Goal: Task Accomplishment & Management: Use online tool/utility

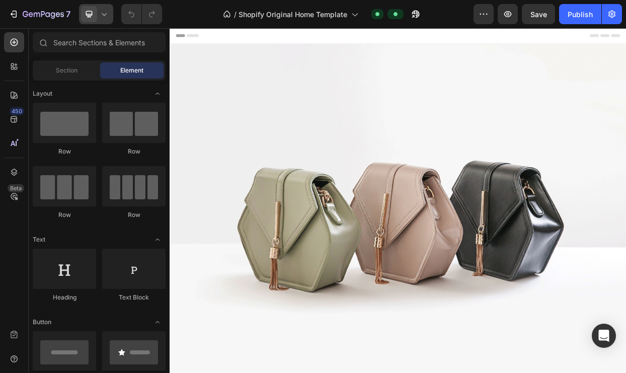
click at [101, 19] on icon at bounding box center [104, 14] width 10 height 10
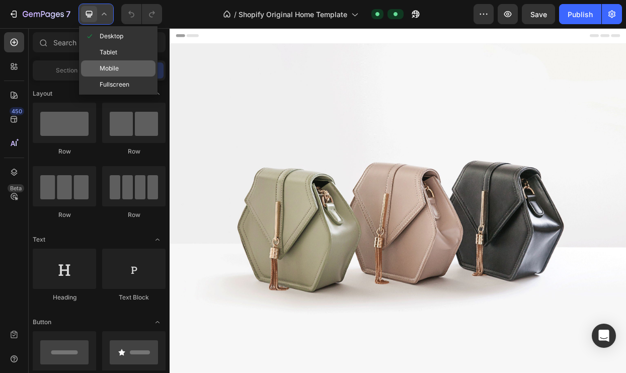
click at [118, 68] on span "Mobile" at bounding box center [109, 68] width 19 height 10
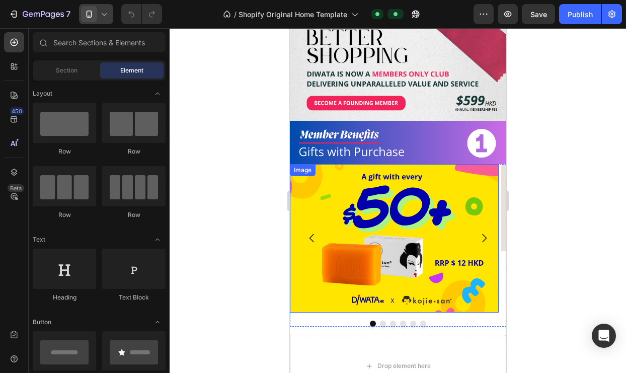
scroll to position [158, 0]
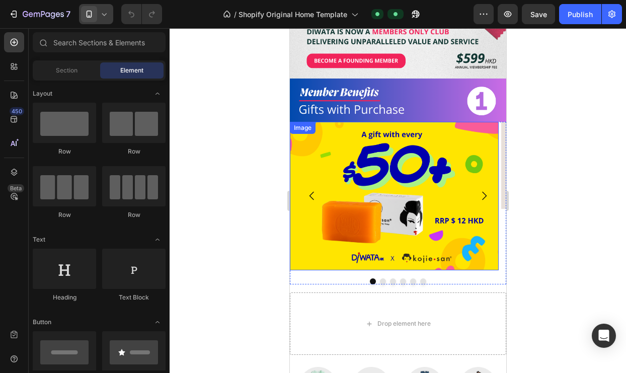
click at [347, 163] on img at bounding box center [393, 196] width 209 height 148
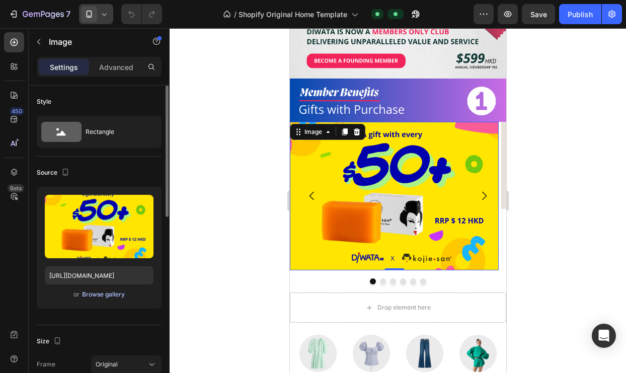
click at [97, 297] on div "Browse gallery" at bounding box center [103, 294] width 43 height 9
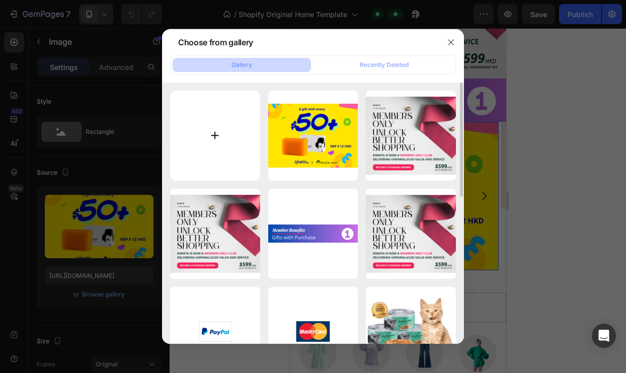
click at [215, 136] on input "file" at bounding box center [215, 136] width 90 height 90
click at [218, 136] on input "file" at bounding box center [215, 136] width 90 height 90
type input "C:\fakepath\1.png"
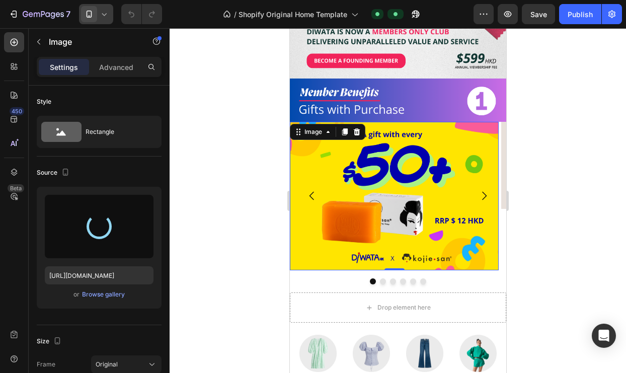
type input "[URL][DOMAIN_NAME]"
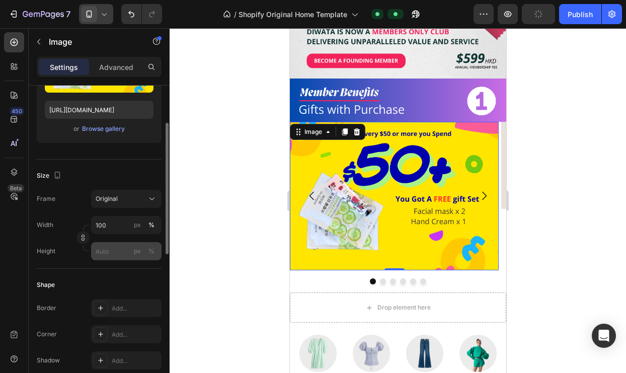
scroll to position [143, 0]
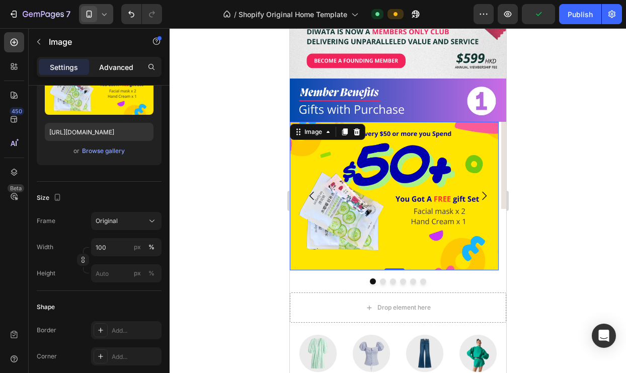
click at [106, 73] on div "Advanced" at bounding box center [116, 67] width 50 height 16
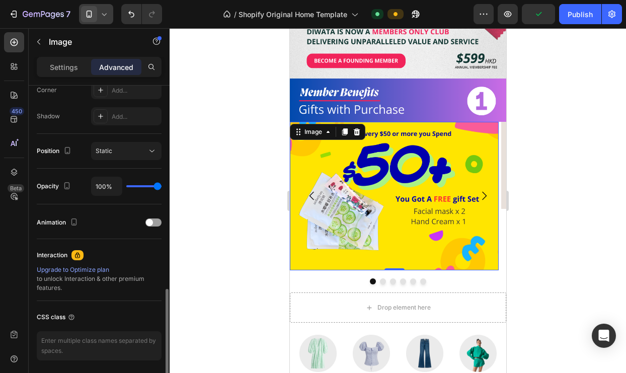
scroll to position [355, 0]
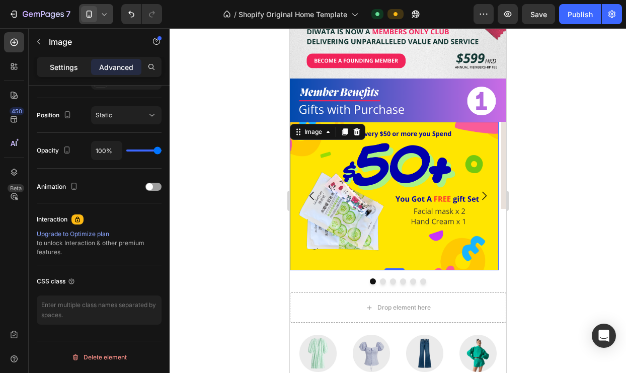
click at [59, 64] on p "Settings" at bounding box center [64, 67] width 28 height 11
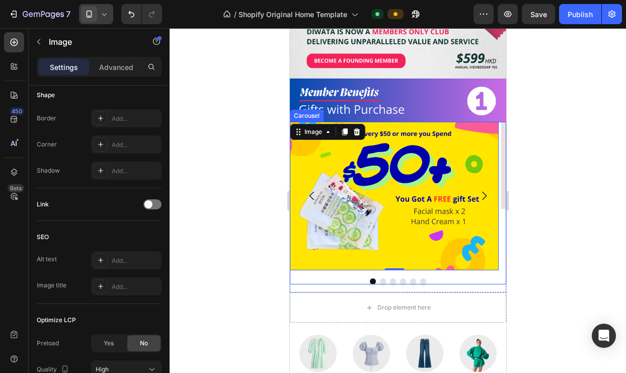
click at [331, 278] on div at bounding box center [397, 281] width 216 height 6
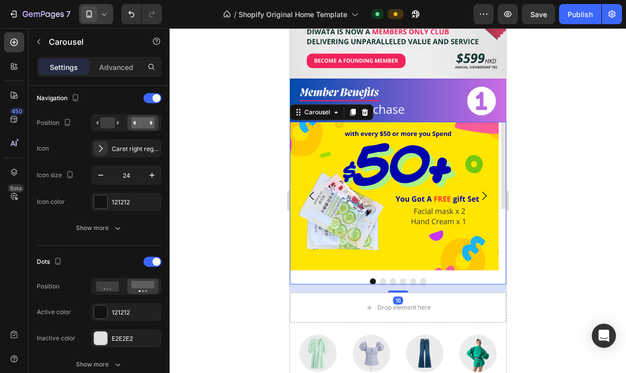
scroll to position [0, 0]
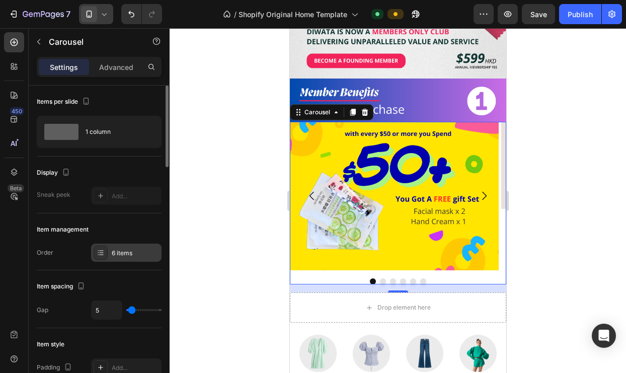
click at [134, 252] on div "6 items" at bounding box center [135, 253] width 47 height 9
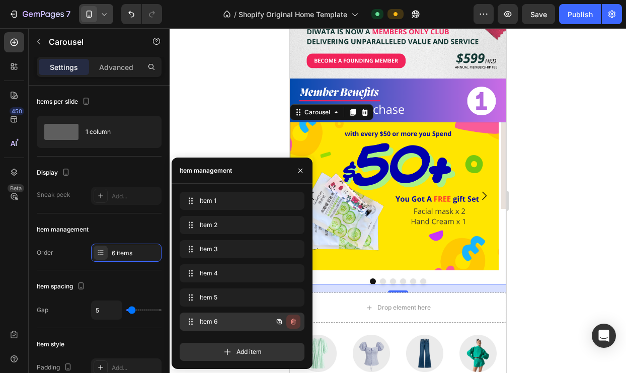
click at [293, 318] on icon "button" at bounding box center [293, 322] width 8 height 8
click at [291, 323] on div "Delete" at bounding box center [286, 321] width 19 height 9
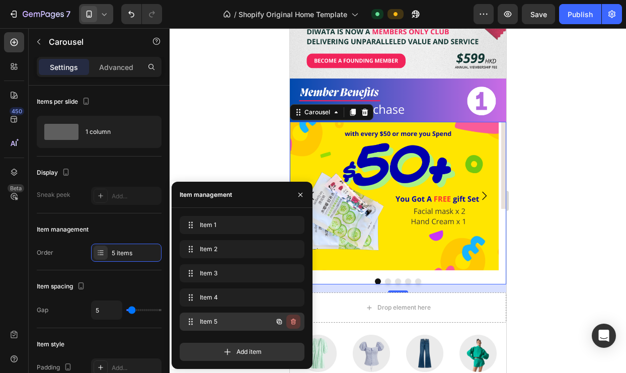
click at [294, 320] on icon "button" at bounding box center [293, 322] width 5 height 6
click at [294, 320] on div "Delete" at bounding box center [286, 321] width 19 height 9
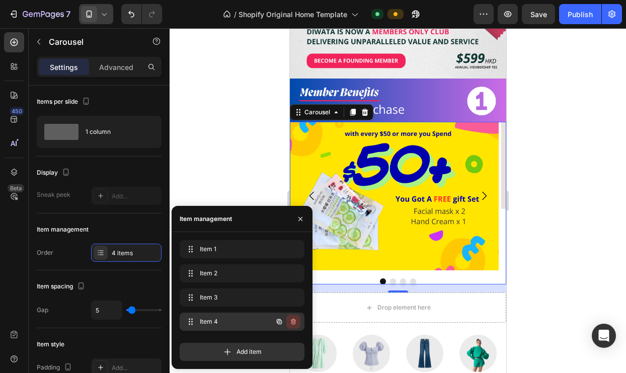
click at [293, 320] on icon "button" at bounding box center [293, 322] width 5 height 6
click at [293, 320] on div "Delete" at bounding box center [286, 321] width 19 height 9
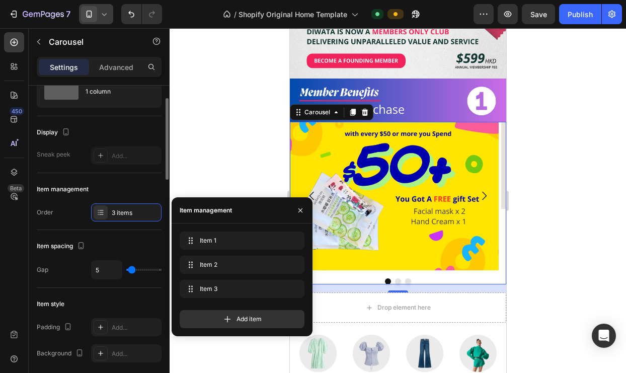
scroll to position [192, 0]
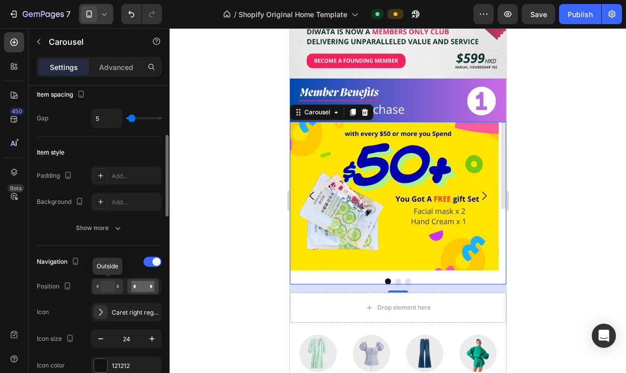
click at [112, 288] on rect at bounding box center [107, 286] width 15 height 11
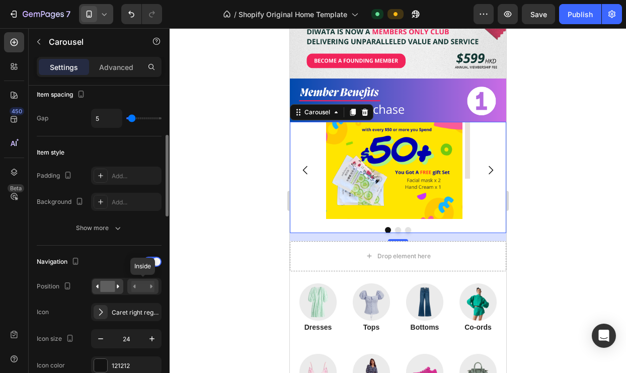
click at [132, 286] on rect at bounding box center [142, 286] width 23 height 11
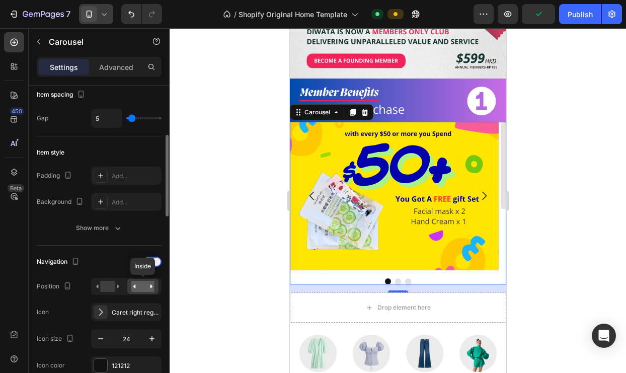
click at [145, 289] on rect at bounding box center [142, 286] width 23 height 11
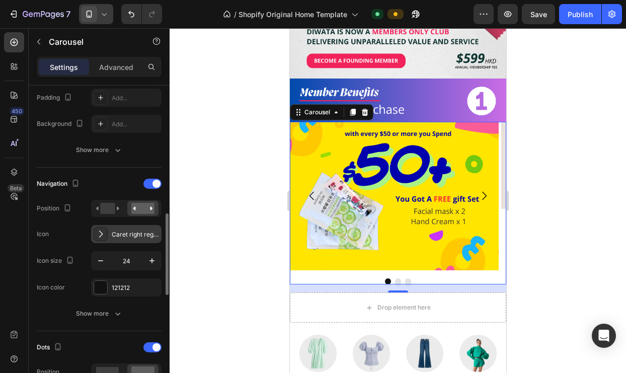
scroll to position [316, 0]
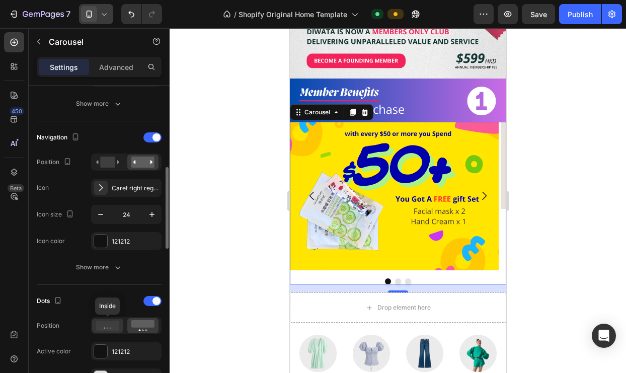
click at [114, 326] on icon at bounding box center [107, 326] width 23 height 10
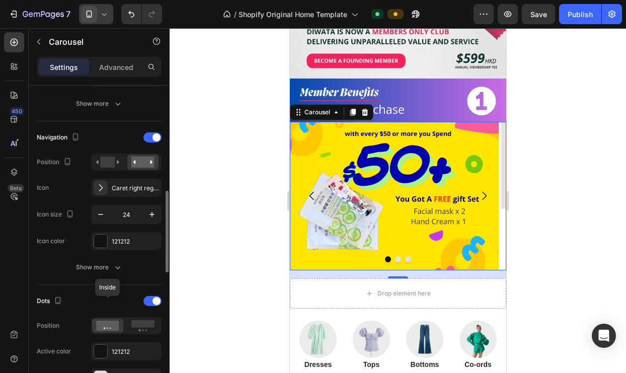
scroll to position [387, 0]
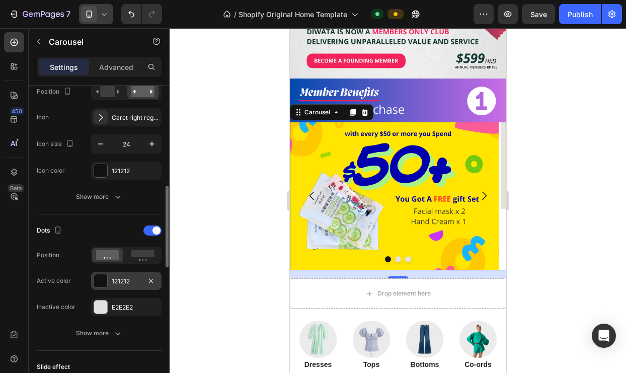
click at [103, 283] on div at bounding box center [100, 280] width 13 height 13
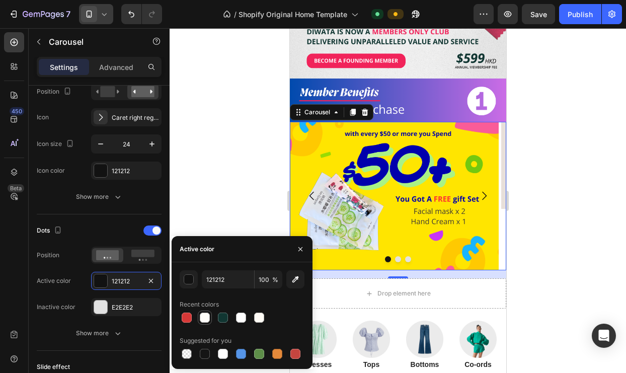
click at [200, 318] on div at bounding box center [205, 318] width 10 height 10
click at [295, 281] on icon "button" at bounding box center [295, 279] width 7 height 7
type input "0303A9"
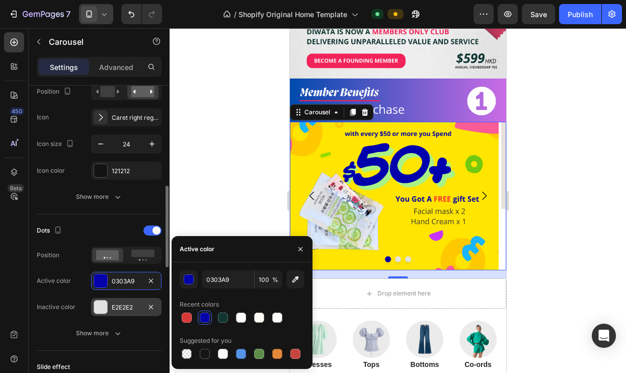
click at [135, 307] on div "E2E2E2" at bounding box center [126, 307] width 29 height 9
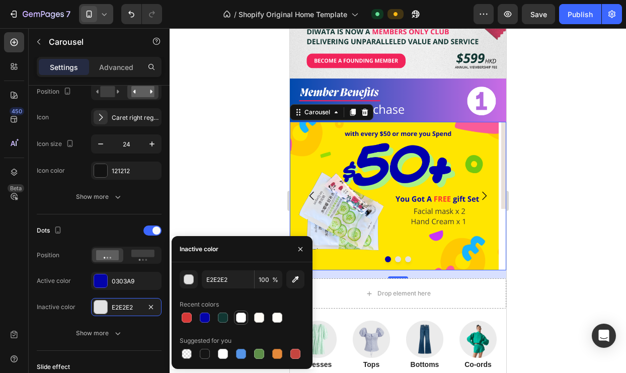
click at [241, 318] on div at bounding box center [241, 318] width 10 height 10
type input "FFFFFF"
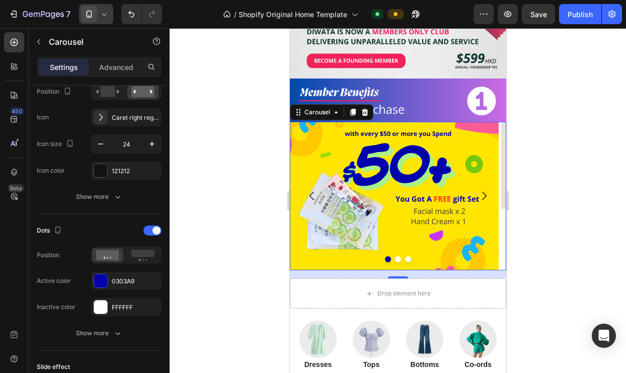
click at [228, 202] on div at bounding box center [398, 200] width 456 height 345
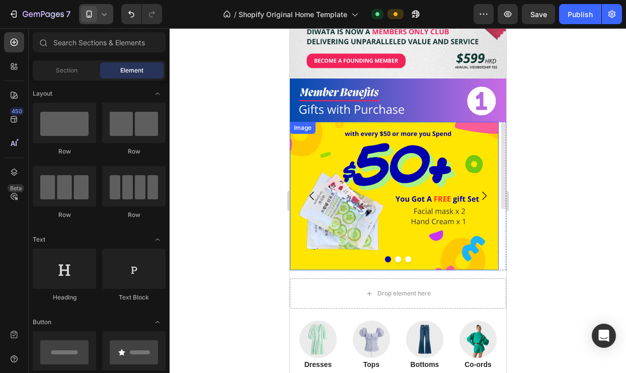
click at [324, 256] on div at bounding box center [397, 259] width 216 height 6
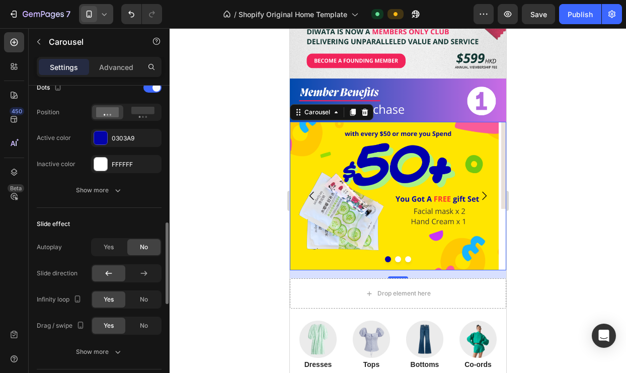
scroll to position [492, 0]
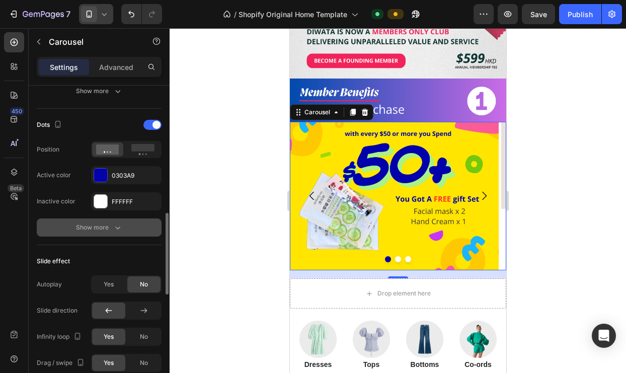
click at [112, 233] on button "Show more" at bounding box center [99, 227] width 125 height 18
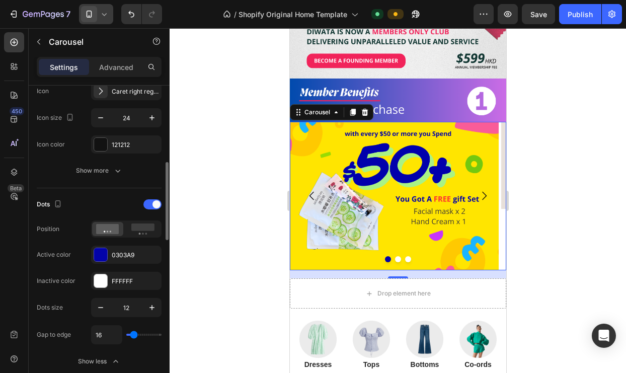
scroll to position [325, 0]
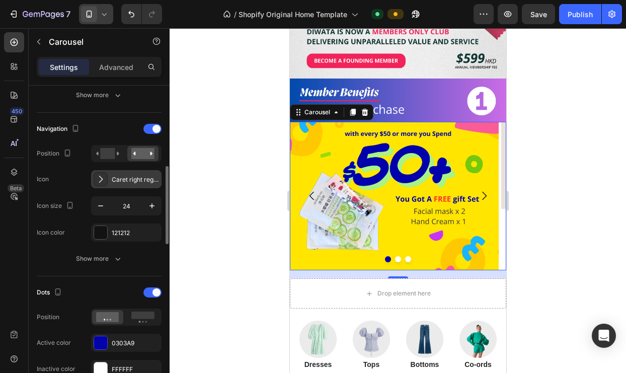
click at [119, 181] on div "Caret right regular" at bounding box center [135, 179] width 47 height 9
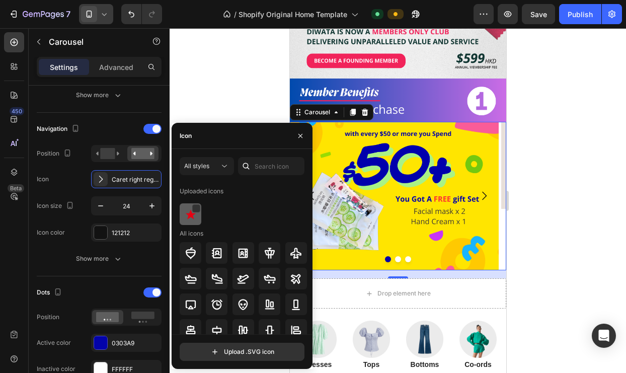
click at [187, 214] on img at bounding box center [191, 214] width 12 height 12
click at [220, 162] on icon at bounding box center [224, 166] width 10 height 10
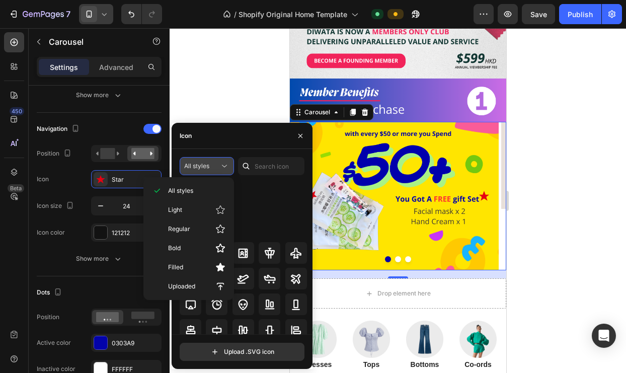
click at [220, 163] on icon at bounding box center [224, 166] width 10 height 10
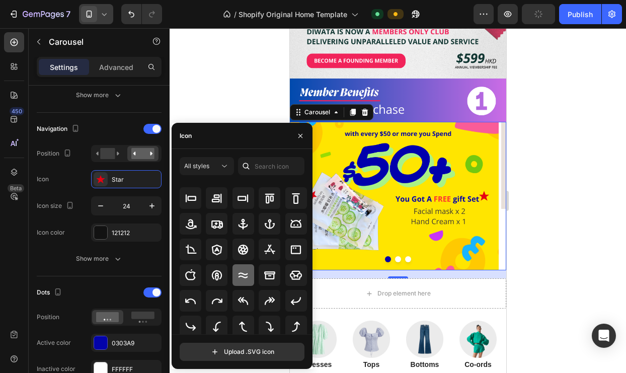
scroll to position [0, 0]
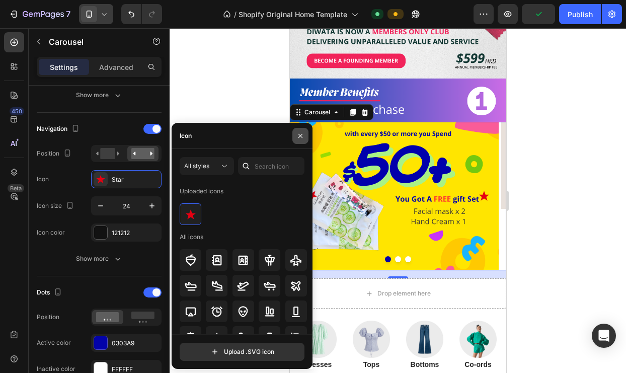
click at [298, 134] on icon "button" at bounding box center [300, 136] width 8 height 8
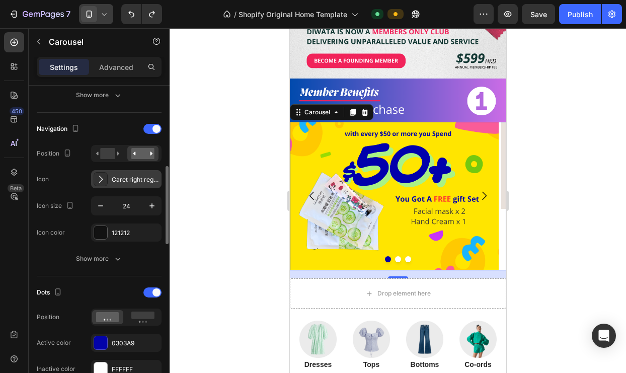
click at [128, 182] on div "Caret right regular" at bounding box center [135, 179] width 47 height 9
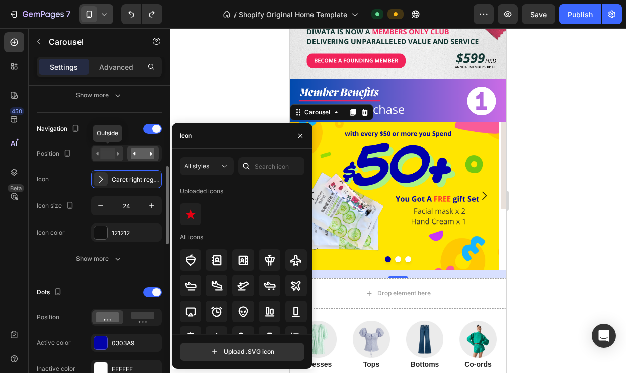
click at [104, 157] on rect at bounding box center [107, 153] width 15 height 11
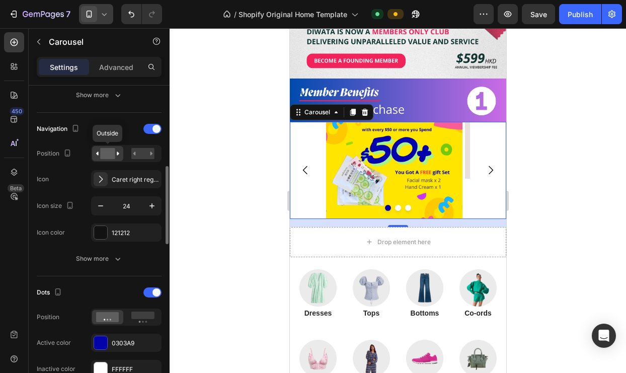
click at [106, 156] on rect at bounding box center [107, 153] width 15 height 11
click at [133, 156] on rect at bounding box center [142, 153] width 23 height 11
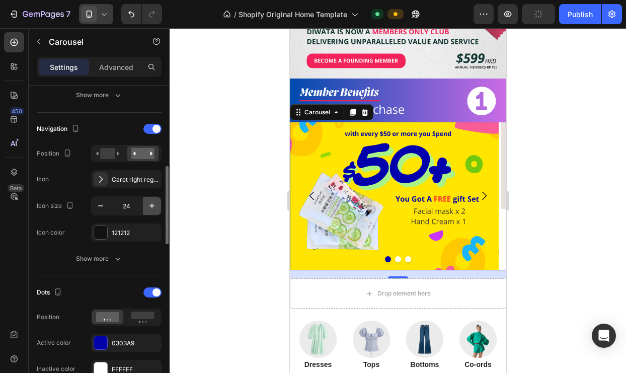
click at [153, 205] on icon "button" at bounding box center [152, 206] width 10 height 10
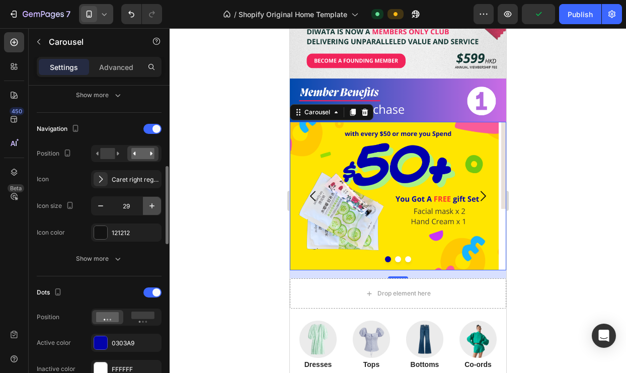
click at [153, 205] on icon "button" at bounding box center [152, 206] width 10 height 10
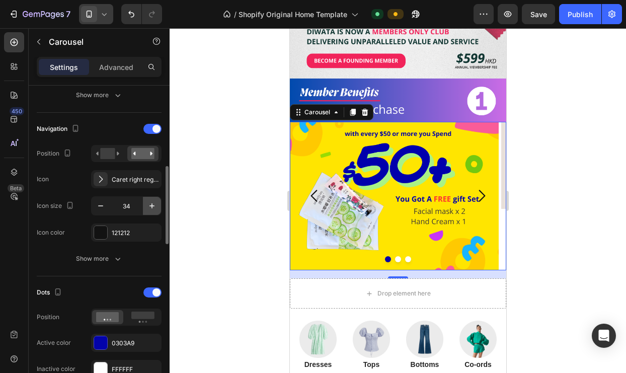
click at [153, 205] on icon "button" at bounding box center [152, 206] width 10 height 10
click at [98, 205] on icon "button" at bounding box center [101, 206] width 10 height 10
type input "33"
click at [150, 129] on div at bounding box center [152, 129] width 18 height 10
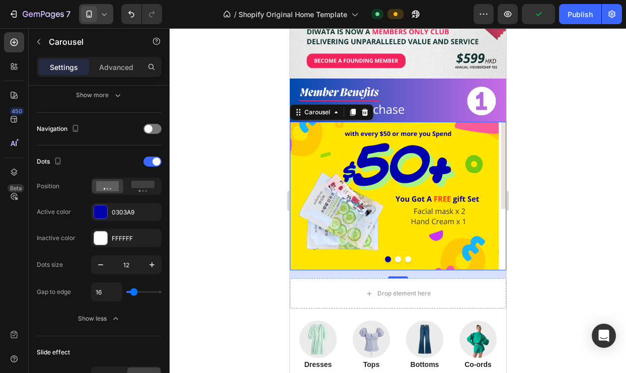
click at [395, 256] on button "Dot" at bounding box center [398, 259] width 6 height 6
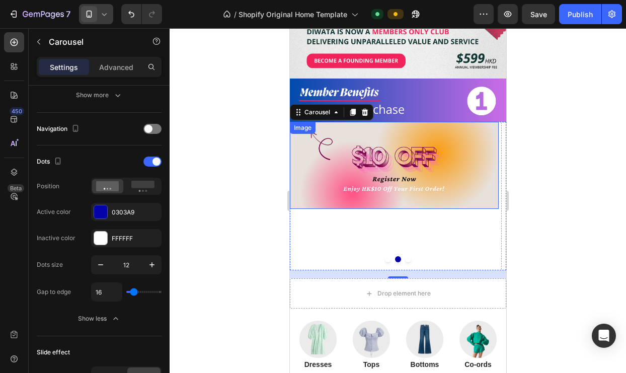
click at [381, 167] on img at bounding box center [393, 165] width 209 height 87
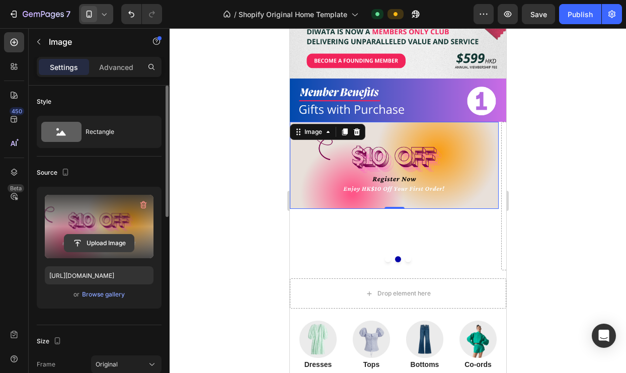
click at [99, 243] on input "file" at bounding box center [98, 243] width 69 height 17
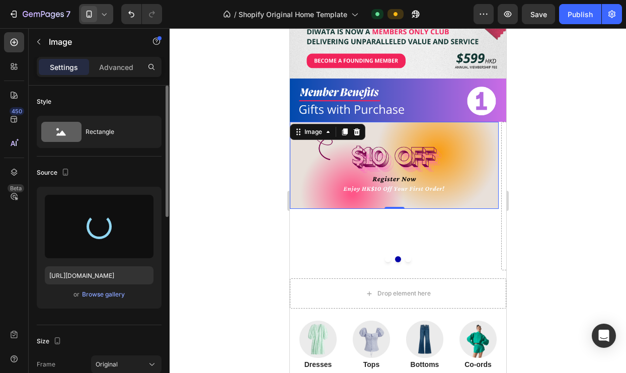
type input "[URL][DOMAIN_NAME]"
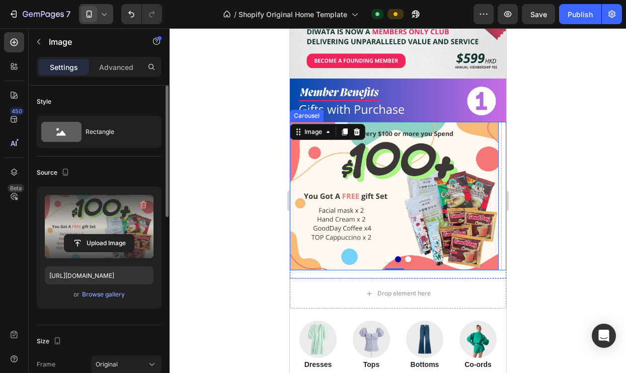
click at [405, 256] on button "Dot" at bounding box center [408, 259] width 6 height 6
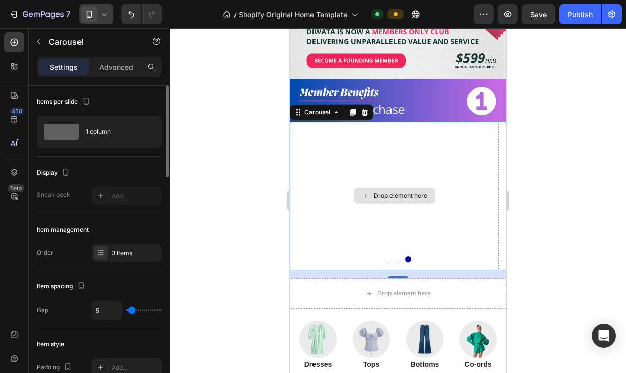
click at [398, 192] on div "Drop element here" at bounding box center [399, 196] width 53 height 8
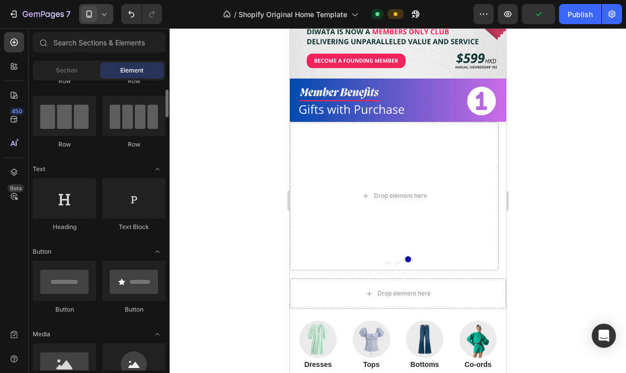
scroll to position [150, 0]
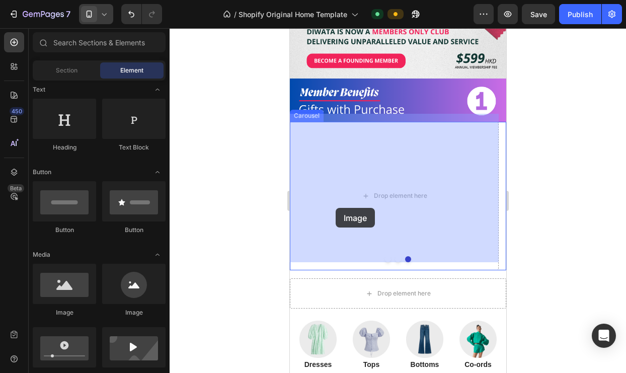
drag, startPoint x: 365, startPoint y: 316, endPoint x: 352, endPoint y: 200, distance: 116.0
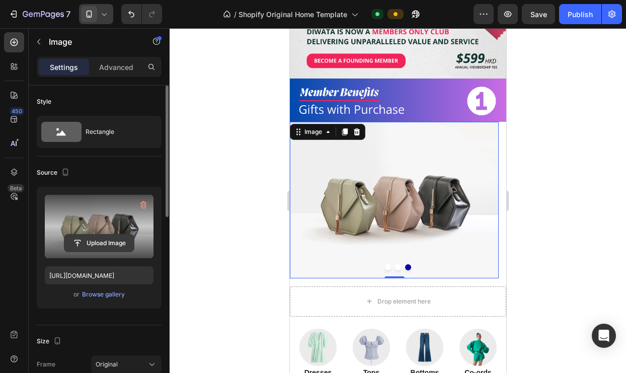
click at [99, 239] on input "file" at bounding box center [98, 243] width 69 height 17
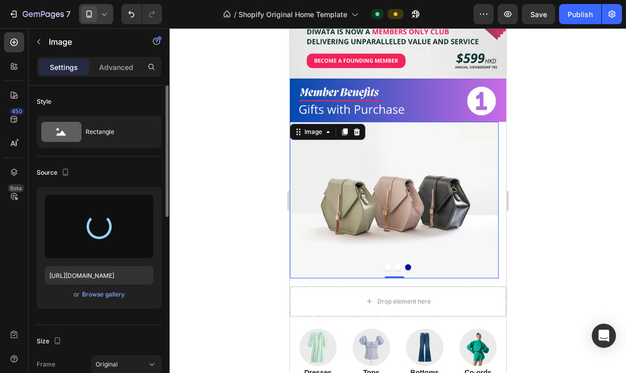
type input "[URL][DOMAIN_NAME]"
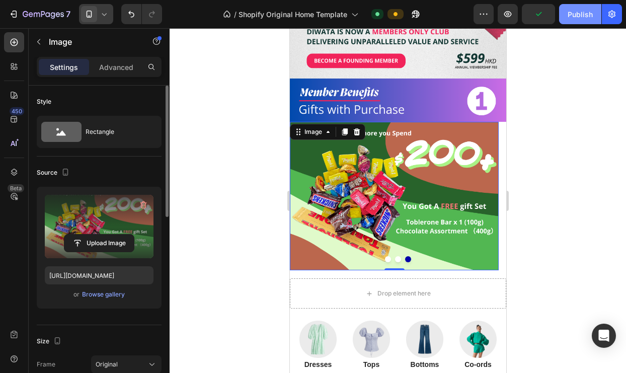
click at [584, 22] on button "Publish" at bounding box center [580, 14] width 42 height 20
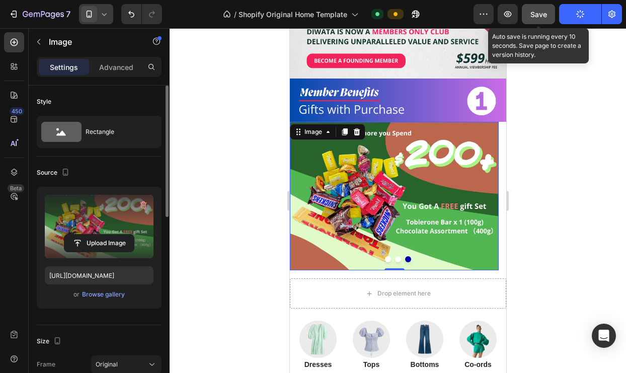
click at [541, 16] on span "Save" at bounding box center [538, 14] width 17 height 9
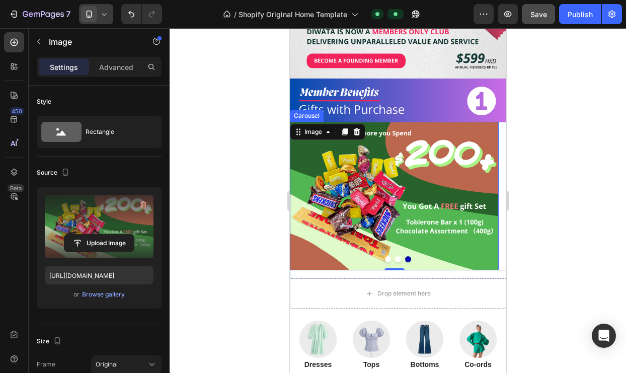
click at [395, 256] on button "Dot" at bounding box center [398, 259] width 6 height 6
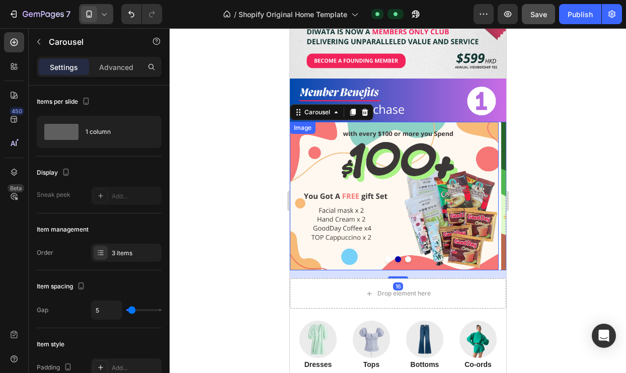
click at [401, 205] on img at bounding box center [393, 196] width 209 height 148
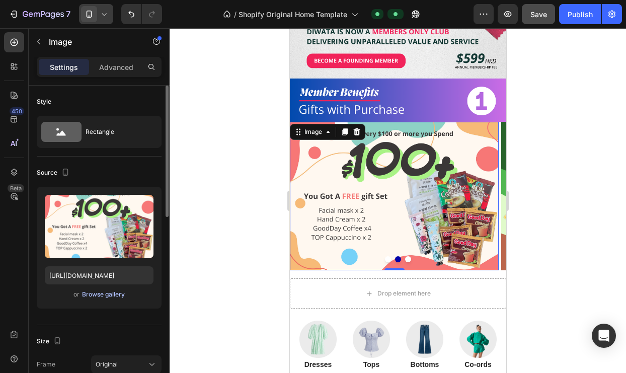
click at [111, 296] on div "Browse gallery" at bounding box center [103, 294] width 43 height 9
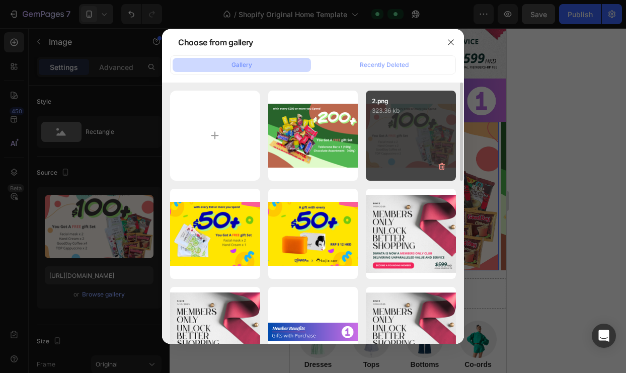
click at [410, 144] on div "2.png 323.36 kb" at bounding box center [411, 136] width 90 height 90
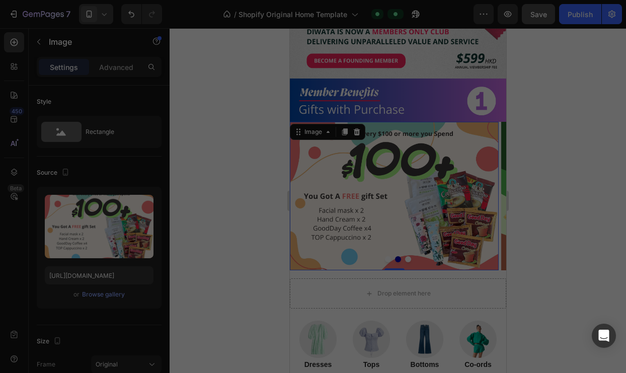
click at [410, 144] on div "2.png 323.36 kb" at bounding box center [411, 136] width 90 height 90
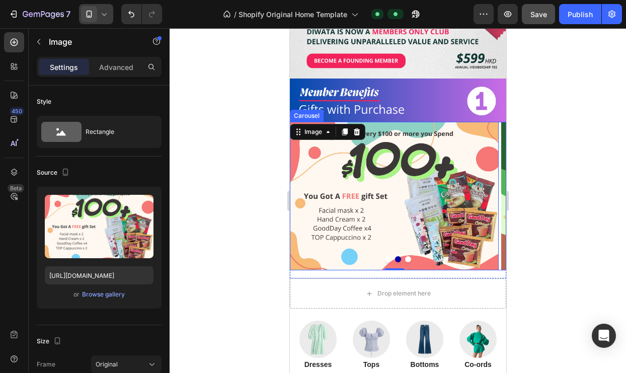
click at [405, 256] on button "Dot" at bounding box center [408, 259] width 6 height 6
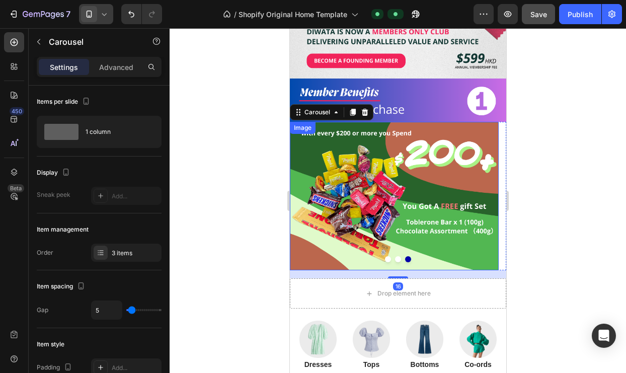
click at [349, 231] on img at bounding box center [393, 196] width 209 height 148
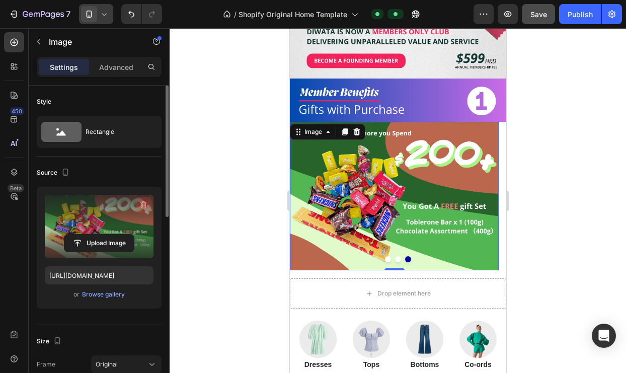
click at [140, 204] on icon "button" at bounding box center [143, 205] width 10 height 10
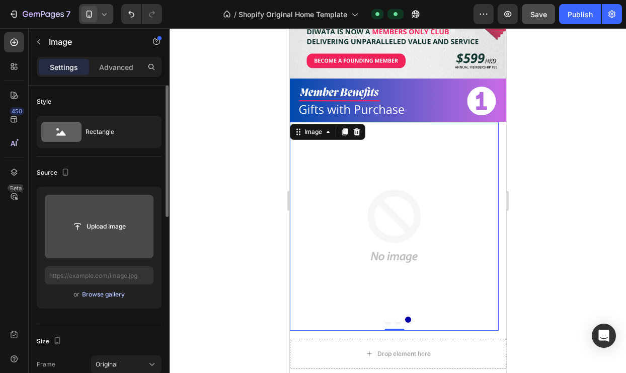
click at [103, 294] on div "Browse gallery" at bounding box center [103, 294] width 43 height 9
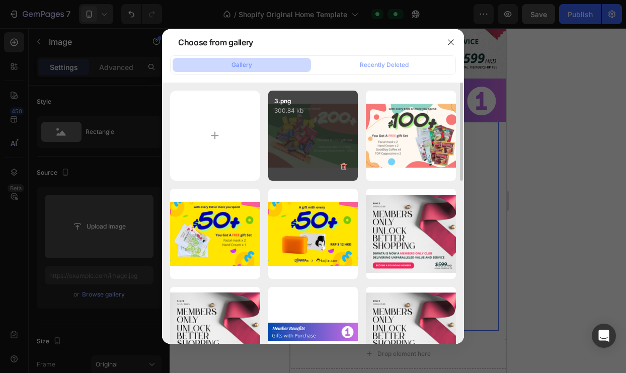
click at [313, 145] on div "3.png 300.84 kb" at bounding box center [313, 136] width 90 height 90
type input "[URL][DOMAIN_NAME]"
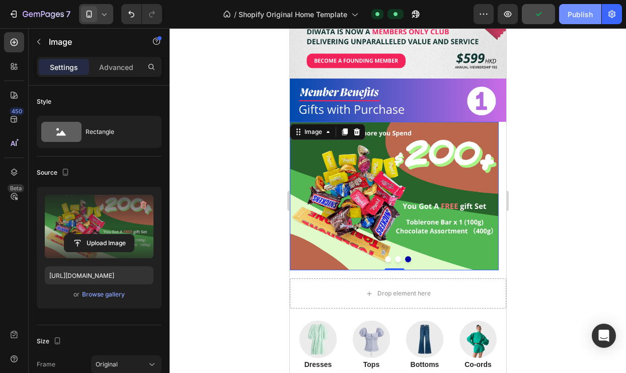
click at [579, 15] on div "Publish" at bounding box center [580, 14] width 25 height 11
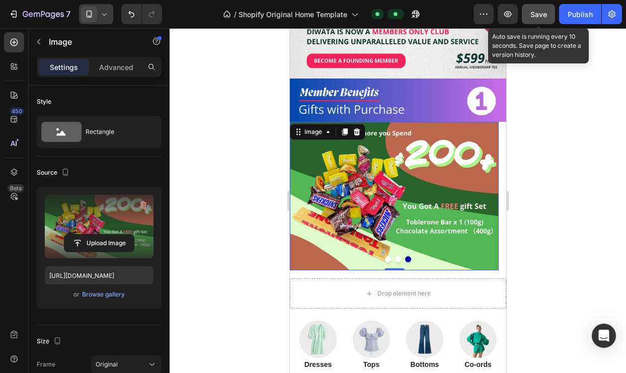
click at [537, 9] on div "Save" at bounding box center [538, 14] width 17 height 11
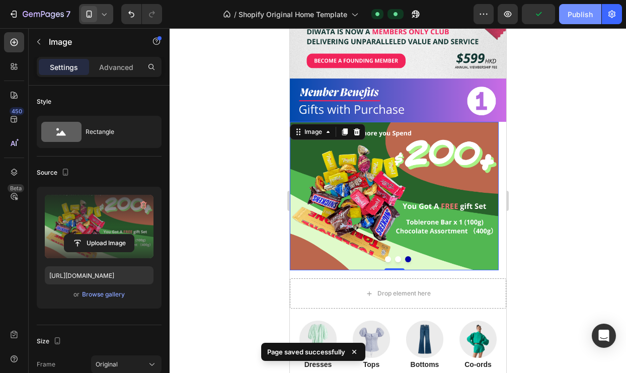
click at [575, 17] on div "Publish" at bounding box center [580, 14] width 25 height 11
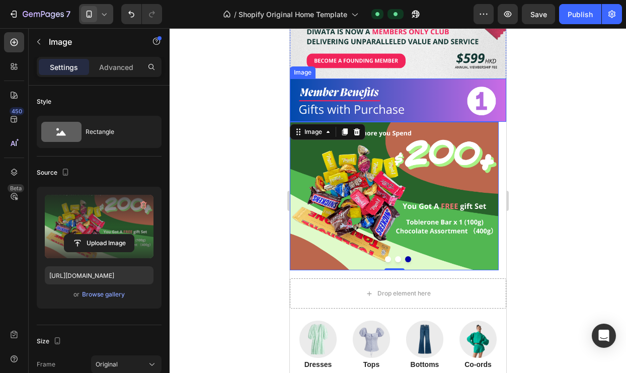
click at [432, 84] on img at bounding box center [397, 100] width 216 height 43
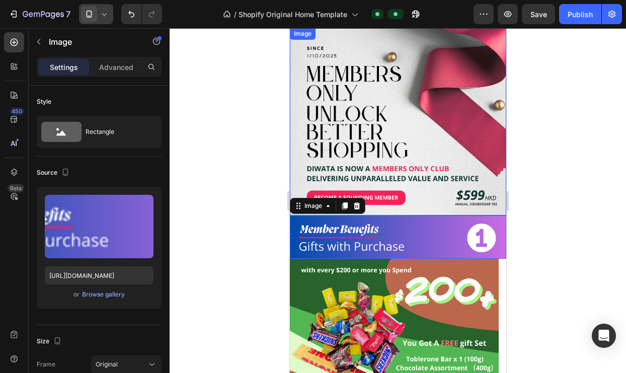
scroll to position [163, 0]
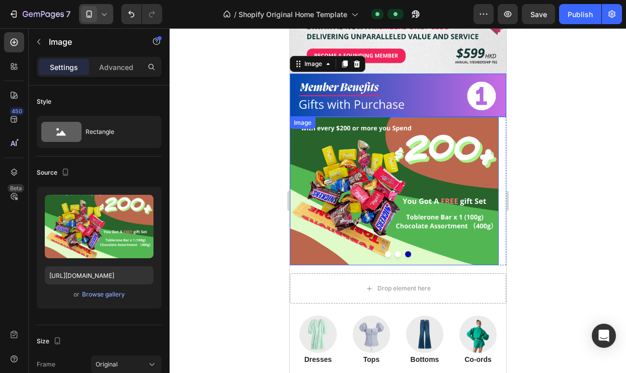
click at [398, 165] on img at bounding box center [393, 191] width 209 height 148
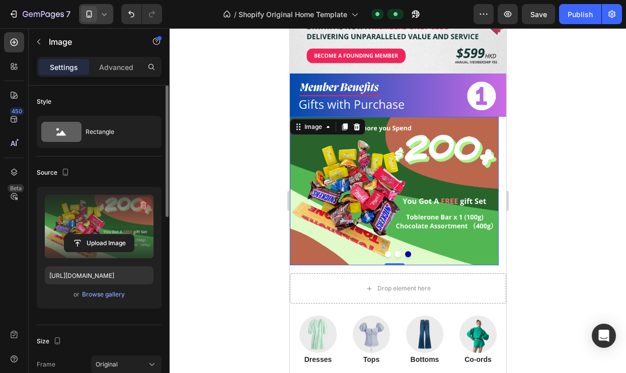
click at [141, 204] on icon "button" at bounding box center [143, 205] width 10 height 10
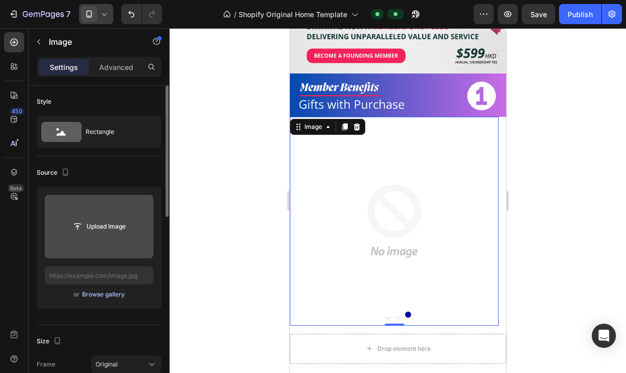
click at [99, 296] on div "Browse gallery" at bounding box center [103, 294] width 43 height 9
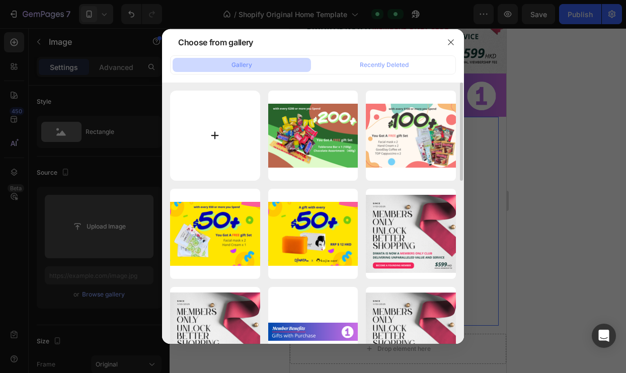
click at [212, 139] on input "file" at bounding box center [215, 136] width 90 height 90
type input "C:\fakepath\3.png"
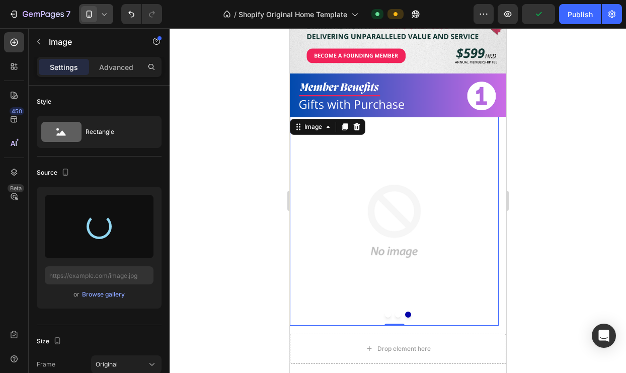
type input "[URL][DOMAIN_NAME]"
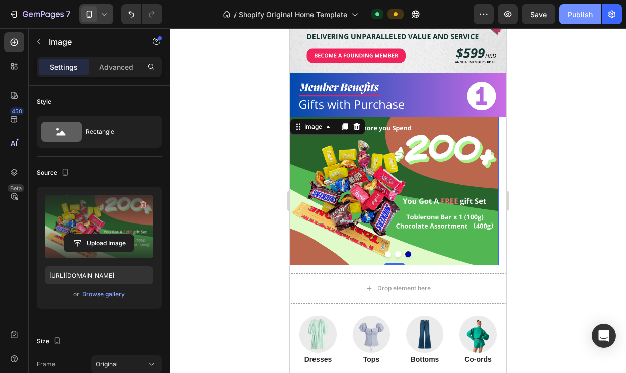
click at [581, 20] on button "Publish" at bounding box center [580, 14] width 42 height 20
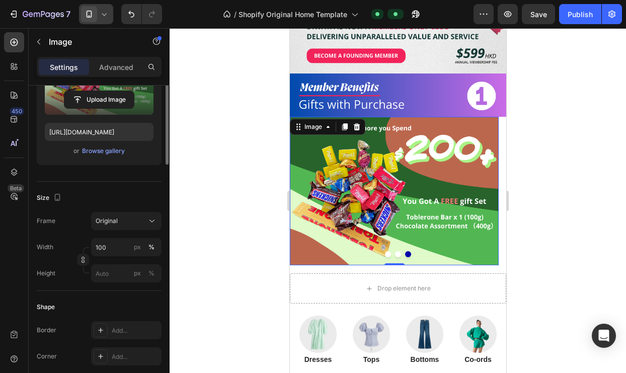
scroll to position [223, 0]
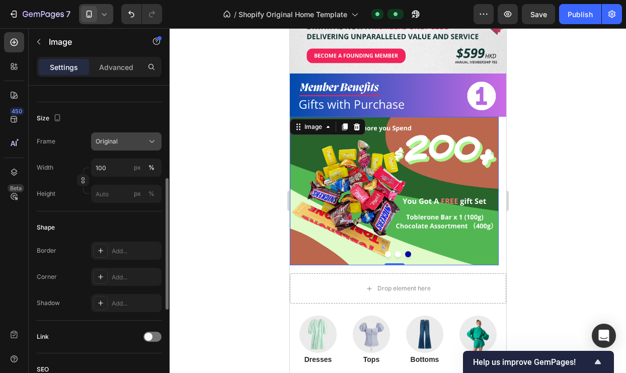
click at [119, 144] on div "Original" at bounding box center [120, 141] width 49 height 9
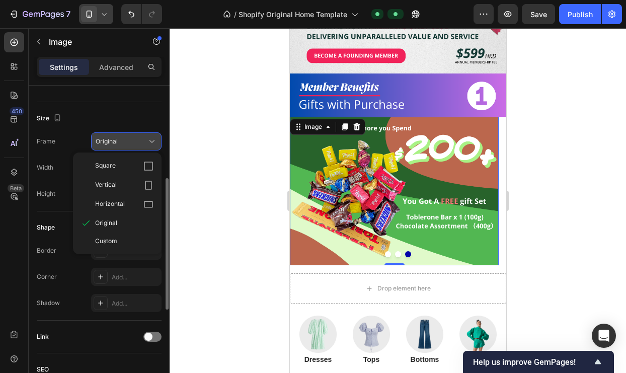
click at [119, 144] on div "Original" at bounding box center [120, 141] width 49 height 9
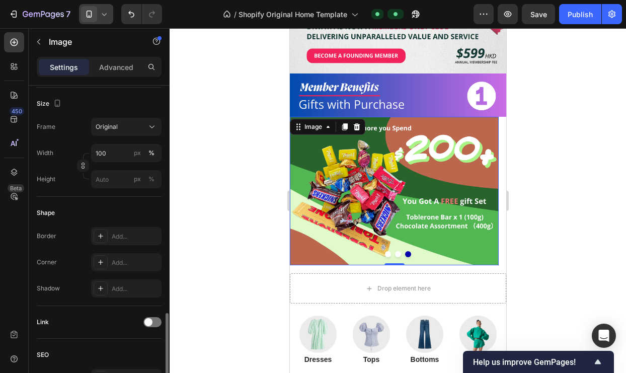
scroll to position [444, 0]
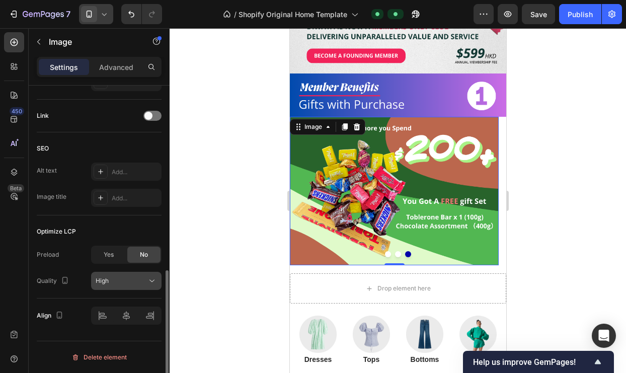
click at [114, 284] on div "High" at bounding box center [121, 280] width 51 height 9
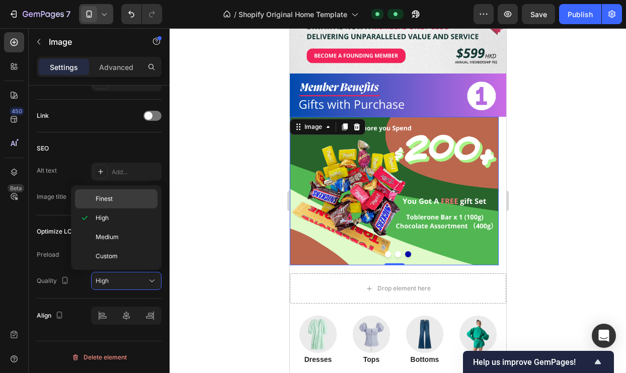
click at [113, 201] on p "Finest" at bounding box center [124, 198] width 57 height 9
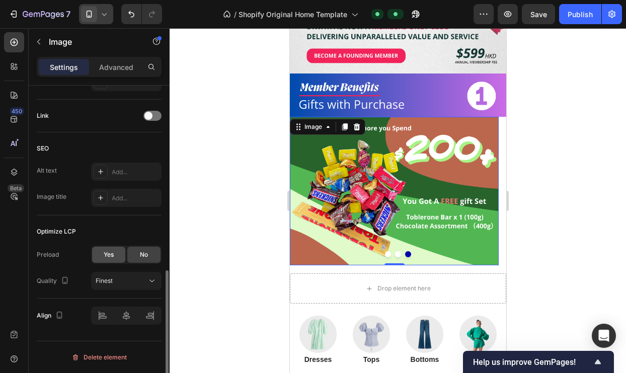
click at [108, 259] on div "Yes" at bounding box center [108, 255] width 33 height 16
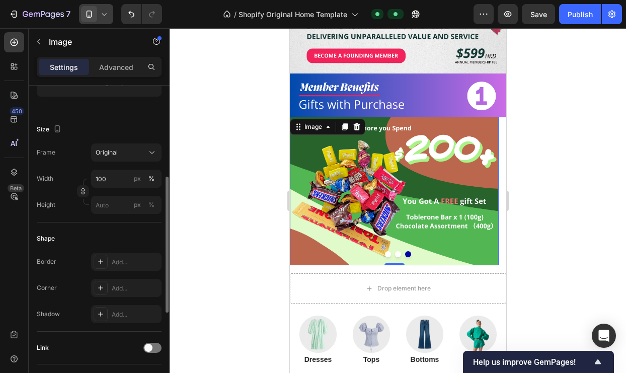
scroll to position [98, 0]
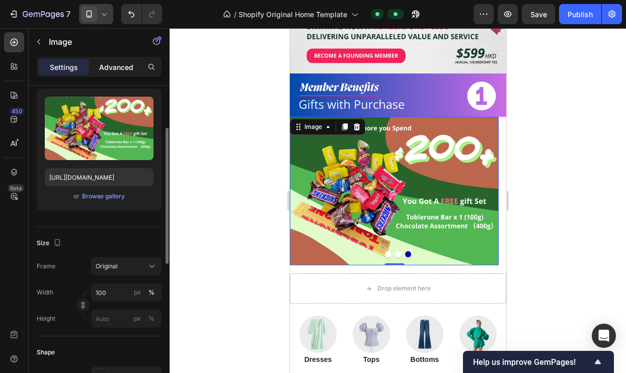
click at [128, 63] on p "Advanced" at bounding box center [116, 67] width 34 height 11
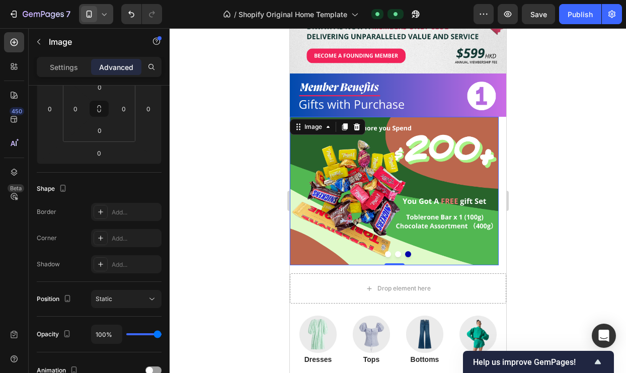
scroll to position [348, 0]
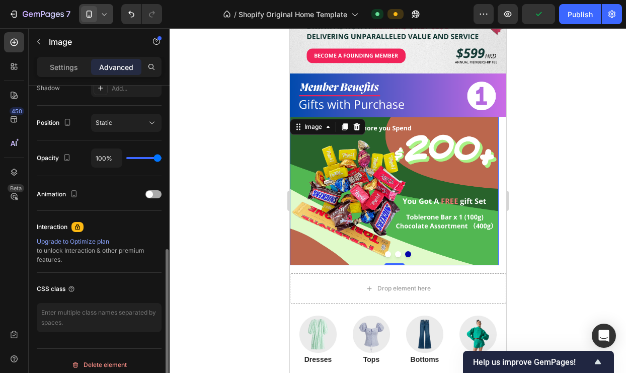
click at [150, 193] on span at bounding box center [149, 194] width 7 height 7
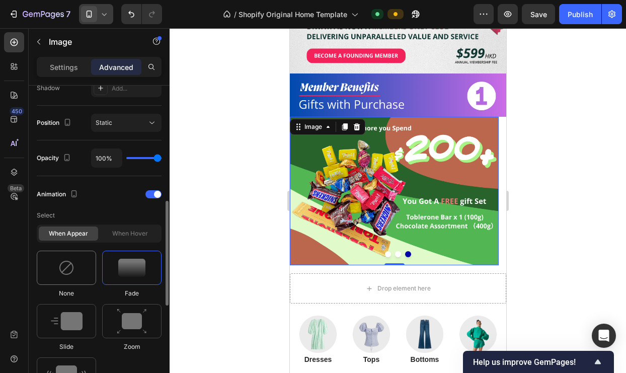
click at [71, 273] on img at bounding box center [66, 268] width 16 height 16
click at [129, 268] on img at bounding box center [131, 268] width 27 height 18
click at [124, 320] on img at bounding box center [132, 322] width 30 height 26
click at [86, 321] on div at bounding box center [66, 321] width 59 height 34
click at [73, 371] on img at bounding box center [66, 374] width 39 height 18
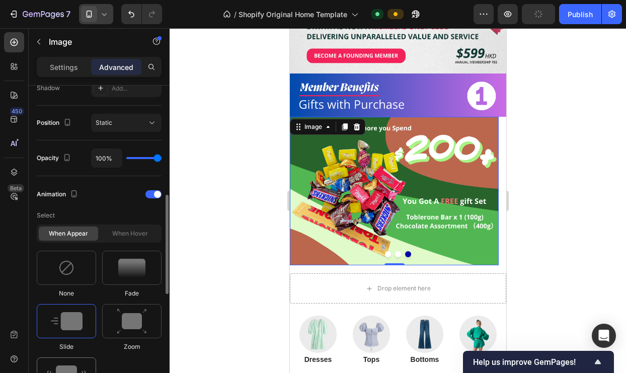
type input "0.7"
click at [150, 199] on div "Animation" at bounding box center [99, 194] width 125 height 16
click at [151, 197] on div at bounding box center [153, 194] width 16 height 8
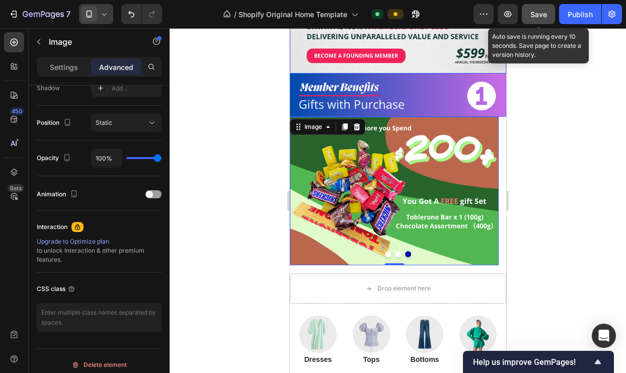
click at [535, 17] on span "Save" at bounding box center [538, 14] width 17 height 9
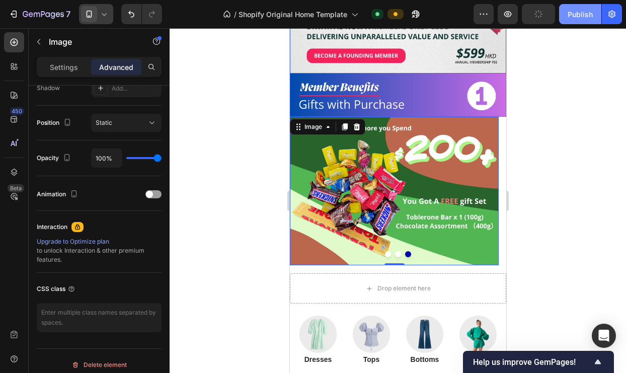
click at [572, 14] on div "Publish" at bounding box center [580, 14] width 25 height 11
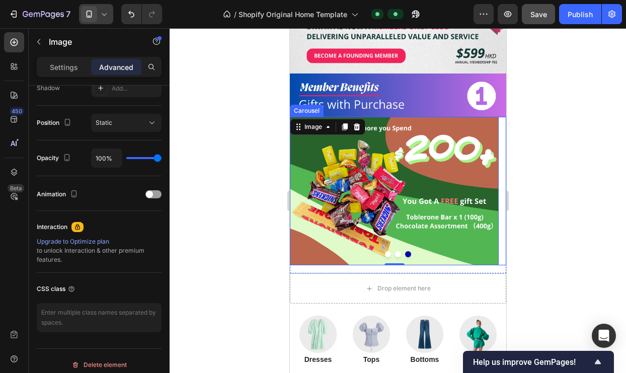
click at [395, 251] on button "Dot" at bounding box center [398, 254] width 6 height 6
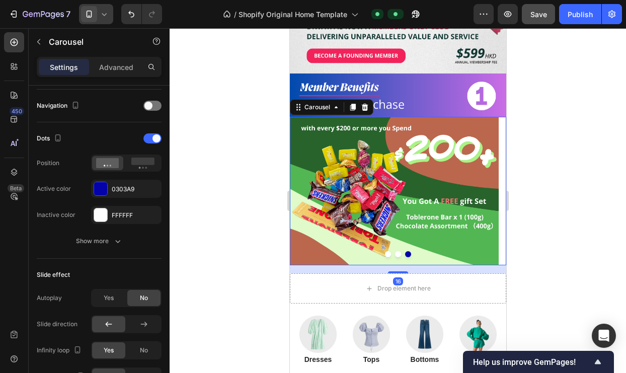
scroll to position [0, 0]
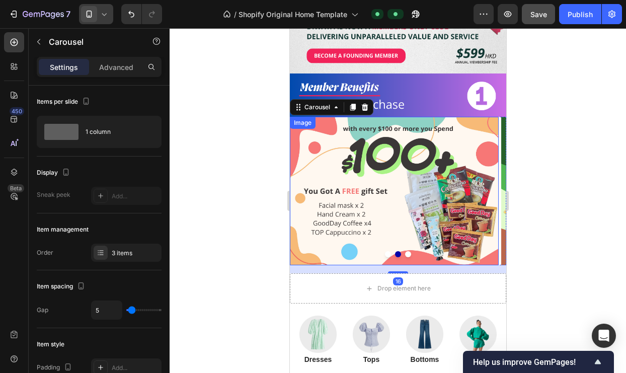
click at [345, 193] on img at bounding box center [393, 191] width 209 height 148
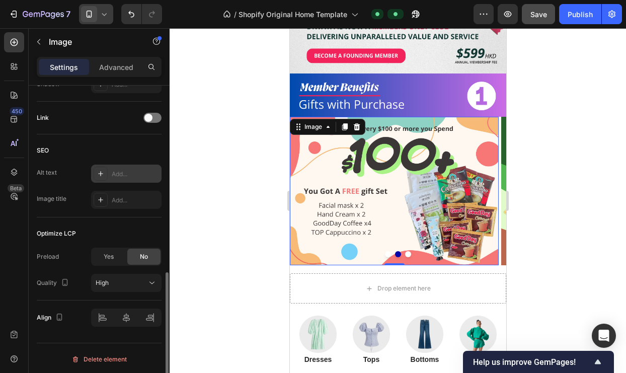
scroll to position [444, 0]
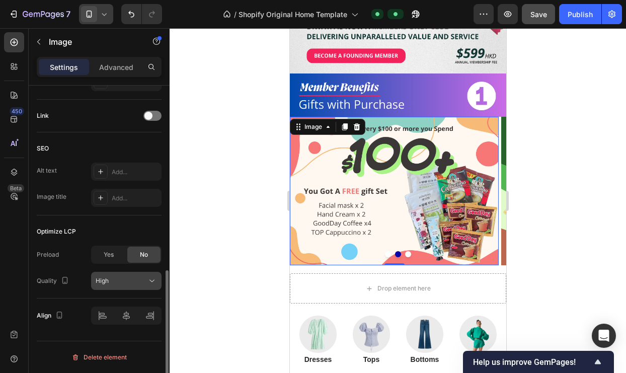
click at [131, 279] on div "High" at bounding box center [121, 280] width 51 height 9
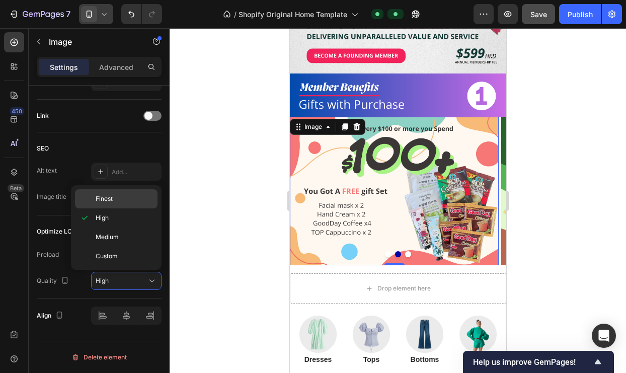
click at [120, 196] on p "Finest" at bounding box center [124, 198] width 57 height 9
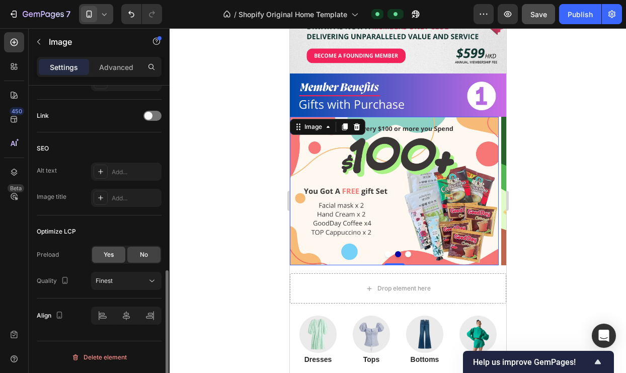
click at [110, 258] on span "Yes" at bounding box center [109, 254] width 10 height 9
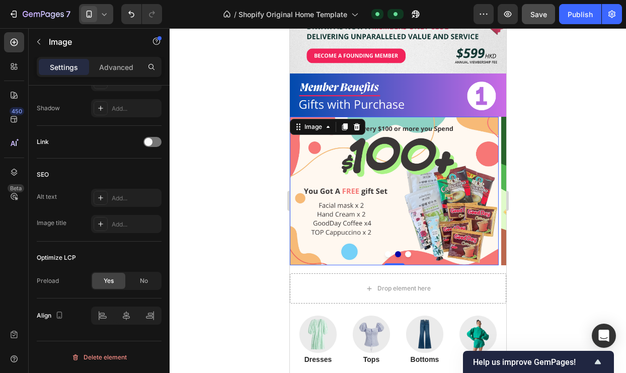
scroll to position [0, 0]
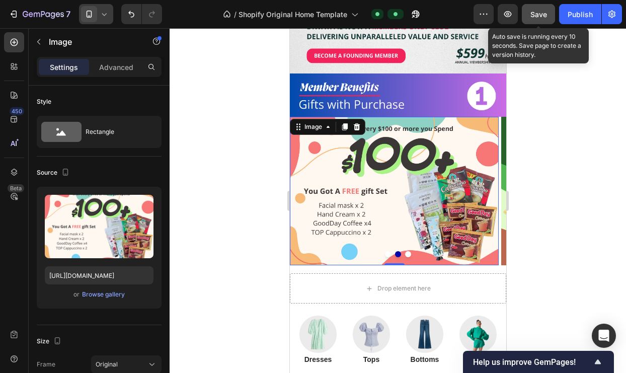
click at [535, 17] on span "Save" at bounding box center [538, 14] width 17 height 9
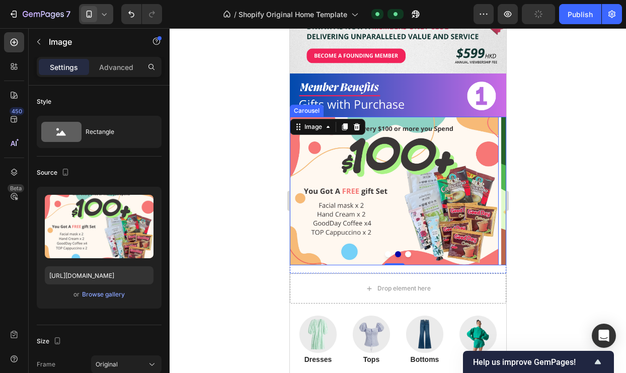
click at [385, 251] on button "Dot" at bounding box center [388, 254] width 6 height 6
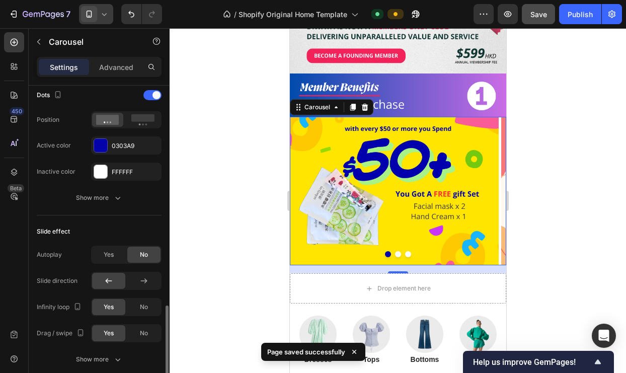
scroll to position [474, 0]
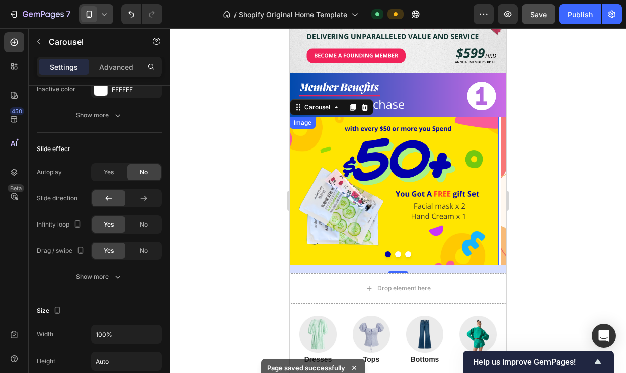
click at [326, 146] on img at bounding box center [393, 191] width 209 height 148
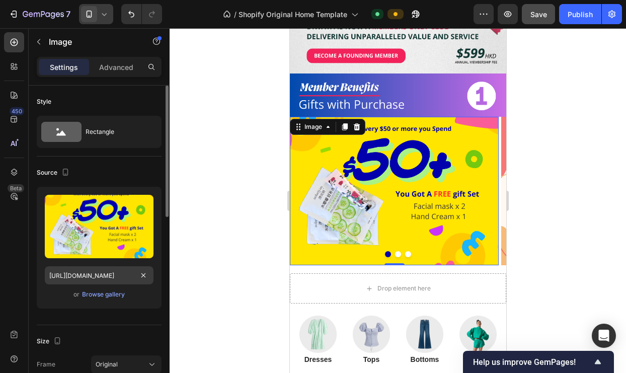
scroll to position [444, 0]
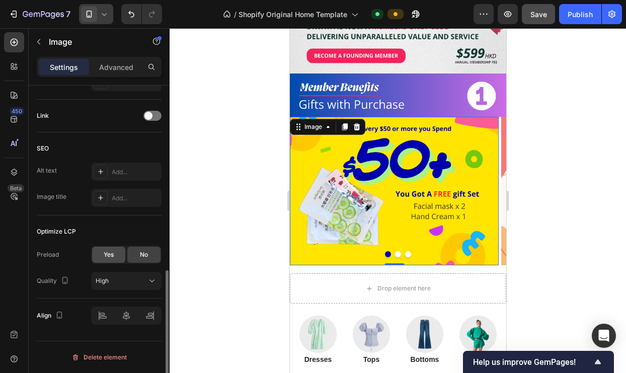
click at [111, 252] on span "Yes" at bounding box center [109, 254] width 10 height 9
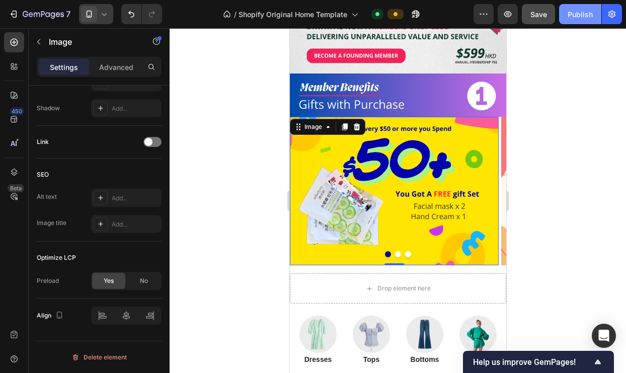
click at [590, 10] on div "Publish" at bounding box center [580, 14] width 25 height 11
click at [445, 88] on img at bounding box center [397, 94] width 216 height 43
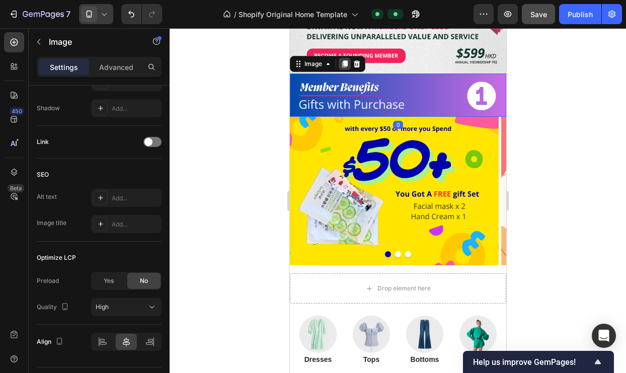
click at [347, 60] on icon at bounding box center [345, 63] width 6 height 7
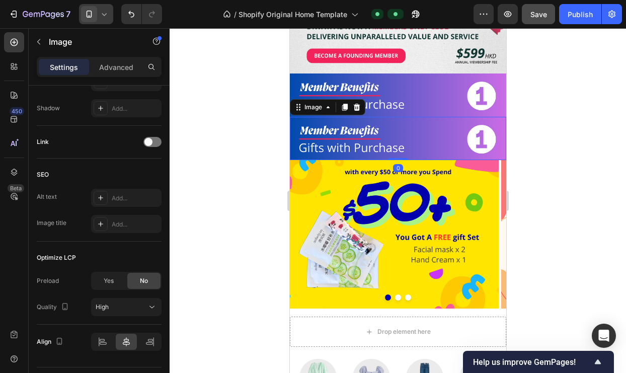
click at [424, 124] on img at bounding box center [397, 138] width 216 height 43
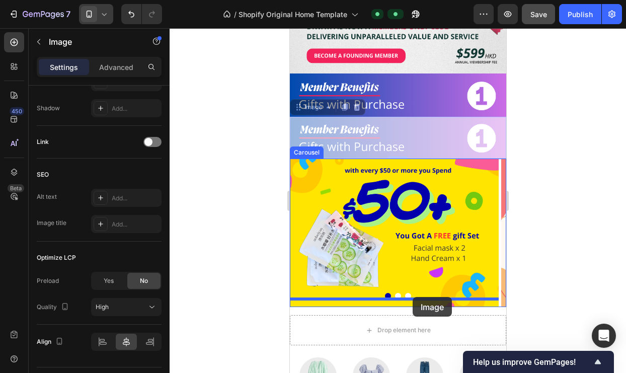
drag, startPoint x: 419, startPoint y: 121, endPoint x: 412, endPoint y: 297, distance: 175.8
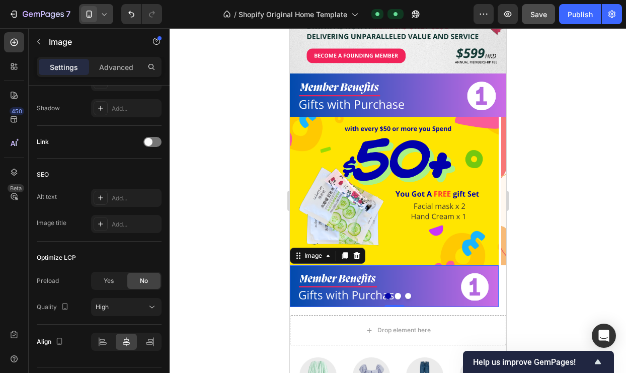
click at [404, 269] on img at bounding box center [393, 286] width 209 height 42
click at [422, 274] on img at bounding box center [393, 286] width 209 height 42
click at [529, 293] on div at bounding box center [398, 200] width 456 height 345
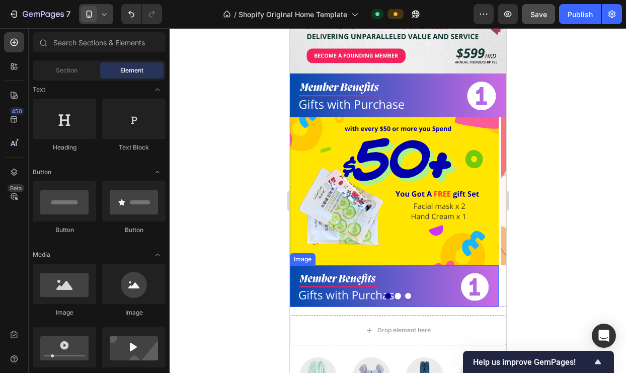
click at [431, 275] on img at bounding box center [393, 286] width 209 height 42
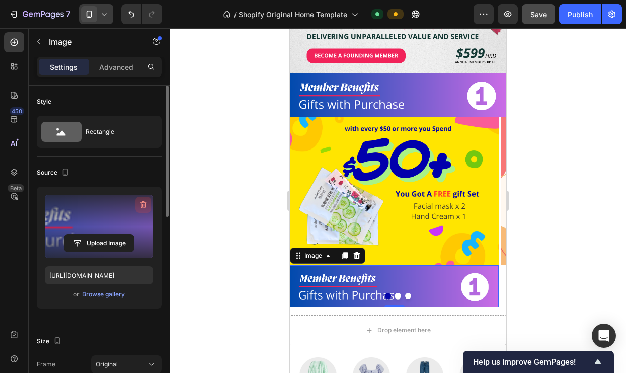
click at [141, 203] on icon "button" at bounding box center [143, 205] width 10 height 10
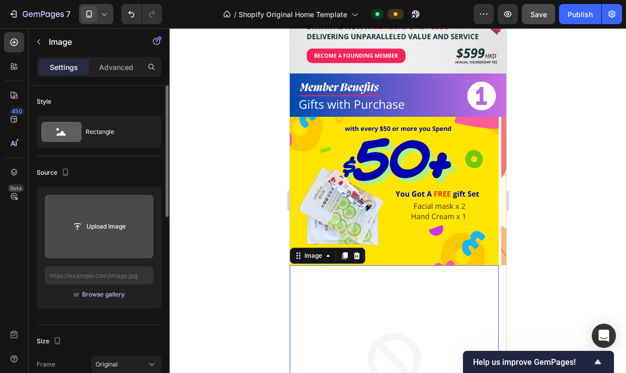
click at [110, 292] on div "Browse gallery" at bounding box center [103, 294] width 43 height 9
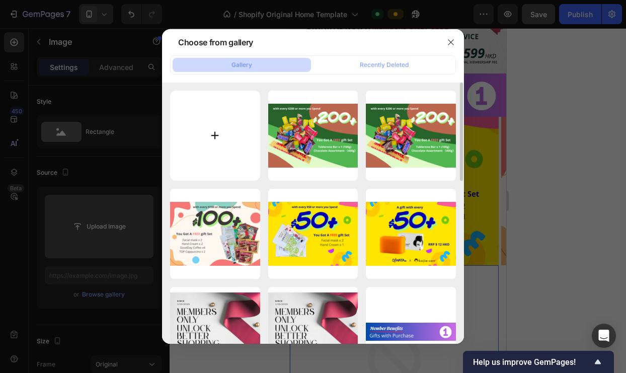
click at [218, 135] on input "file" at bounding box center [215, 136] width 90 height 90
type input "C:\fakepath\giftswithpurchase (750 x 150 像素) (1).png"
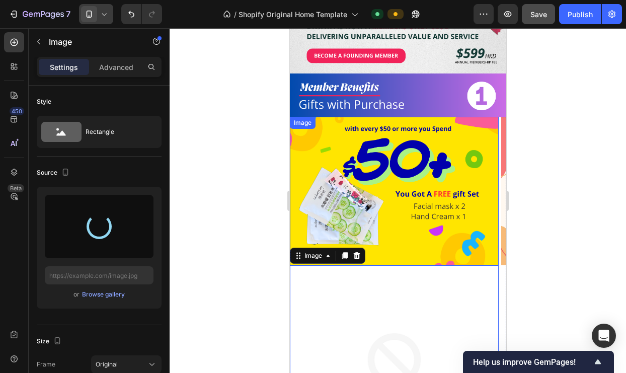
type input "[URL][DOMAIN_NAME]"
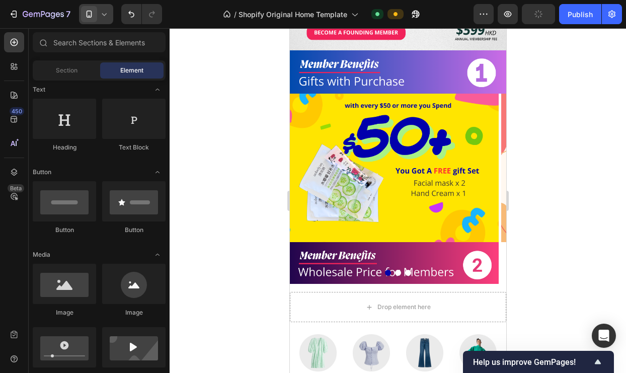
scroll to position [188, 0]
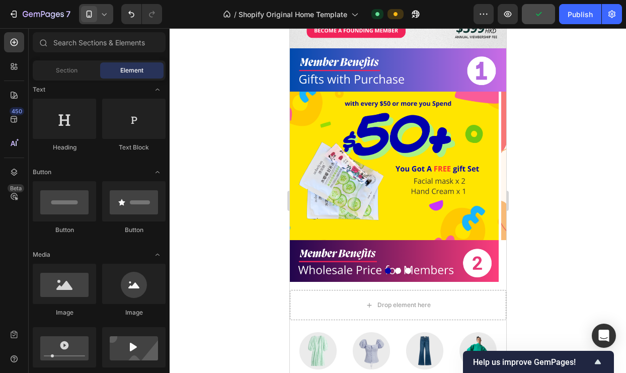
drag, startPoint x: 502, startPoint y: 161, endPoint x: 795, endPoint y: 181, distance: 293.6
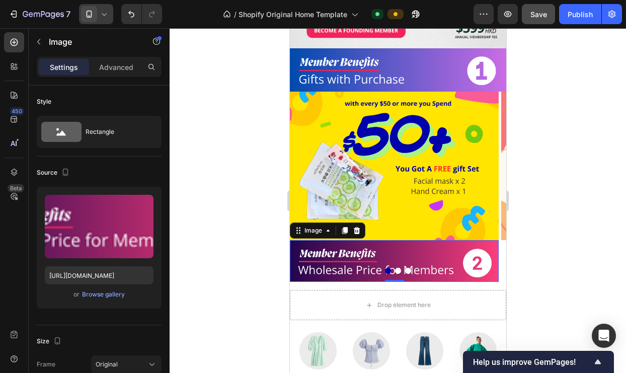
click at [437, 243] on img at bounding box center [393, 261] width 209 height 42
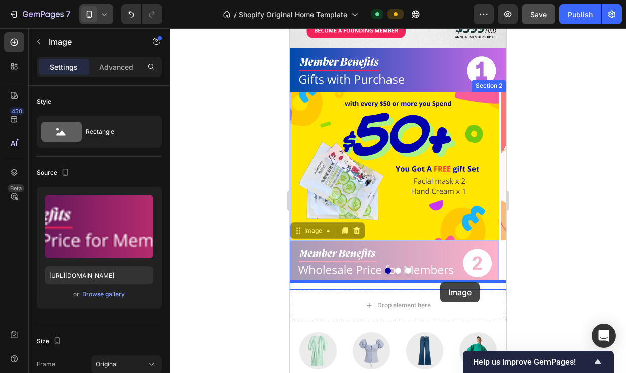
drag, startPoint x: 437, startPoint y: 243, endPoint x: 440, endPoint y: 282, distance: 39.9
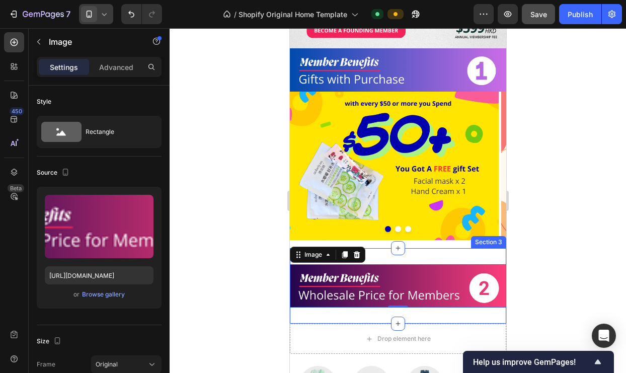
click at [440, 249] on div "Image 0 Section 3" at bounding box center [397, 285] width 216 height 75
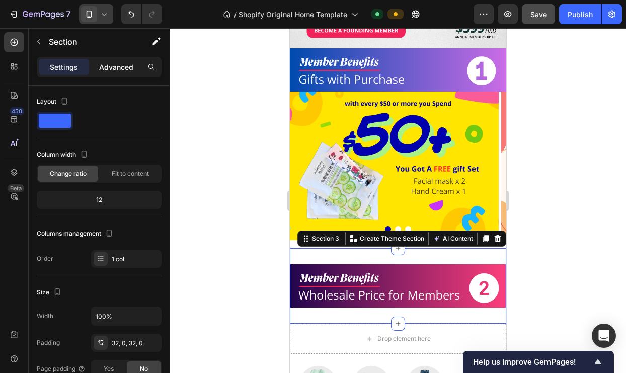
click at [118, 66] on p "Advanced" at bounding box center [116, 67] width 34 height 11
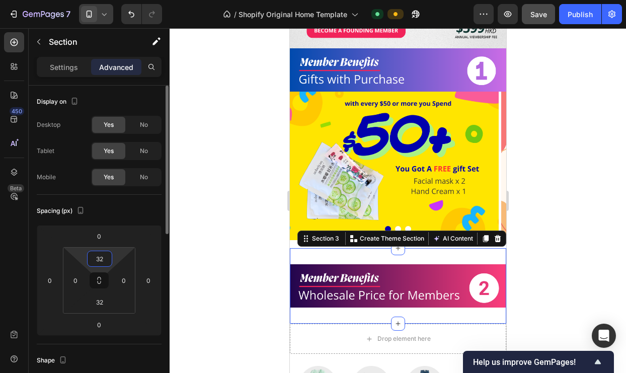
click at [95, 257] on input "32" at bounding box center [100, 258] width 20 height 15
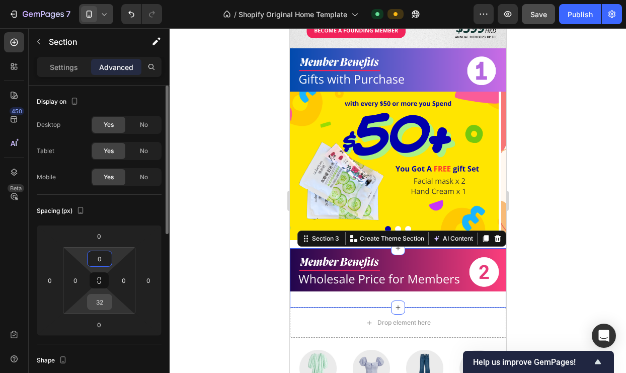
type input "0"
click at [103, 303] on input "32" at bounding box center [100, 301] width 20 height 15
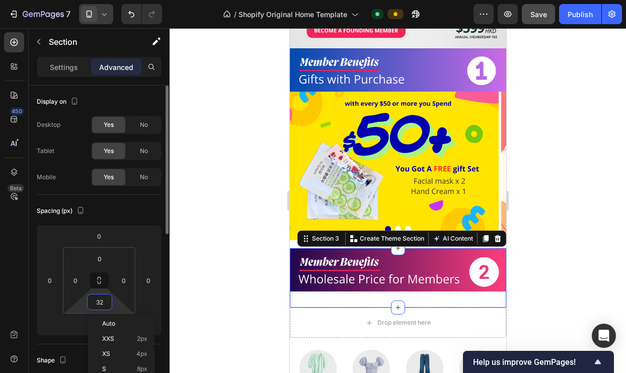
type input "0"
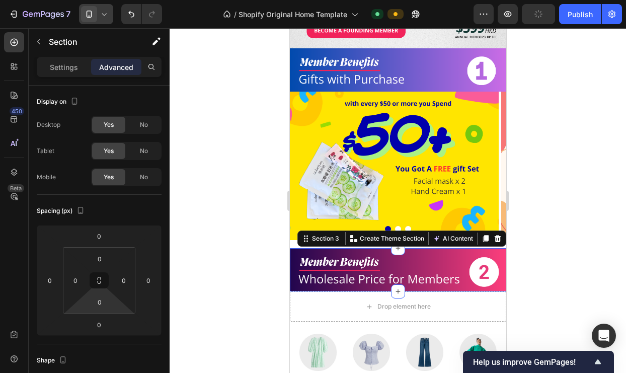
click at [257, 262] on div at bounding box center [398, 200] width 456 height 345
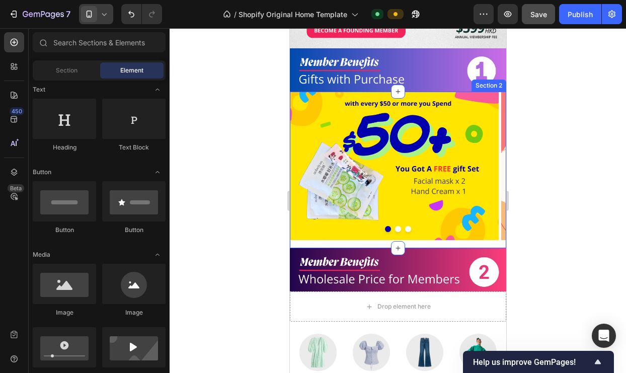
click at [324, 232] on div "Image Image Image Carousel" at bounding box center [397, 170] width 216 height 157
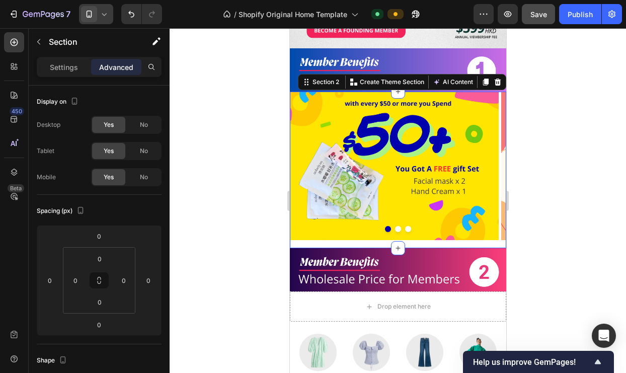
click at [416, 236] on div "Image Image Image Carousel" at bounding box center [397, 170] width 216 height 157
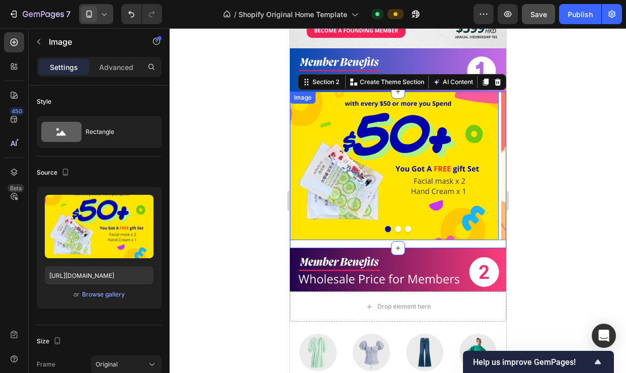
click at [418, 228] on img at bounding box center [393, 166] width 209 height 148
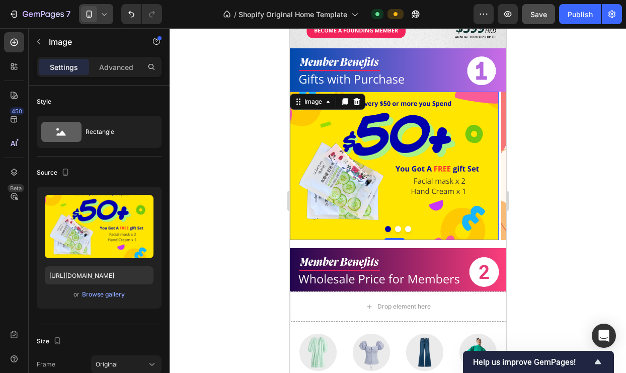
drag, startPoint x: 397, startPoint y: 229, endPoint x: 399, endPoint y: 219, distance: 10.3
click at [399, 219] on div "Image 0 Image Image Carousel" at bounding box center [397, 166] width 216 height 148
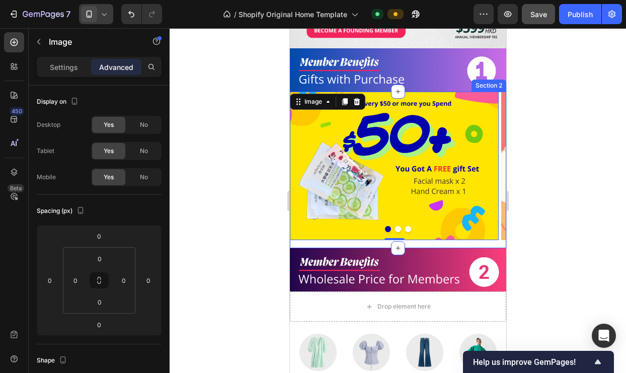
click at [412, 237] on div "Image 0 Image Image Carousel" at bounding box center [397, 170] width 216 height 157
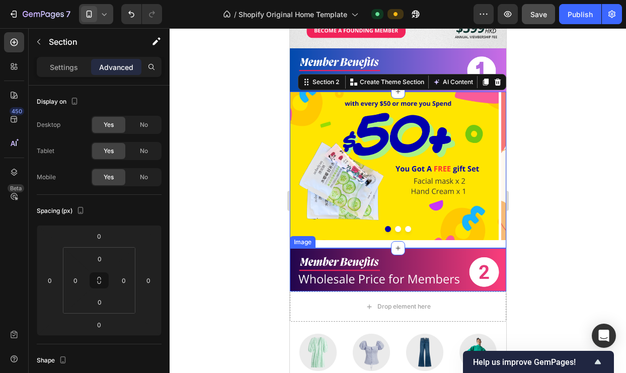
click at [412, 248] on img at bounding box center [397, 269] width 216 height 43
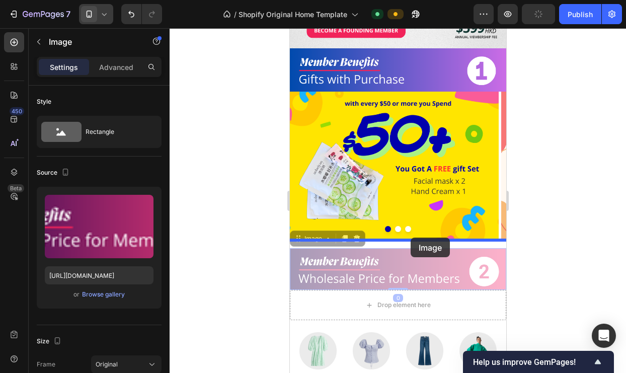
drag, startPoint x: 411, startPoint y: 243, endPoint x: 410, endPoint y: 238, distance: 5.1
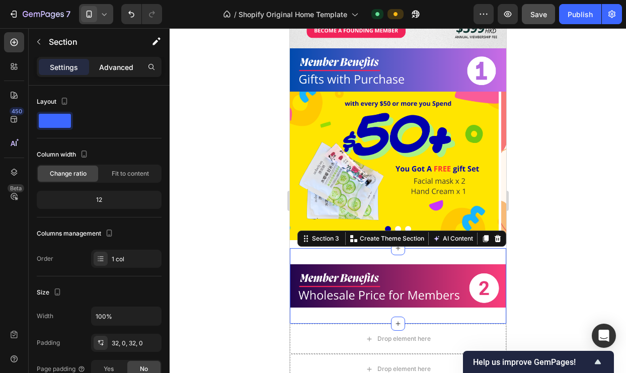
click at [110, 66] on p "Advanced" at bounding box center [116, 67] width 34 height 11
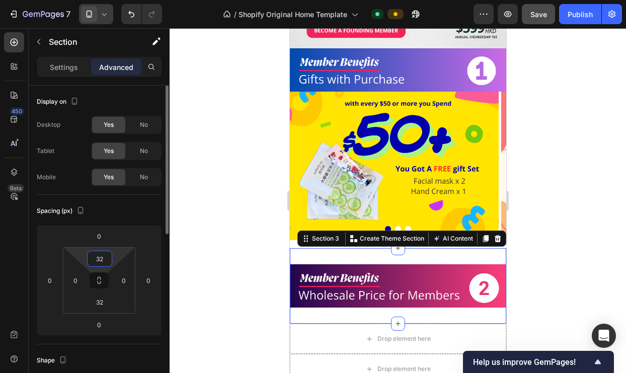
click at [100, 264] on input "32" at bounding box center [100, 258] width 20 height 15
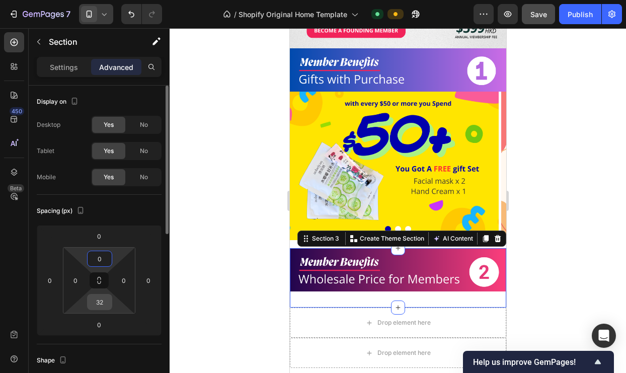
type input "0"
click at [102, 301] on input "32" at bounding box center [100, 301] width 20 height 15
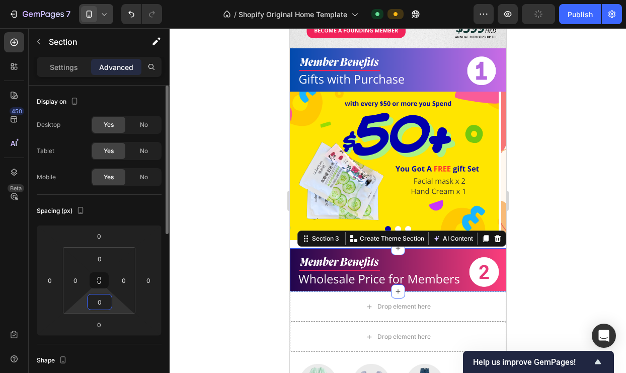
type input "0"
click at [86, 341] on div "Spacing (px) 0 0 0 0 0 0 0 0" at bounding box center [99, 269] width 125 height 149
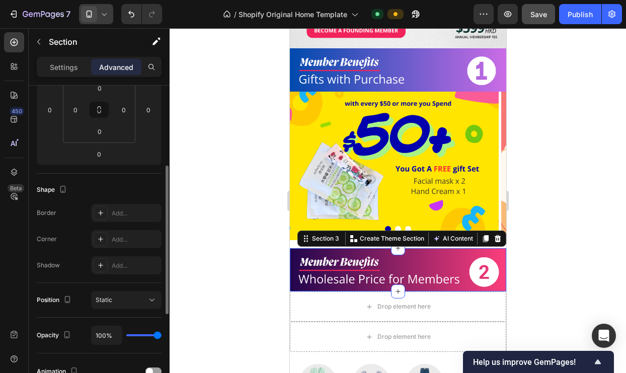
scroll to position [355, 0]
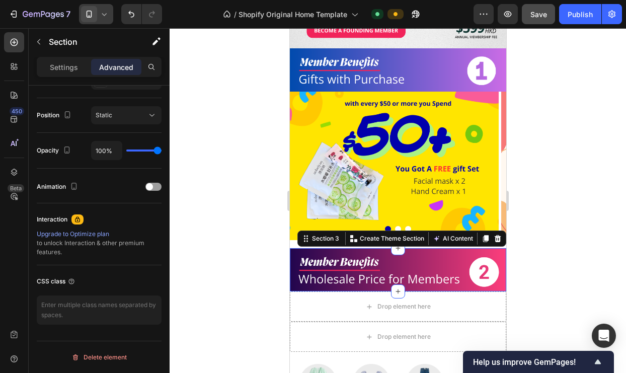
click at [550, 225] on div at bounding box center [398, 200] width 456 height 345
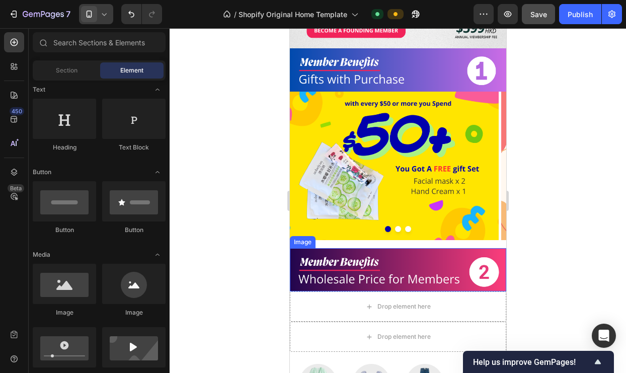
click at [466, 248] on img at bounding box center [397, 269] width 216 height 43
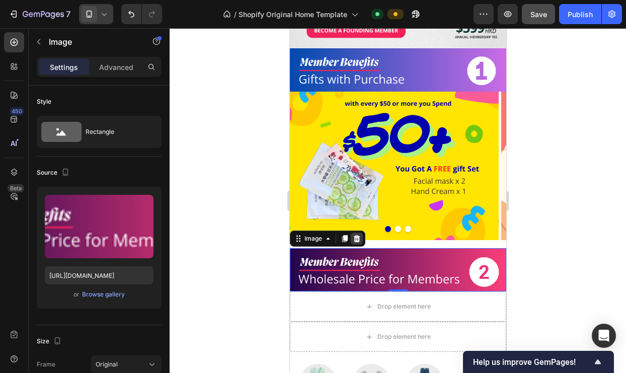
click at [355, 233] on div at bounding box center [356, 239] width 12 height 12
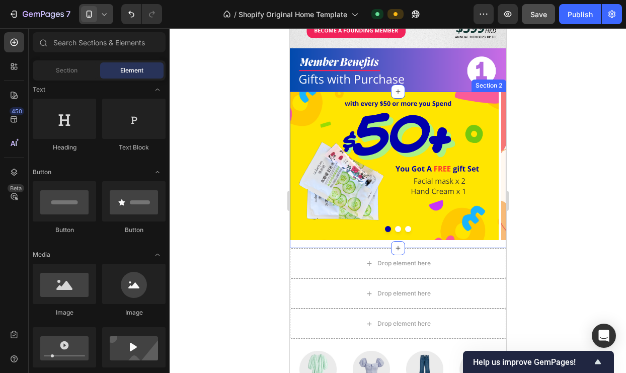
click at [369, 235] on div "Image Image Image Carousel" at bounding box center [397, 170] width 216 height 157
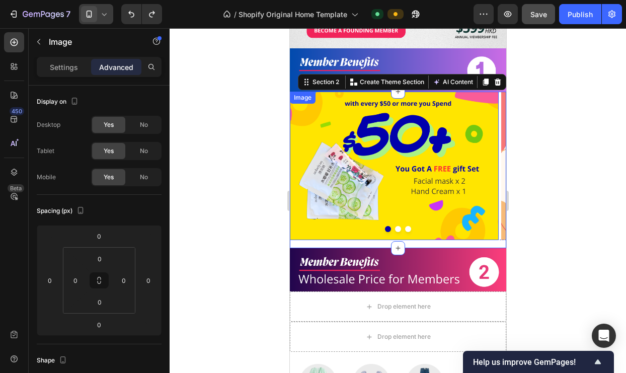
click at [361, 225] on img at bounding box center [393, 166] width 209 height 148
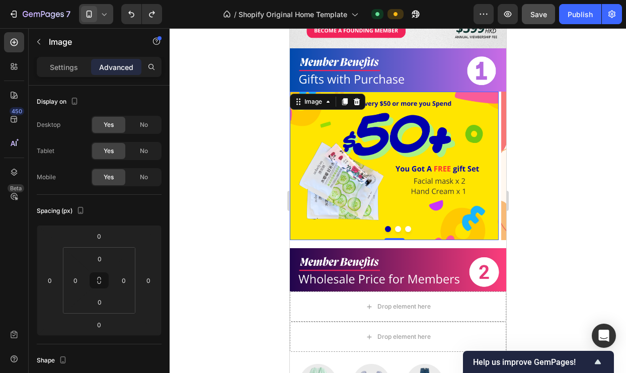
drag, startPoint x: 400, startPoint y: 228, endPoint x: 402, endPoint y: 220, distance: 8.2
click at [402, 220] on div "Image 0 Image Image Carousel" at bounding box center [397, 166] width 216 height 148
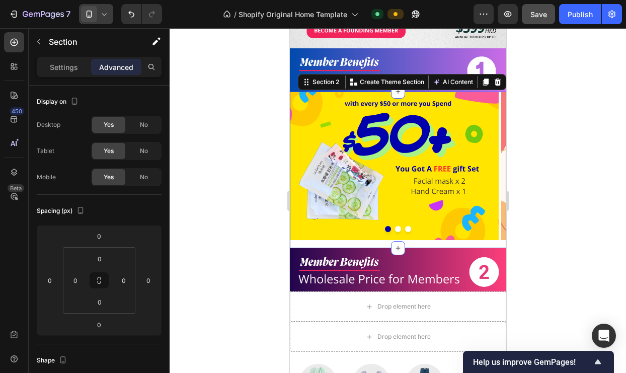
click at [344, 239] on div "Image Image Image Carousel" at bounding box center [397, 170] width 216 height 157
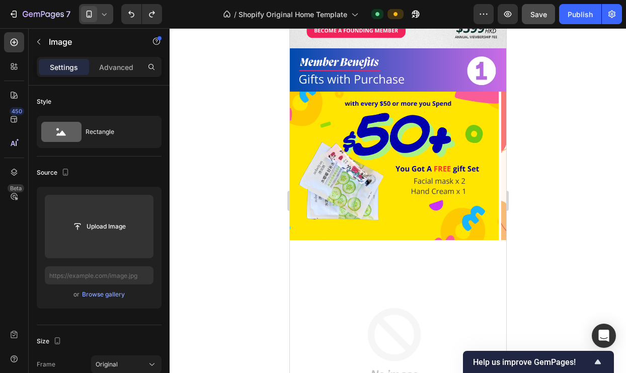
type input "[URL][DOMAIN_NAME]"
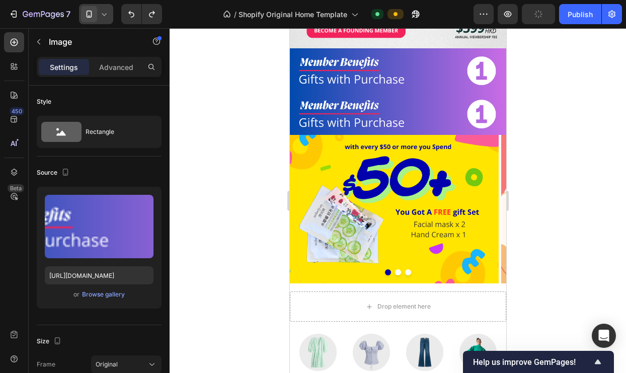
click at [419, 103] on img at bounding box center [397, 113] width 216 height 43
click at [337, 99] on img at bounding box center [397, 113] width 216 height 43
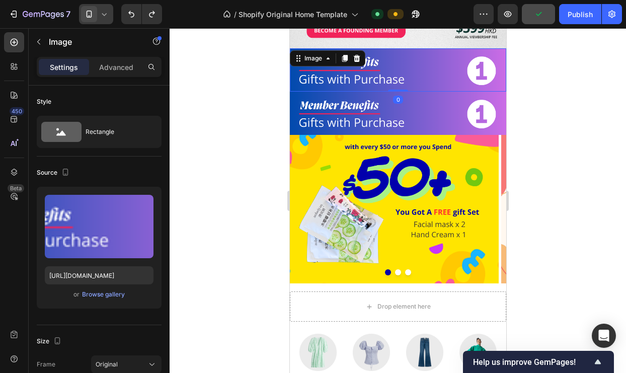
click at [367, 61] on img at bounding box center [397, 69] width 216 height 43
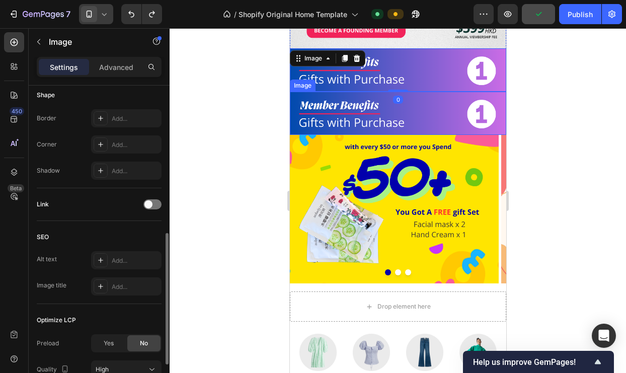
click at [368, 102] on img at bounding box center [397, 113] width 216 height 43
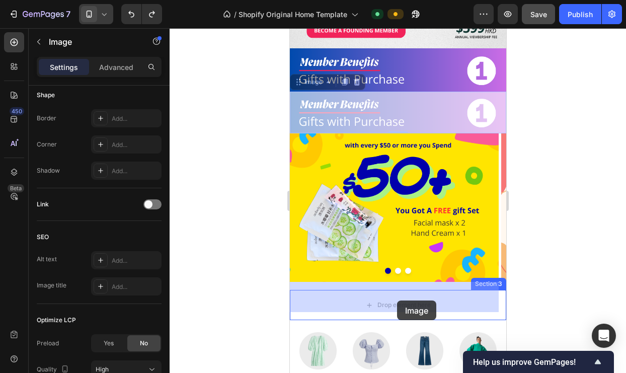
drag, startPoint x: 397, startPoint y: 98, endPoint x: 397, endPoint y: 300, distance: 202.3
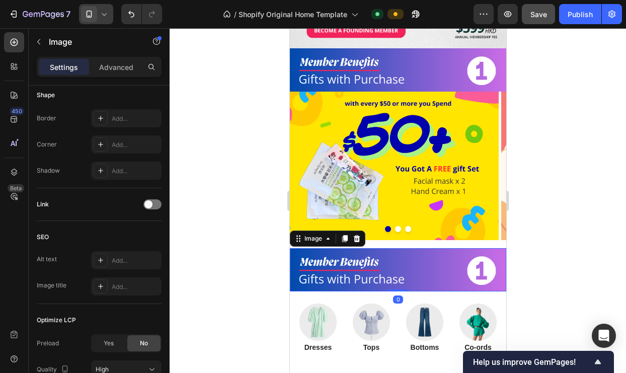
click at [426, 249] on img at bounding box center [397, 269] width 216 height 43
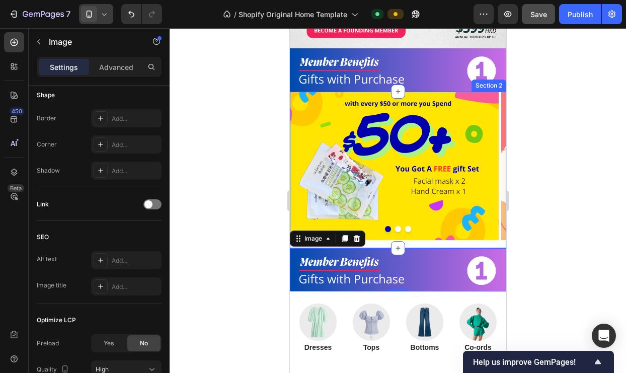
click at [423, 234] on div "Image Image Image Carousel" at bounding box center [397, 170] width 216 height 157
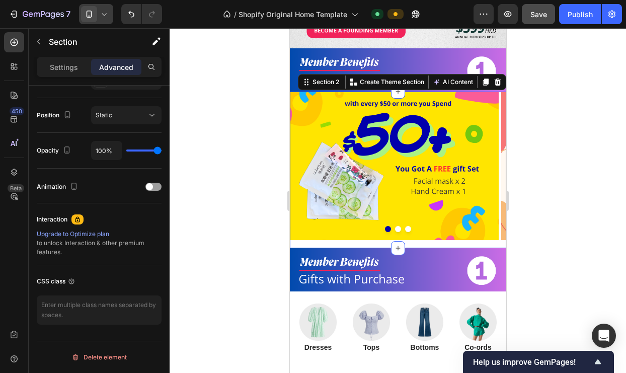
scroll to position [0, 0]
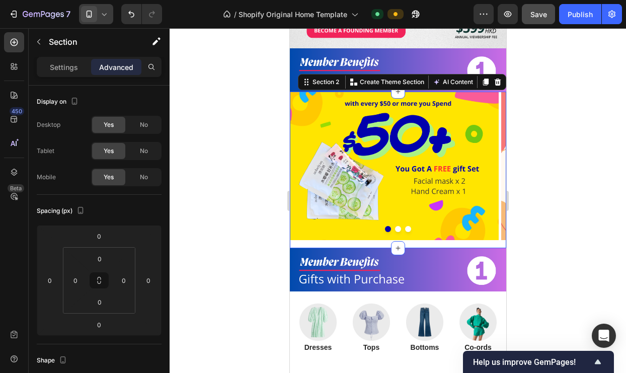
click at [425, 239] on div "Image Image Image Carousel" at bounding box center [397, 170] width 216 height 157
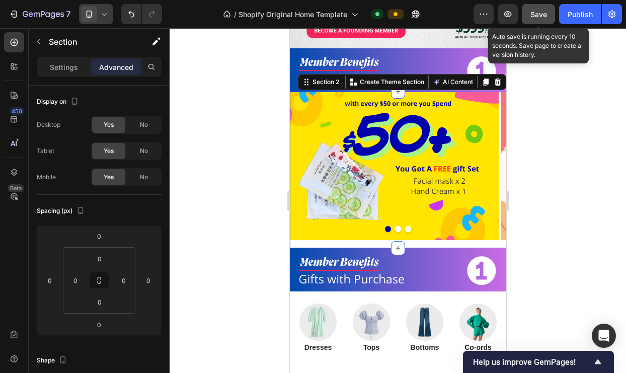
click at [538, 10] on span "Save" at bounding box center [538, 14] width 17 height 9
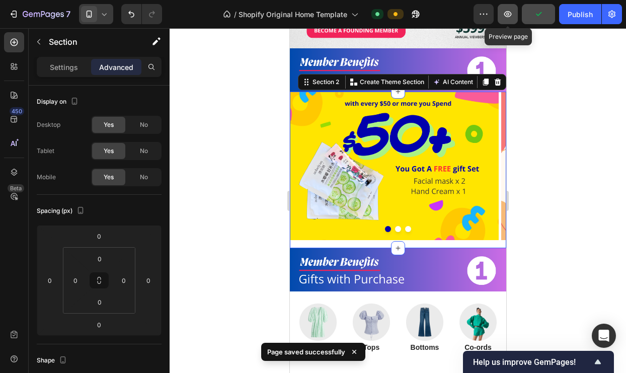
click at [512, 15] on icon "button" at bounding box center [508, 14] width 10 height 10
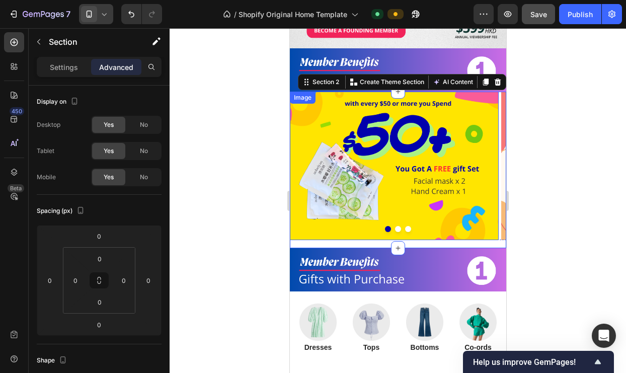
click at [347, 227] on img at bounding box center [393, 166] width 209 height 148
click at [346, 237] on div "Image Image Image Carousel" at bounding box center [397, 170] width 216 height 157
click at [345, 225] on img at bounding box center [393, 166] width 209 height 148
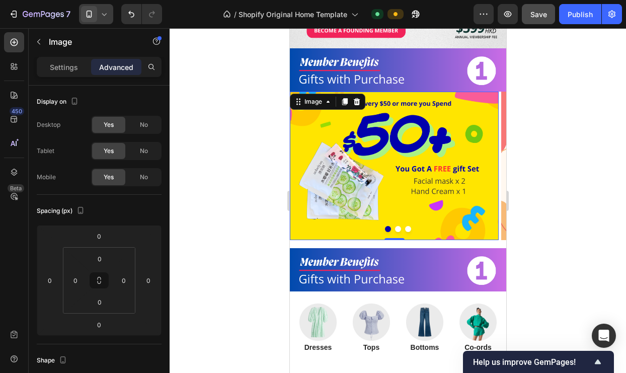
click at [117, 62] on p "Advanced" at bounding box center [116, 67] width 34 height 11
click at [60, 72] on div "Settings" at bounding box center [64, 67] width 50 height 16
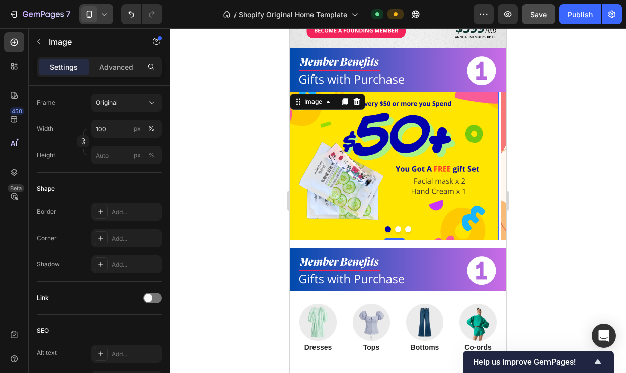
scroll to position [418, 0]
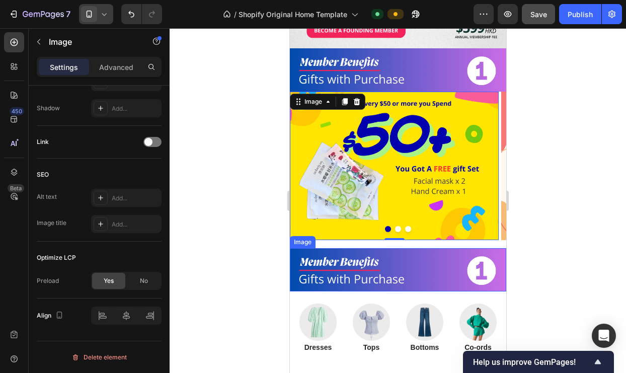
click at [361, 261] on img at bounding box center [397, 269] width 216 height 43
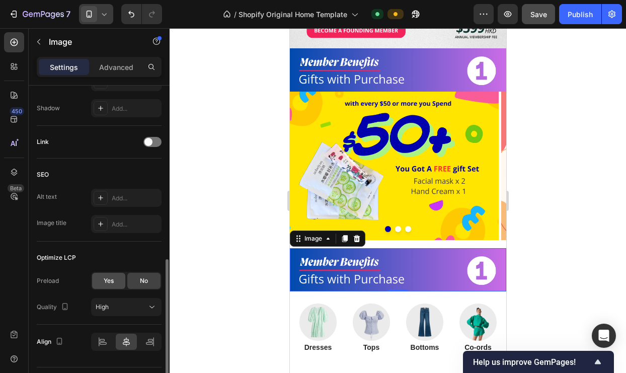
click at [113, 281] on span "Yes" at bounding box center [109, 280] width 10 height 9
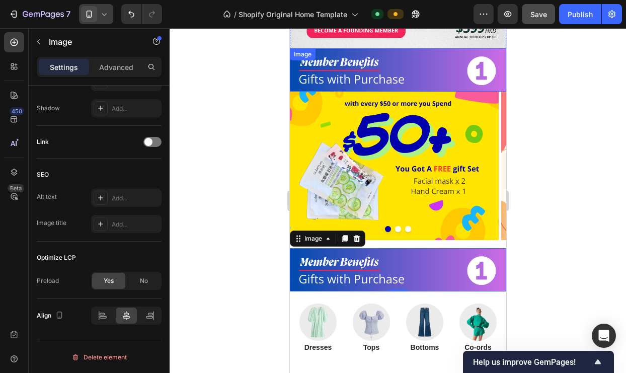
click at [408, 54] on img at bounding box center [397, 69] width 216 height 43
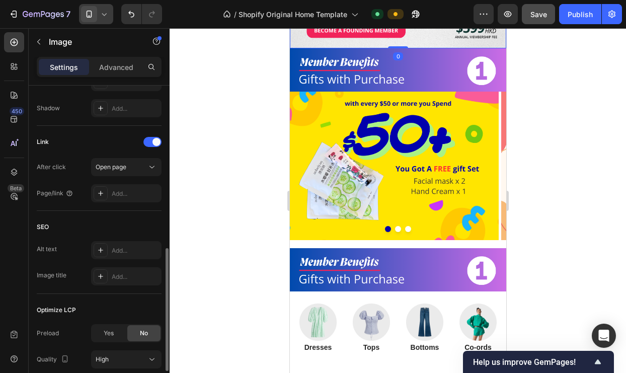
scroll to position [496, 0]
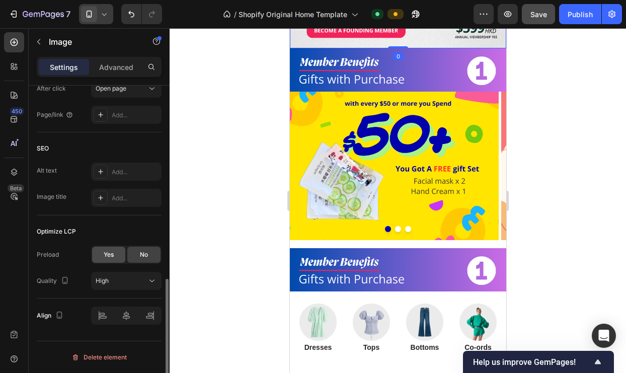
click at [111, 250] on span "Yes" at bounding box center [109, 254] width 10 height 9
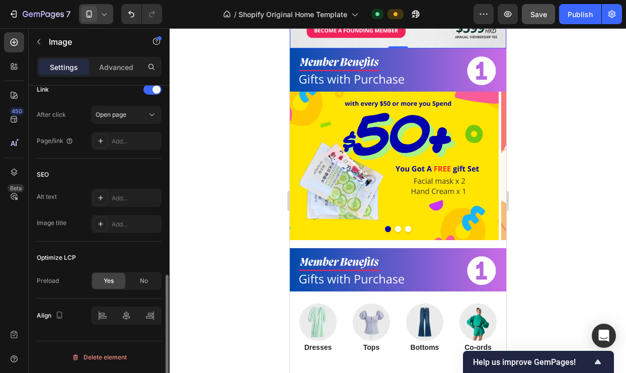
scroll to position [470, 0]
click at [138, 276] on div "No" at bounding box center [143, 281] width 33 height 16
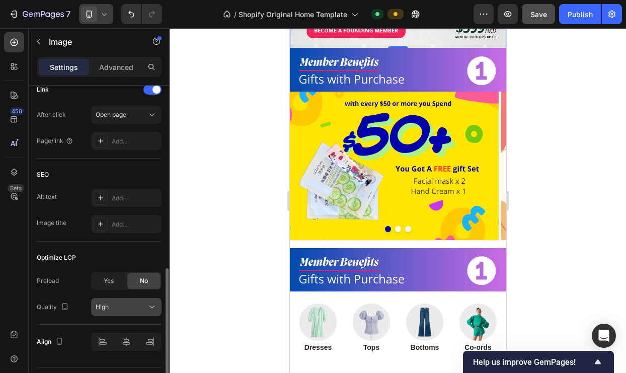
click at [119, 305] on div "High" at bounding box center [121, 306] width 51 height 9
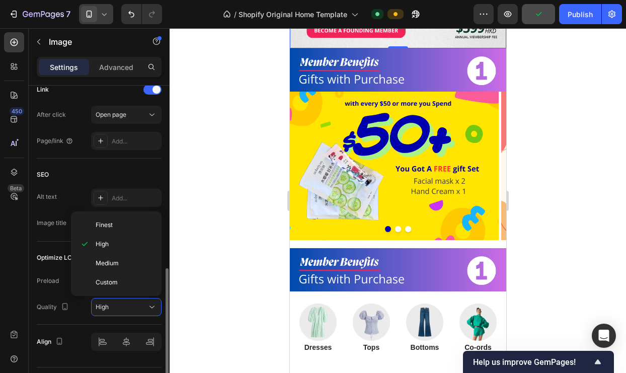
click at [81, 298] on div "Quality High" at bounding box center [99, 307] width 125 height 18
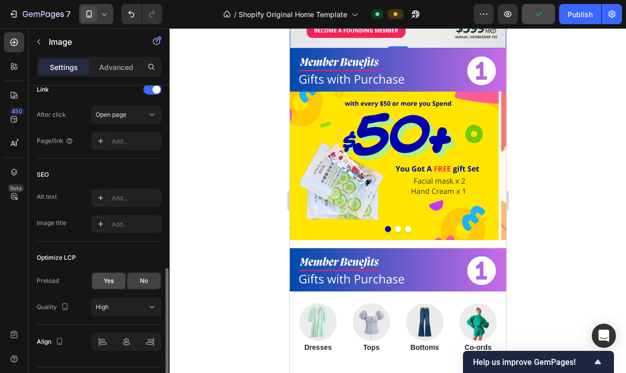
click at [104, 284] on span "Yes" at bounding box center [109, 280] width 10 height 9
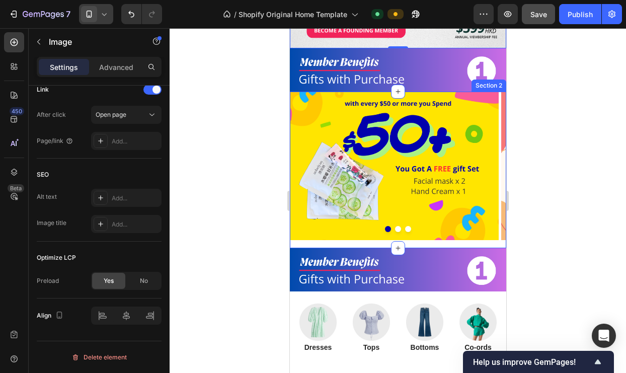
click at [331, 236] on div "Image Image Image Carousel" at bounding box center [397, 170] width 216 height 157
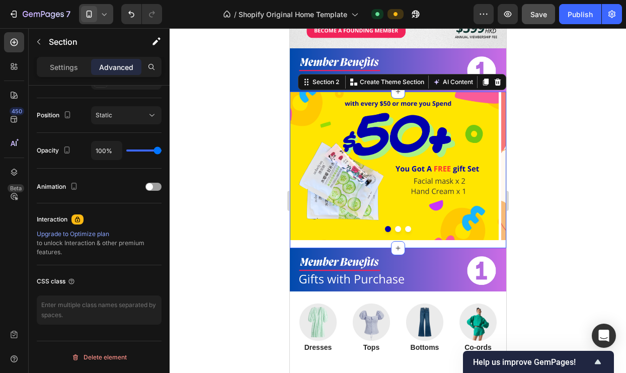
scroll to position [0, 0]
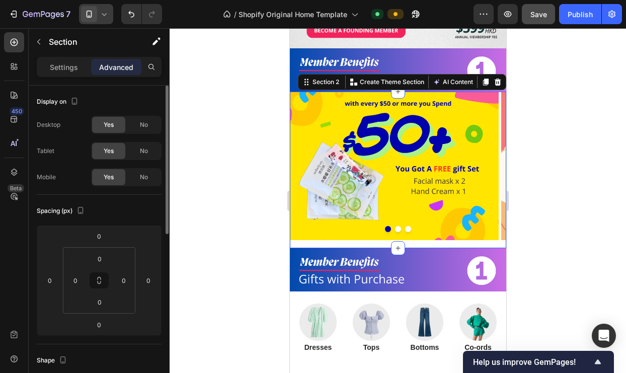
click at [332, 236] on div "Image Image Image Carousel" at bounding box center [397, 170] width 216 height 157
click at [334, 238] on div "Image Image Image Carousel" at bounding box center [397, 170] width 216 height 157
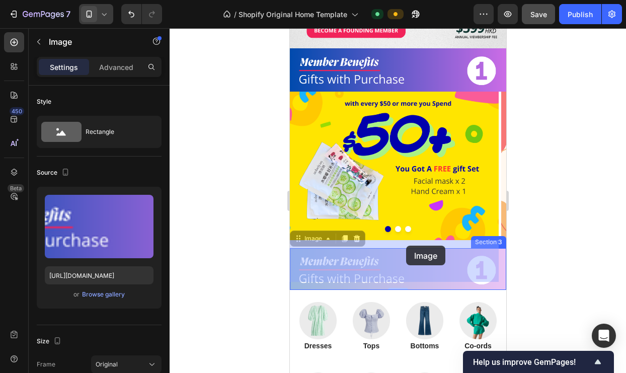
drag, startPoint x: 405, startPoint y: 273, endPoint x: 406, endPoint y: 246, distance: 27.2
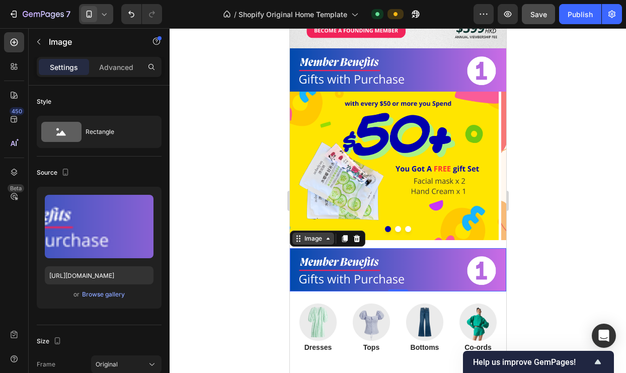
click at [330, 235] on icon at bounding box center [328, 239] width 8 height 8
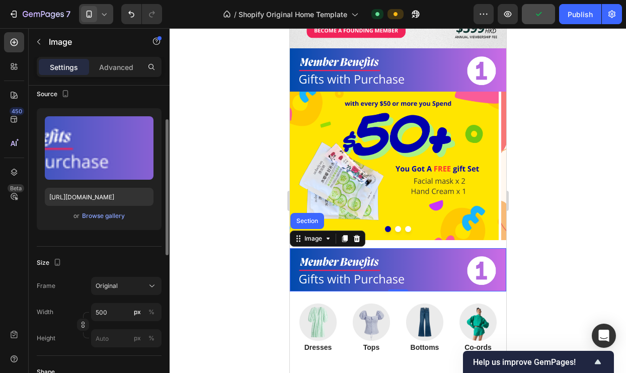
scroll to position [152, 0]
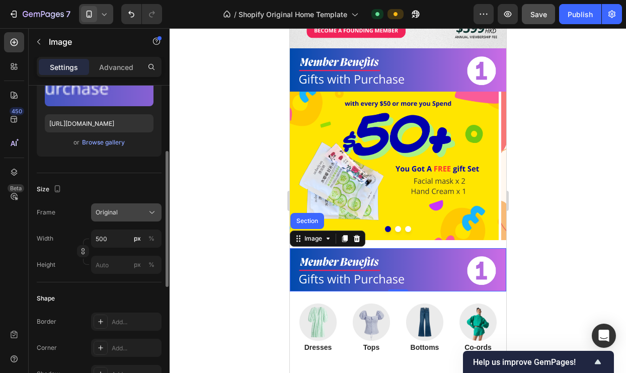
click at [112, 211] on span "Original" at bounding box center [107, 212] width 22 height 9
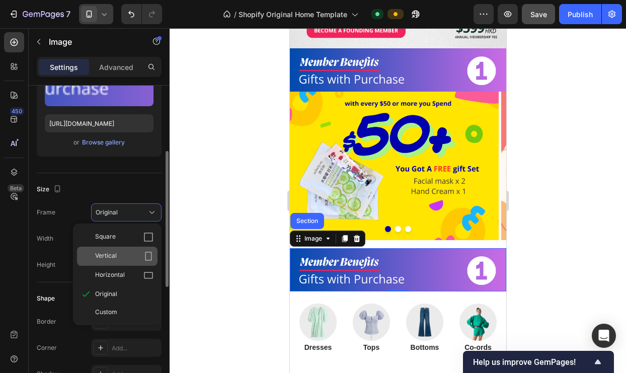
click at [136, 251] on div "Vertical" at bounding box center [124, 256] width 58 height 10
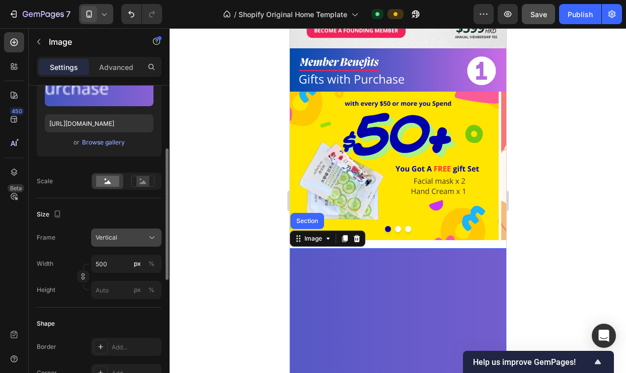
click at [132, 236] on div "Vertical" at bounding box center [120, 237] width 49 height 9
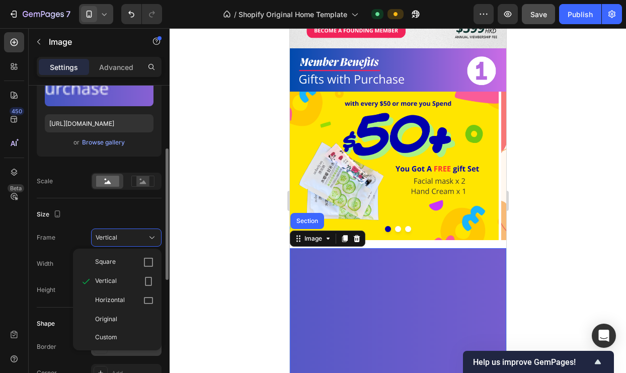
click at [114, 323] on span "Original" at bounding box center [106, 319] width 22 height 9
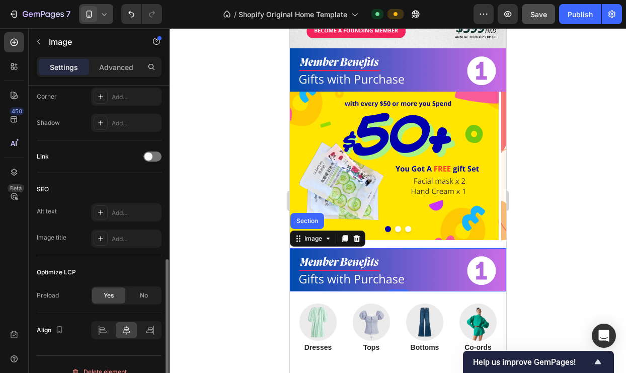
scroll to position [418, 0]
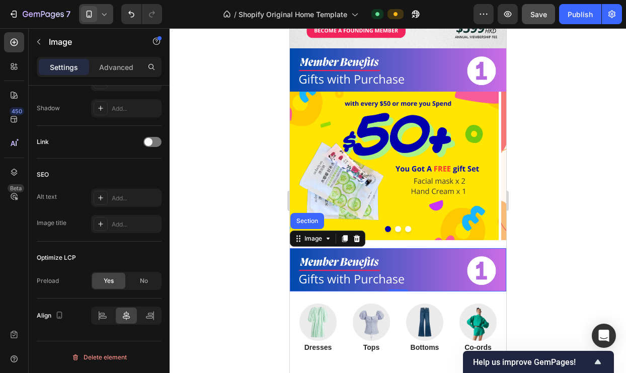
click at [551, 155] on div at bounding box center [398, 200] width 456 height 345
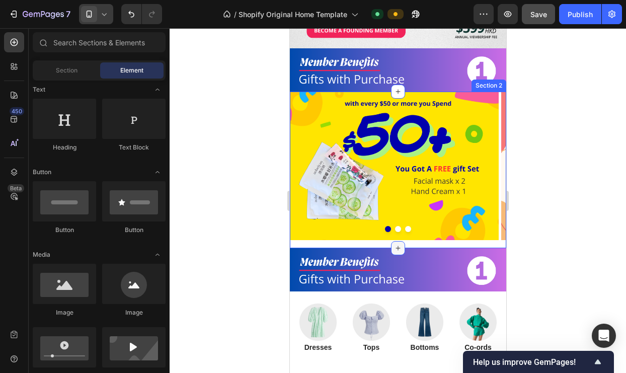
click at [394, 244] on icon at bounding box center [398, 248] width 8 height 8
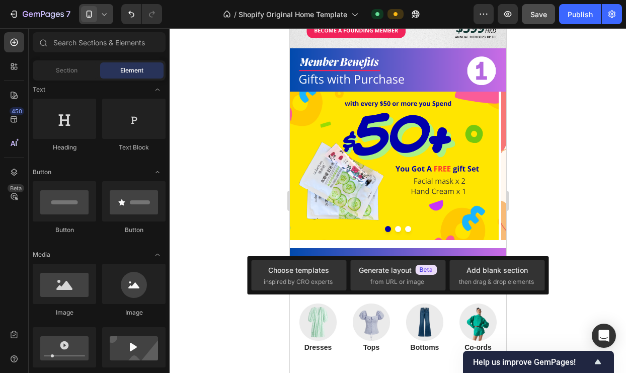
click at [568, 217] on div at bounding box center [398, 200] width 456 height 345
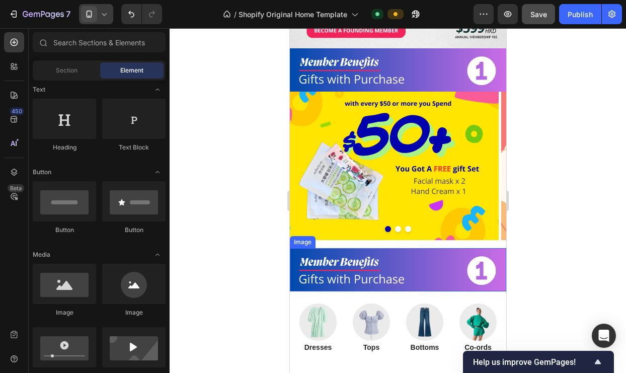
click at [438, 256] on img at bounding box center [397, 269] width 216 height 43
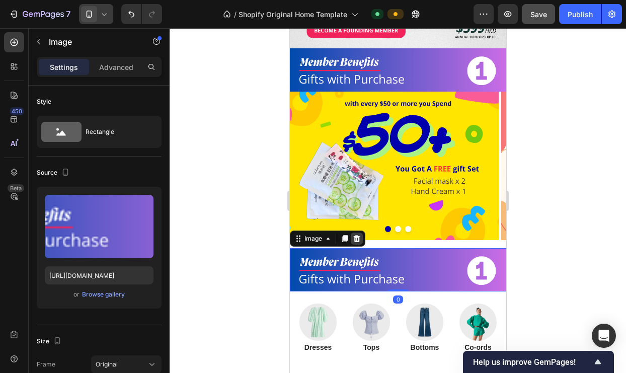
click at [357, 233] on div at bounding box center [356, 239] width 12 height 12
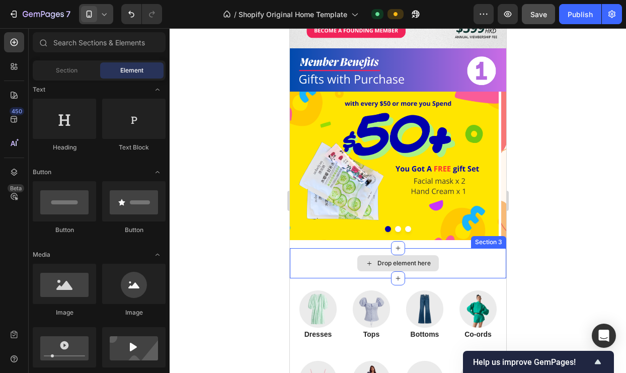
click at [368, 248] on div "Drop element here" at bounding box center [397, 263] width 216 height 30
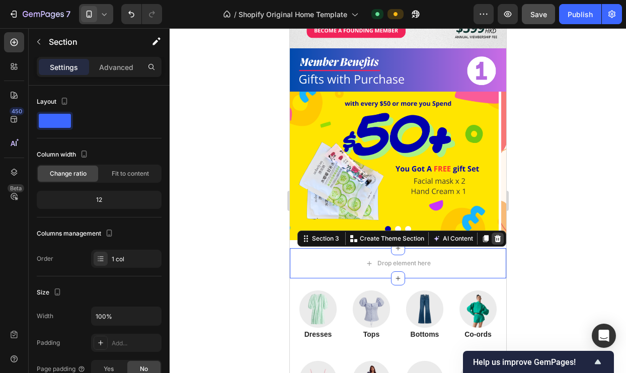
click at [494, 235] on icon at bounding box center [497, 238] width 7 height 7
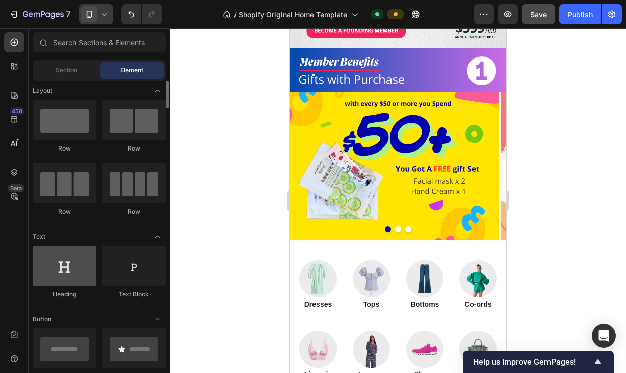
scroll to position [0, 0]
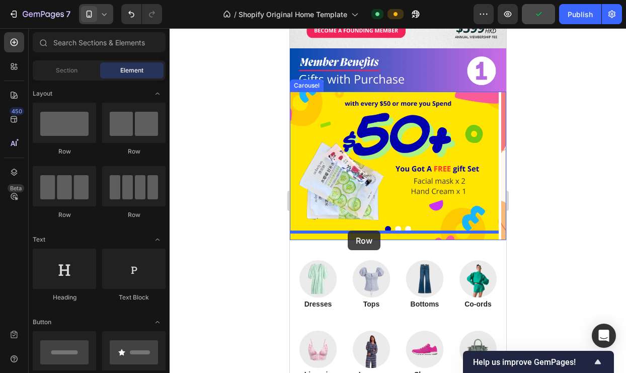
drag, startPoint x: 360, startPoint y: 158, endPoint x: 347, endPoint y: 231, distance: 74.1
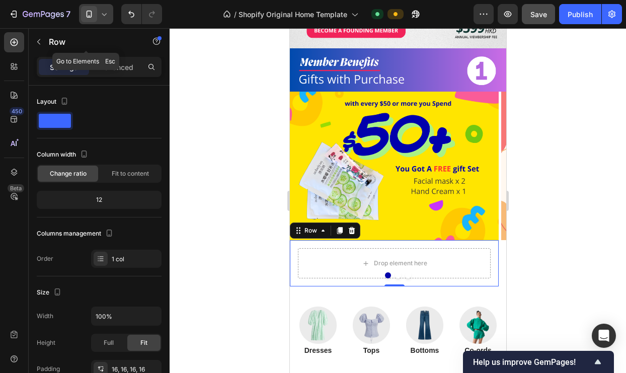
click at [39, 45] on icon "button" at bounding box center [39, 42] width 8 height 8
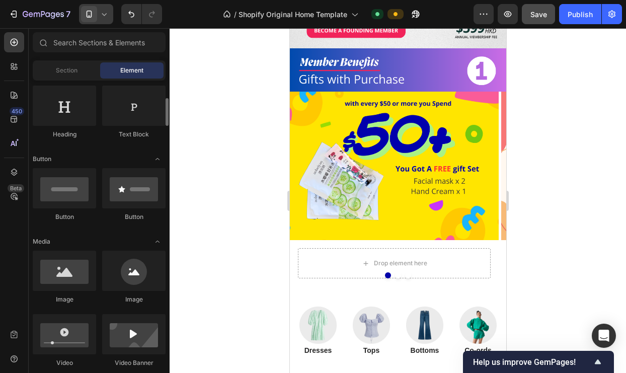
scroll to position [178, 0]
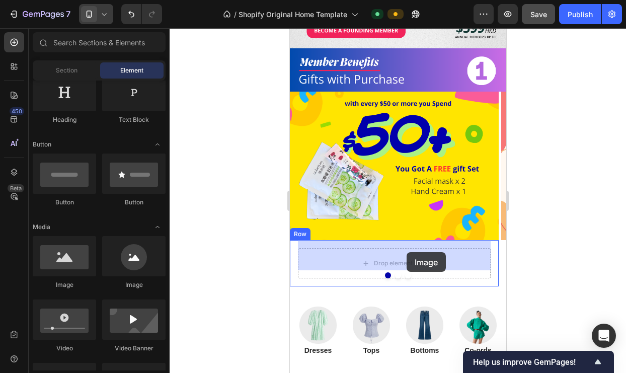
drag, startPoint x: 365, startPoint y: 282, endPoint x: 406, endPoint y: 252, distance: 51.1
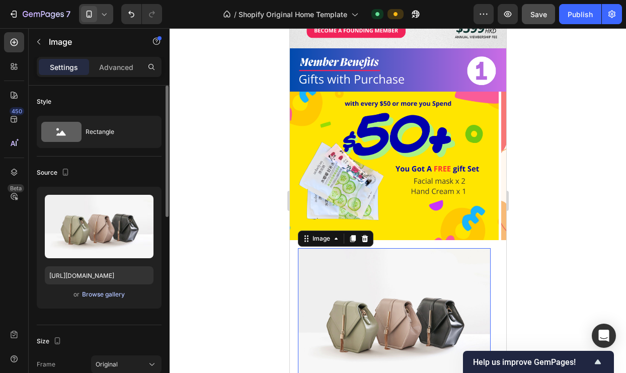
click at [110, 294] on div "Browse gallery" at bounding box center [103, 294] width 43 height 9
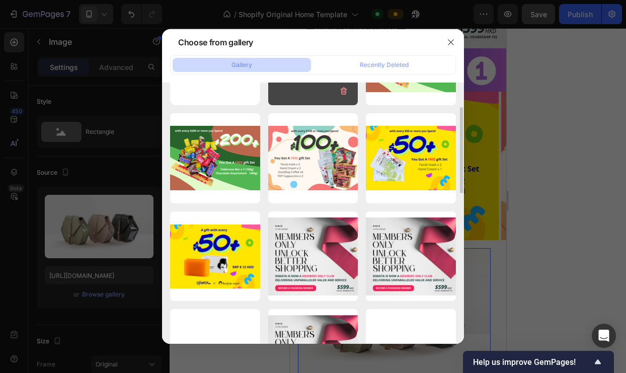
scroll to position [0, 0]
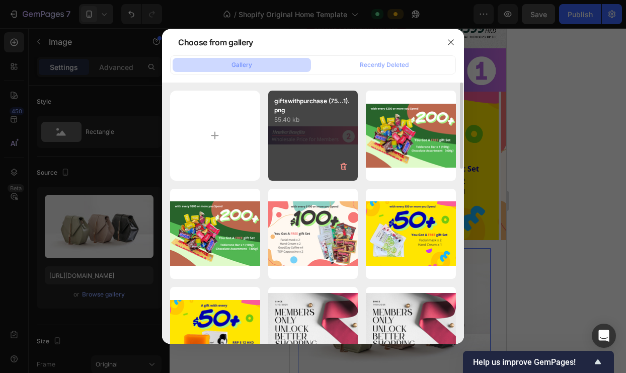
click at [322, 137] on div "giftswithpurchase (75...1).png 55.40 kb" at bounding box center [313, 136] width 90 height 90
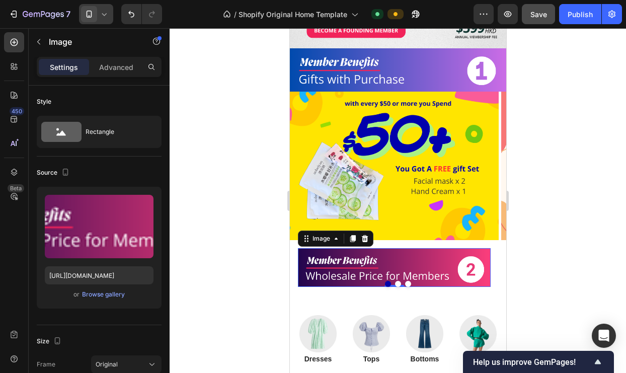
click at [309, 256] on img at bounding box center [393, 267] width 193 height 39
type input "[URL][DOMAIN_NAME]"
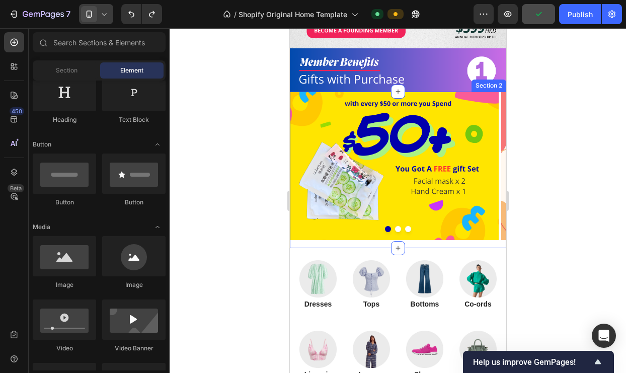
click at [417, 235] on div "Image Image Image Carousel" at bounding box center [397, 170] width 216 height 157
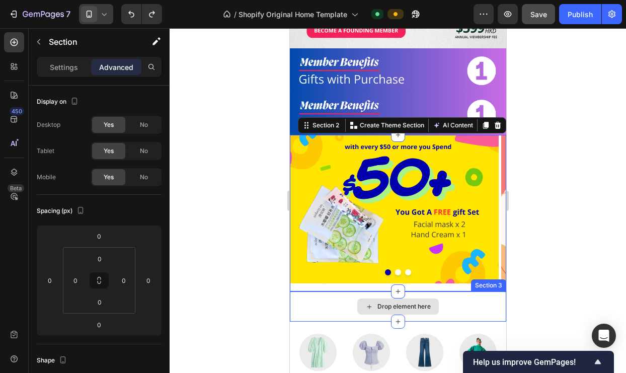
click at [420, 291] on div "Drop element here" at bounding box center [397, 306] width 216 height 30
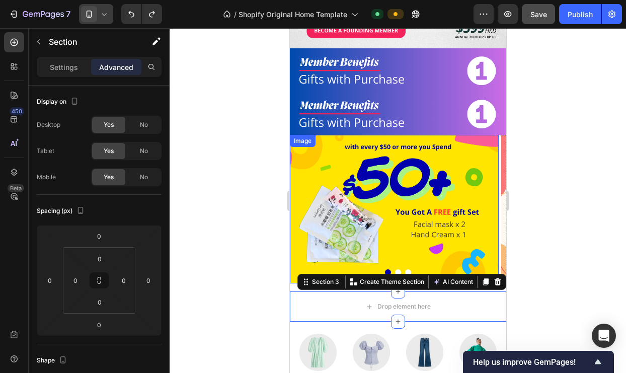
click at [483, 189] on img at bounding box center [393, 209] width 209 height 148
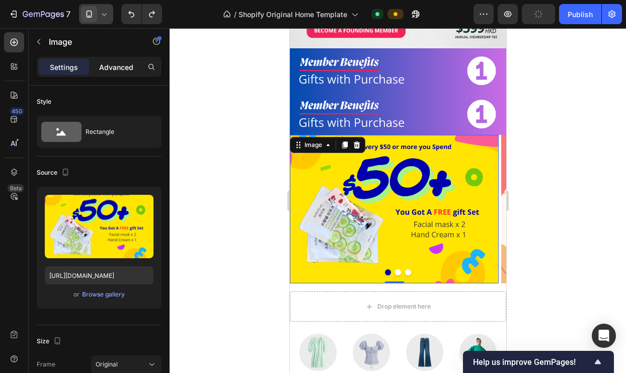
click at [114, 70] on p "Advanced" at bounding box center [116, 67] width 34 height 11
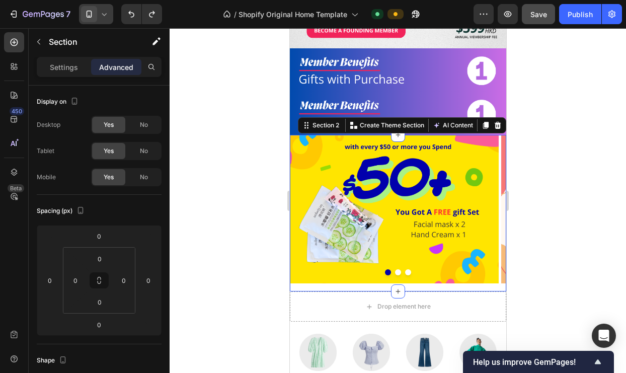
click at [373, 277] on div "Image Image Image Carousel" at bounding box center [397, 213] width 216 height 157
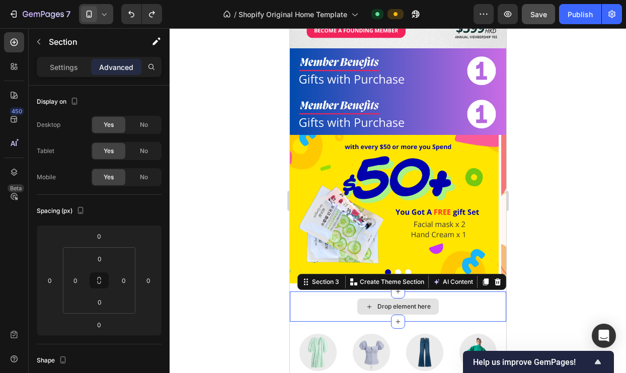
click at [339, 291] on div "Drop element here" at bounding box center [397, 306] width 216 height 30
click at [246, 277] on div at bounding box center [398, 200] width 456 height 345
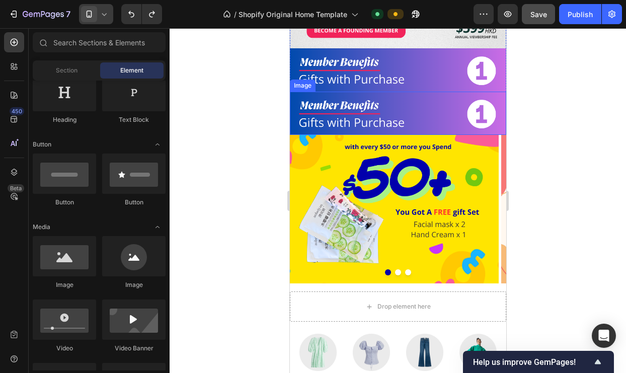
click at [416, 100] on img at bounding box center [397, 113] width 216 height 43
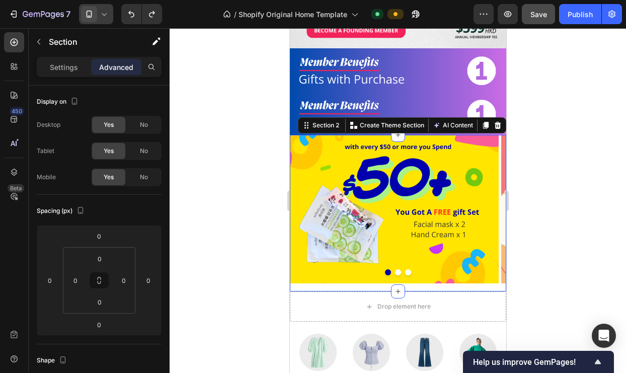
click at [410, 278] on div "Image Image Image Carousel" at bounding box center [397, 213] width 216 height 157
click at [317, 269] on div at bounding box center [397, 272] width 216 height 6
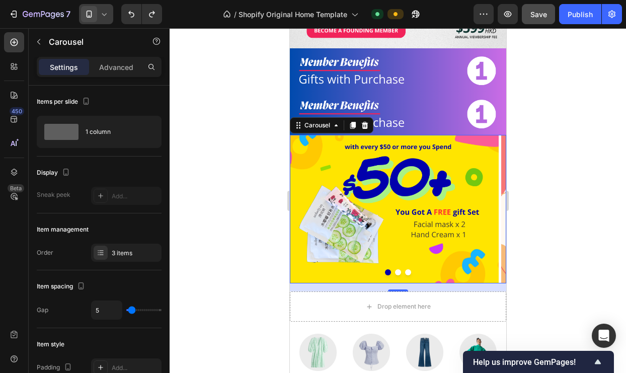
click at [320, 283] on div "16" at bounding box center [397, 287] width 216 height 8
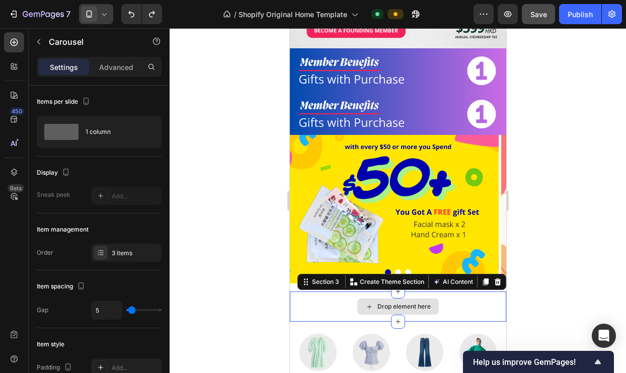
click at [313, 300] on div "Drop element here" at bounding box center [397, 306] width 216 height 30
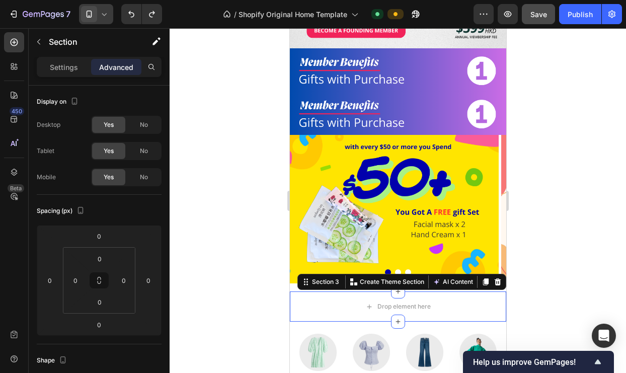
click at [268, 287] on div at bounding box center [398, 200] width 456 height 345
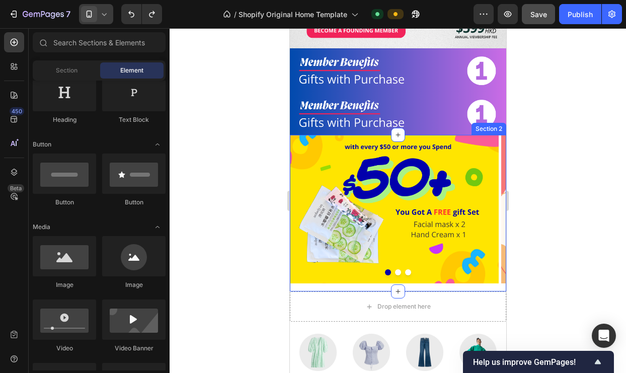
click at [310, 277] on div "Image Image Image Carousel" at bounding box center [397, 213] width 216 height 157
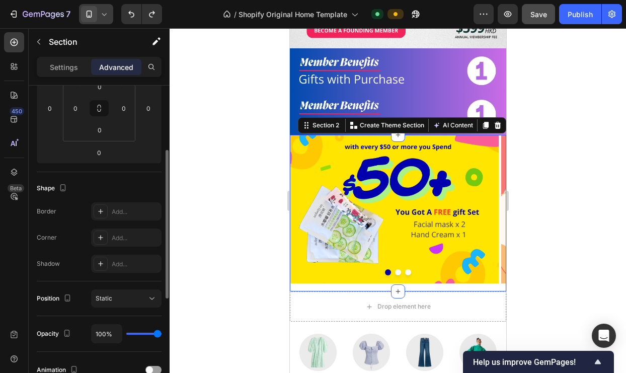
scroll to position [161, 0]
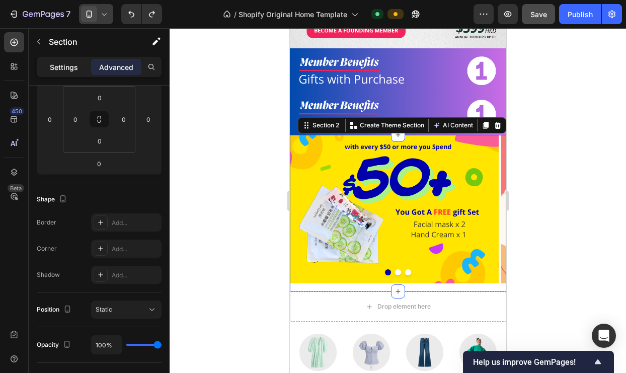
click at [66, 67] on p "Settings" at bounding box center [64, 67] width 28 height 11
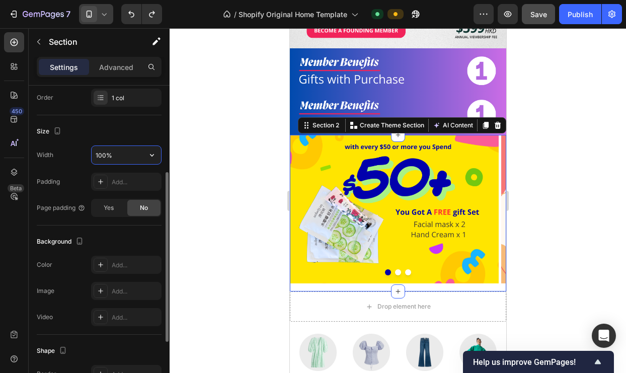
click at [131, 153] on input "100%" at bounding box center [126, 155] width 69 height 18
click at [101, 184] on icon at bounding box center [101, 182] width 8 height 8
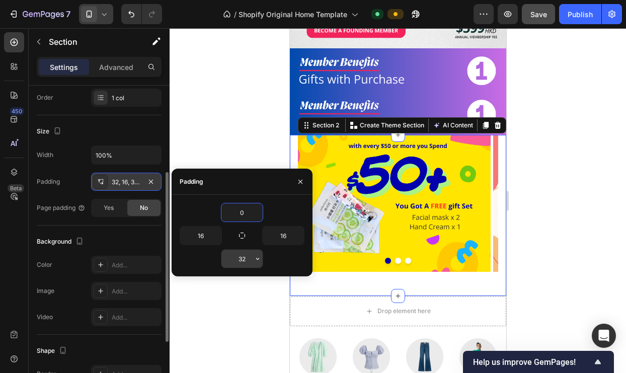
type input "0"
click at [238, 256] on input "32" at bounding box center [241, 259] width 41 height 18
click at [249, 261] on input "032" at bounding box center [241, 259] width 41 height 18
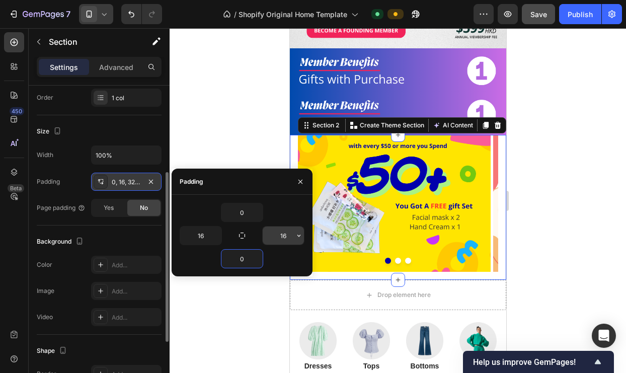
type input "0"
click at [292, 240] on input "16" at bounding box center [283, 235] width 41 height 18
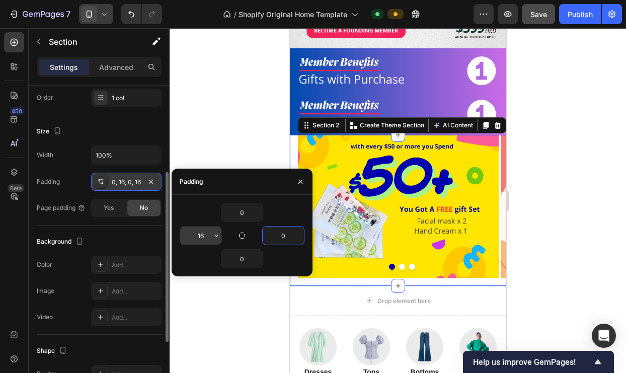
type input "0"
click at [204, 235] on input "16" at bounding box center [200, 235] width 41 height 18
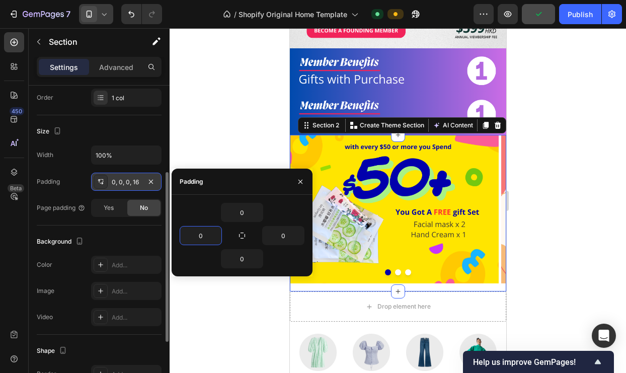
type input "0"
click at [197, 263] on div "0" at bounding box center [242, 258] width 125 height 19
click at [257, 261] on icon "button" at bounding box center [258, 259] width 8 height 8
click at [105, 210] on span "Yes" at bounding box center [109, 207] width 10 height 9
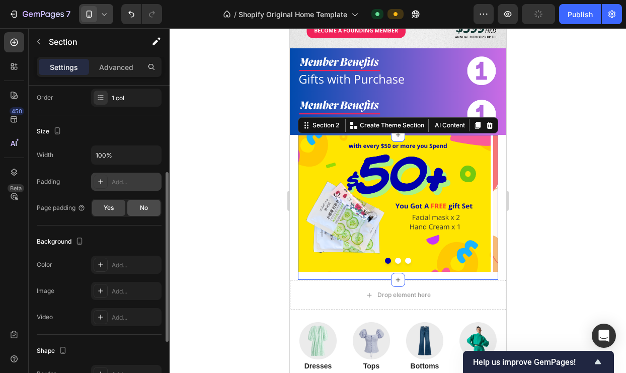
click at [145, 210] on span "No" at bounding box center [144, 207] width 8 height 9
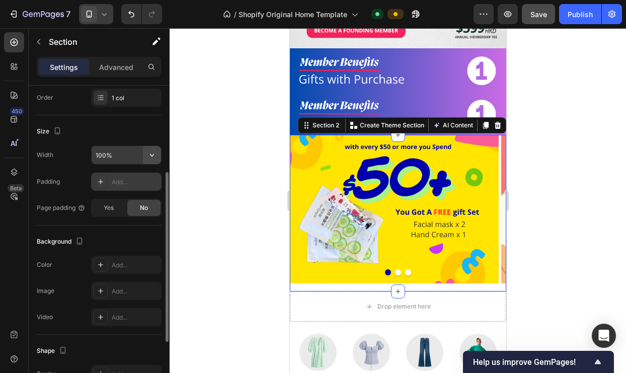
click at [152, 157] on icon "button" at bounding box center [152, 155] width 10 height 10
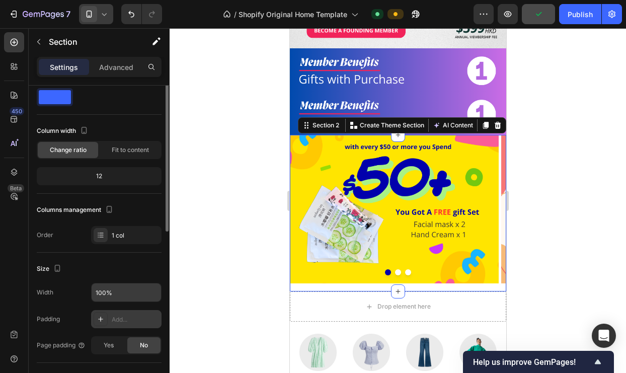
scroll to position [0, 0]
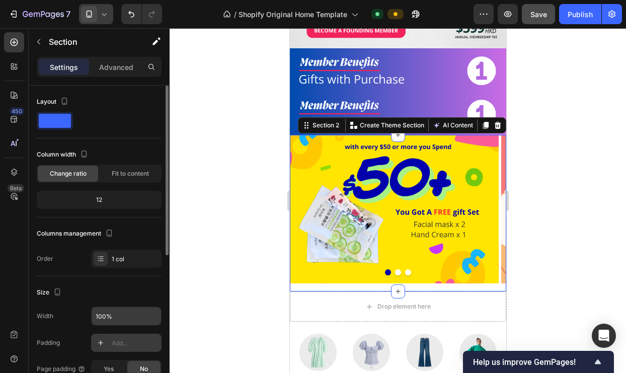
click at [45, 120] on span at bounding box center [55, 121] width 32 height 14
click at [57, 119] on span at bounding box center [55, 121] width 32 height 14
click at [65, 101] on icon "button" at bounding box center [64, 101] width 10 height 10
click at [92, 96] on div "Layout" at bounding box center [99, 102] width 125 height 16
click at [120, 71] on p "Advanced" at bounding box center [116, 67] width 34 height 11
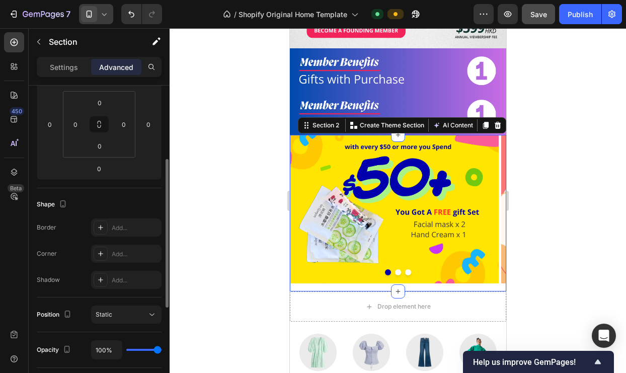
scroll to position [231, 0]
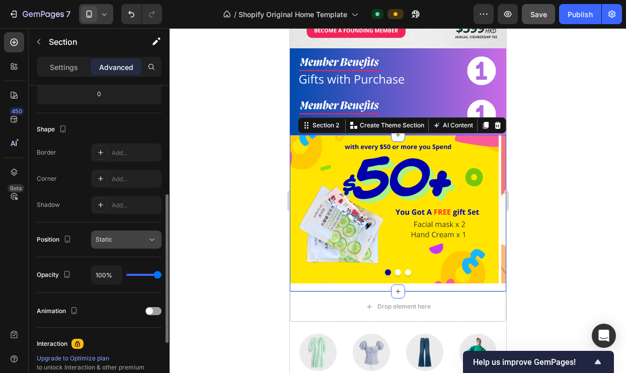
click at [118, 243] on div "Static" at bounding box center [121, 239] width 51 height 9
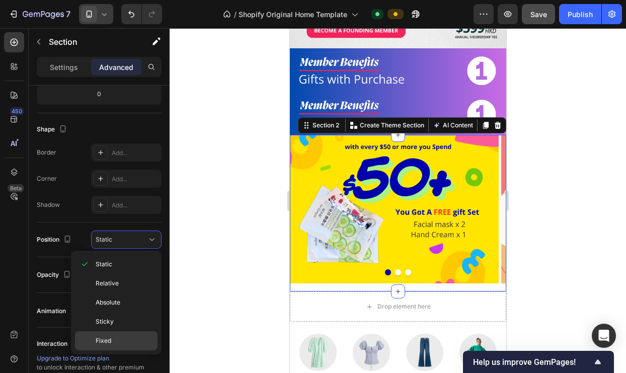
click at [112, 336] on p "Fixed" at bounding box center [124, 340] width 57 height 9
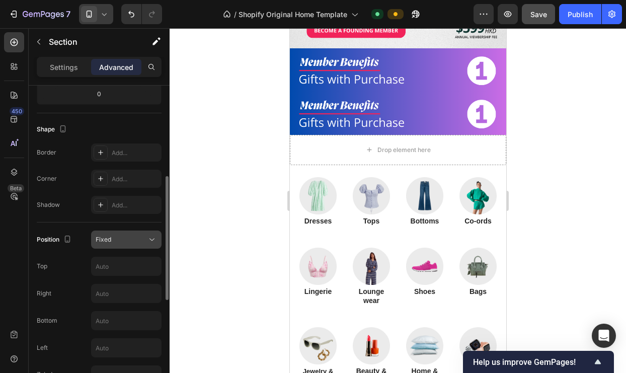
click at [127, 240] on div "Fixed" at bounding box center [121, 239] width 51 height 9
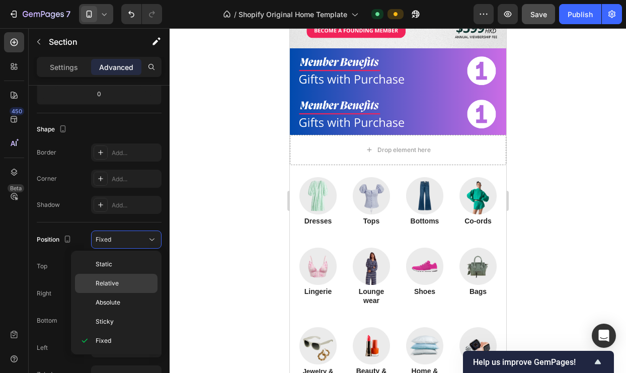
click at [118, 280] on span "Relative" at bounding box center [107, 283] width 23 height 9
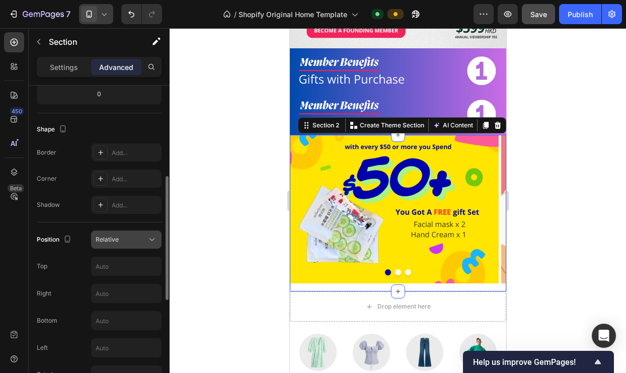
click at [127, 240] on div "Relative" at bounding box center [121, 239] width 51 height 9
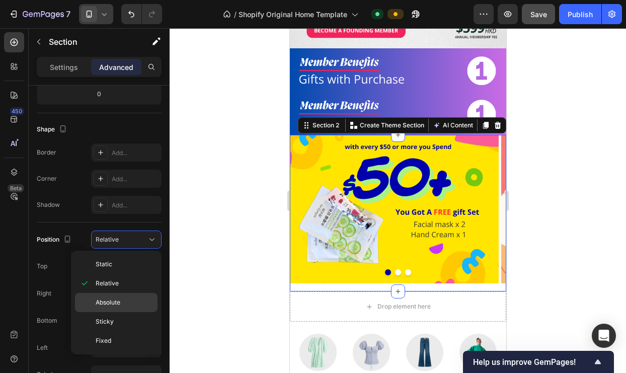
click at [118, 304] on span "Absolute" at bounding box center [108, 302] width 25 height 9
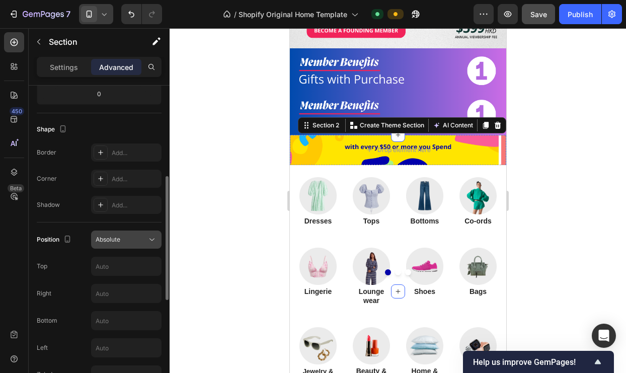
click at [129, 243] on div "Absolute" at bounding box center [121, 239] width 51 height 9
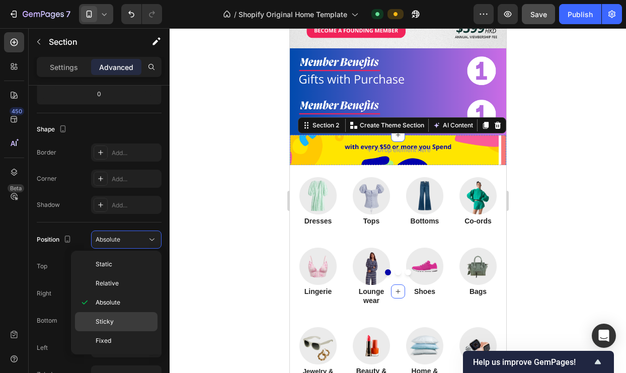
click at [115, 317] on p "Sticky" at bounding box center [124, 321] width 57 height 9
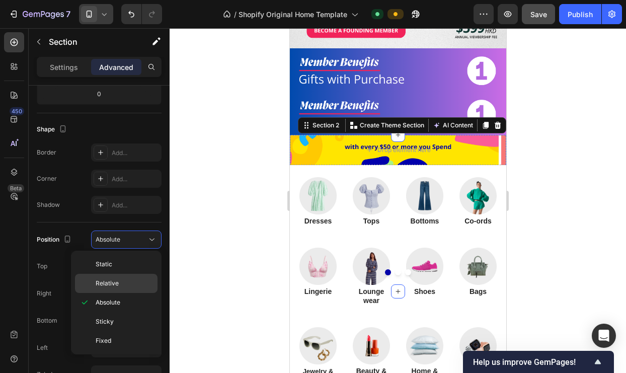
type input "0"
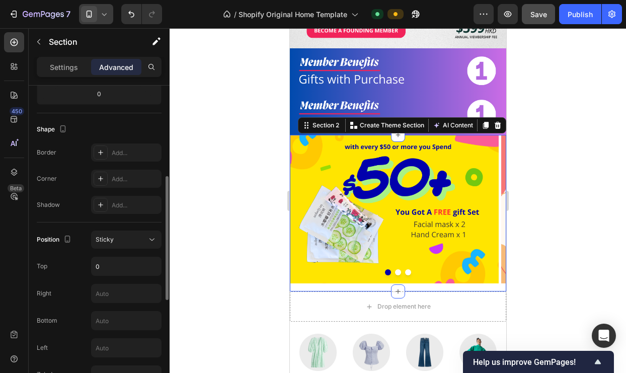
click at [145, 228] on div "Position Sticky Top 0 Right Bottom Left Z-Index" at bounding box center [99, 307] width 125 height 170
click at [145, 238] on div "Sticky" at bounding box center [121, 239] width 51 height 9
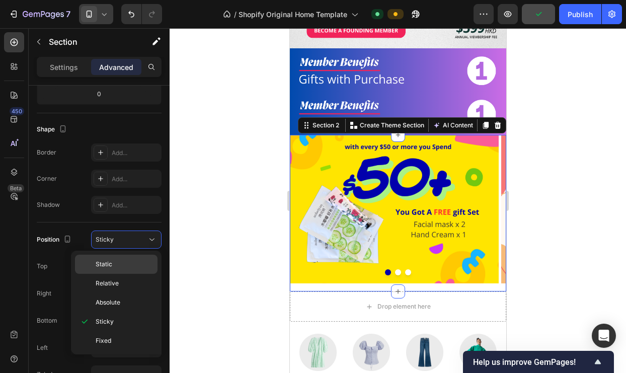
click at [125, 261] on p "Static" at bounding box center [124, 264] width 57 height 9
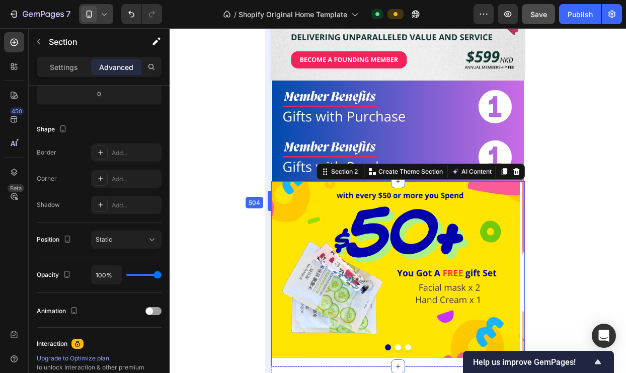
drag, startPoint x: 289, startPoint y: 196, endPoint x: 253, endPoint y: 198, distance: 36.3
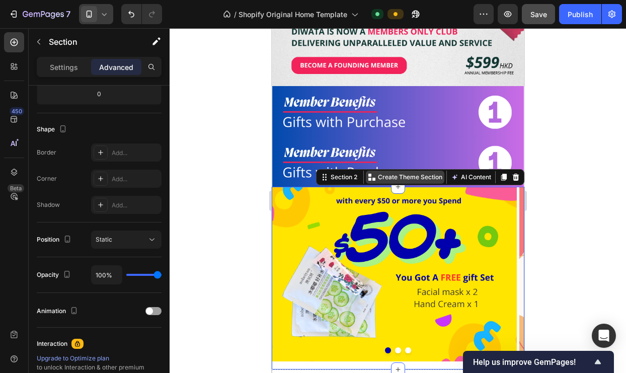
scroll to position [0, 0]
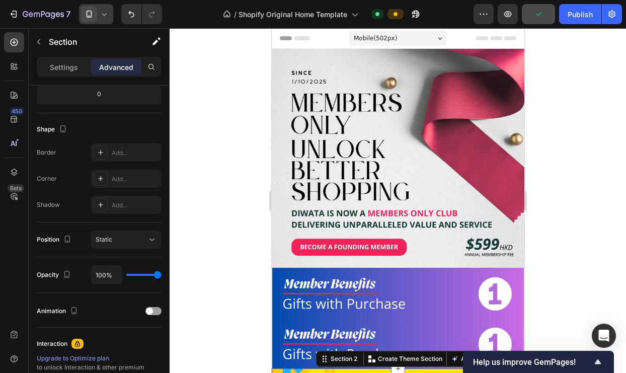
click at [395, 36] on div "Mobile ( 502 px)" at bounding box center [398, 38] width 98 height 15
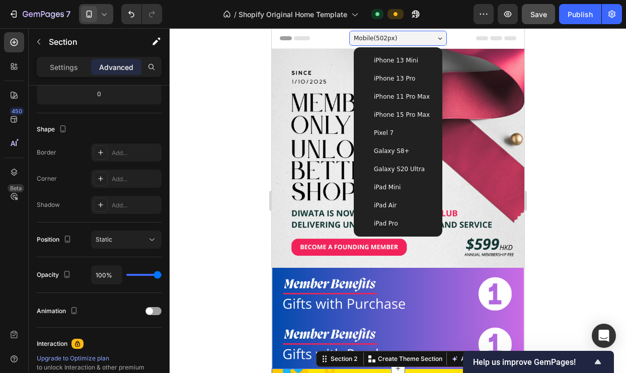
click at [412, 114] on span "iPhone 15 Pro Max" at bounding box center [401, 115] width 56 height 10
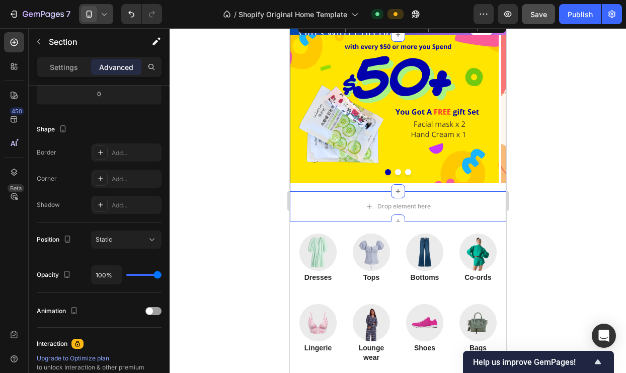
scroll to position [209, 0]
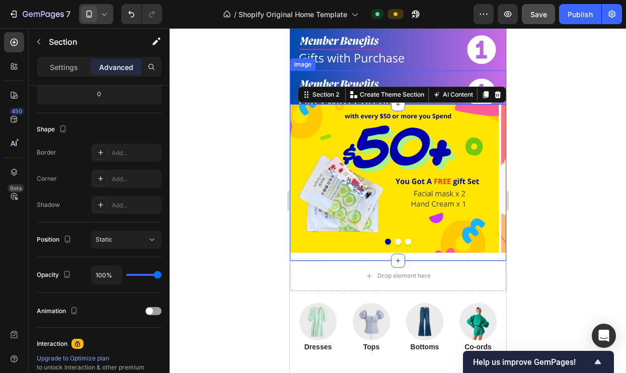
click at [444, 70] on img at bounding box center [397, 91] width 216 height 43
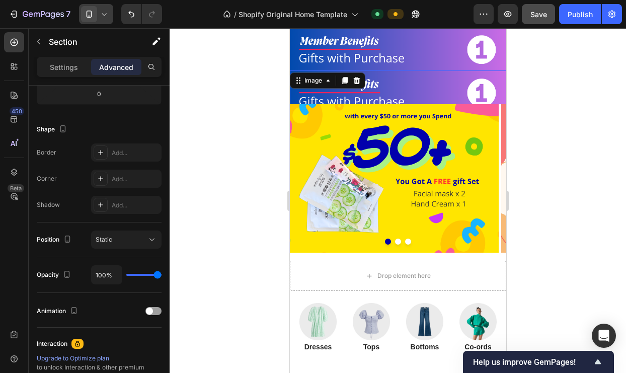
scroll to position [0, 0]
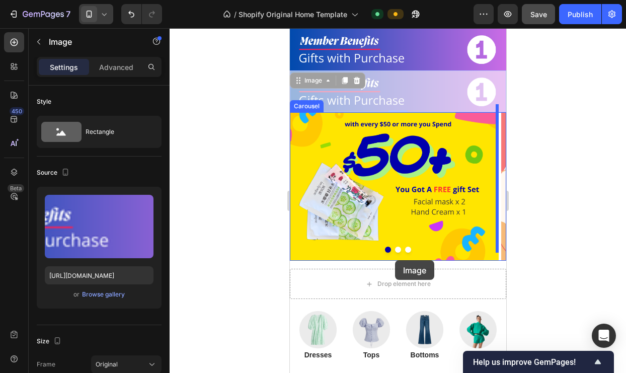
drag, startPoint x: 394, startPoint y: 76, endPoint x: 395, endPoint y: 260, distance: 184.2
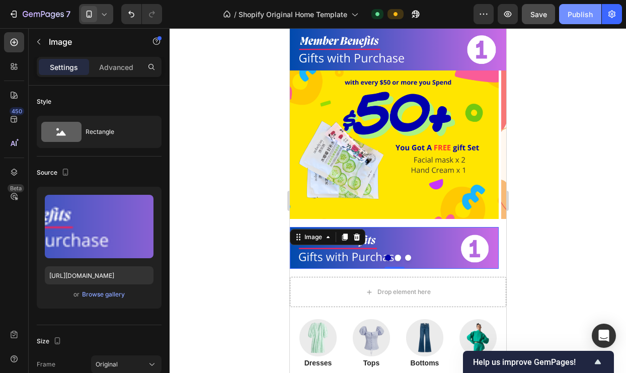
click at [572, 18] on div "Publish" at bounding box center [580, 14] width 25 height 11
click at [435, 234] on img at bounding box center [393, 248] width 209 height 42
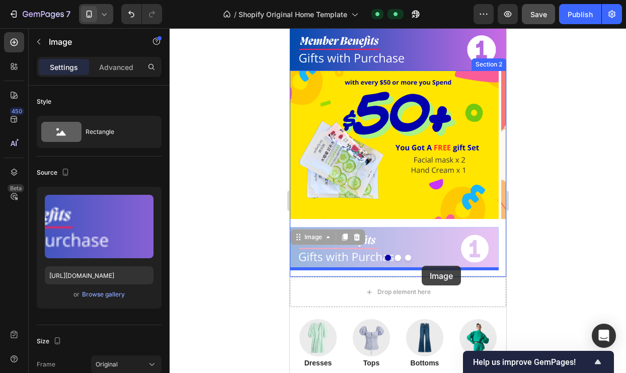
drag, startPoint x: 421, startPoint y: 231, endPoint x: 421, endPoint y: 266, distance: 35.2
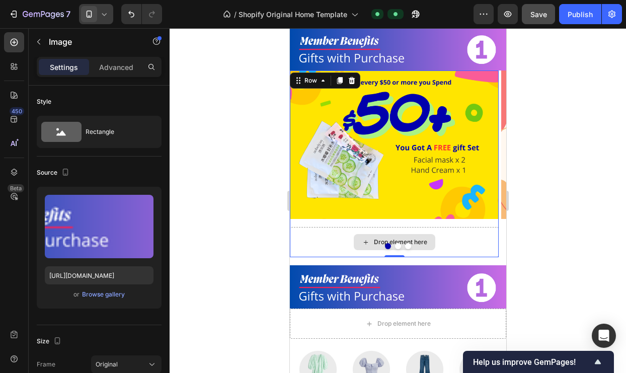
click at [448, 227] on div "Drop element here" at bounding box center [393, 242] width 209 height 30
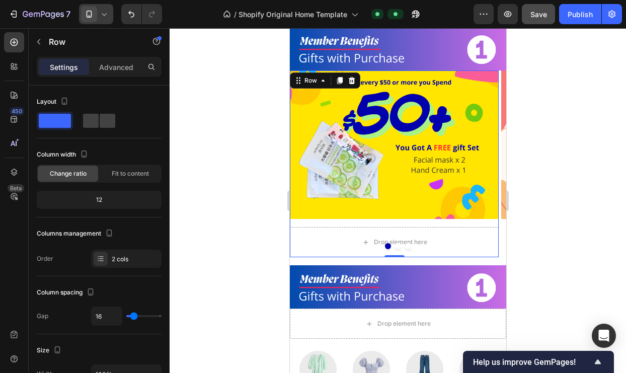
click at [450, 214] on div "Image Drop element here Row 0" at bounding box center [393, 163] width 209 height 187
click at [446, 227] on div "Drop element here" at bounding box center [393, 242] width 209 height 30
click at [448, 228] on div "Drop element here" at bounding box center [393, 242] width 209 height 30
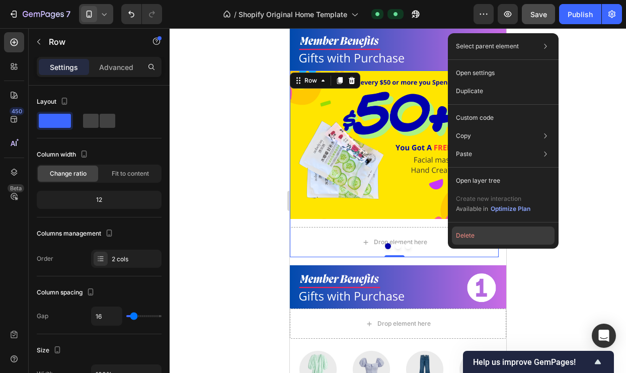
click at [459, 233] on button "Delete" at bounding box center [503, 235] width 103 height 18
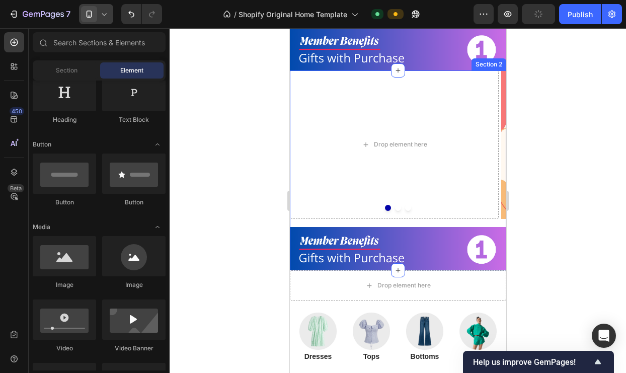
click at [414, 216] on div "Drop element here Image Image Carousel" at bounding box center [397, 148] width 216 height 157
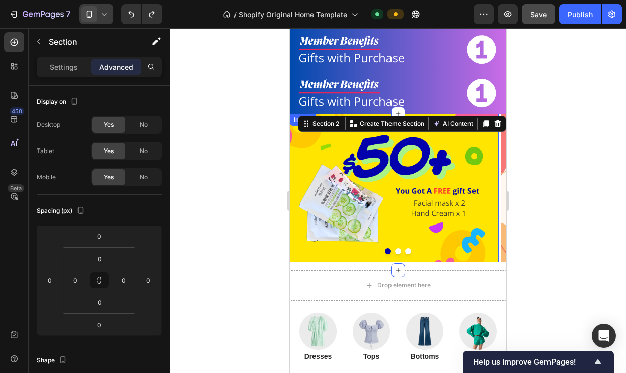
type input "16"
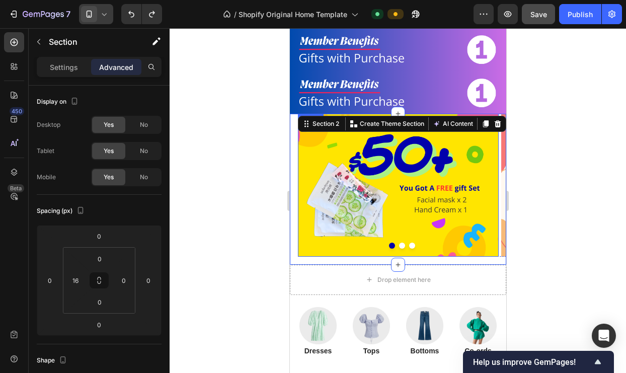
type input "16"
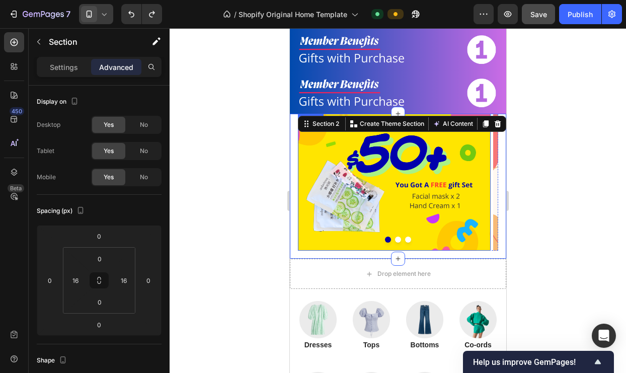
type input "32"
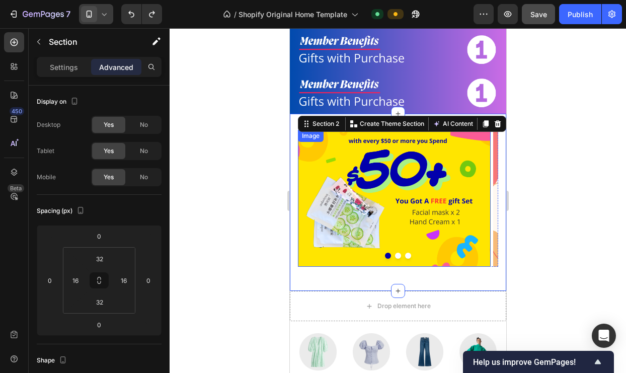
type input "0"
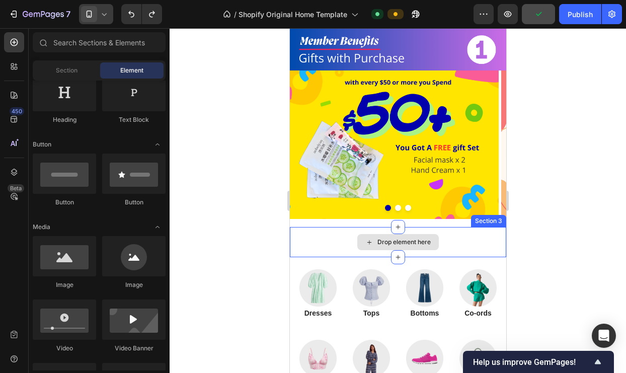
click at [451, 227] on div "Drop element here" at bounding box center [397, 242] width 216 height 30
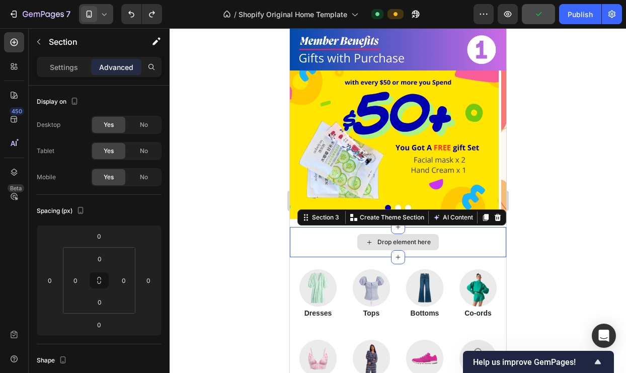
click at [448, 227] on div "Drop element here" at bounding box center [397, 242] width 216 height 30
click at [493, 213] on icon at bounding box center [497, 217] width 8 height 8
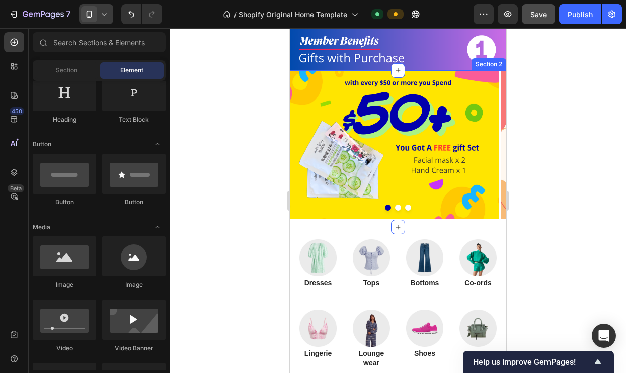
click at [415, 213] on div "Image Image Image Carousel" at bounding box center [397, 148] width 216 height 157
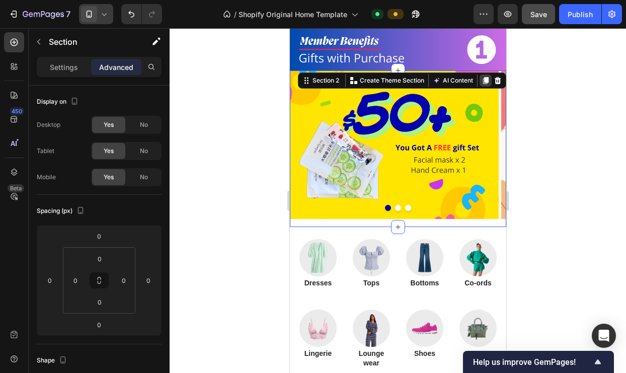
click at [483, 77] on icon at bounding box center [486, 80] width 6 height 7
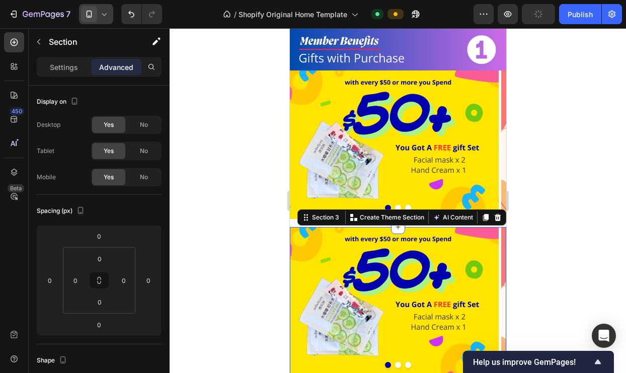
click at [267, 238] on div at bounding box center [398, 200] width 456 height 345
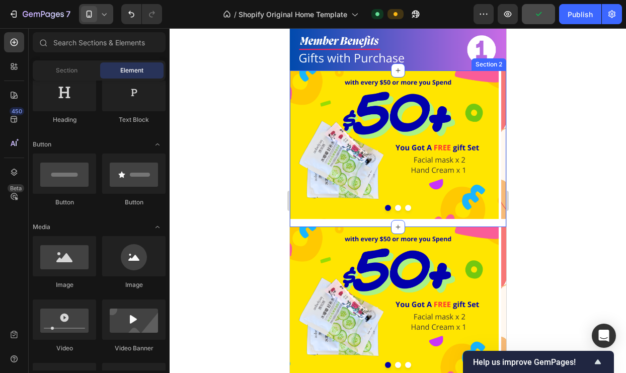
click at [335, 214] on div "Image Image Image Carousel" at bounding box center [397, 148] width 216 height 157
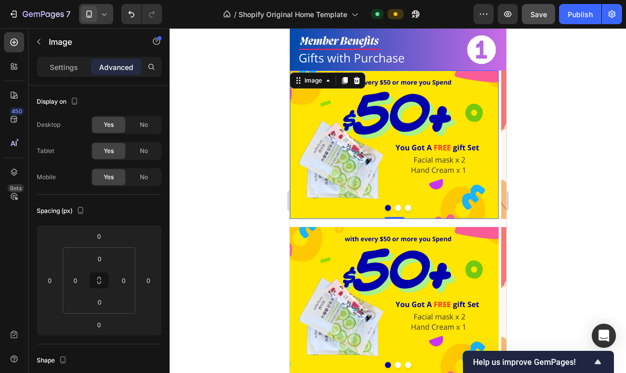
click at [334, 206] on img at bounding box center [393, 144] width 209 height 148
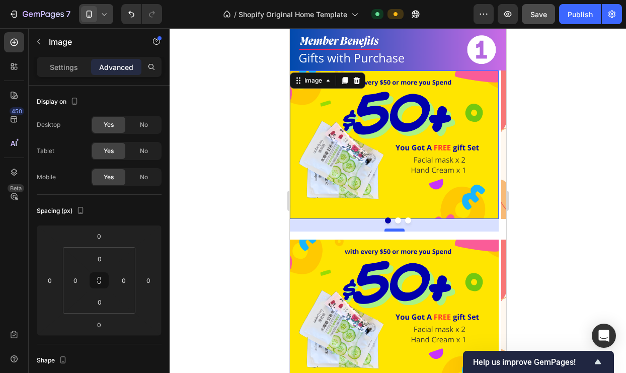
drag, startPoint x: 397, startPoint y: 209, endPoint x: 399, endPoint y: 222, distance: 12.7
click at [399, 228] on div at bounding box center [394, 229] width 20 height 3
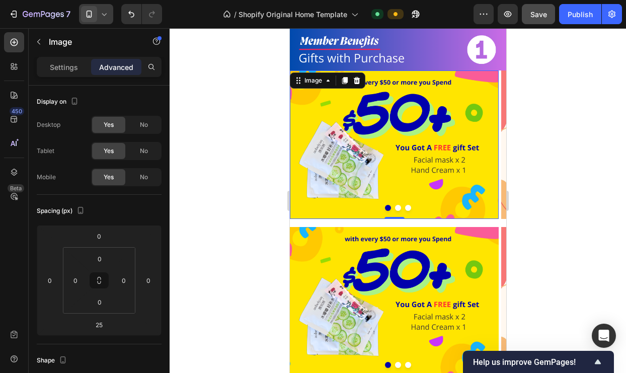
drag, startPoint x: 398, startPoint y: 221, endPoint x: 402, endPoint y: 190, distance: 31.4
click at [401, 190] on div "Image 0" at bounding box center [393, 144] width 209 height 148
type input "0"
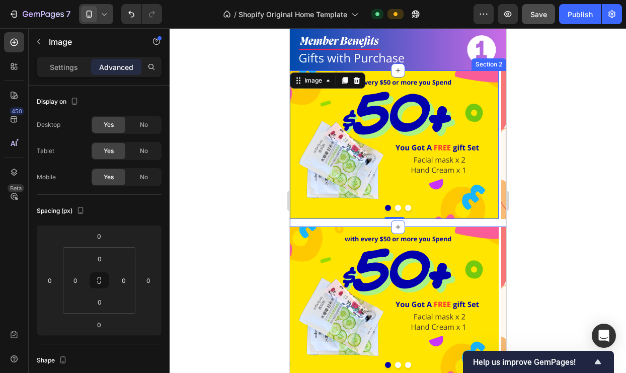
click at [381, 217] on div "Image 0 Image Image Carousel" at bounding box center [397, 148] width 216 height 157
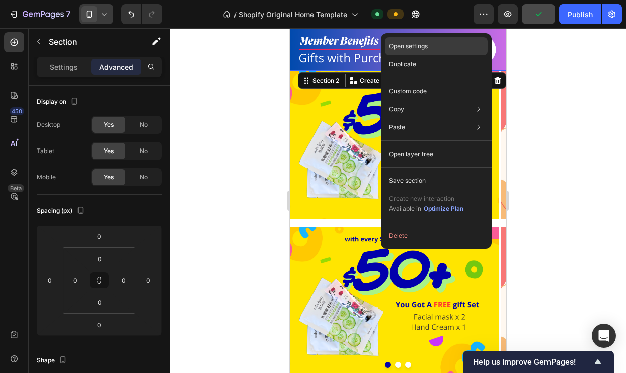
click at [434, 47] on div "Open settings" at bounding box center [436, 46] width 103 height 18
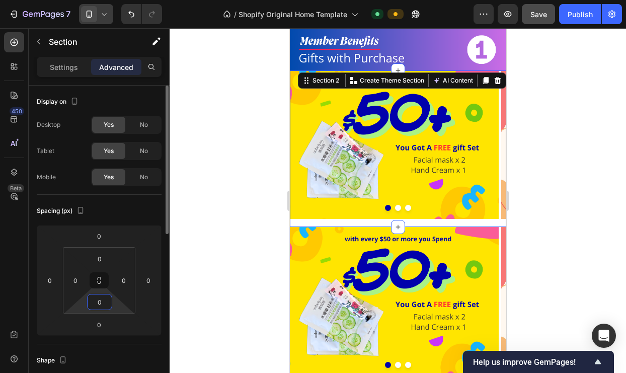
click at [102, 303] on input "0" at bounding box center [100, 301] width 20 height 15
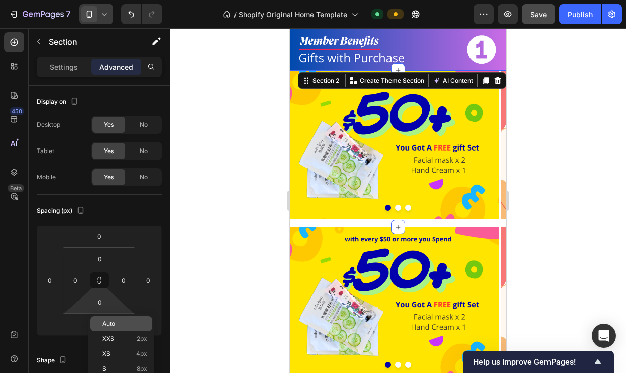
click at [110, 327] on span "Auto" at bounding box center [108, 323] width 13 height 7
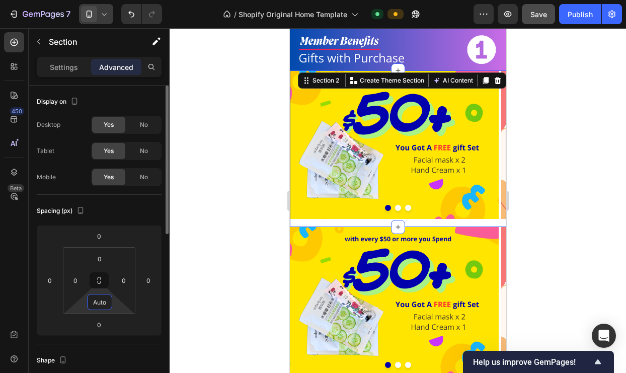
click at [109, 303] on input "Auto" at bounding box center [100, 301] width 20 height 15
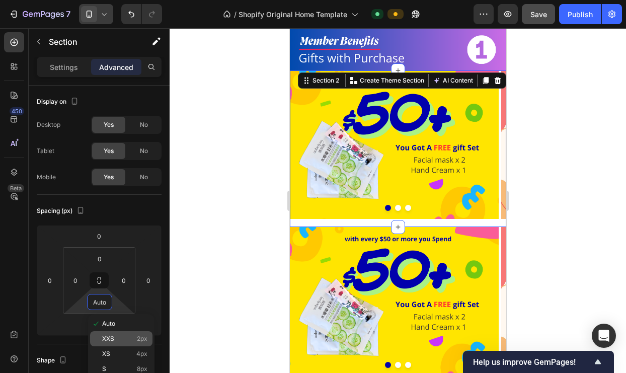
click at [114, 332] on div "XXS 2px" at bounding box center [121, 338] width 62 height 15
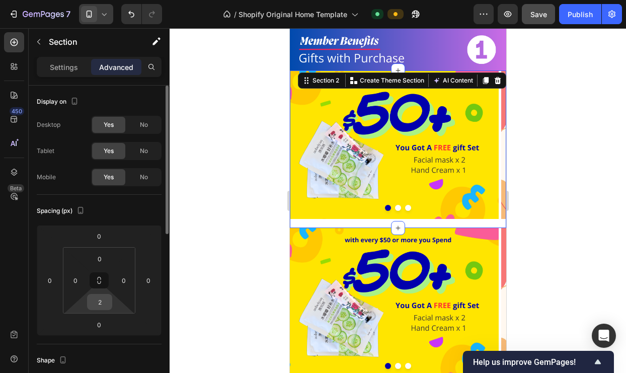
click at [98, 299] on input "2" at bounding box center [100, 301] width 20 height 15
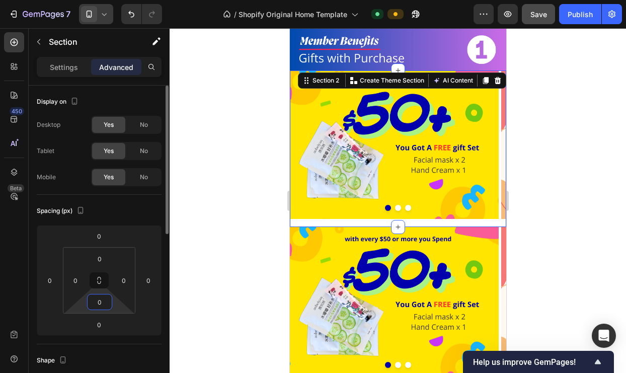
type input "0"
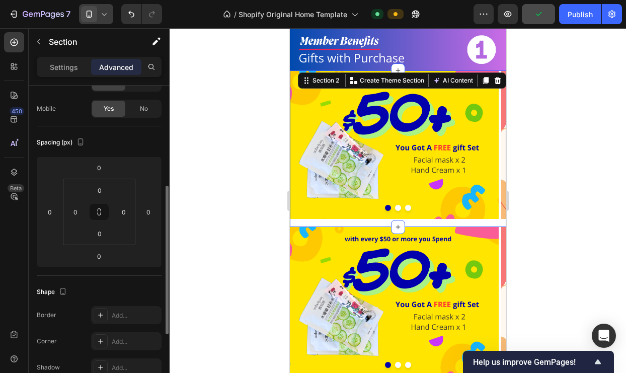
scroll to position [115, 0]
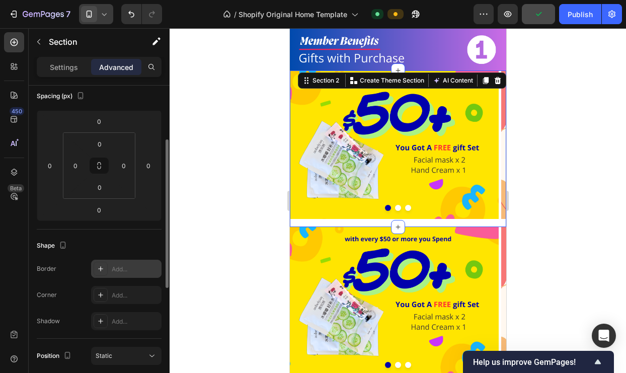
click at [124, 270] on div "Add..." at bounding box center [135, 269] width 47 height 9
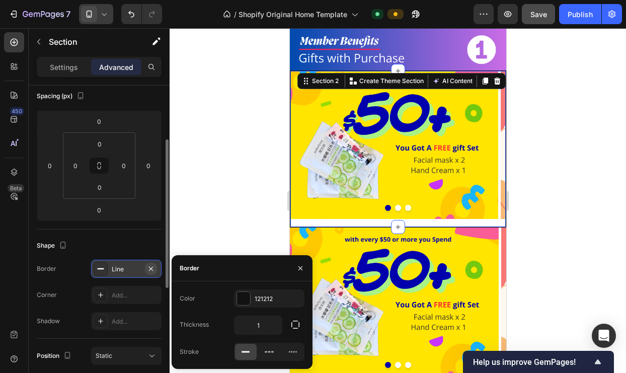
click at [151, 268] on icon "button" at bounding box center [151, 268] width 4 height 4
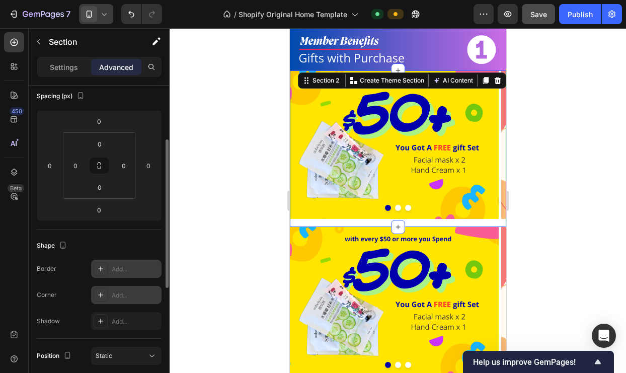
click at [148, 299] on div "Add..." at bounding box center [126, 295] width 70 height 18
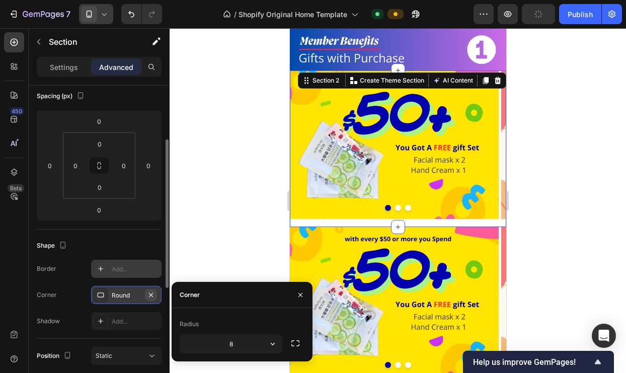
click at [152, 295] on icon "button" at bounding box center [151, 295] width 8 height 8
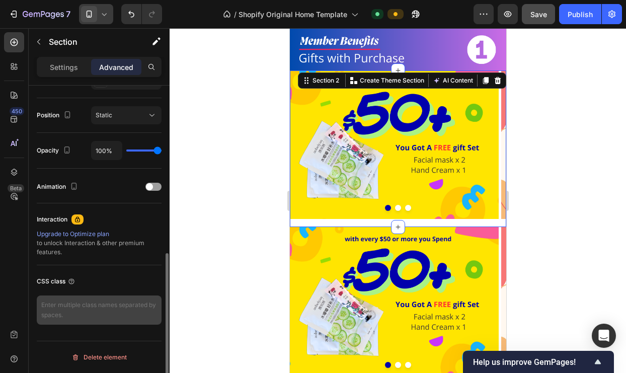
scroll to position [0, 0]
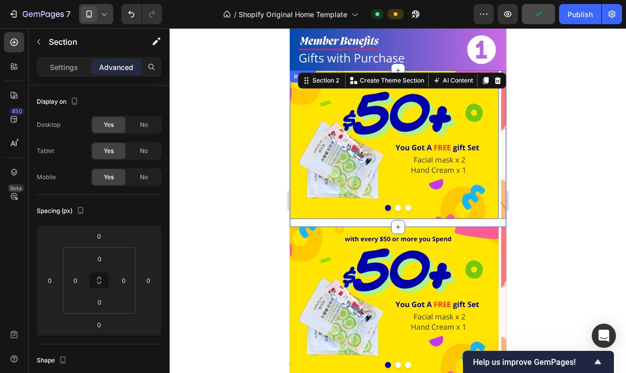
click at [465, 208] on img at bounding box center [393, 144] width 209 height 148
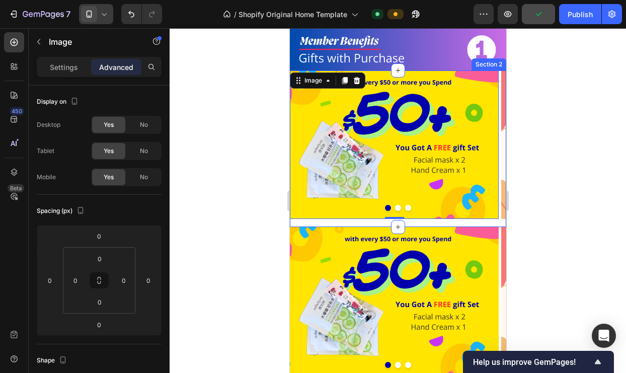
click at [462, 212] on div "Image 0 Image Image Carousel" at bounding box center [397, 148] width 216 height 157
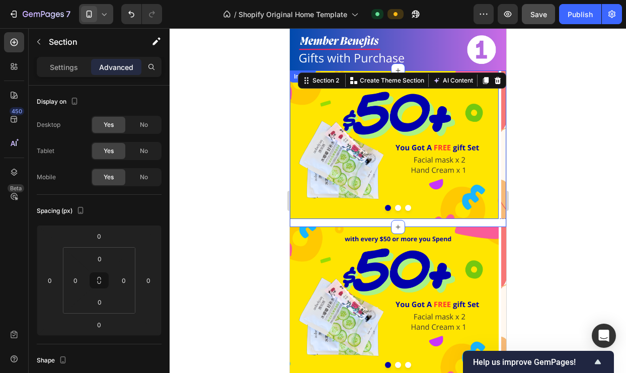
click at [461, 206] on img at bounding box center [393, 144] width 209 height 148
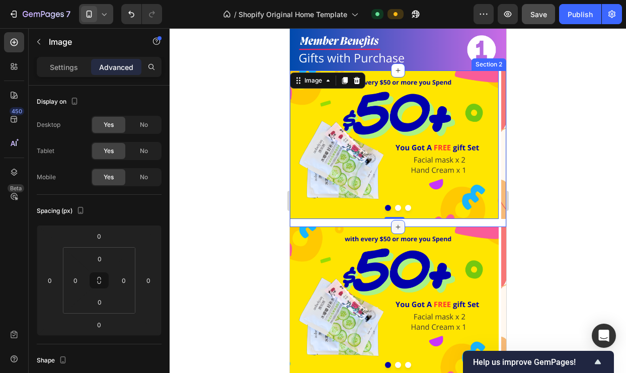
click at [394, 223] on icon at bounding box center [398, 227] width 8 height 8
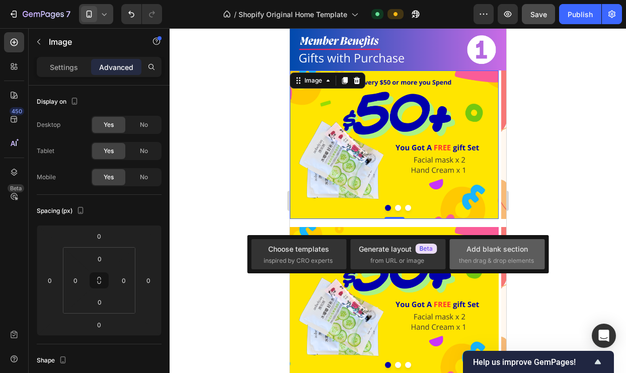
click at [504, 248] on div "Add blank section" at bounding box center [497, 249] width 61 height 11
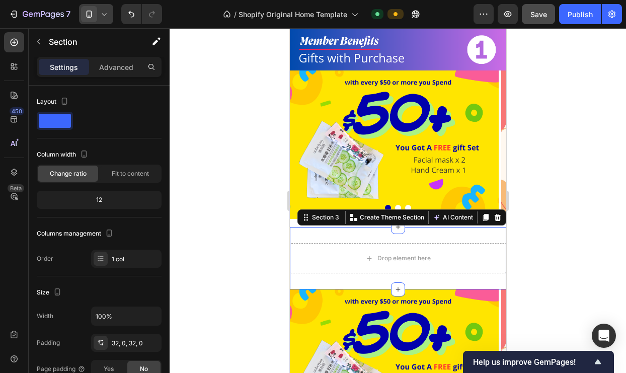
click at [460, 231] on div "Drop element here Section 3 Create Theme Section AI Content Write with GemAI Wh…" at bounding box center [397, 258] width 216 height 62
click at [110, 67] on p "Advanced" at bounding box center [116, 67] width 34 height 11
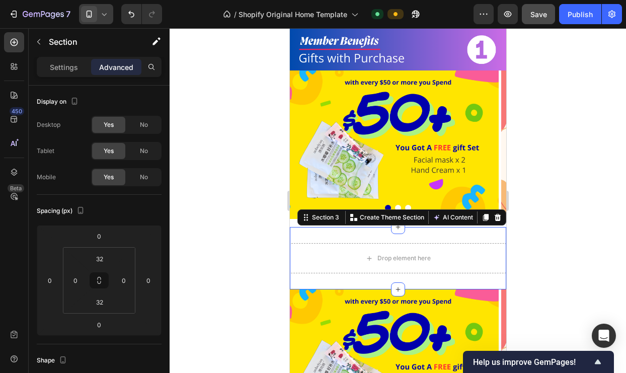
click at [229, 191] on div at bounding box center [398, 200] width 456 height 345
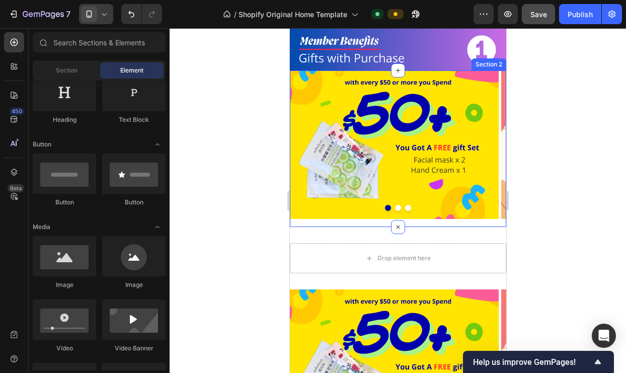
click at [429, 213] on div "Image Image Image Carousel" at bounding box center [397, 148] width 216 height 157
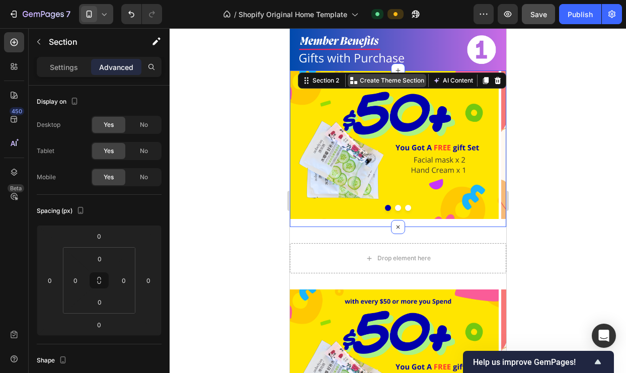
click at [394, 76] on p "Create Theme Section" at bounding box center [391, 80] width 64 height 9
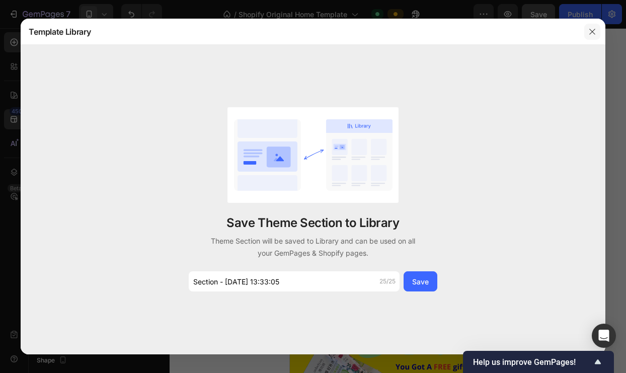
click at [594, 30] on icon "button" at bounding box center [592, 32] width 8 height 8
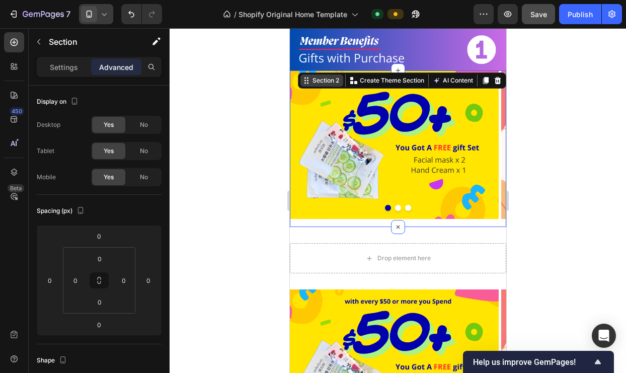
click at [312, 76] on div "Section 2" at bounding box center [325, 80] width 31 height 9
click at [63, 65] on p "Settings" at bounding box center [64, 67] width 28 height 11
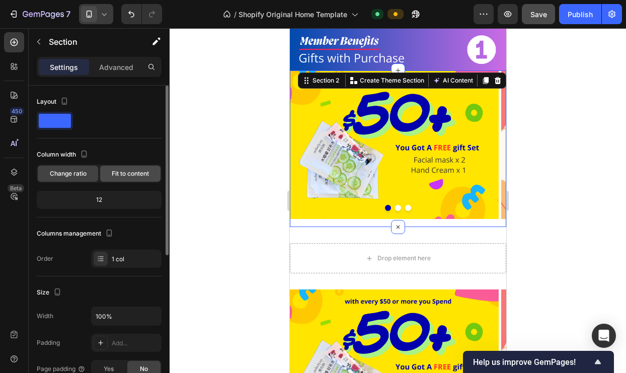
click at [124, 177] on span "Fit to content" at bounding box center [130, 173] width 37 height 9
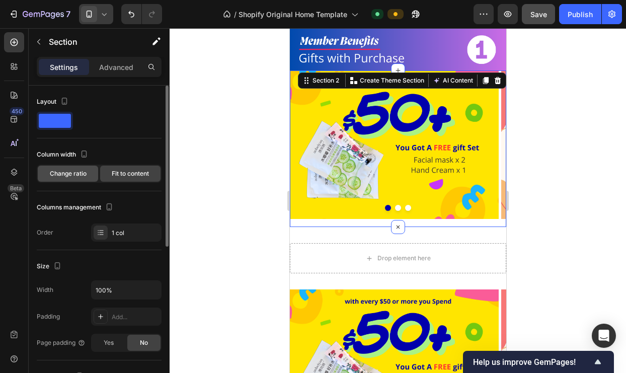
click at [67, 172] on span "Change ratio" at bounding box center [68, 173] width 37 height 9
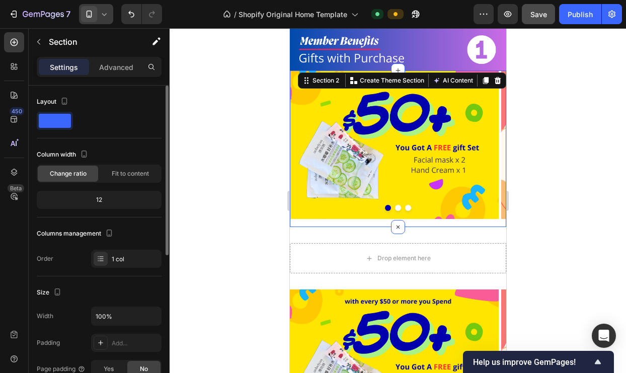
drag, startPoint x: 111, startPoint y: 201, endPoint x: 96, endPoint y: 201, distance: 15.6
click at [96, 201] on div "12" at bounding box center [99, 200] width 121 height 14
click at [99, 200] on div "12" at bounding box center [99, 200] width 121 height 14
drag, startPoint x: 101, startPoint y: 200, endPoint x: 117, endPoint y: 212, distance: 19.4
click at [117, 213] on div "Column width Change ratio Fit to content 12" at bounding box center [99, 181] width 125 height 71
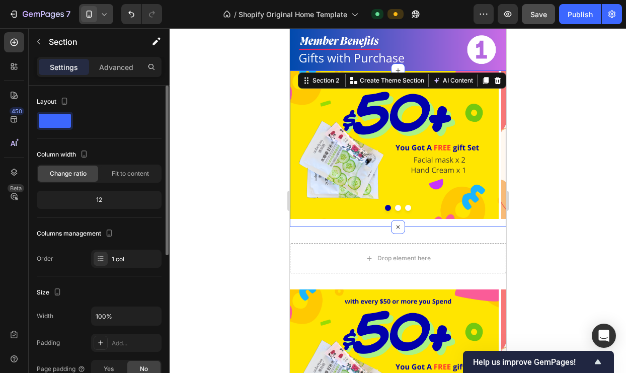
click at [101, 200] on div "12" at bounding box center [99, 200] width 121 height 14
click at [101, 199] on div "12" at bounding box center [99, 200] width 121 height 14
click at [116, 179] on div "Fit to content" at bounding box center [130, 174] width 60 height 16
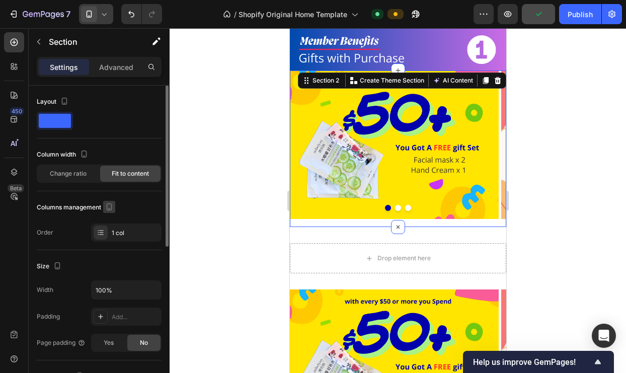
click at [110, 208] on icon "button" at bounding box center [109, 208] width 3 height 1
click at [127, 231] on div "1 col" at bounding box center [135, 232] width 47 height 9
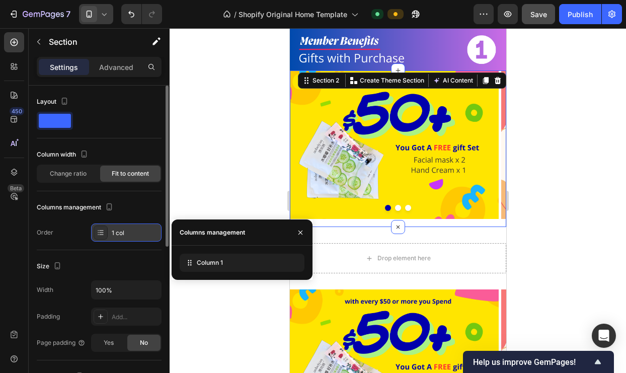
click at [100, 231] on icon at bounding box center [101, 232] width 8 height 8
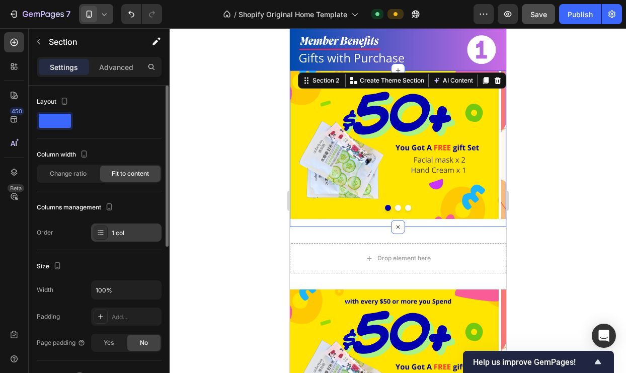
click at [116, 232] on div "1 col" at bounding box center [135, 232] width 47 height 9
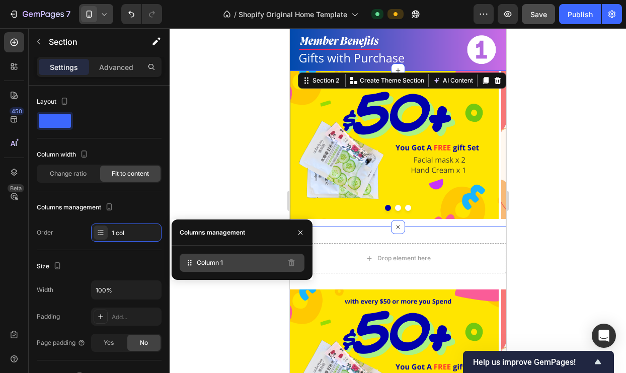
click at [206, 262] on span "Column 1" at bounding box center [210, 262] width 26 height 9
click at [298, 233] on icon "button" at bounding box center [300, 232] width 8 height 8
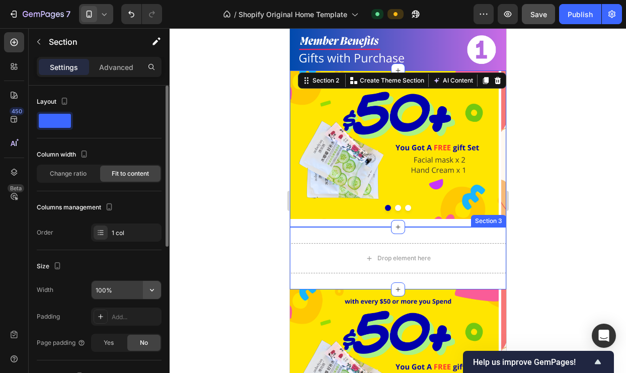
click at [150, 287] on icon "button" at bounding box center [152, 290] width 10 height 10
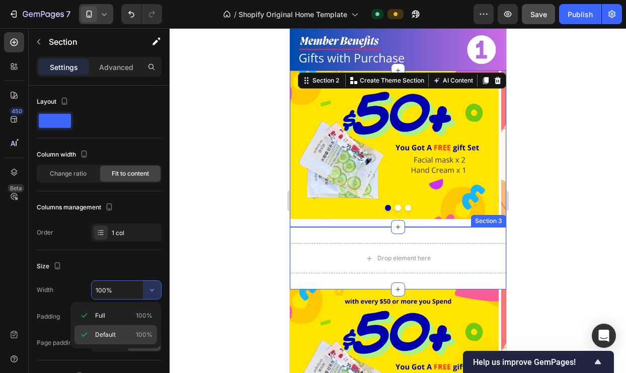
click at [83, 338] on icon at bounding box center [84, 335] width 10 height 10
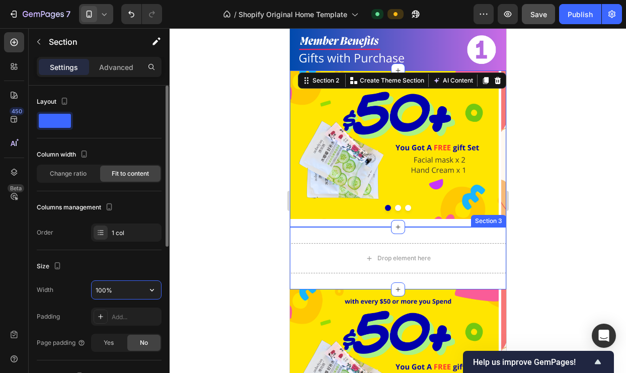
click at [103, 291] on input "100%" at bounding box center [126, 290] width 69 height 18
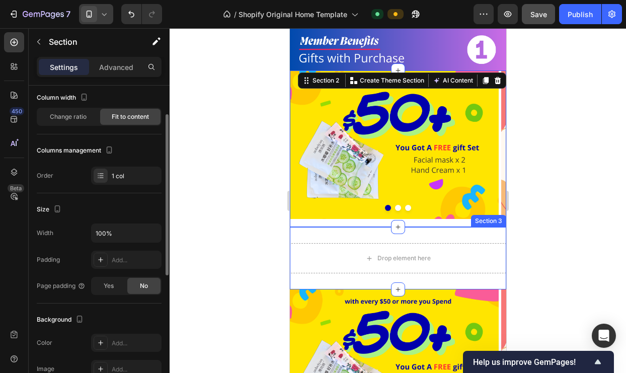
click at [142, 288] on span "No" at bounding box center [144, 285] width 8 height 9
click at [115, 288] on div "Yes" at bounding box center [108, 286] width 33 height 16
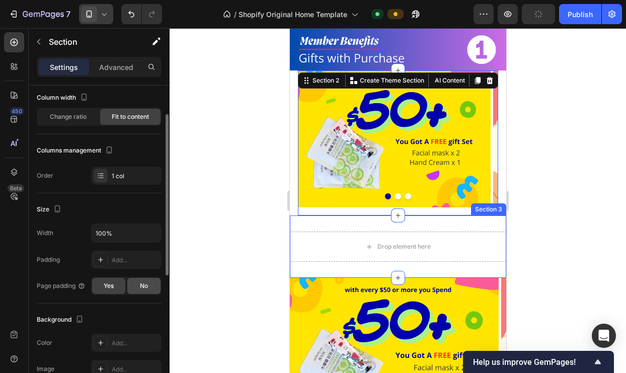
click at [142, 288] on span "No" at bounding box center [144, 285] width 8 height 9
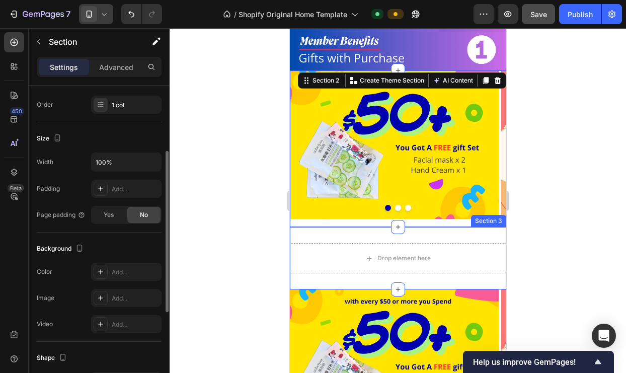
scroll to position [243, 0]
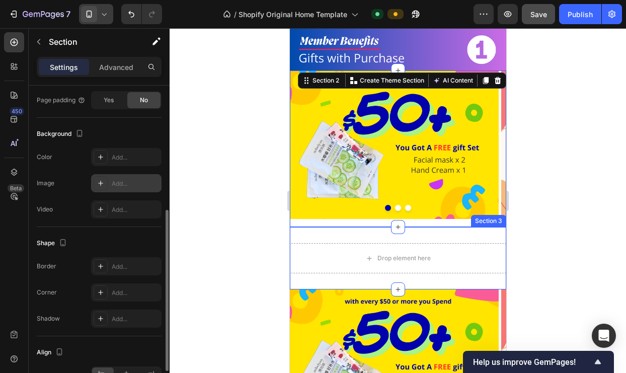
click at [108, 185] on div "Add..." at bounding box center [126, 183] width 70 height 18
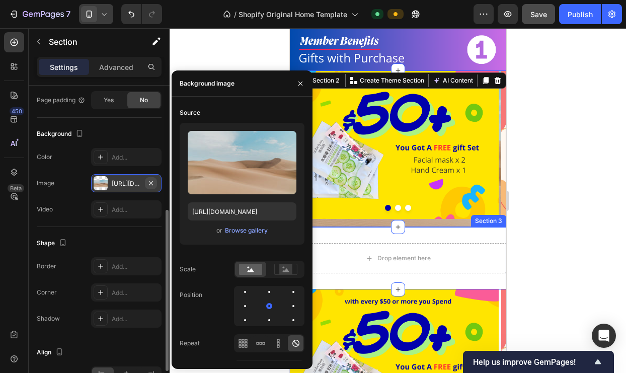
click at [152, 182] on icon "button" at bounding box center [151, 183] width 8 height 8
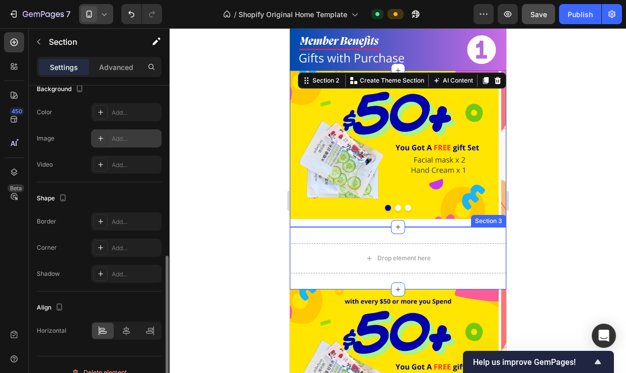
scroll to position [302, 0]
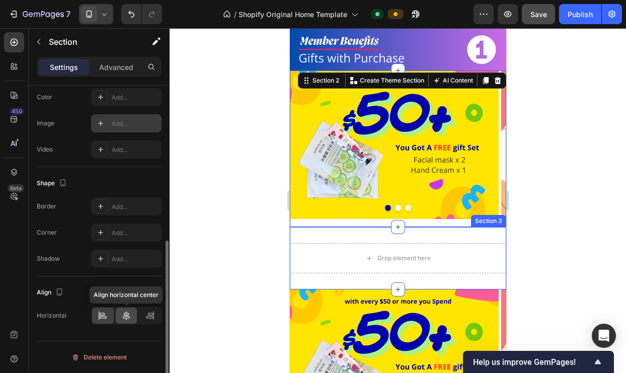
click at [128, 319] on icon at bounding box center [126, 316] width 10 height 10
click at [104, 316] on icon at bounding box center [103, 317] width 7 height 3
click at [115, 65] on p "Advanced" at bounding box center [116, 67] width 34 height 11
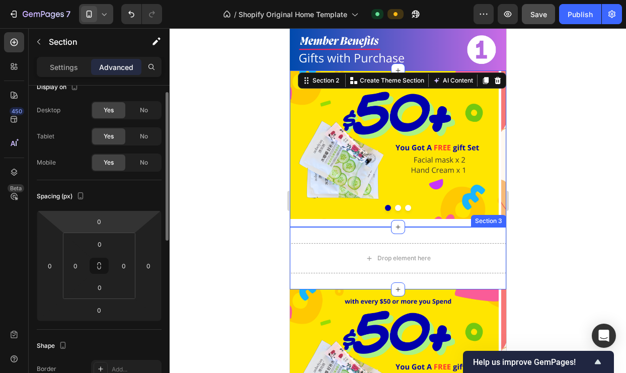
scroll to position [37, 0]
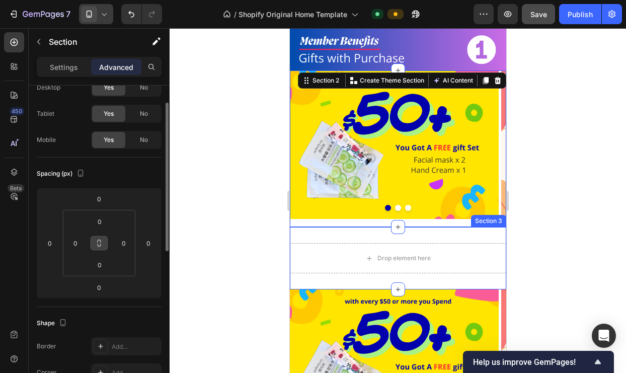
click at [99, 247] on icon at bounding box center [99, 243] width 8 height 8
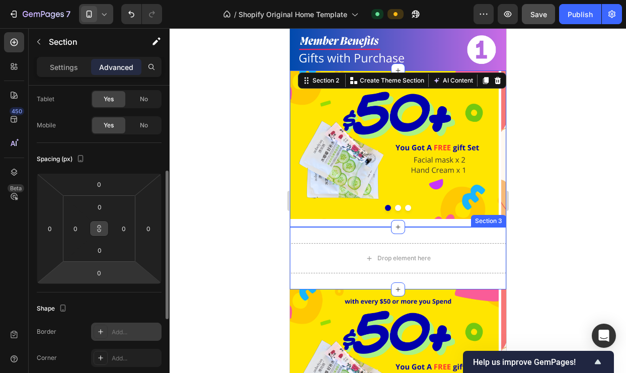
scroll to position [10, 0]
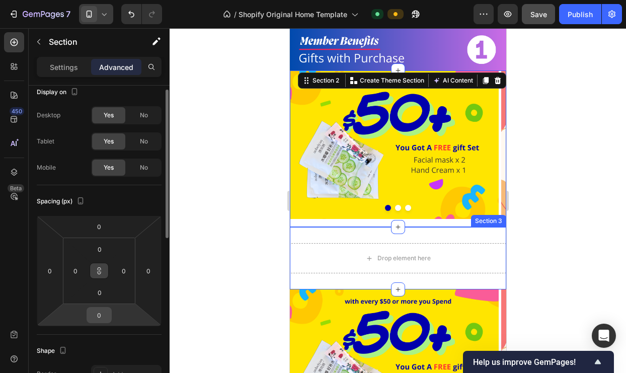
click at [101, 313] on input "0" at bounding box center [99, 315] width 20 height 15
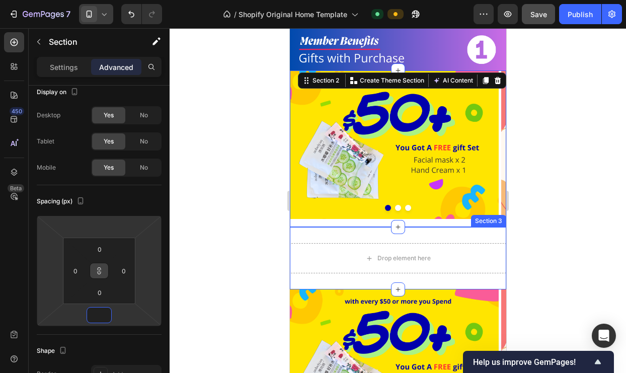
type input "7"
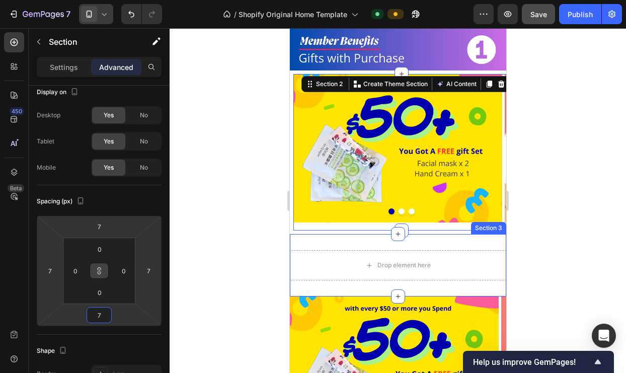
type input "70"
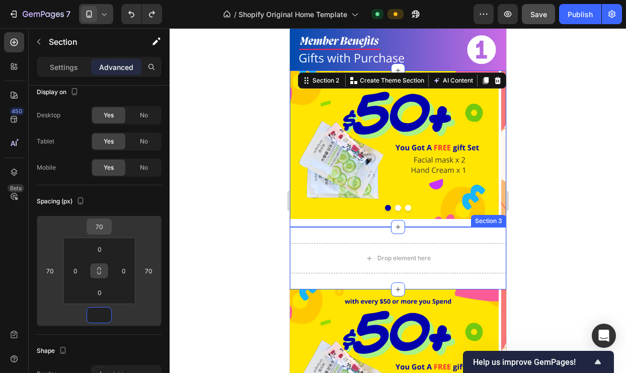
type input "0"
click at [102, 227] on input "70" at bounding box center [99, 226] width 20 height 15
type input "0"
click at [150, 267] on input "70" at bounding box center [148, 270] width 15 height 15
type input "0"
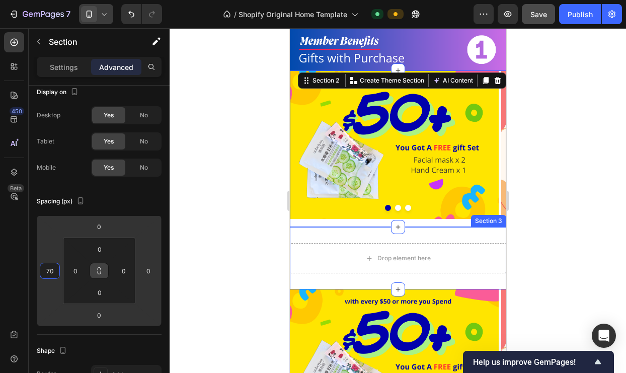
click at [50, 276] on input "70" at bounding box center [49, 270] width 15 height 15
type input "0"
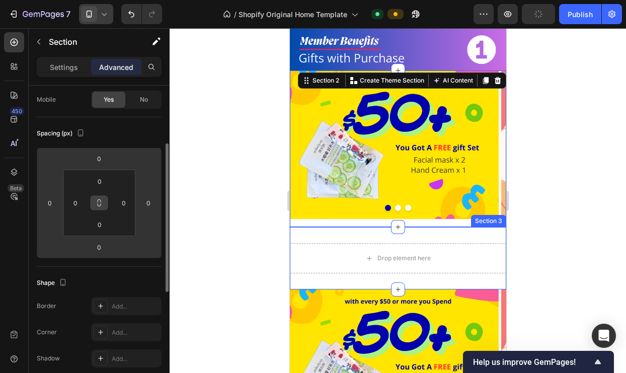
scroll to position [204, 0]
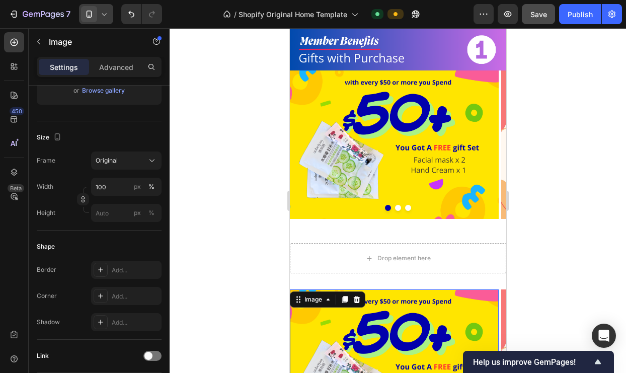
click at [366, 296] on img at bounding box center [393, 363] width 209 height 148
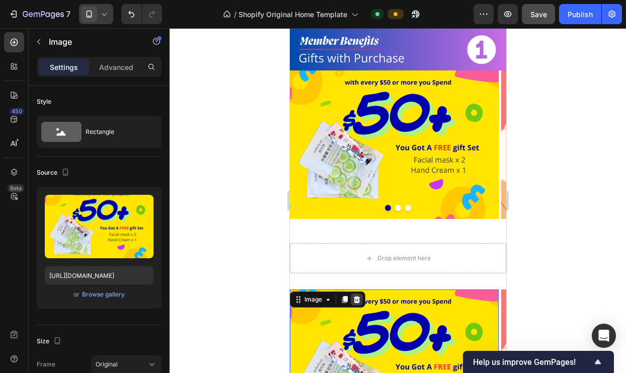
click at [355, 296] on icon at bounding box center [356, 299] width 7 height 7
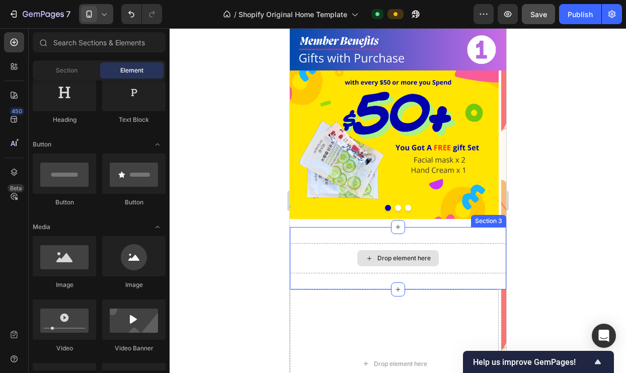
click at [367, 254] on icon at bounding box center [369, 258] width 8 height 9
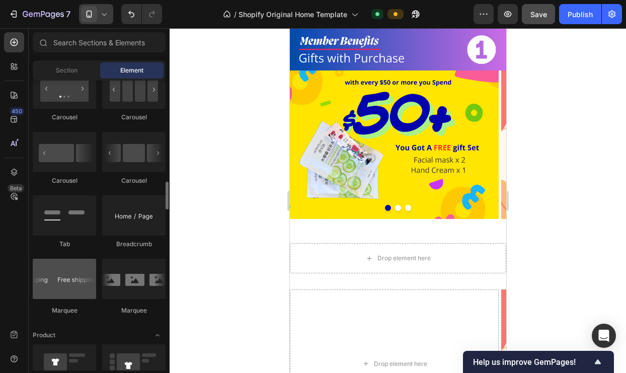
scroll to position [951, 0]
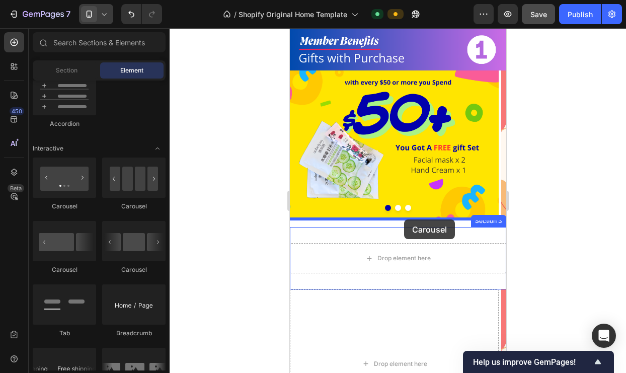
drag, startPoint x: 358, startPoint y: 211, endPoint x: 404, endPoint y: 220, distance: 46.8
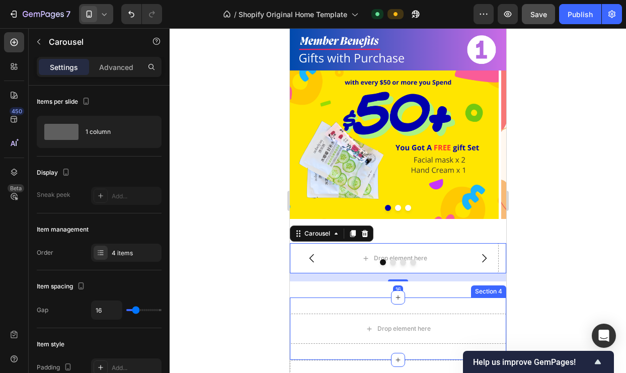
click at [427, 303] on div "Drop element here Section 4" at bounding box center [397, 328] width 216 height 62
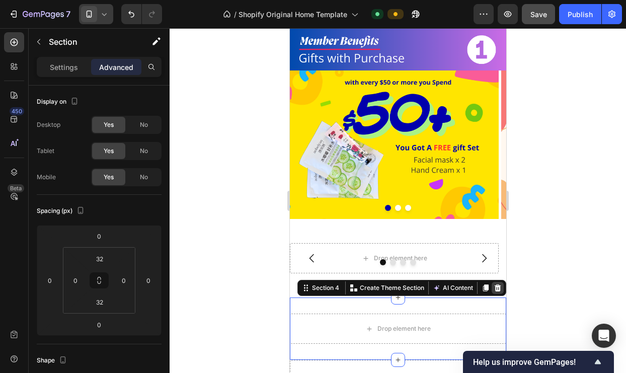
click at [493, 284] on icon at bounding box center [497, 288] width 8 height 8
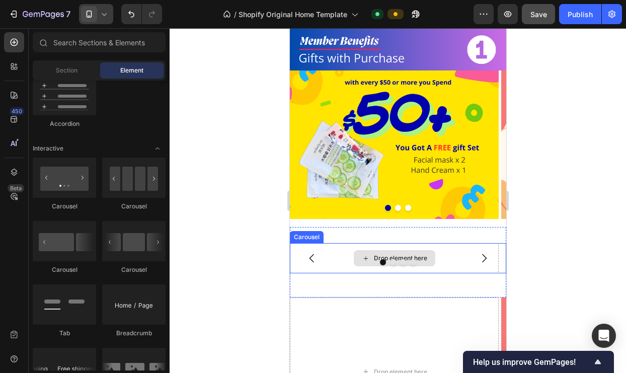
click at [439, 246] on div "Drop element here" at bounding box center [393, 258] width 209 height 30
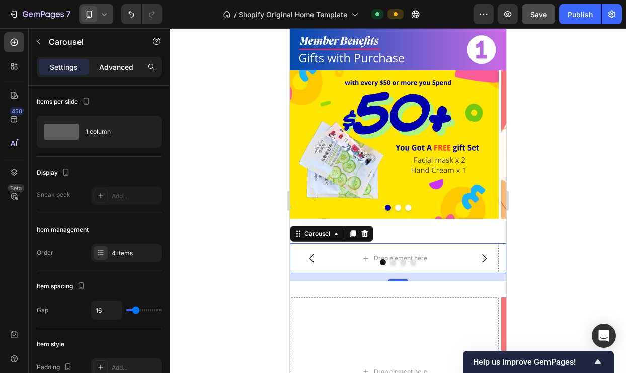
click at [116, 68] on p "Advanced" at bounding box center [116, 67] width 34 height 11
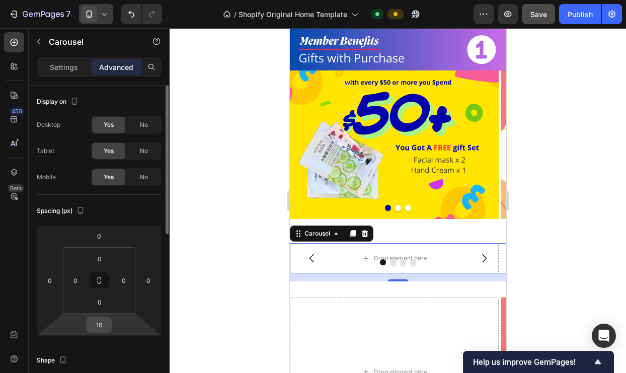
click at [107, 322] on input "16" at bounding box center [99, 324] width 20 height 15
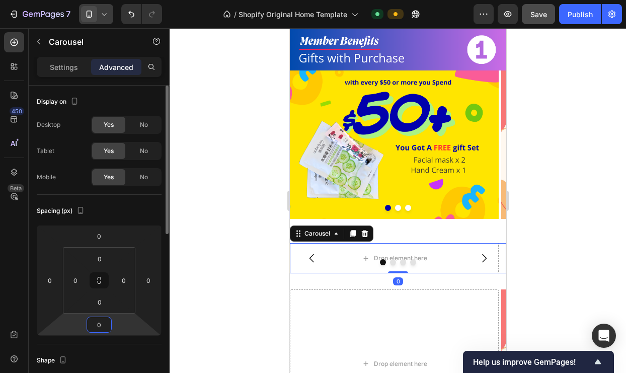
type input "0"
click at [132, 0] on html "7 / Shopify Original Home Template Default Preview Save Publish 450 Beta Sectio…" at bounding box center [313, 0] width 626 height 0
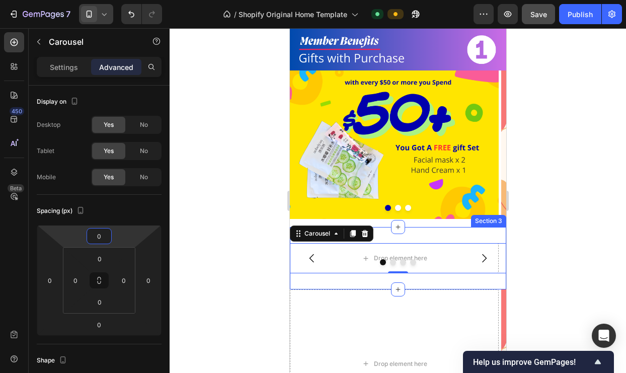
click at [433, 227] on div "Drop element here Drop element here Drop element here Drop element here Carouse…" at bounding box center [397, 258] width 216 height 62
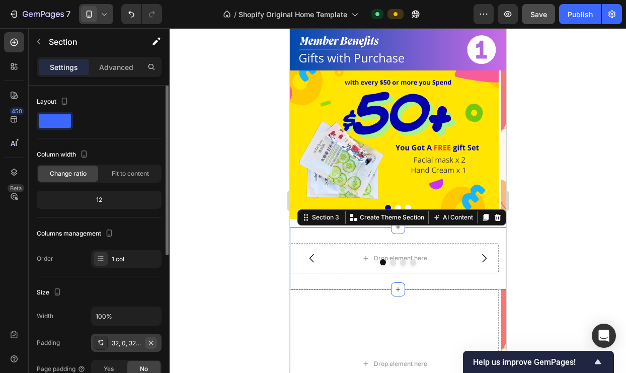
click at [151, 341] on icon "button" at bounding box center [151, 343] width 8 height 8
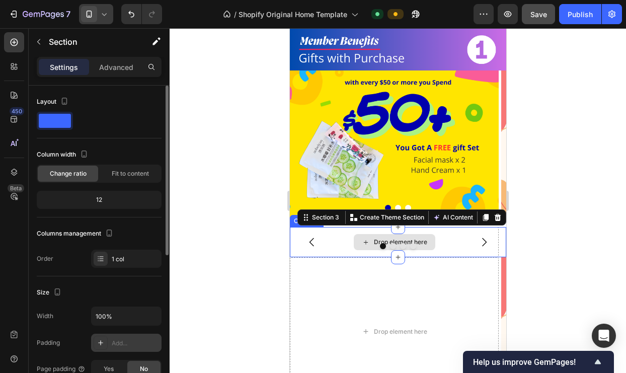
click at [372, 234] on div "Drop element here" at bounding box center [394, 242] width 82 height 16
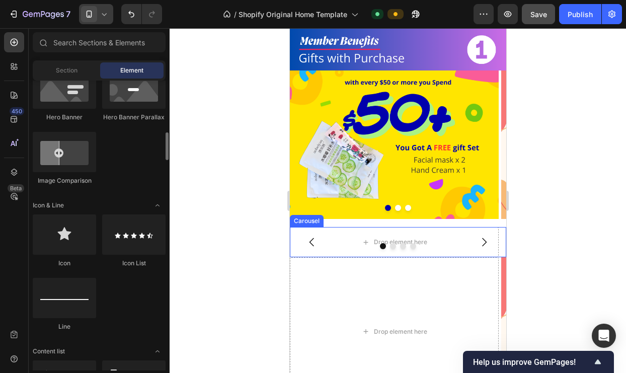
scroll to position [293, 0]
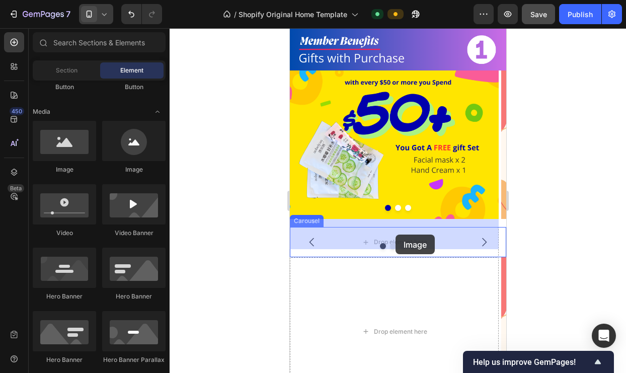
drag, startPoint x: 370, startPoint y: 170, endPoint x: 396, endPoint y: 234, distance: 68.9
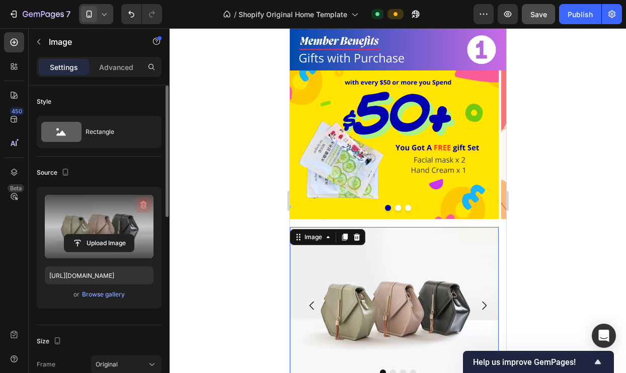
click at [143, 200] on icon "button" at bounding box center [143, 205] width 10 height 10
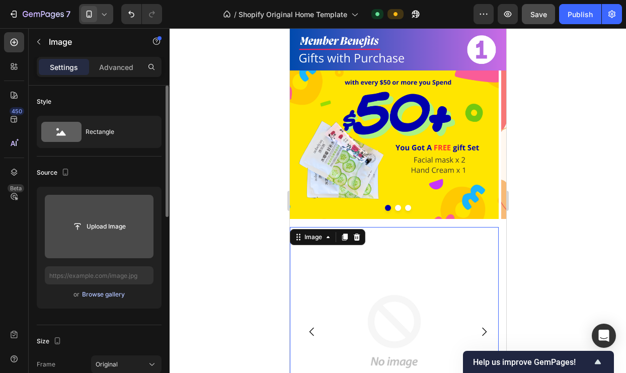
click at [110, 293] on div "Browse gallery" at bounding box center [103, 294] width 43 height 9
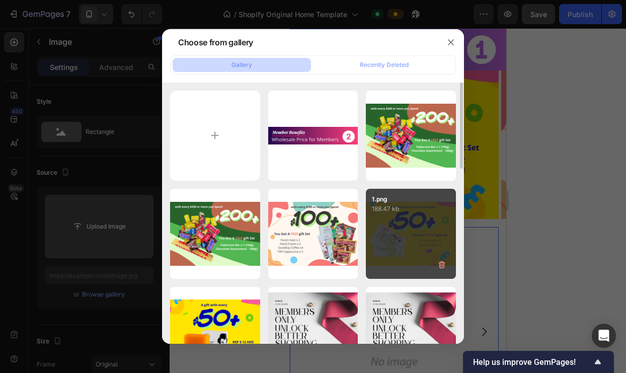
click at [394, 212] on p "188.47 kb" at bounding box center [411, 209] width 78 height 10
type input "[URL][DOMAIN_NAME]"
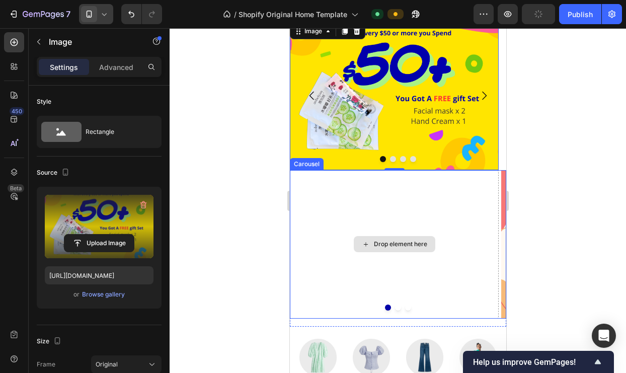
scroll to position [355, 0]
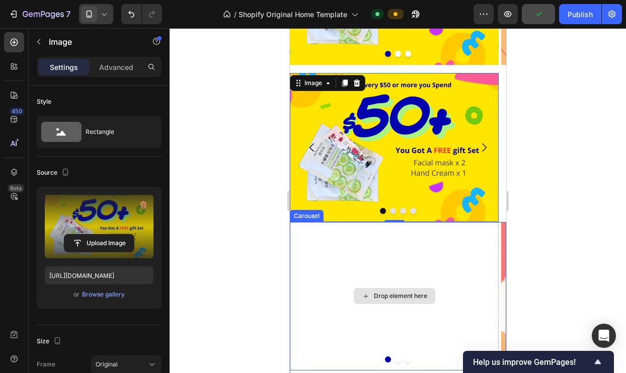
click at [357, 268] on div "Drop element here" at bounding box center [393, 296] width 209 height 148
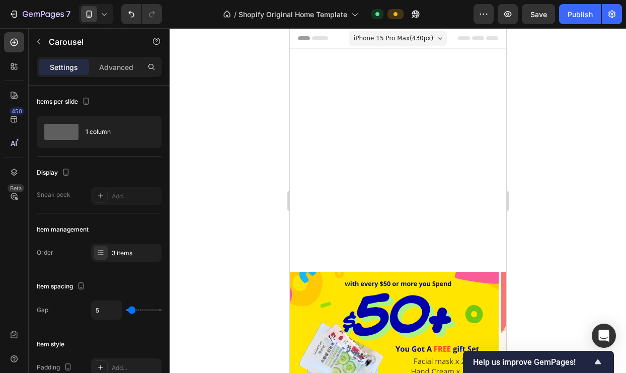
scroll to position [355, 0]
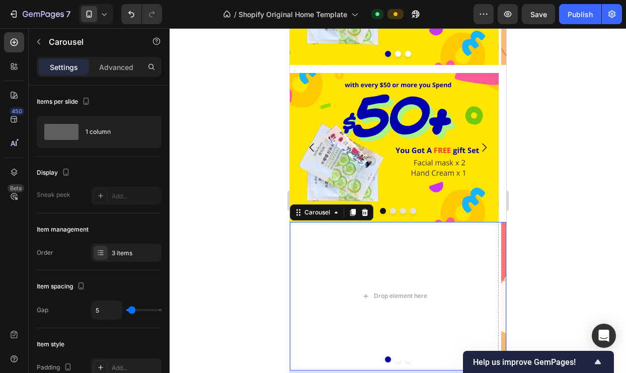
click at [365, 210] on icon at bounding box center [364, 211] width 7 height 7
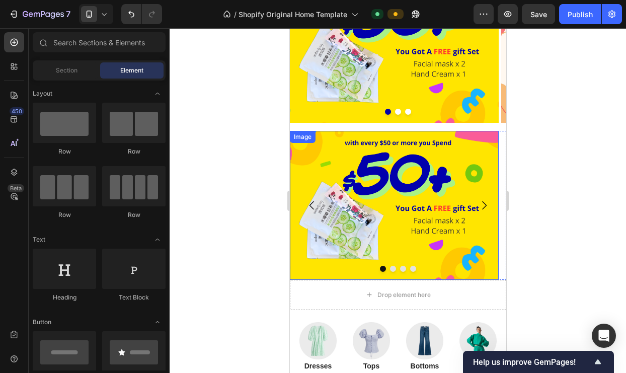
scroll to position [302, 0]
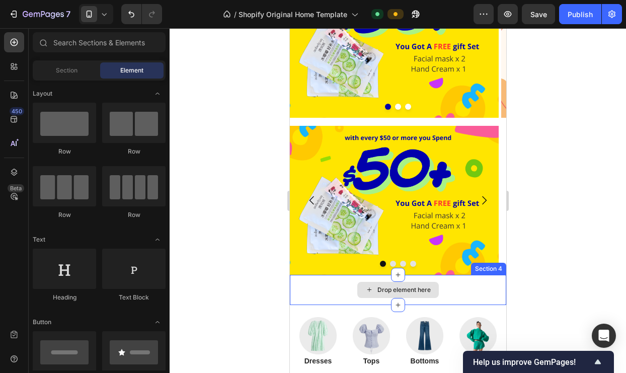
click at [463, 287] on div "Drop element here" at bounding box center [397, 290] width 216 height 30
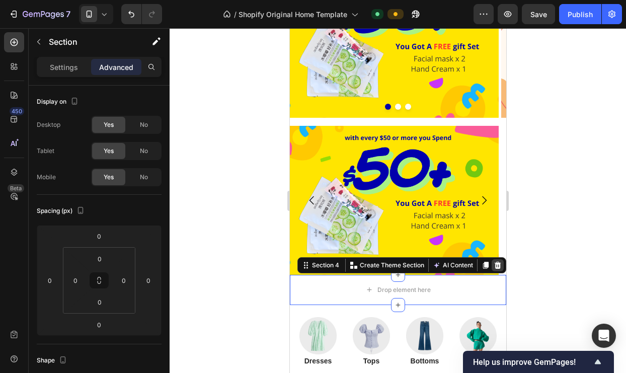
click at [493, 266] on icon at bounding box center [497, 265] width 8 height 8
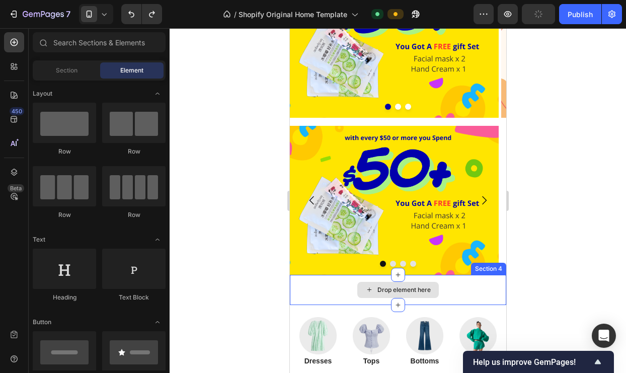
click at [456, 286] on div "Drop element here" at bounding box center [397, 290] width 216 height 30
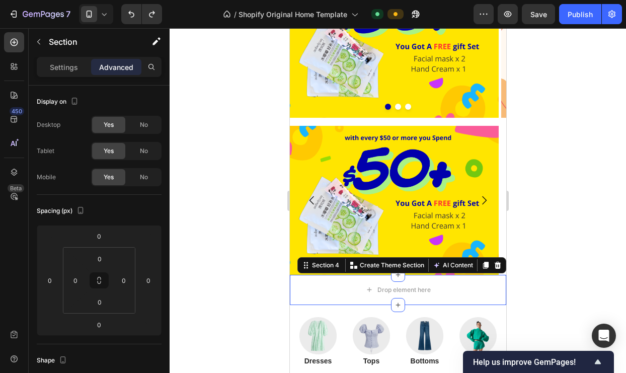
click at [243, 264] on div at bounding box center [398, 200] width 456 height 345
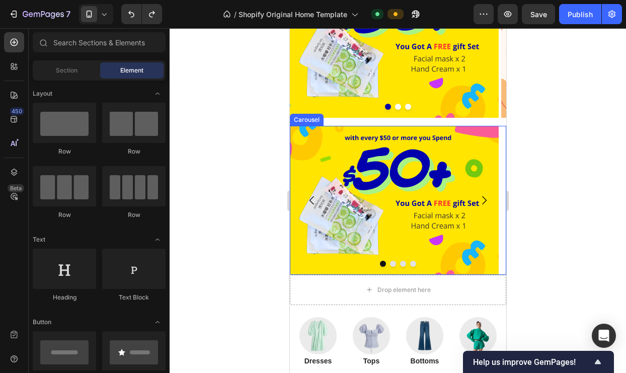
click at [390, 263] on button "Dot" at bounding box center [393, 264] width 6 height 6
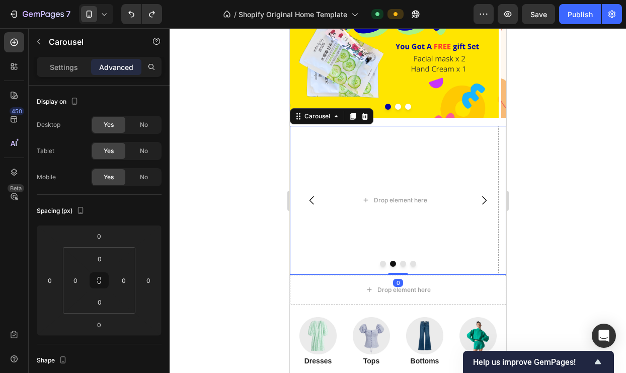
click at [379, 263] on button "Dot" at bounding box center [382, 264] width 6 height 6
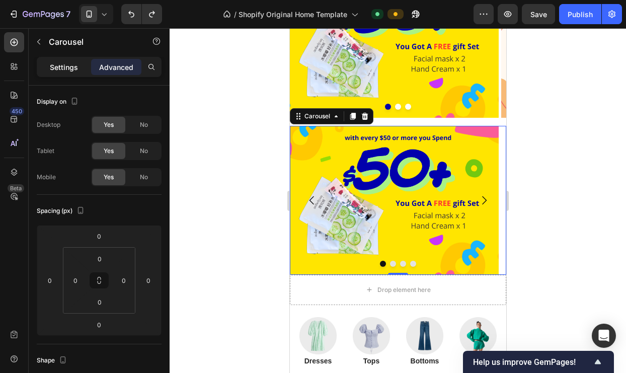
click at [53, 67] on p "Settings" at bounding box center [64, 67] width 28 height 11
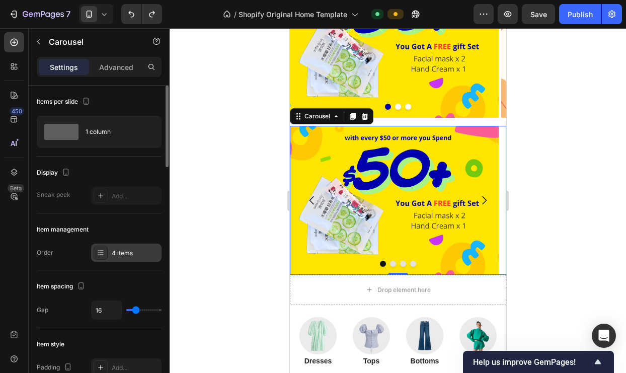
click at [122, 251] on div "4 items" at bounding box center [135, 253] width 47 height 9
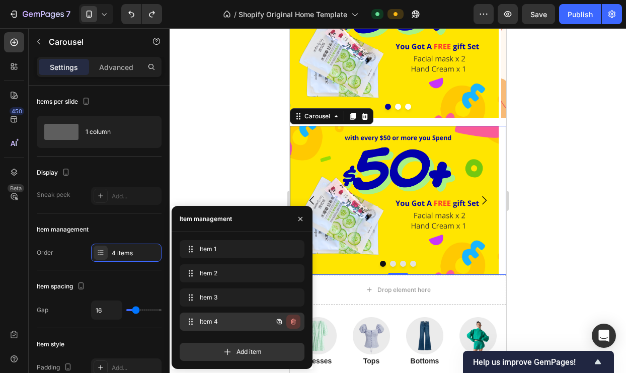
click at [294, 321] on icon "button" at bounding box center [294, 322] width 1 height 3
type input "5"
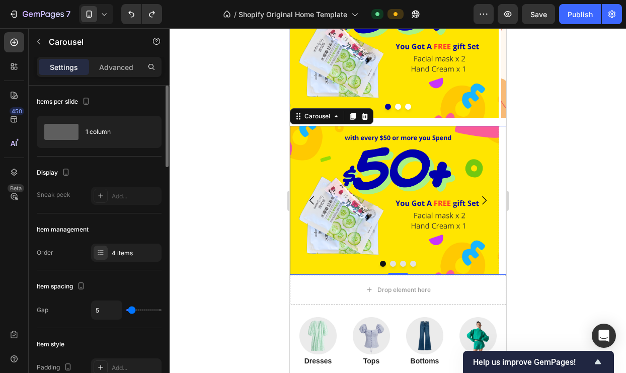
type input "0"
drag, startPoint x: 135, startPoint y: 310, endPoint x: 127, endPoint y: 310, distance: 8.6
type input "0"
click at [127, 310] on input "range" at bounding box center [143, 310] width 35 height 2
type input "29"
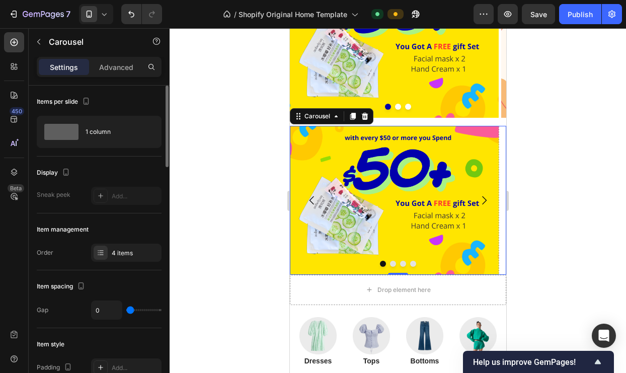
type input "29"
type input "34"
type input "46"
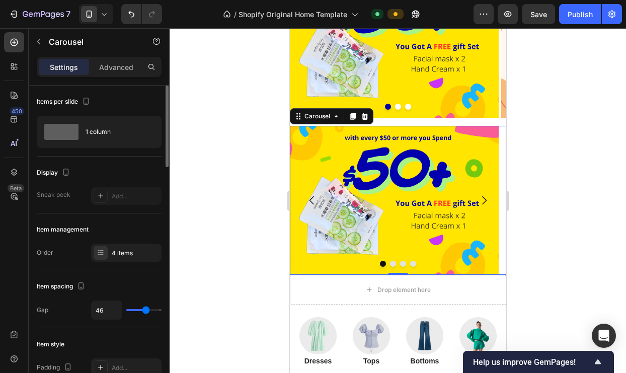
type input "49"
type input "65"
type input "71"
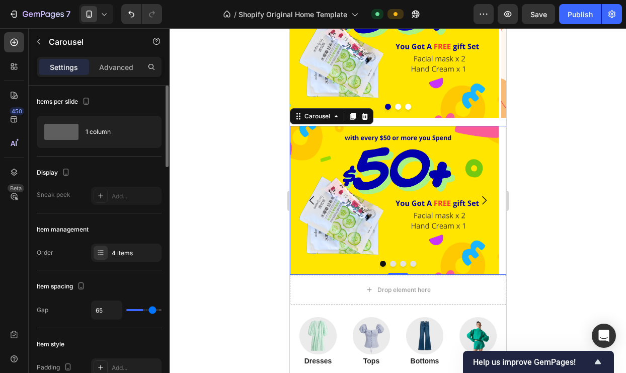
type input "71"
type input "76"
type input "80"
drag, startPoint x: 134, startPoint y: 310, endPoint x: 159, endPoint y: 309, distance: 25.2
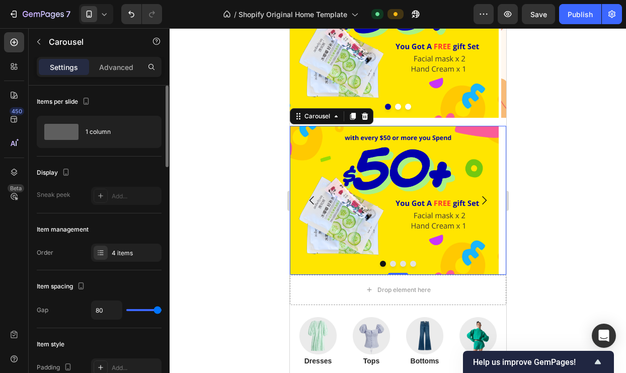
type input "80"
click at [159, 309] on input "range" at bounding box center [143, 310] width 35 height 2
type input "0"
drag, startPoint x: 157, startPoint y: 309, endPoint x: 89, endPoint y: 307, distance: 67.5
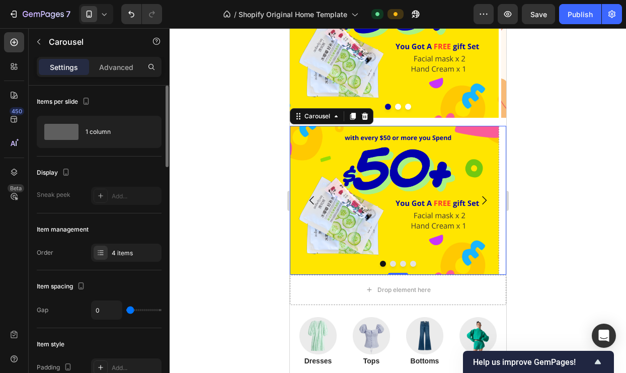
click at [90, 307] on div "Gap 0" at bounding box center [99, 309] width 125 height 19
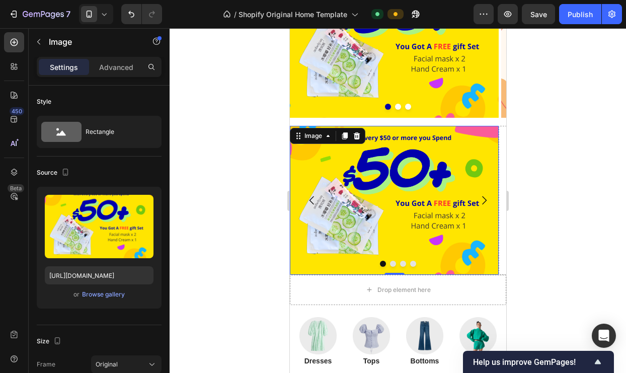
click at [389, 259] on img at bounding box center [393, 200] width 209 height 148
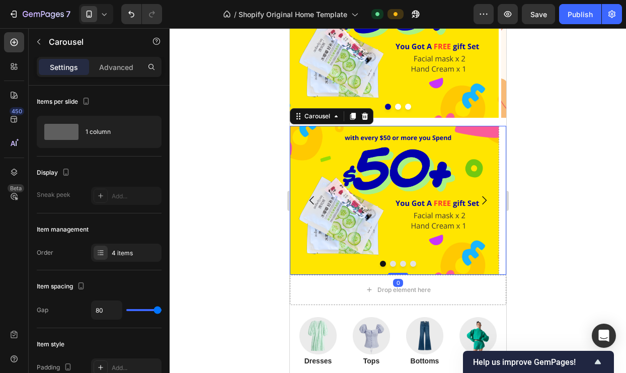
click at [390, 263] on button "Dot" at bounding box center [393, 264] width 6 height 6
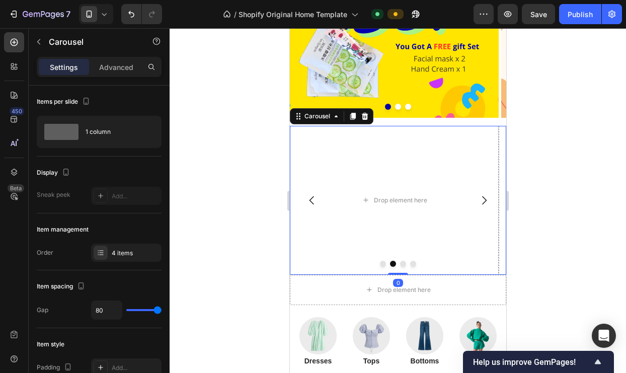
click at [379, 262] on button "Dot" at bounding box center [382, 264] width 6 height 6
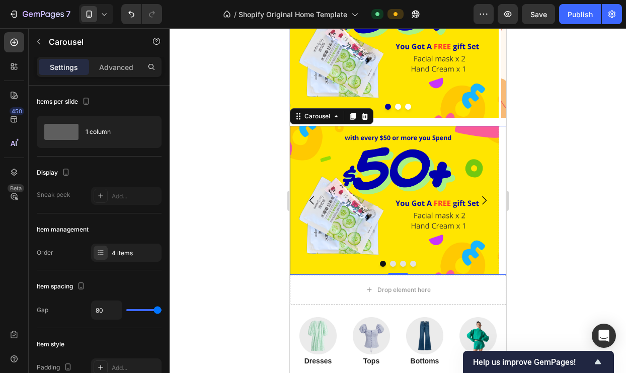
click at [390, 264] on button "Dot" at bounding box center [393, 264] width 6 height 6
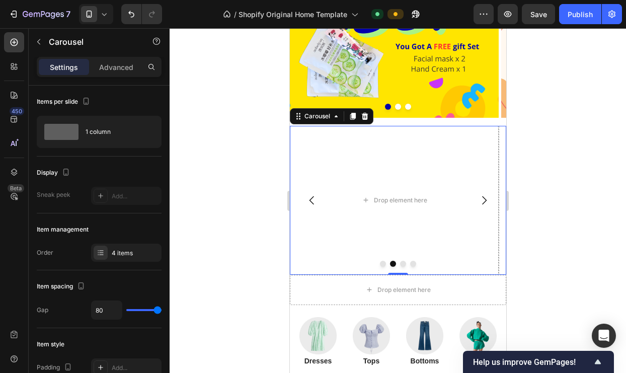
click at [379, 265] on button "Dot" at bounding box center [382, 264] width 6 height 6
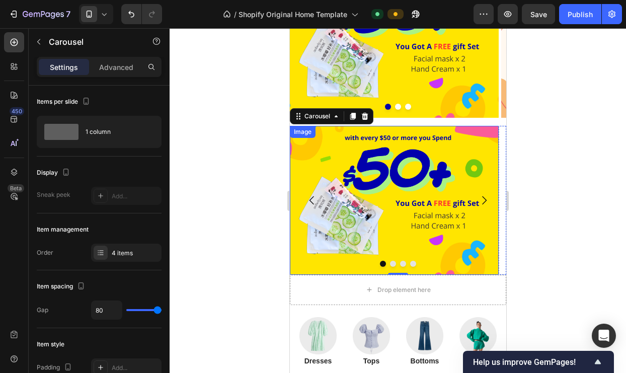
click at [332, 197] on img at bounding box center [393, 200] width 209 height 148
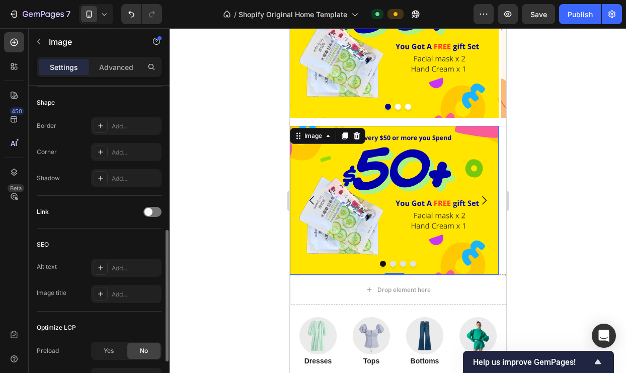
scroll to position [444, 0]
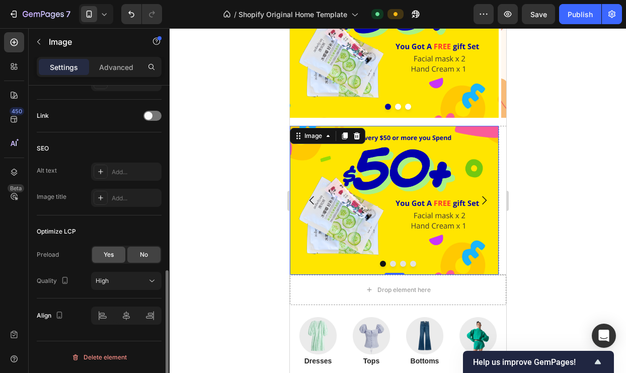
click at [111, 253] on span "Yes" at bounding box center [109, 254] width 10 height 9
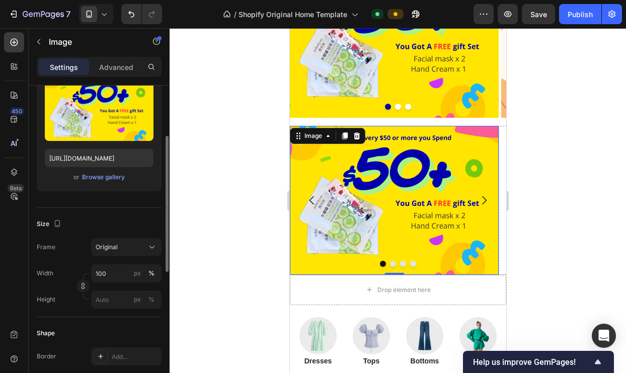
scroll to position [0, 0]
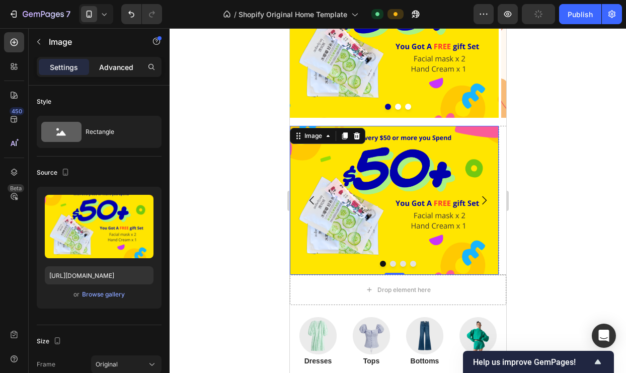
click at [111, 67] on p "Advanced" at bounding box center [116, 67] width 34 height 11
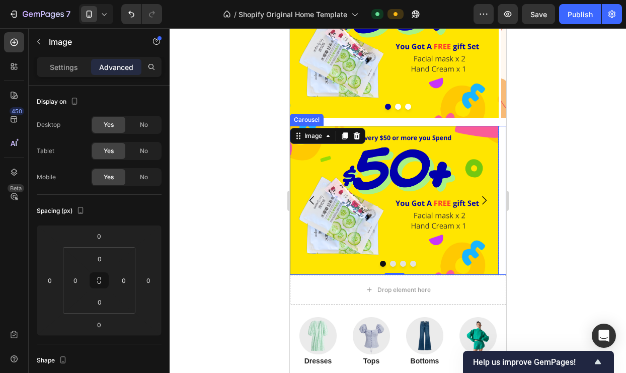
click at [381, 264] on button "Dot" at bounding box center [382, 264] width 6 height 6
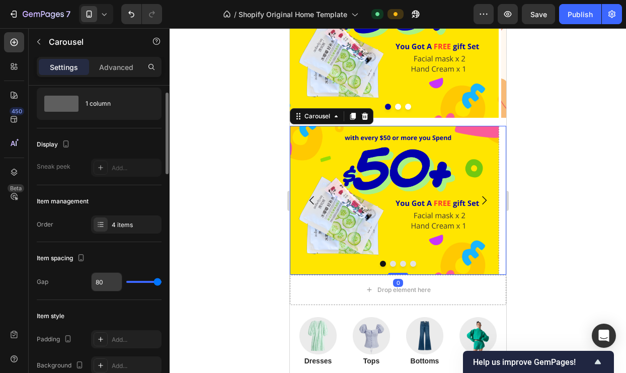
scroll to position [30, 0]
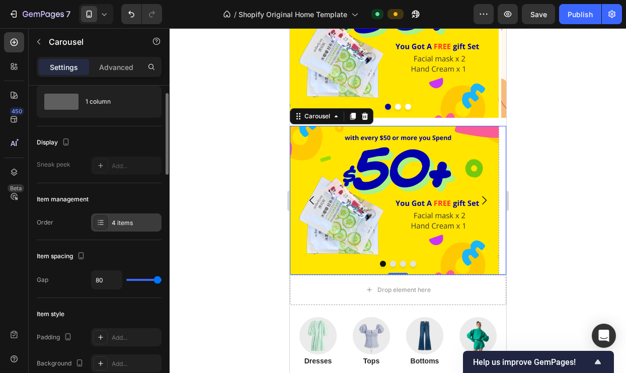
click at [130, 222] on div "4 items" at bounding box center [135, 222] width 47 height 9
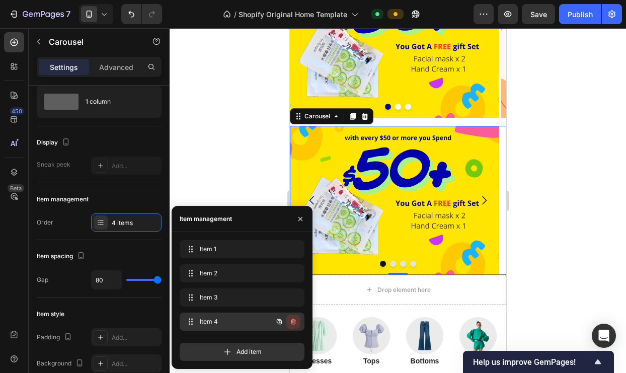
click at [295, 320] on icon "button" at bounding box center [293, 322] width 8 height 8
click at [287, 319] on div "Delete" at bounding box center [286, 321] width 19 height 9
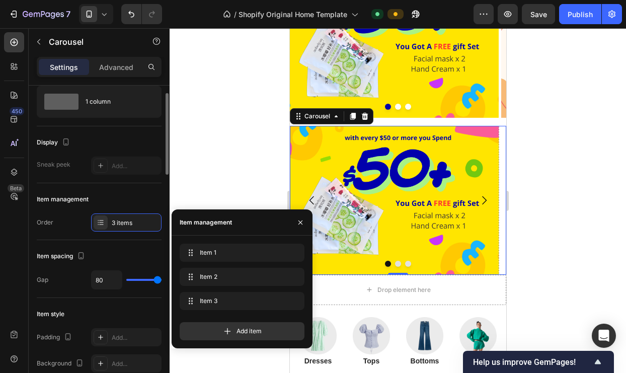
click at [110, 309] on div "Item style" at bounding box center [99, 314] width 125 height 16
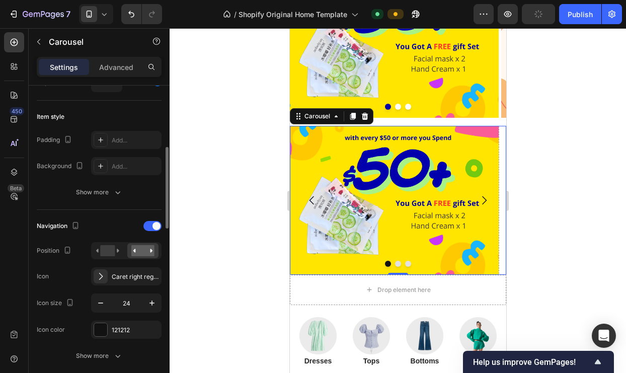
scroll to position [229, 0]
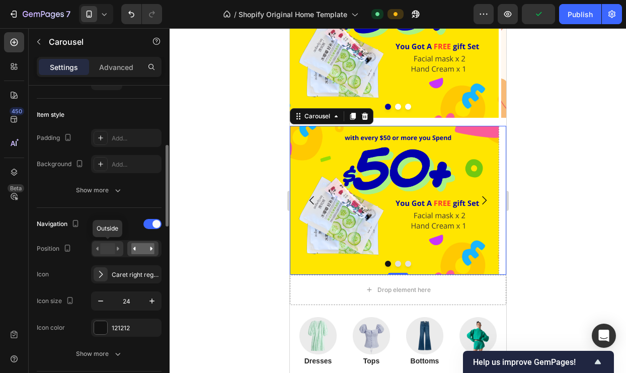
click at [106, 248] on rect at bounding box center [107, 248] width 15 height 11
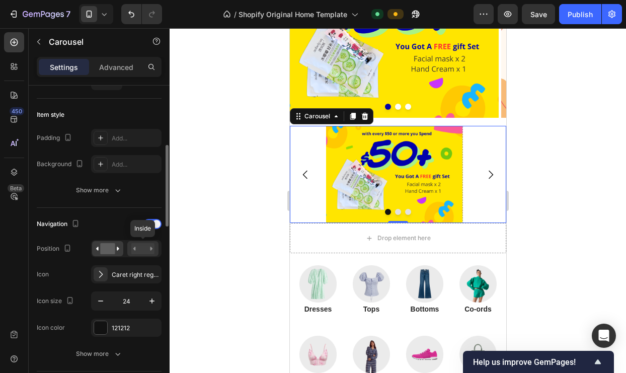
click at [144, 248] on rect at bounding box center [142, 248] width 23 height 11
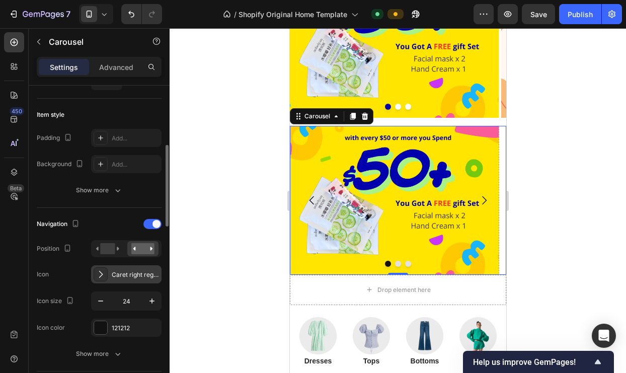
click at [107, 277] on div at bounding box center [101, 274] width 14 height 14
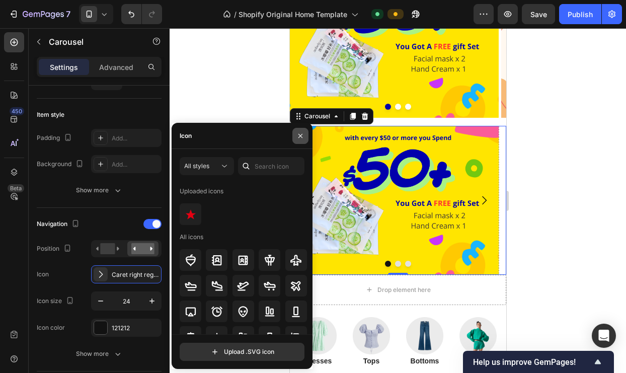
click at [296, 141] on button "button" at bounding box center [300, 136] width 16 height 16
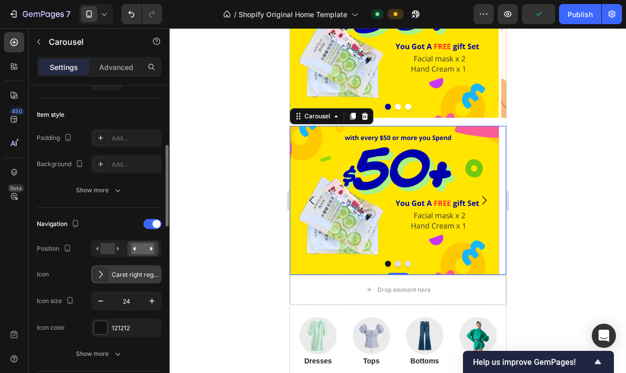
click at [99, 274] on icon at bounding box center [101, 274] width 10 height 10
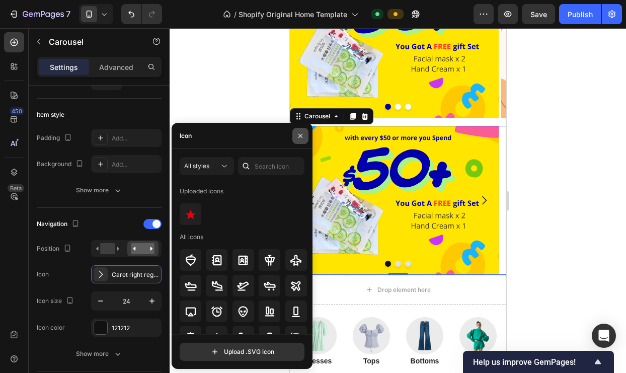
click at [303, 132] on icon "button" at bounding box center [300, 136] width 8 height 8
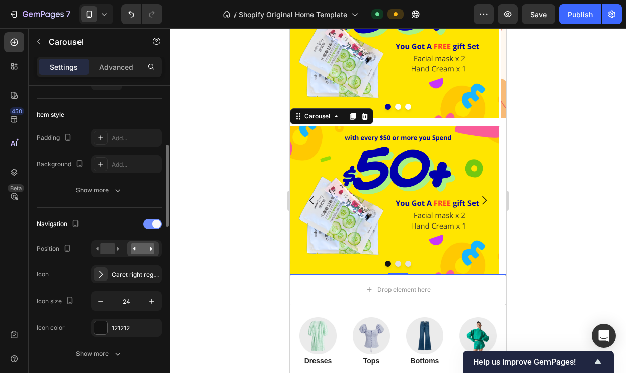
click at [157, 222] on span at bounding box center [156, 224] width 8 height 8
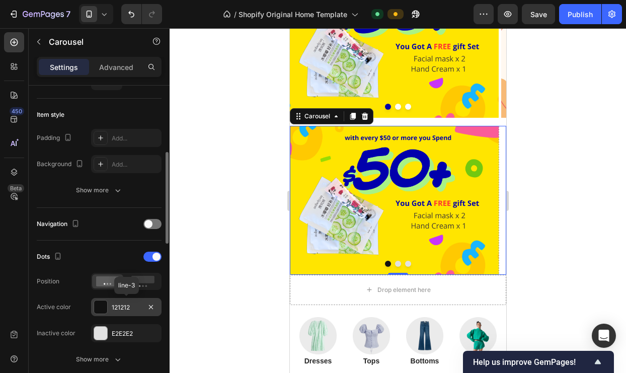
click at [111, 308] on div "121212" at bounding box center [126, 307] width 70 height 18
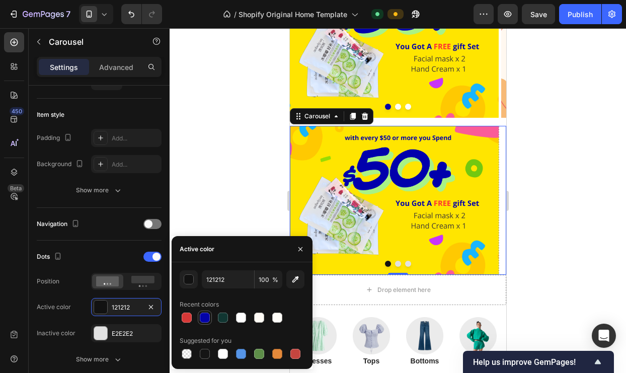
click at [205, 320] on div at bounding box center [205, 318] width 10 height 10
type input "0303A9"
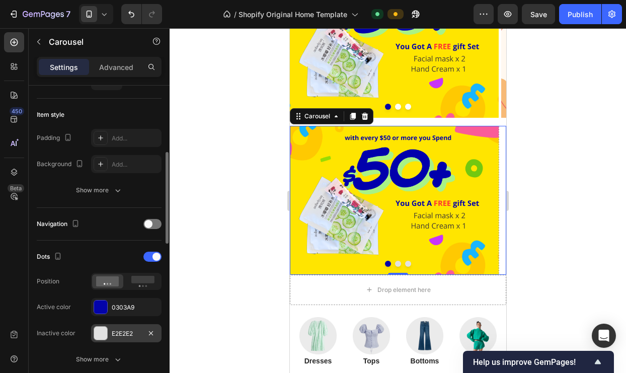
click at [103, 331] on div at bounding box center [100, 333] width 13 height 13
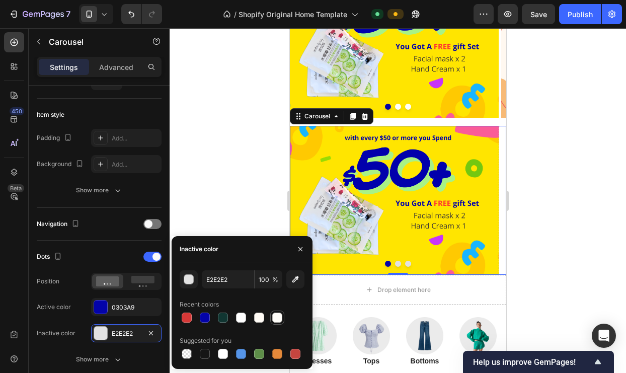
click at [273, 317] on div at bounding box center [277, 318] width 10 height 10
type input "FFFDF9"
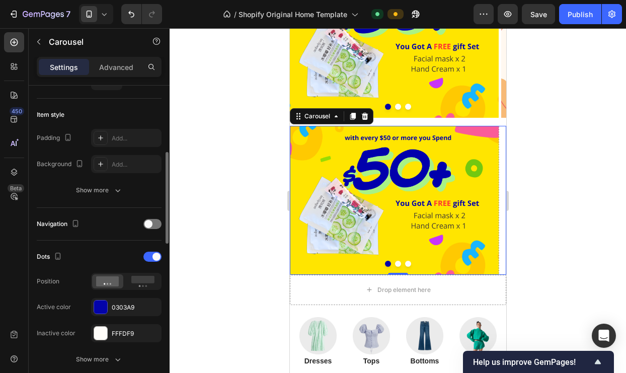
click at [85, 320] on div "Dots Position Active color 0303A9 Inactive color FFFDF9" at bounding box center [99, 296] width 125 height 94
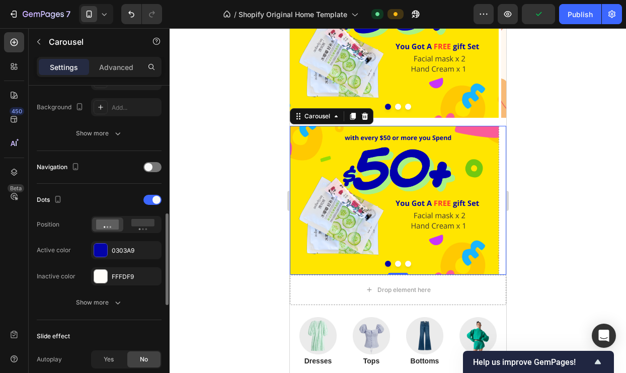
scroll to position [321, 0]
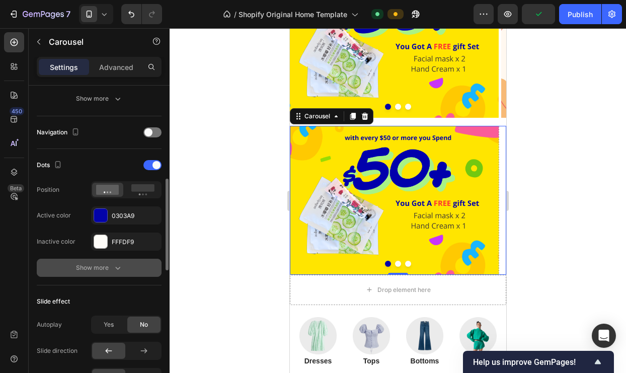
click at [109, 265] on div "Show more" at bounding box center [99, 268] width 47 height 10
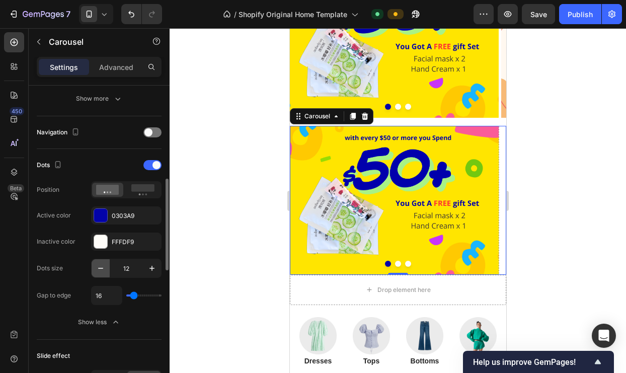
click at [102, 268] on icon "button" at bounding box center [100, 268] width 5 height 1
click at [147, 267] on icon "button" at bounding box center [152, 268] width 10 height 10
type input "10"
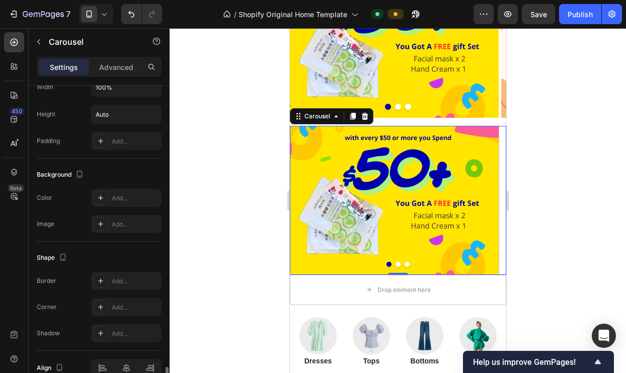
scroll to position [827, 0]
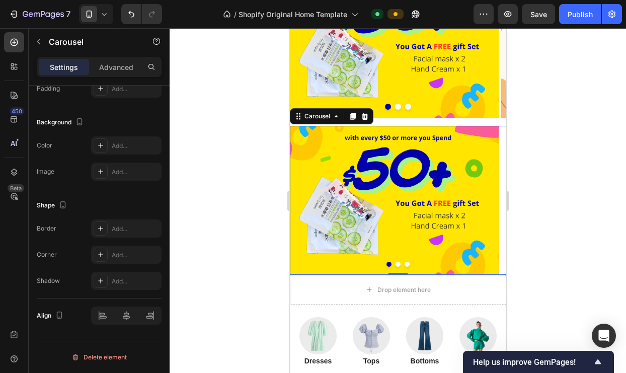
click at [395, 263] on button "Dot" at bounding box center [397, 264] width 5 height 5
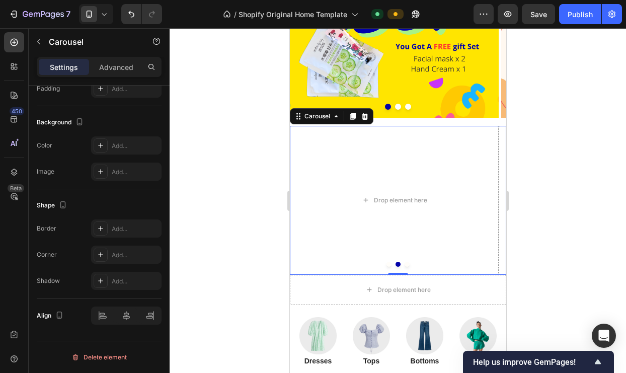
click at [386, 266] on button "Dot" at bounding box center [388, 264] width 5 height 5
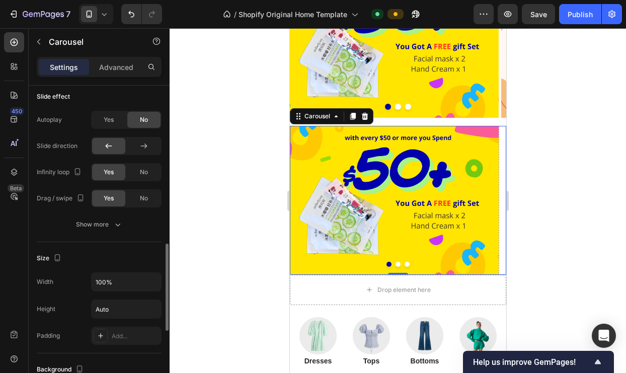
scroll to position [578, 0]
click at [140, 146] on icon at bounding box center [144, 148] width 10 height 10
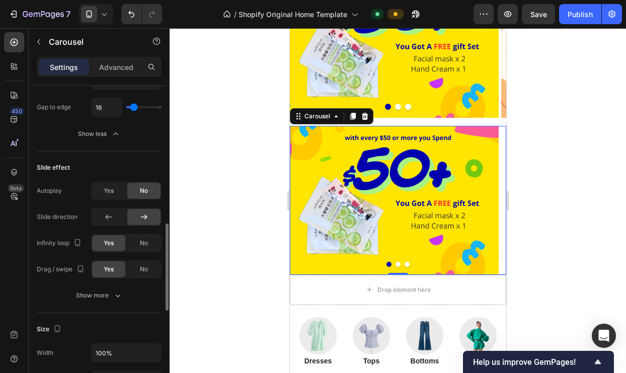
scroll to position [507, 0]
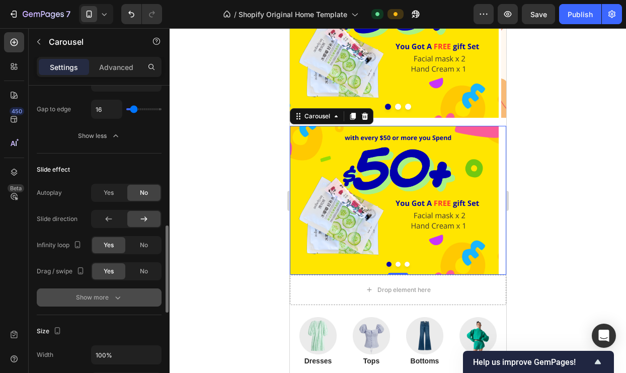
click at [106, 302] on div "Show more" at bounding box center [99, 297] width 47 height 10
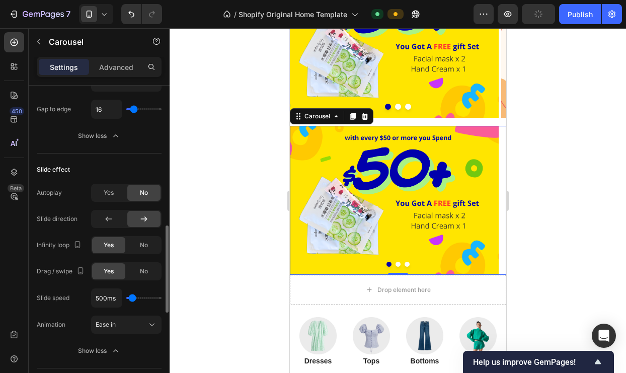
type input "350ms"
type input "350"
type input "300ms"
type input "300"
type input "250ms"
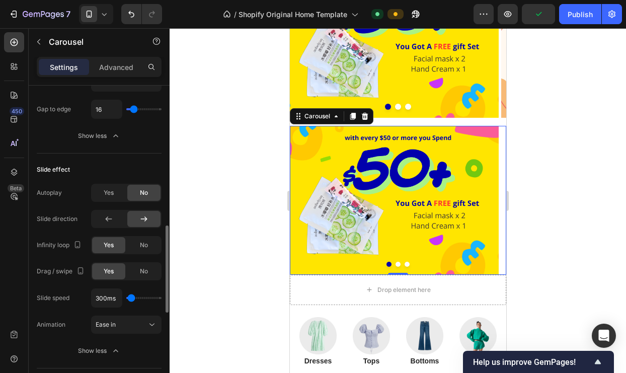
type input "250"
type input "500ms"
type input "500"
type input "400ms"
type input "400"
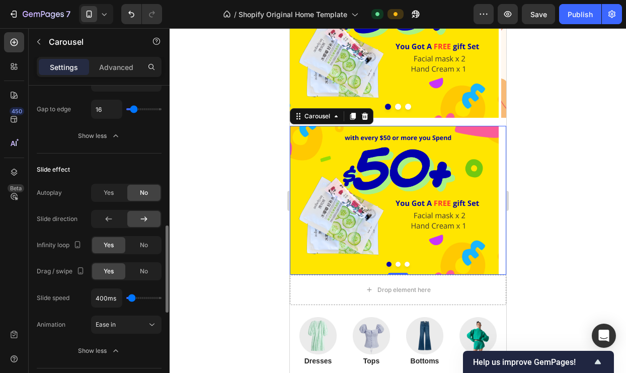
type input "350ms"
type input "350"
type input "400ms"
type input "400"
click at [132, 299] on input "range" at bounding box center [143, 298] width 35 height 2
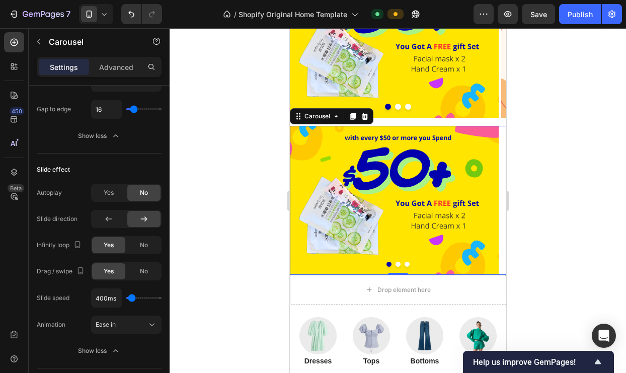
click at [395, 263] on button "Dot" at bounding box center [397, 264] width 5 height 5
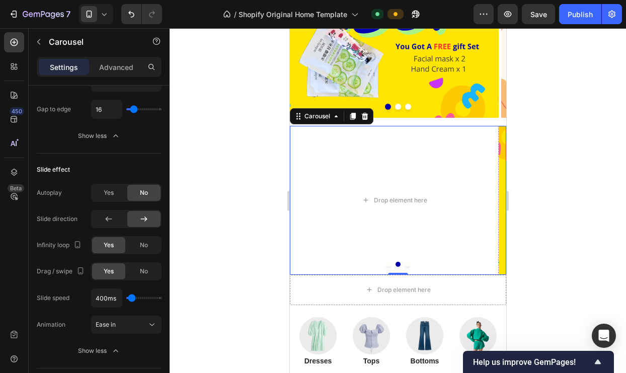
click at [386, 263] on button "Dot" at bounding box center [388, 264] width 5 height 5
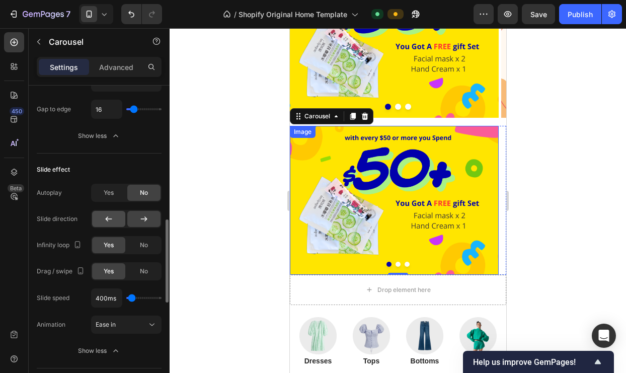
click at [107, 218] on icon at bounding box center [109, 218] width 7 height 5
click at [395, 264] on button "Dot" at bounding box center [397, 264] width 5 height 5
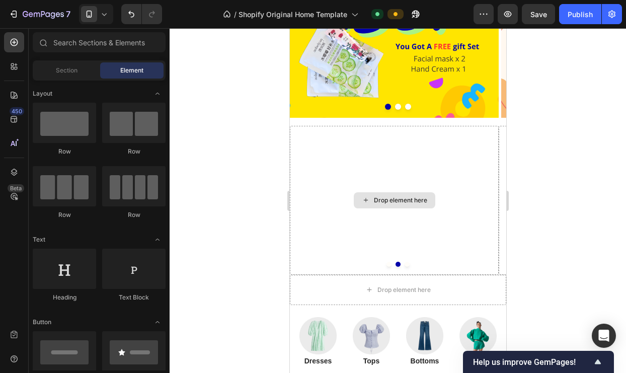
click at [376, 200] on div "Drop element here" at bounding box center [399, 200] width 53 height 8
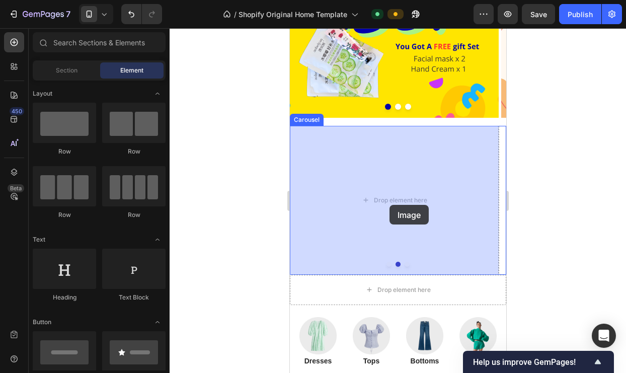
drag, startPoint x: 361, startPoint y: 172, endPoint x: 387, endPoint y: 203, distance: 41.1
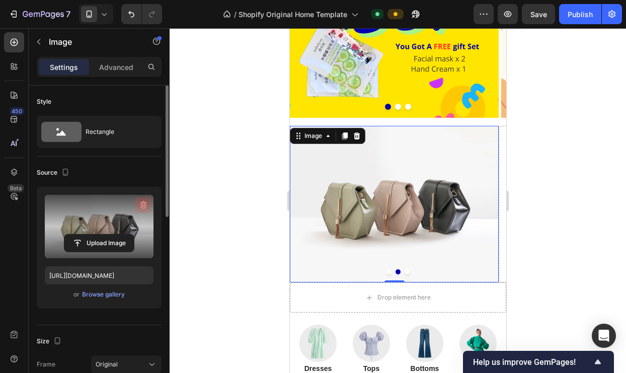
click at [140, 204] on icon "button" at bounding box center [143, 205] width 10 height 10
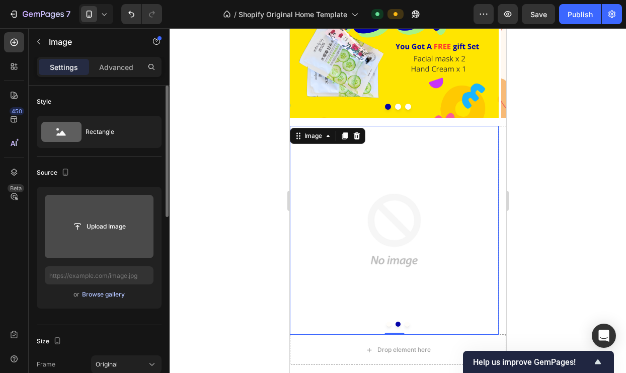
click at [97, 295] on div "Browse gallery" at bounding box center [103, 294] width 43 height 9
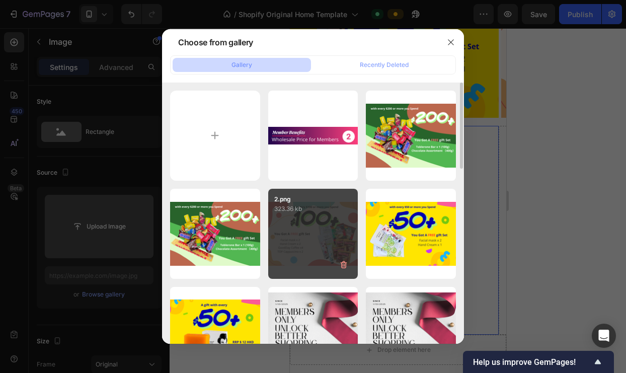
click at [297, 234] on div "2.png 323.36 kb" at bounding box center [313, 234] width 90 height 90
type input "[URL][DOMAIN_NAME]"
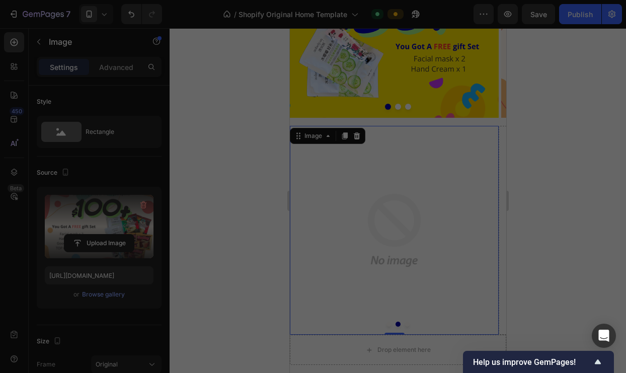
click at [297, 234] on div "2.png 323.36 kb" at bounding box center [313, 234] width 90 height 90
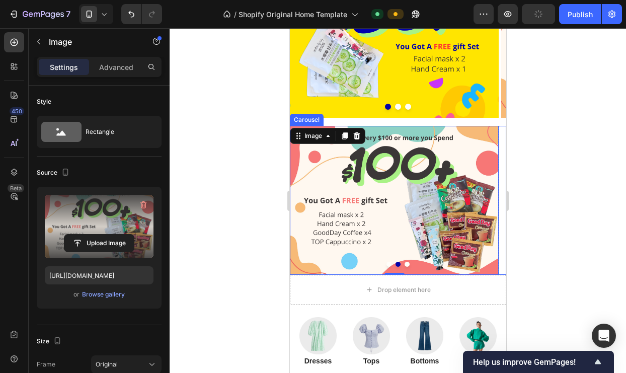
click at [386, 263] on button "Dot" at bounding box center [388, 264] width 5 height 5
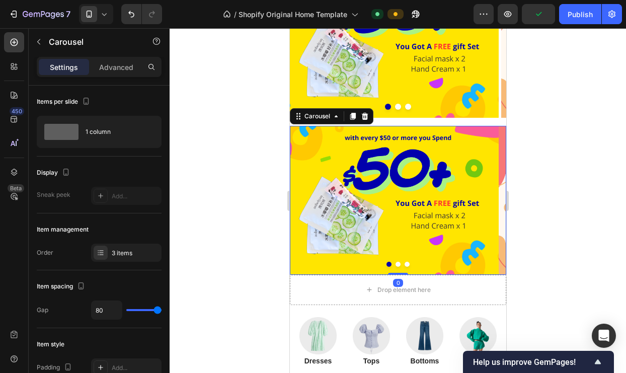
click at [395, 265] on button "Dot" at bounding box center [397, 264] width 5 height 5
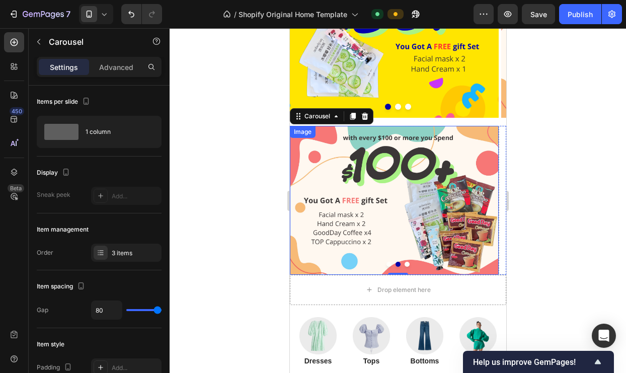
click at [386, 226] on img at bounding box center [393, 200] width 209 height 148
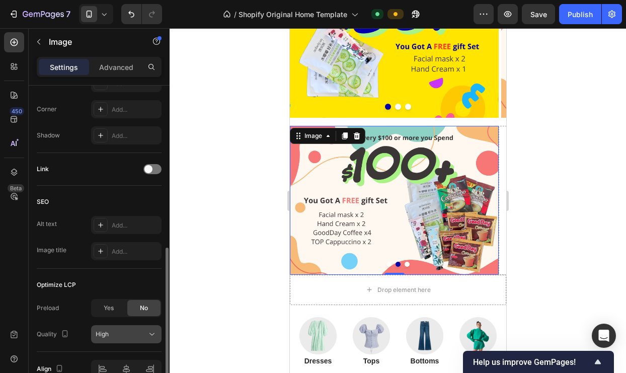
scroll to position [444, 0]
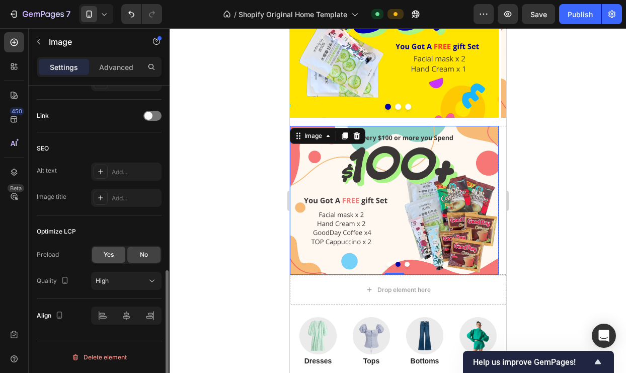
click at [108, 261] on div "Yes" at bounding box center [108, 255] width 33 height 16
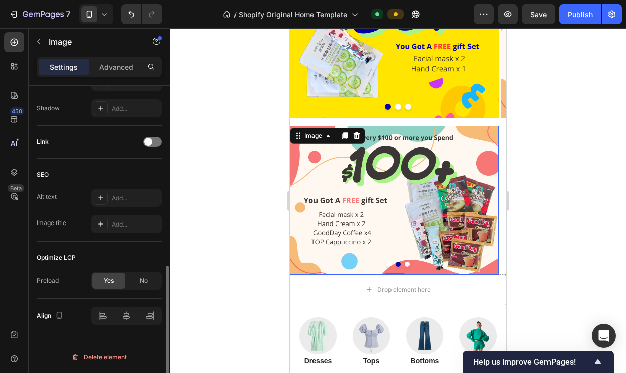
scroll to position [418, 0]
click at [405, 265] on button "Dot" at bounding box center [406, 264] width 5 height 5
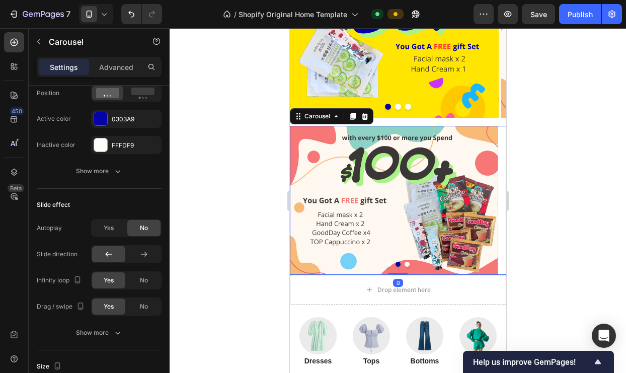
scroll to position [0, 0]
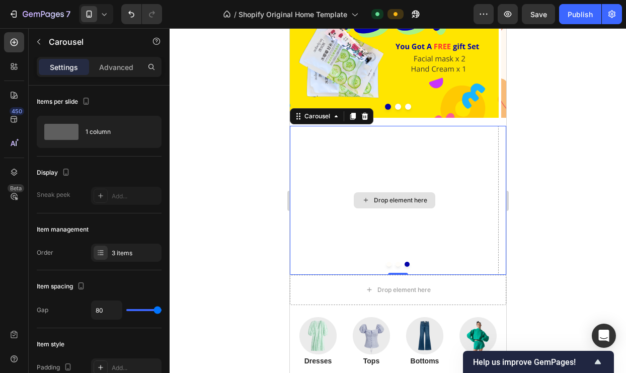
click at [343, 197] on div "Drop element here" at bounding box center [393, 200] width 209 height 148
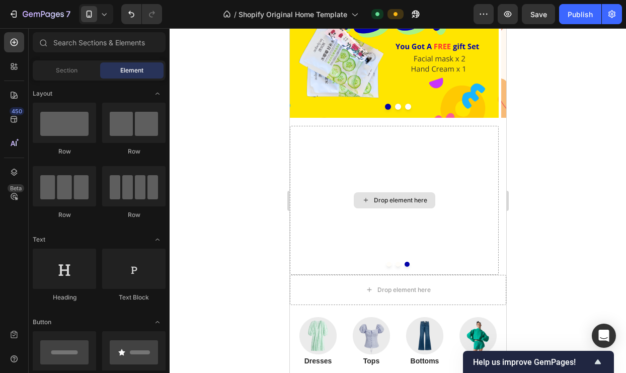
click at [366, 197] on icon at bounding box center [365, 200] width 8 height 9
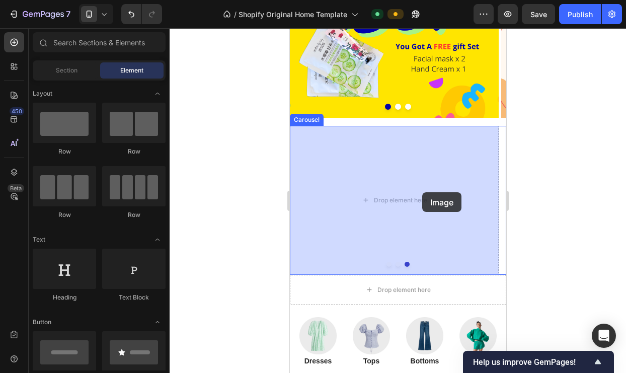
drag, startPoint x: 402, startPoint y: 174, endPoint x: 417, endPoint y: 194, distance: 24.9
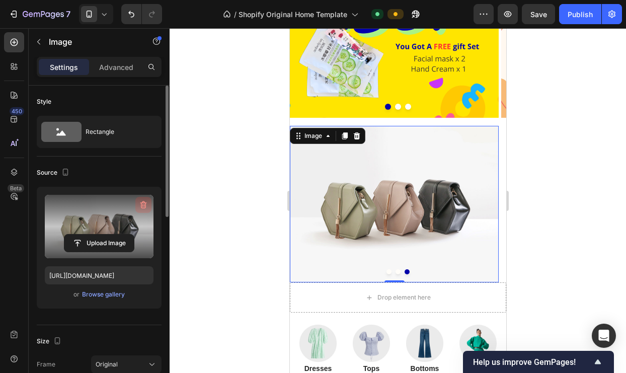
click at [142, 204] on icon "button" at bounding box center [143, 205] width 10 height 10
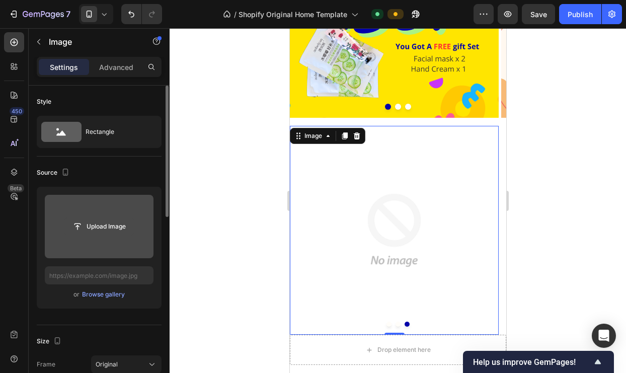
click at [105, 226] on input "file" at bounding box center [98, 226] width 69 height 17
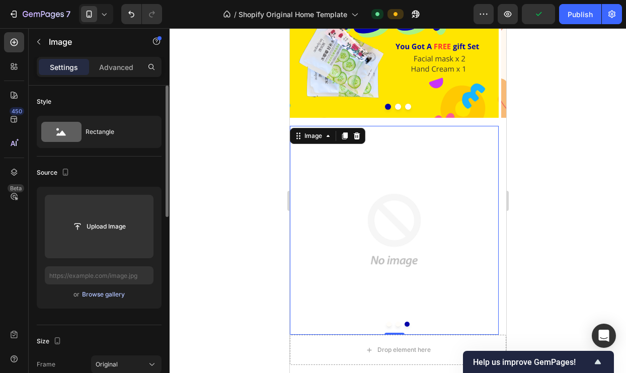
click at [103, 294] on div "Browse gallery" at bounding box center [103, 294] width 43 height 9
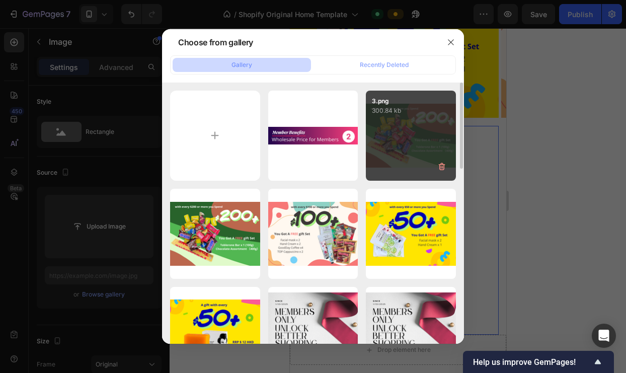
click at [400, 147] on div "3.png 300.84 kb" at bounding box center [411, 136] width 90 height 90
type input "[URL][DOMAIN_NAME]"
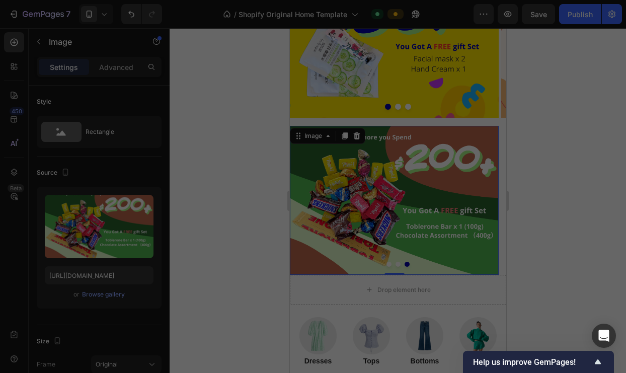
click at [400, 147] on div "3.png 300.84 kb" at bounding box center [411, 136] width 90 height 90
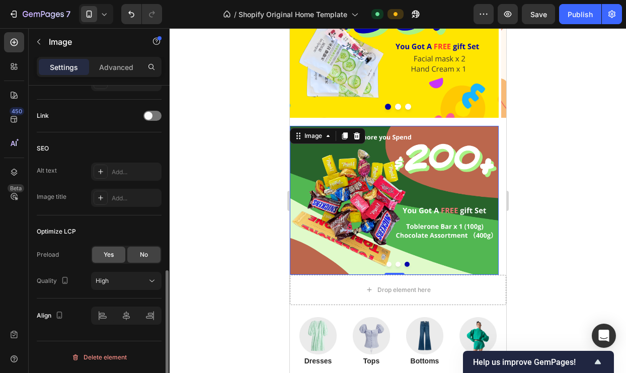
click at [110, 255] on span "Yes" at bounding box center [109, 254] width 10 height 9
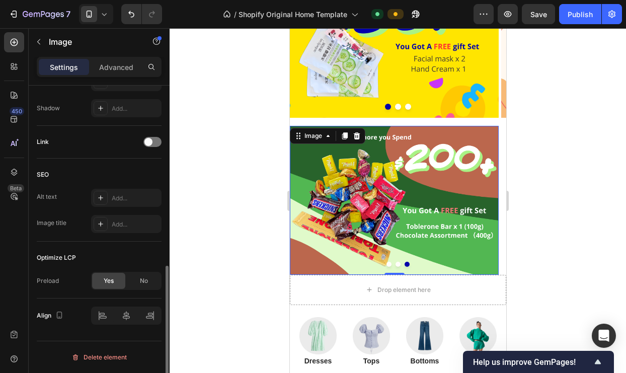
scroll to position [418, 0]
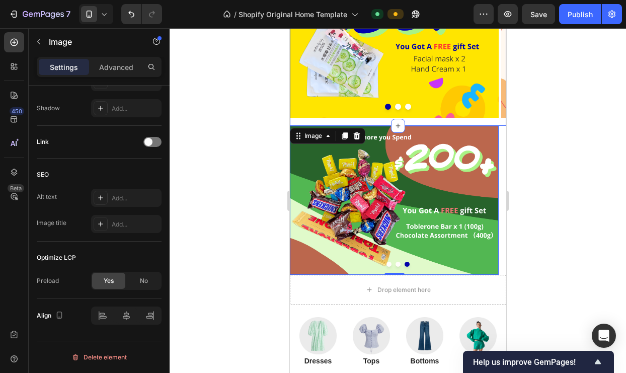
click at [450, 120] on div "Image Image Image Carousel" at bounding box center [397, 47] width 216 height 157
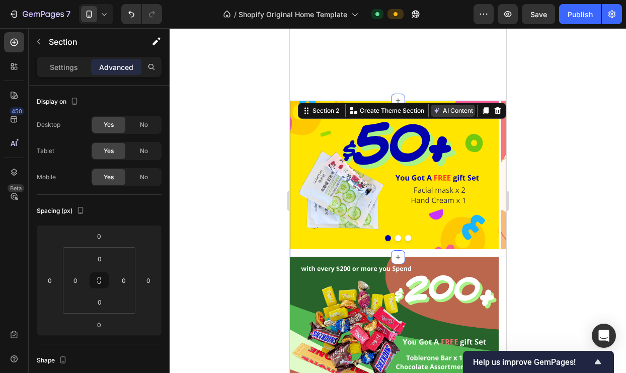
scroll to position [169, 0]
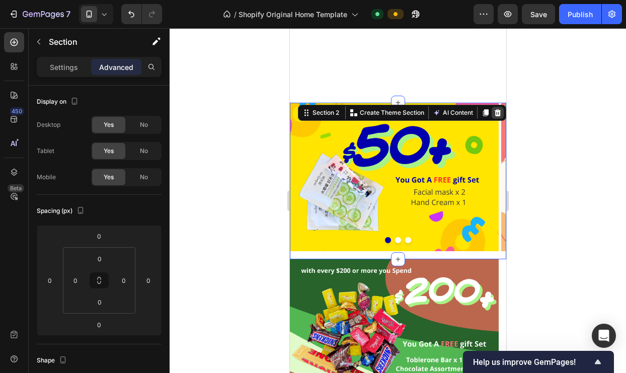
click at [494, 112] on icon at bounding box center [497, 112] width 7 height 7
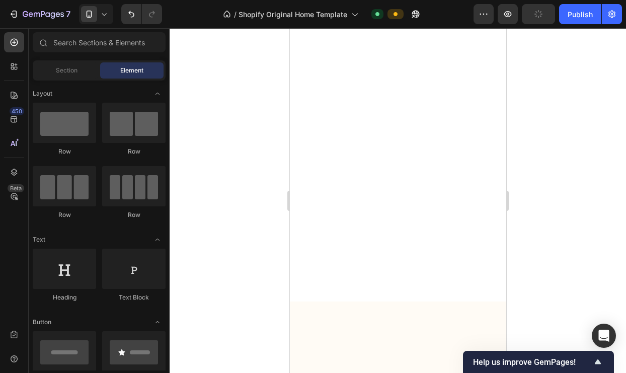
click at [386, 20] on button "Dot" at bounding box center [388, 17] width 5 height 5
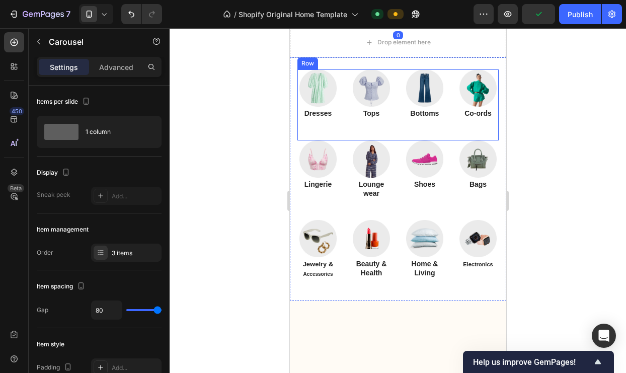
scroll to position [245, 0]
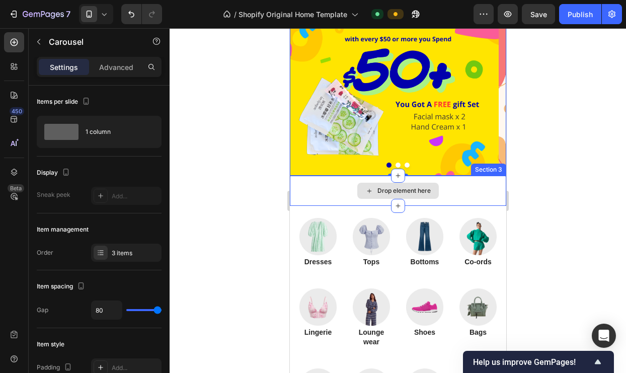
click at [370, 194] on div "Drop element here" at bounding box center [398, 191] width 82 height 16
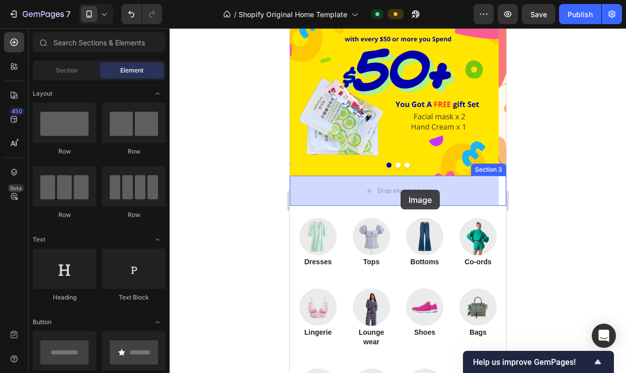
drag, startPoint x: 353, startPoint y: 177, endPoint x: 400, endPoint y: 190, distance: 48.5
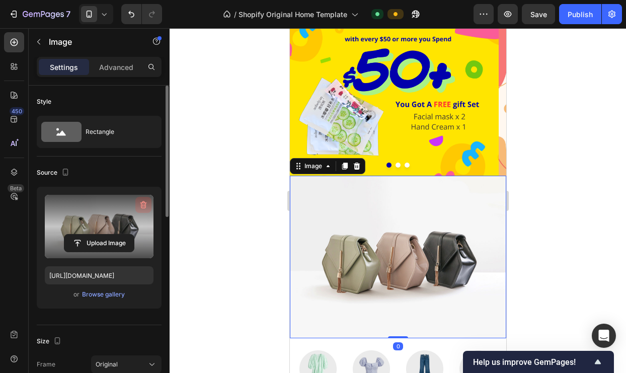
click at [144, 202] on icon "button" at bounding box center [143, 205] width 7 height 8
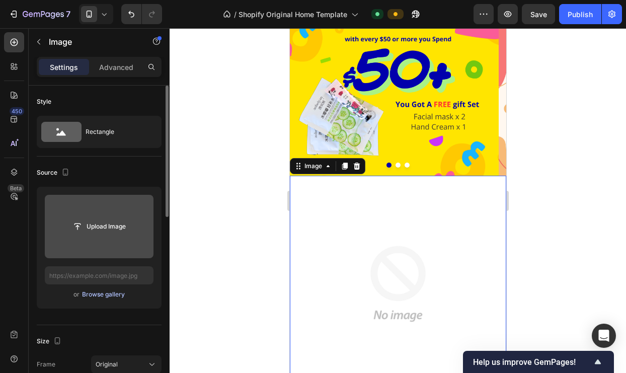
click at [94, 293] on div "Browse gallery" at bounding box center [103, 294] width 43 height 9
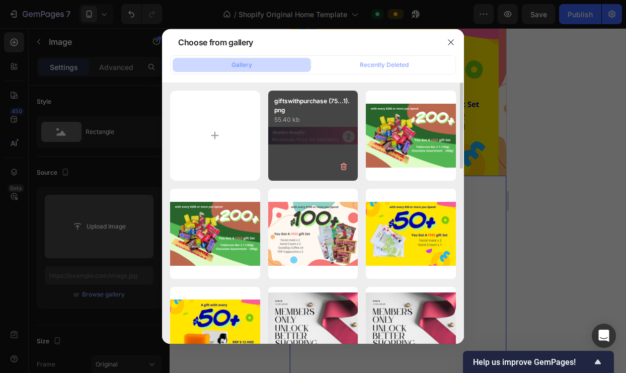
click at [312, 145] on div "giftswithpurchase (75...1).png 55.40 kb" at bounding box center [313, 136] width 90 height 90
type input "[URL][DOMAIN_NAME]"
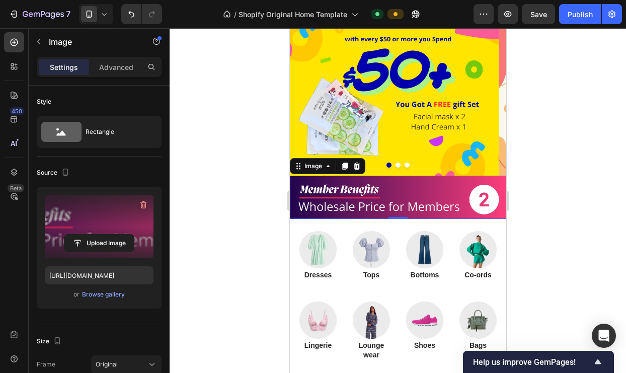
click at [547, 185] on div at bounding box center [398, 200] width 456 height 345
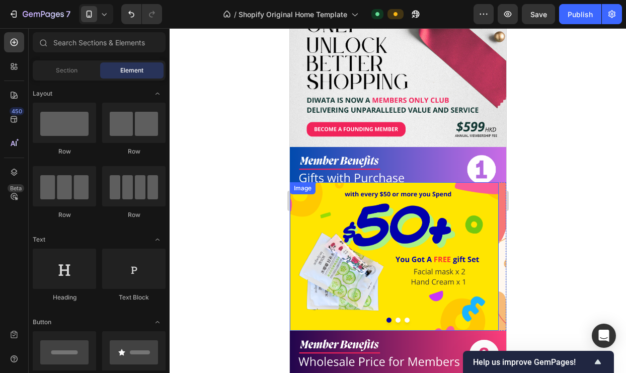
scroll to position [146, 0]
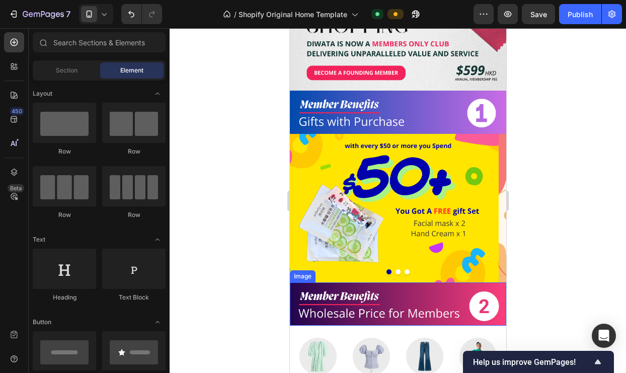
click at [425, 286] on img at bounding box center [397, 303] width 216 height 43
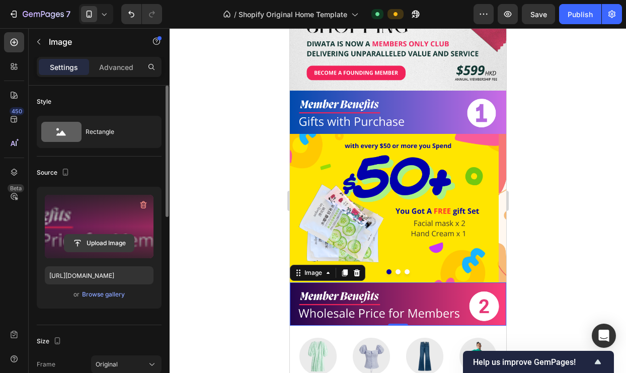
click at [104, 241] on input "file" at bounding box center [98, 243] width 69 height 17
click at [95, 293] on div "Browse gallery" at bounding box center [103, 294] width 43 height 9
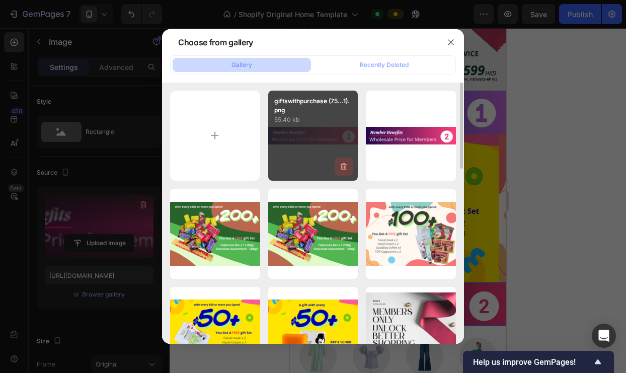
click at [341, 169] on icon "button" at bounding box center [344, 167] width 10 height 10
click at [341, 169] on div "Delete" at bounding box center [338, 168] width 19 height 9
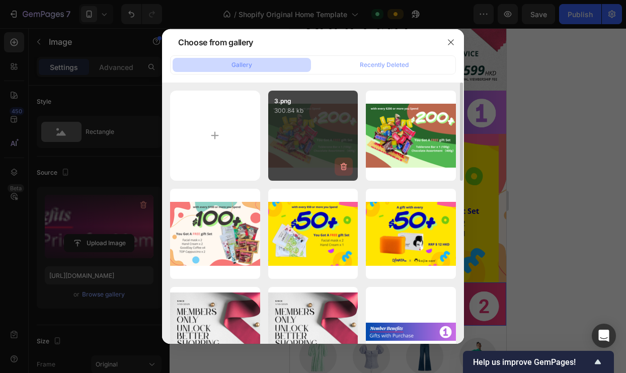
click at [342, 166] on icon "button" at bounding box center [344, 167] width 7 height 8
click at [340, 168] on div "Delete" at bounding box center [338, 168] width 19 height 9
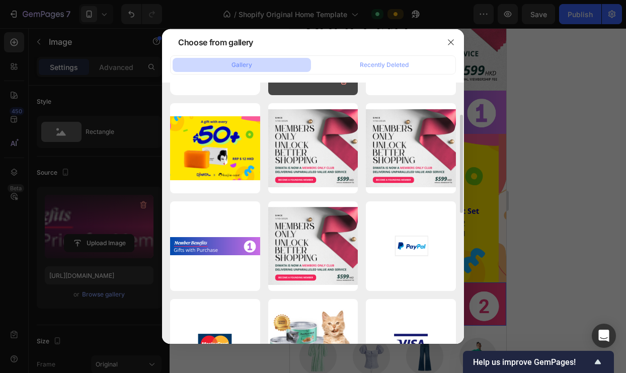
scroll to position [0, 0]
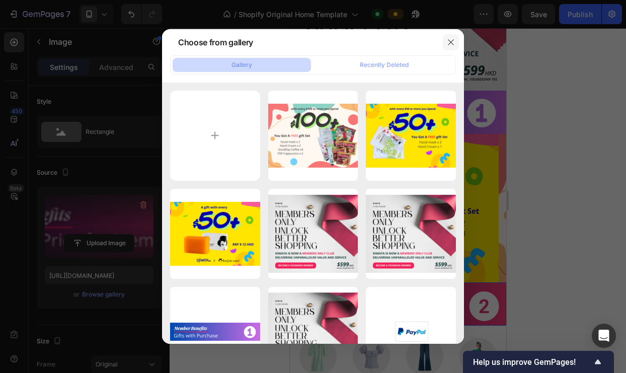
click at [452, 42] on icon "button" at bounding box center [451, 42] width 8 height 8
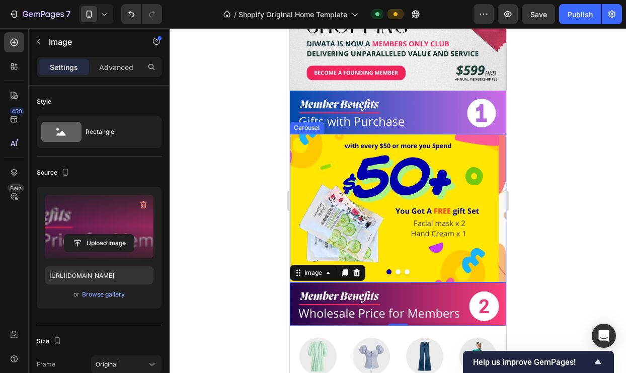
click at [404, 269] on button "Dot" at bounding box center [406, 271] width 5 height 5
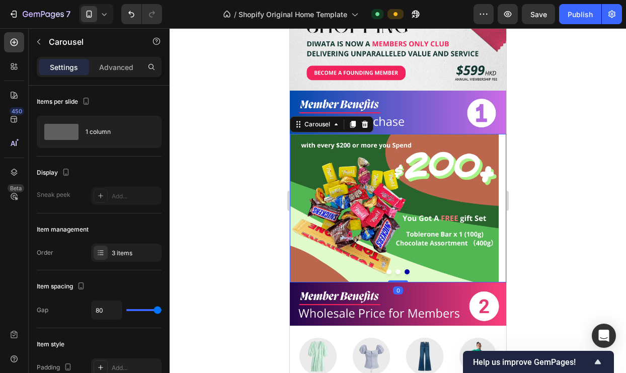
click at [395, 269] on button "Dot" at bounding box center [397, 271] width 5 height 5
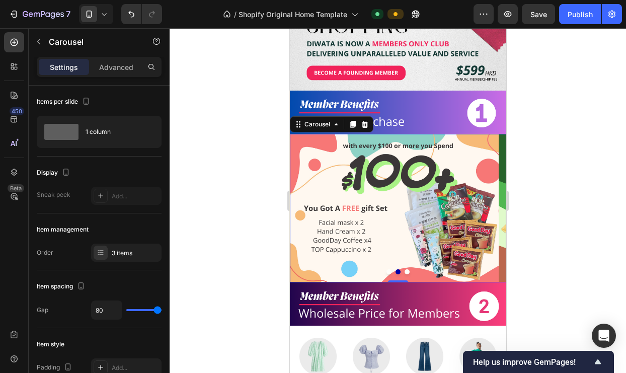
click at [386, 269] on button "Dot" at bounding box center [388, 271] width 5 height 5
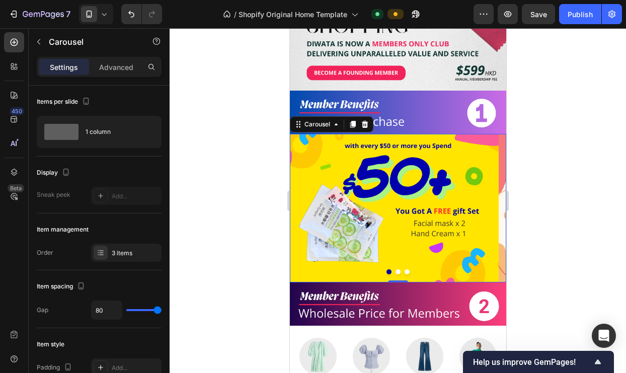
click at [395, 269] on button "Dot" at bounding box center [397, 271] width 5 height 5
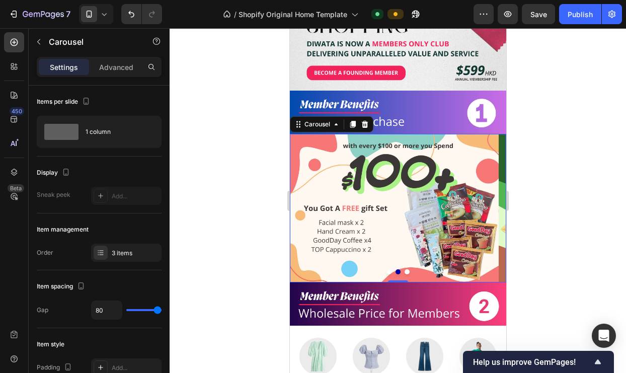
click at [404, 269] on button "Dot" at bounding box center [406, 271] width 5 height 5
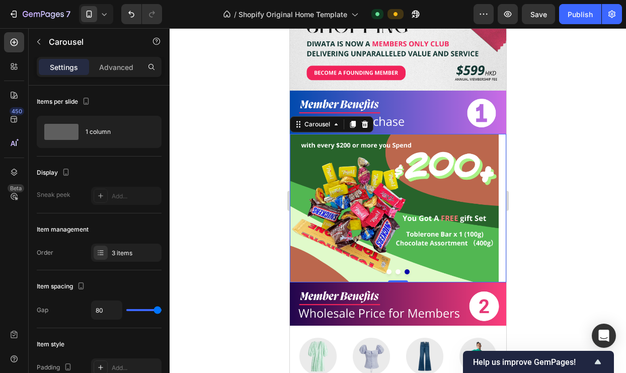
click at [404, 269] on button "Dot" at bounding box center [406, 271] width 5 height 5
click at [570, 14] on div "Publish" at bounding box center [580, 14] width 25 height 11
click at [328, 245] on img at bounding box center [393, 208] width 209 height 148
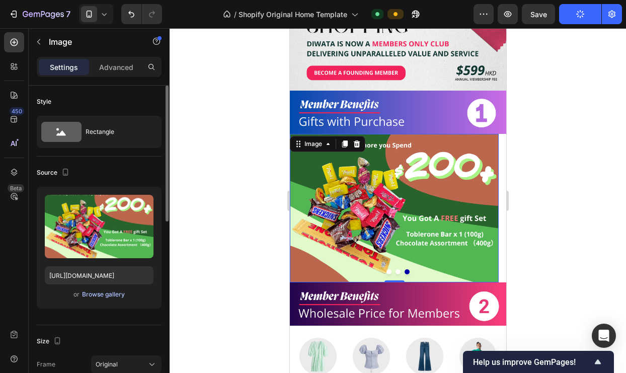
click at [109, 291] on div "Browse gallery" at bounding box center [103, 294] width 43 height 9
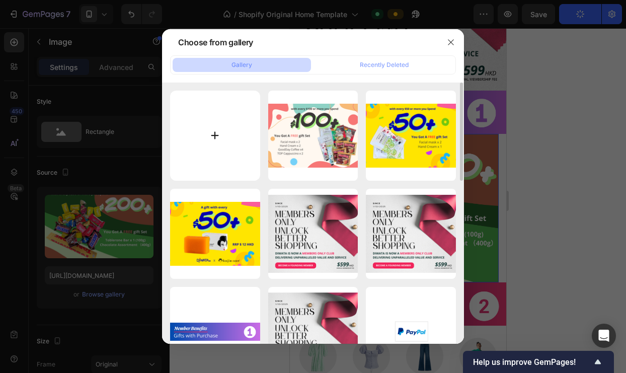
click at [218, 132] on input "file" at bounding box center [215, 136] width 90 height 90
type input "C:\fakepath\3.png"
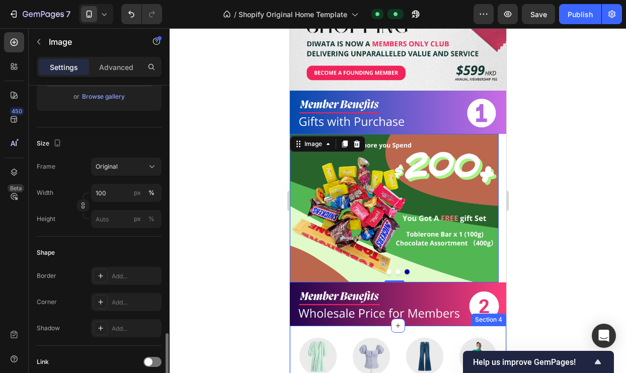
scroll to position [418, 0]
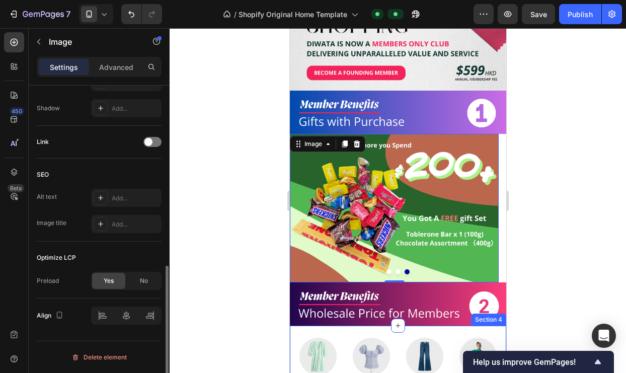
click at [113, 281] on span "Yes" at bounding box center [109, 280] width 10 height 9
type input "https://cdn.shopify.com/s/files/1/0654/6266/5269/files/gempages_542511712549471…"
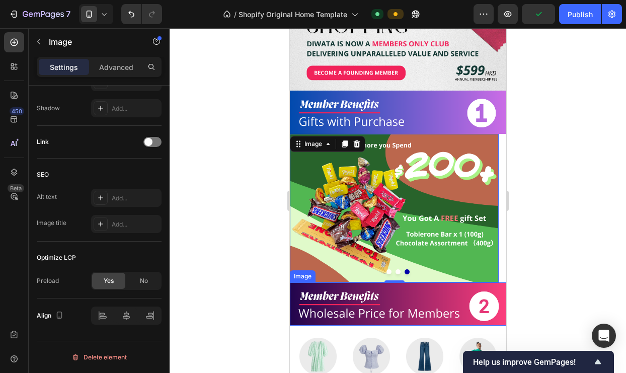
click at [455, 295] on img at bounding box center [397, 303] width 216 height 43
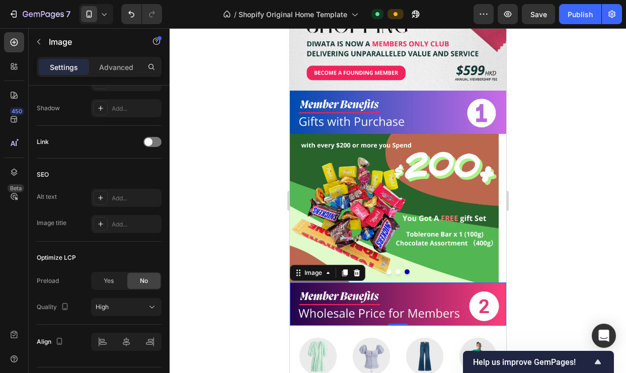
click at [346, 287] on img at bounding box center [397, 303] width 216 height 43
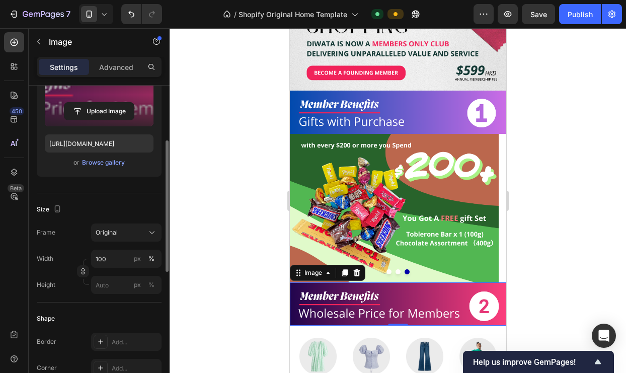
scroll to position [0, 0]
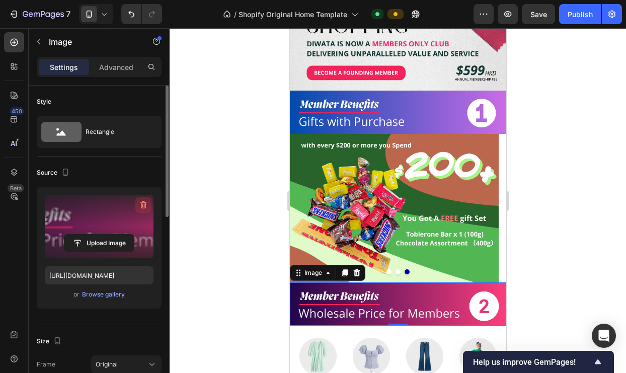
click at [141, 204] on icon "button" at bounding box center [143, 205] width 7 height 8
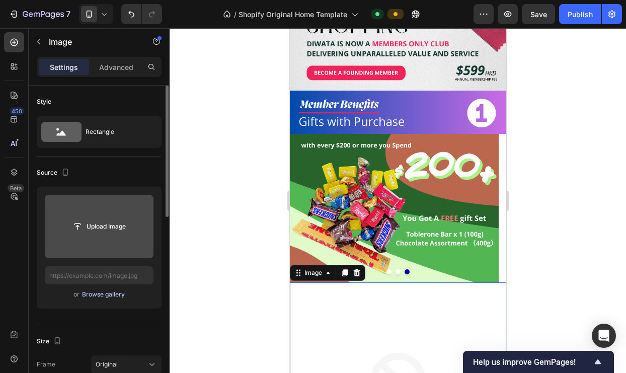
click at [98, 294] on div "Browse gallery" at bounding box center [103, 294] width 43 height 9
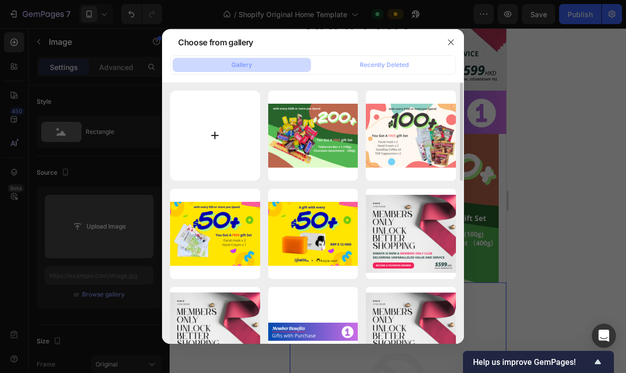
click at [218, 135] on input "file" at bounding box center [215, 136] width 90 height 90
type input "C:\fakepath\giftswithpurchase (750 x 150 像素) (1).png"
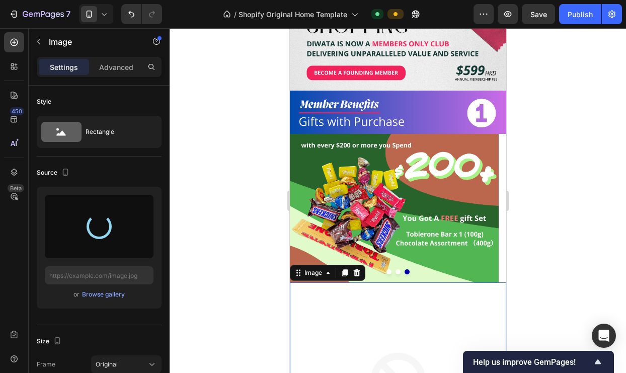
type input "https://cdn.shopify.com/s/files/1/0654/6266/5269/files/gempages_542511712549471…"
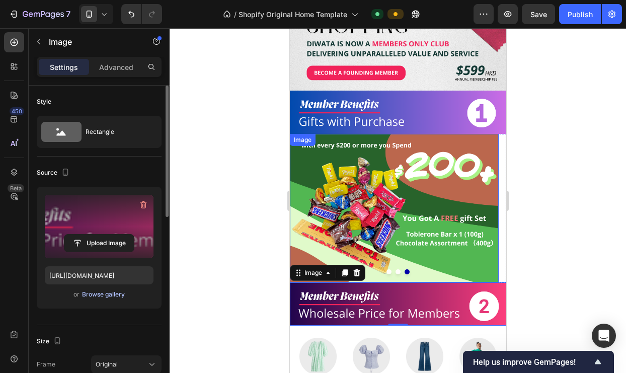
click at [107, 294] on div "Browse gallery" at bounding box center [103, 294] width 43 height 9
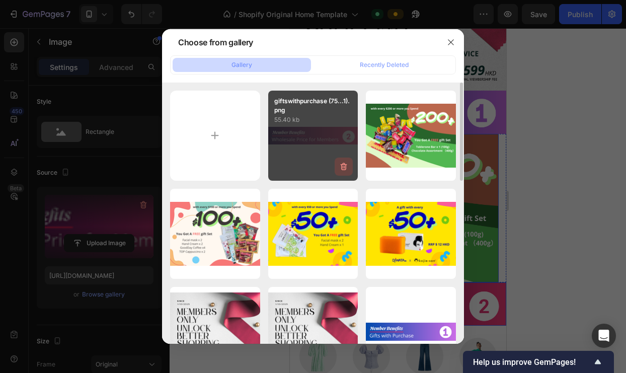
click at [346, 166] on icon "button" at bounding box center [344, 167] width 7 height 8
click at [344, 166] on div "Delete" at bounding box center [338, 168] width 19 height 9
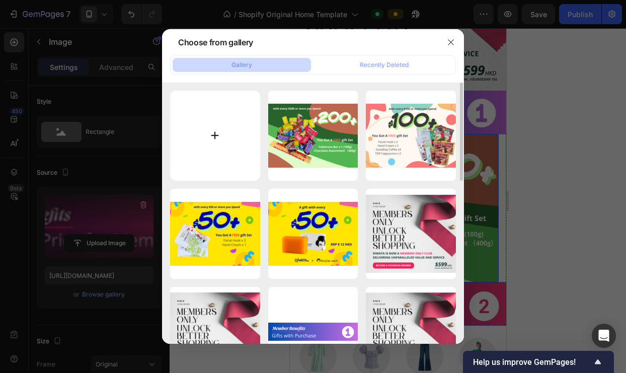
click at [212, 137] on input "file" at bounding box center [215, 136] width 90 height 90
type input "C:\fakepath\giftswithpurchase (750 x 150 像素) (2).png"
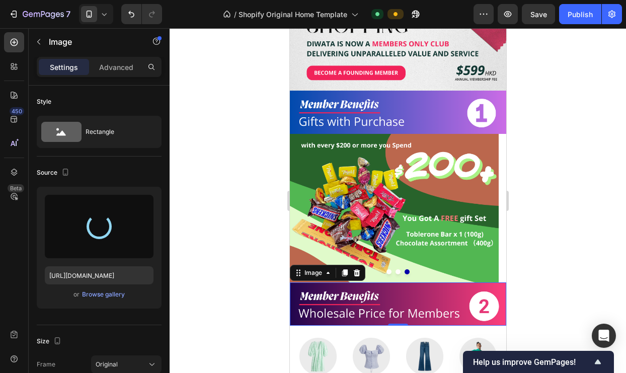
type input "https://cdn.shopify.com/s/files/1/0654/6266/5269/files/gempages_542511712549471…"
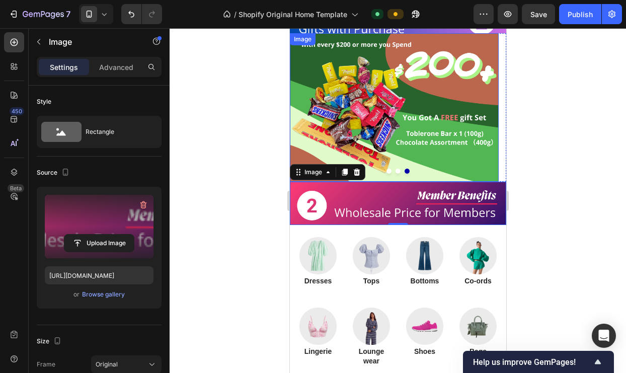
scroll to position [237, 0]
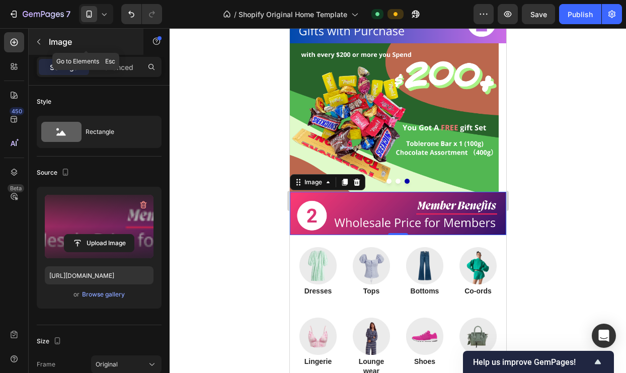
click at [41, 38] on icon "button" at bounding box center [39, 42] width 8 height 8
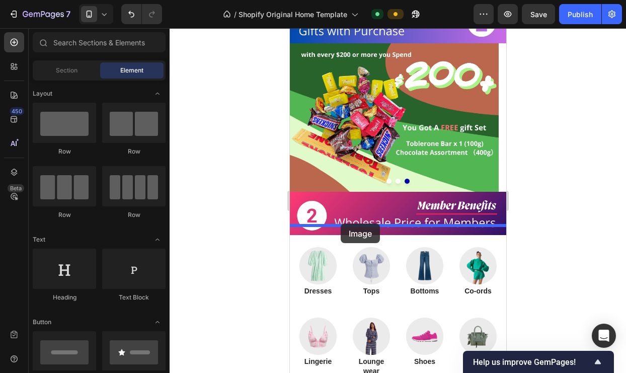
drag, startPoint x: 365, startPoint y: 179, endPoint x: 340, endPoint y: 223, distance: 51.1
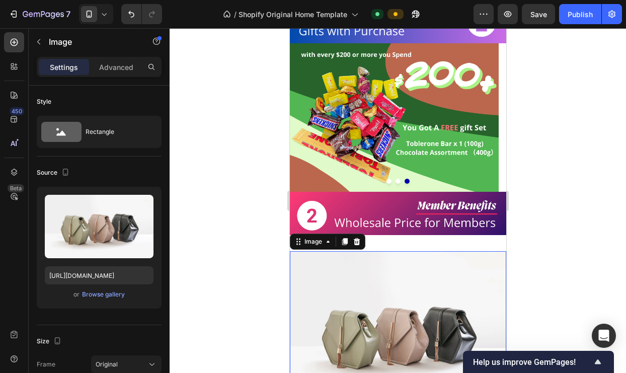
click at [384, 253] on img at bounding box center [397, 332] width 216 height 163
click at [112, 67] on p "Advanced" at bounding box center [116, 67] width 34 height 11
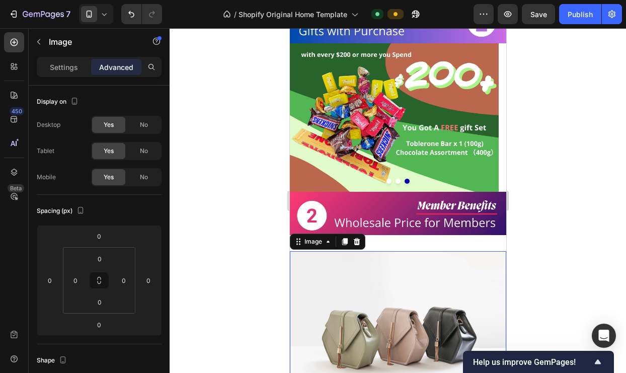
click at [314, 275] on img at bounding box center [397, 332] width 216 height 163
click at [258, 275] on div at bounding box center [398, 200] width 456 height 345
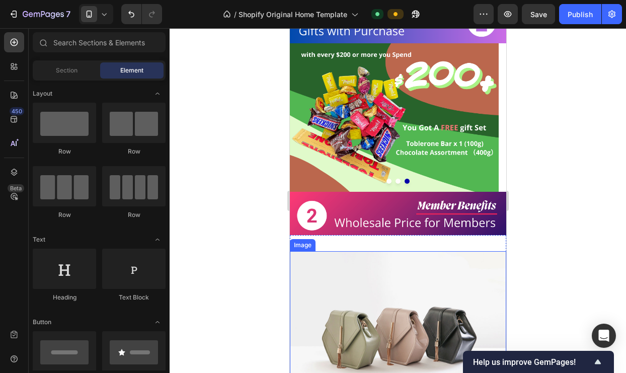
click at [338, 268] on img at bounding box center [397, 332] width 216 height 163
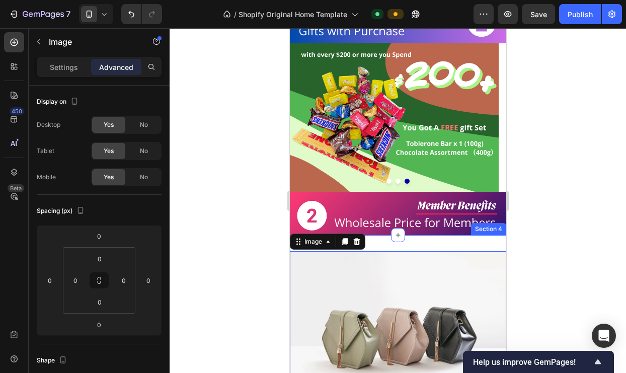
click at [421, 235] on div "Image 0 Section 4" at bounding box center [397, 332] width 216 height 195
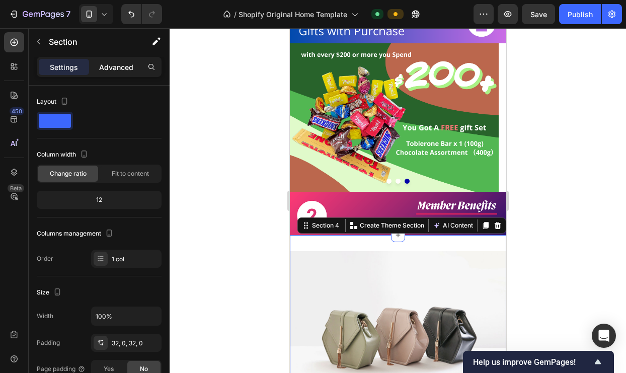
click at [118, 65] on p "Advanced" at bounding box center [116, 67] width 34 height 11
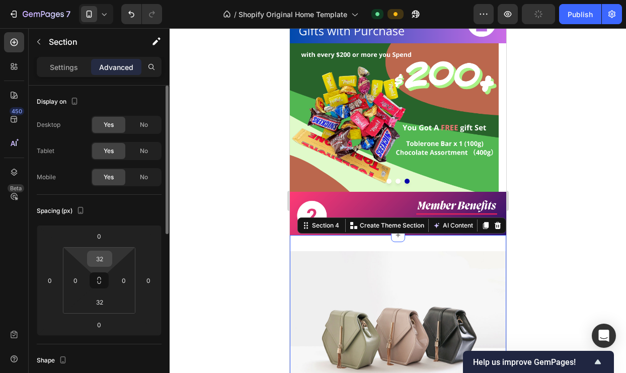
click at [105, 260] on input "32" at bounding box center [100, 258] width 20 height 15
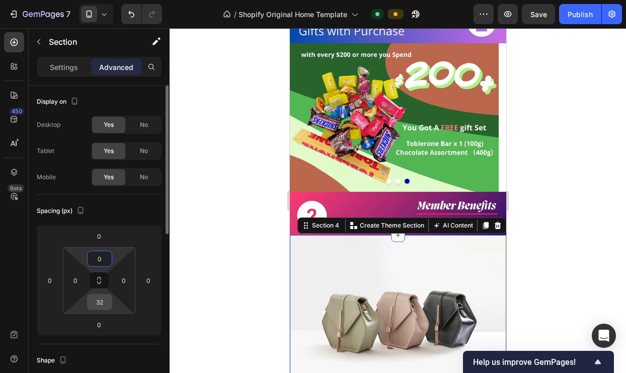
type input "0"
click at [101, 304] on input "32" at bounding box center [100, 301] width 20 height 15
type input "0"
drag, startPoint x: 234, startPoint y: 301, endPoint x: 252, endPoint y: 299, distance: 18.2
click at [234, 301] on div at bounding box center [398, 200] width 456 height 345
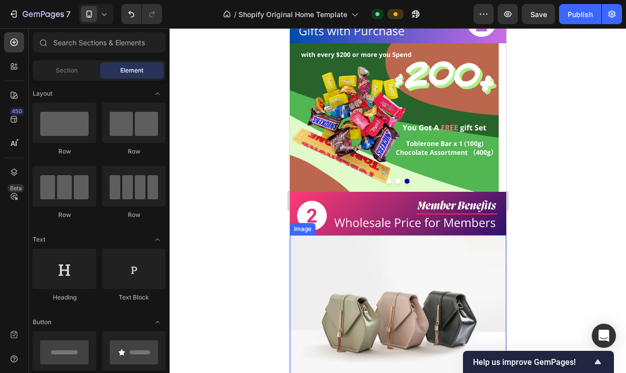
click at [401, 284] on img at bounding box center [397, 316] width 216 height 163
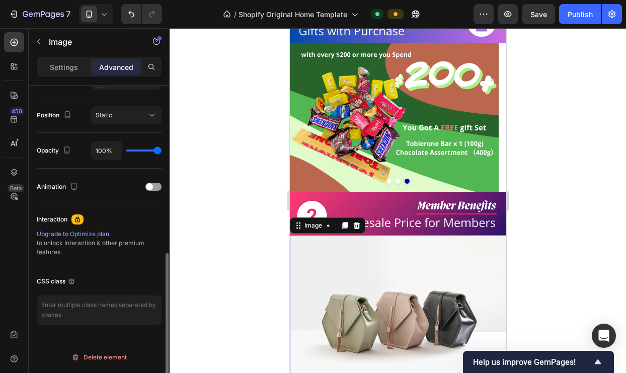
scroll to position [353, 0]
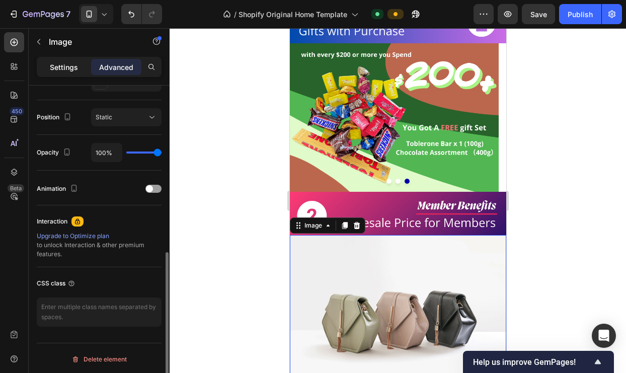
click at [61, 68] on p "Settings" at bounding box center [64, 67] width 28 height 11
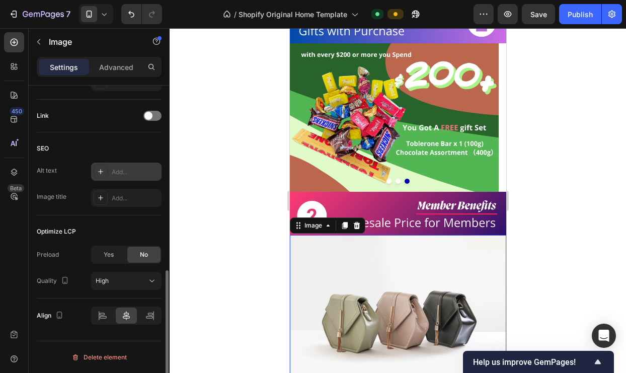
scroll to position [0, 0]
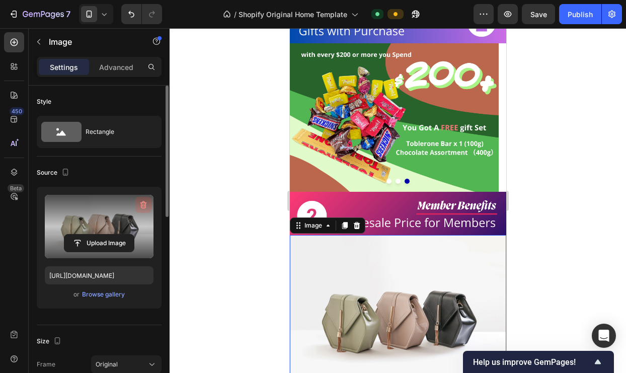
click at [142, 204] on icon "button" at bounding box center [142, 205] width 1 height 3
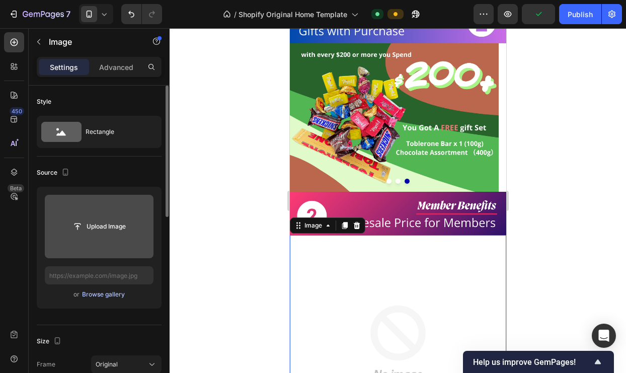
click at [99, 294] on div "Browse gallery" at bounding box center [103, 294] width 43 height 9
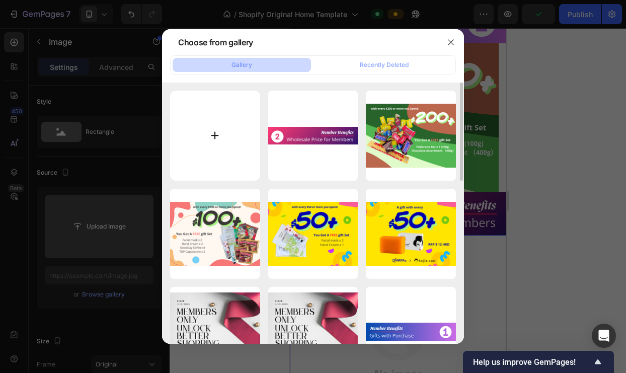
click at [210, 132] on input "file" at bounding box center [215, 136] width 90 height 90
click at [216, 141] on input "file" at bounding box center [215, 136] width 90 height 90
type input "C:\fakepath\S p (2).png"
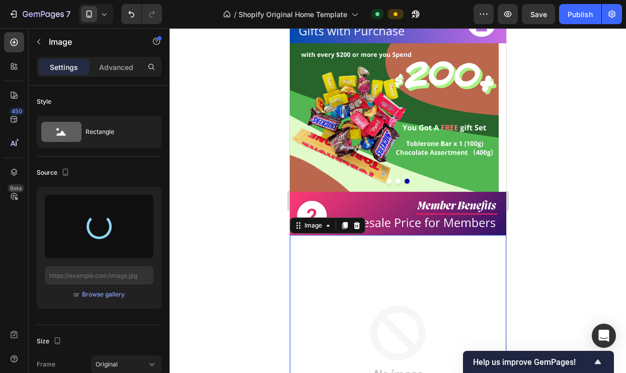
type input "https://cdn.shopify.com/s/files/1/0654/6266/5269/files/gempages_542511712549471…"
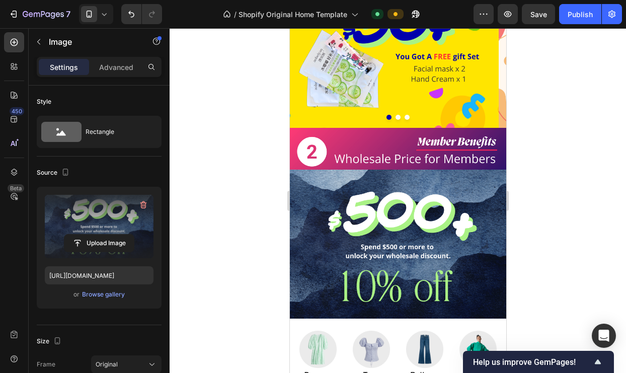
scroll to position [226, 0]
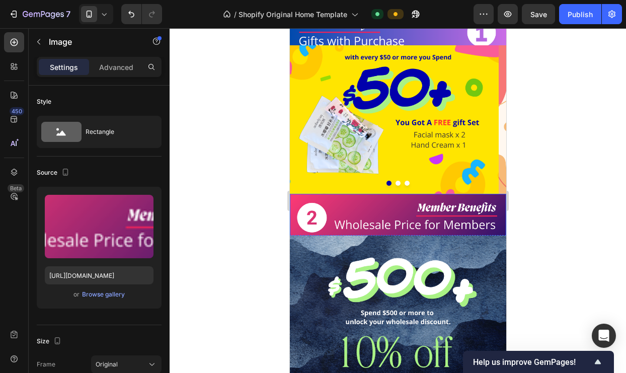
click at [468, 212] on img at bounding box center [397, 215] width 216 height 43
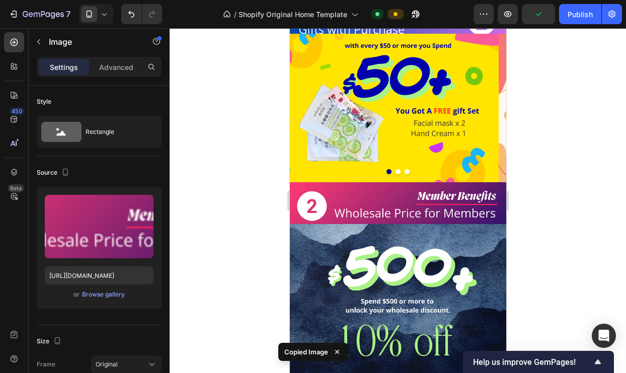
scroll to position [255, 0]
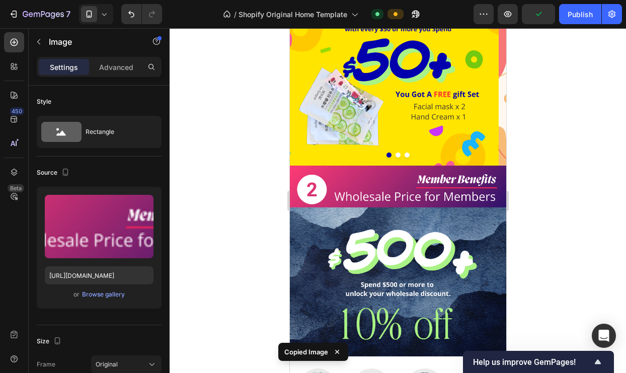
click at [424, 185] on img at bounding box center [397, 187] width 216 height 43
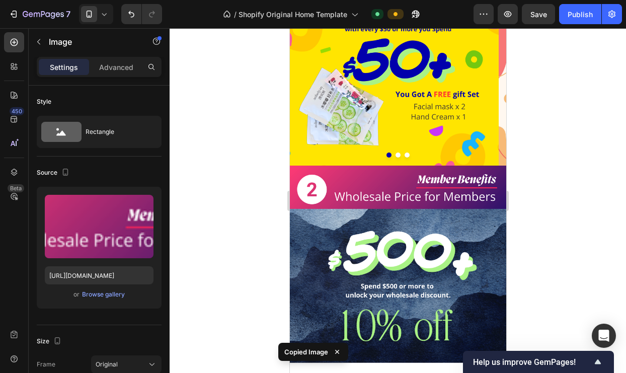
click at [574, 181] on div at bounding box center [398, 200] width 456 height 345
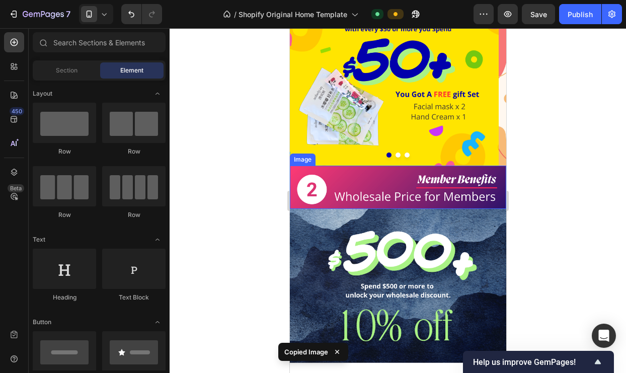
click at [436, 188] on img at bounding box center [397, 187] width 216 height 43
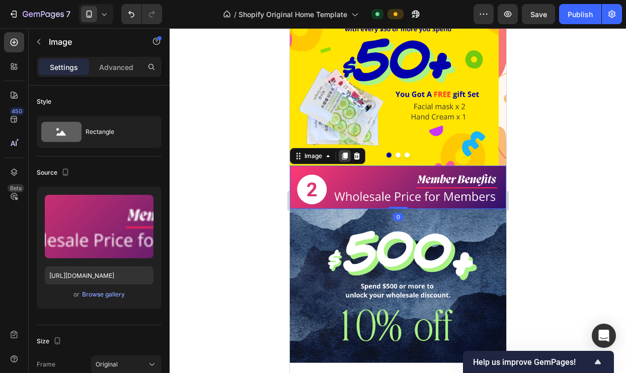
click at [344, 155] on icon at bounding box center [345, 155] width 6 height 7
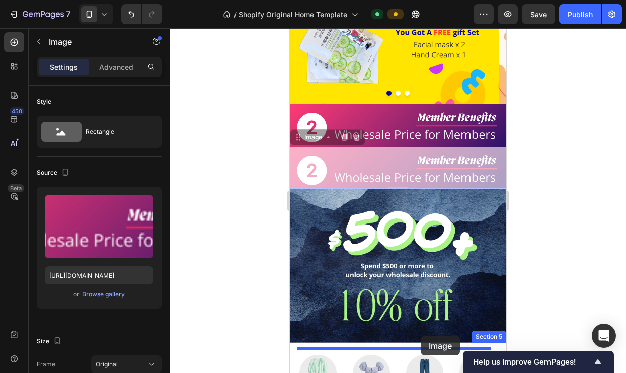
scroll to position [329, 0]
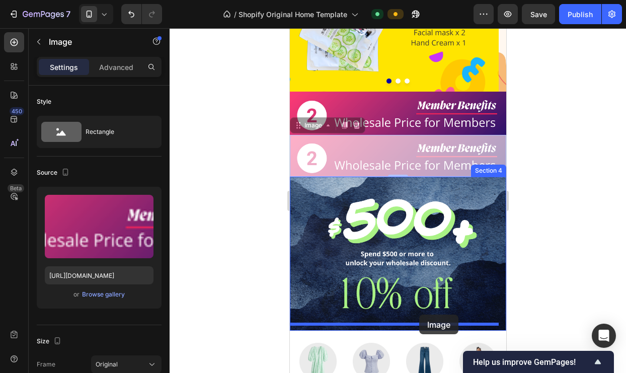
drag, startPoint x: 422, startPoint y: 166, endPoint x: 419, endPoint y: 315, distance: 149.0
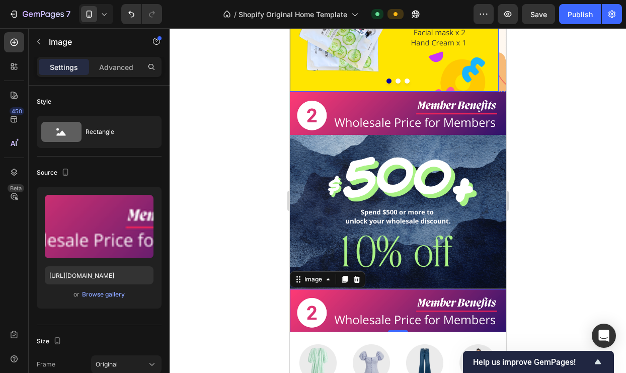
drag, startPoint x: 433, startPoint y: 88, endPoint x: 426, endPoint y: 126, distance: 38.4
click at [434, 88] on img at bounding box center [393, 17] width 209 height 148
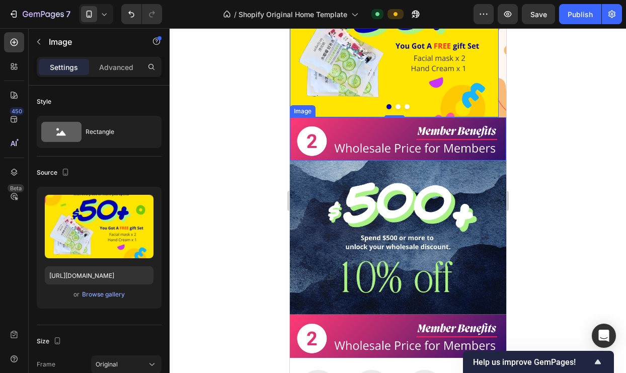
scroll to position [250, 0]
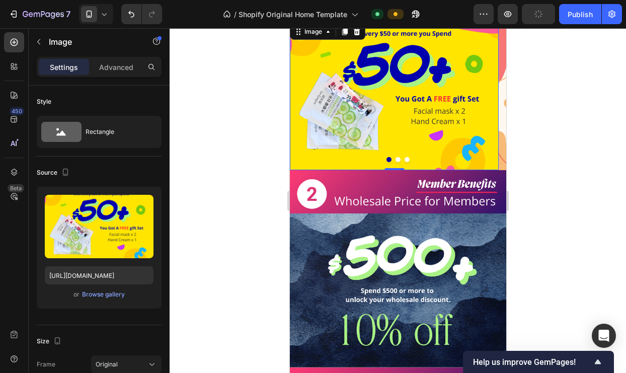
click at [483, 102] on img at bounding box center [393, 96] width 209 height 148
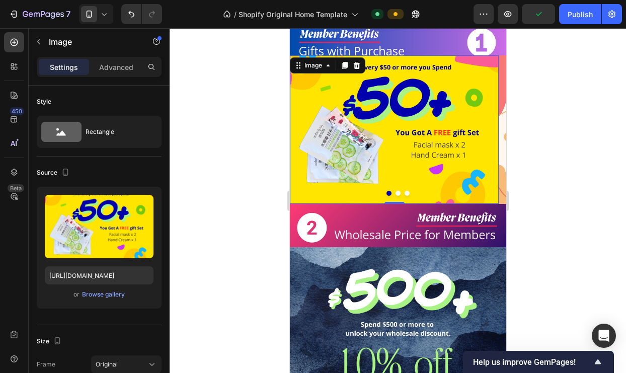
scroll to position [214, 0]
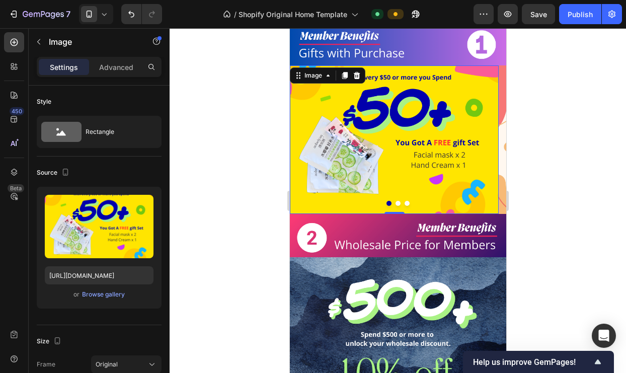
click at [344, 72] on icon at bounding box center [345, 75] width 6 height 7
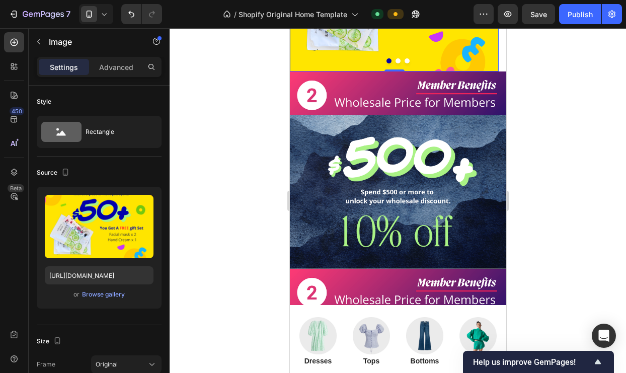
scroll to position [433, 0]
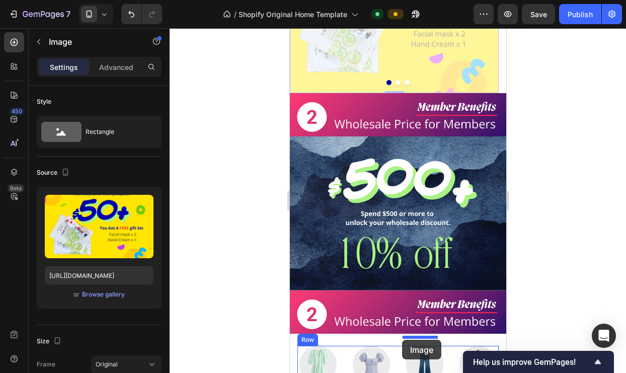
drag, startPoint x: 455, startPoint y: 105, endPoint x: 404, endPoint y: 332, distance: 232.6
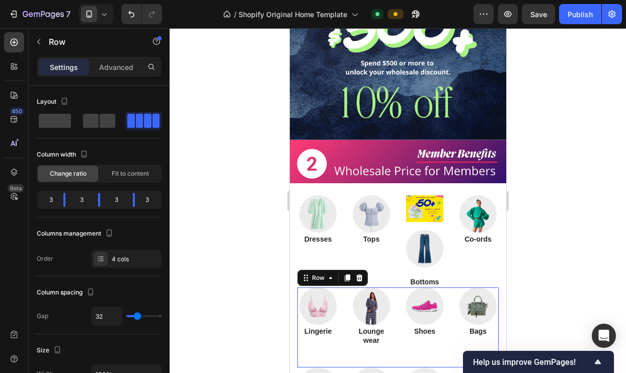
scroll to position [488, 0]
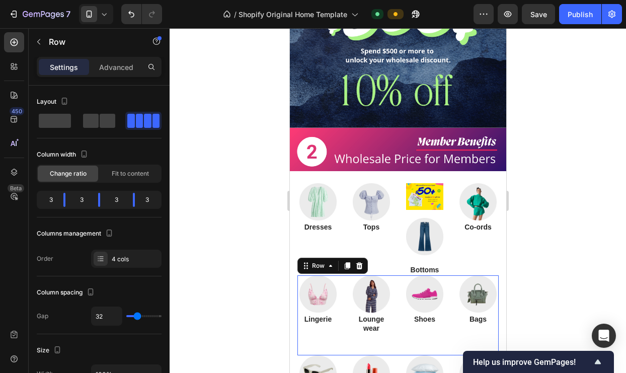
drag, startPoint x: 404, startPoint y: 332, endPoint x: 404, endPoint y: 327, distance: 5.5
click at [406, 332] on div "Image Shoes Heading" at bounding box center [424, 315] width 37 height 80
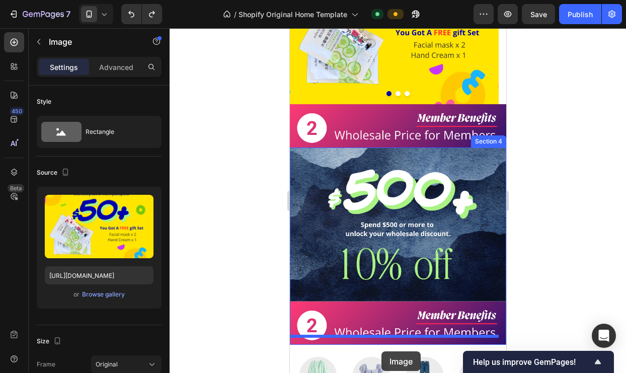
scroll to position [470, 0]
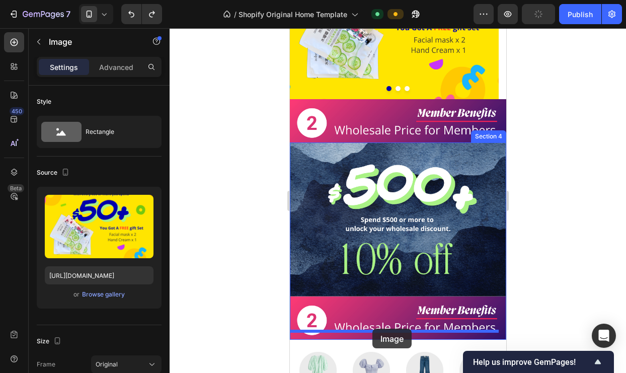
drag, startPoint x: 395, startPoint y: 111, endPoint x: 375, endPoint y: 327, distance: 216.3
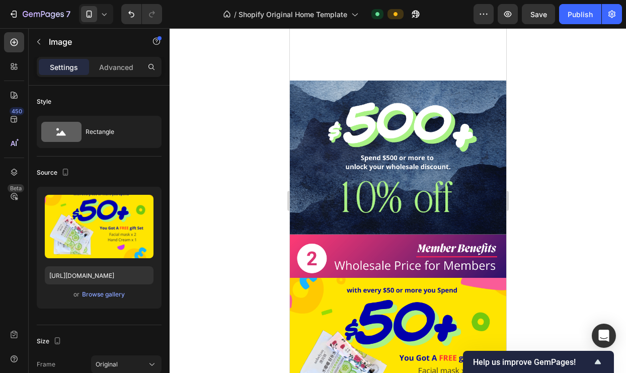
scroll to position [457, 0]
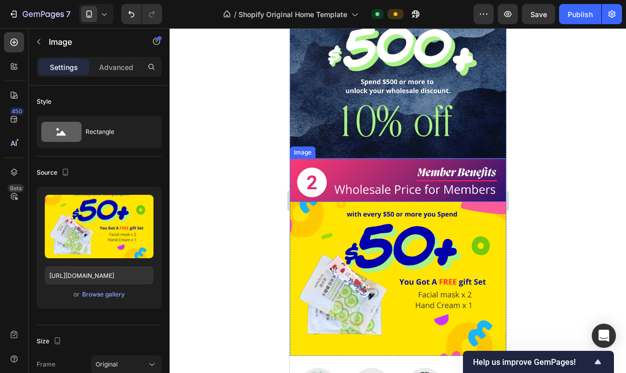
click at [382, 178] on img at bounding box center [397, 180] width 216 height 43
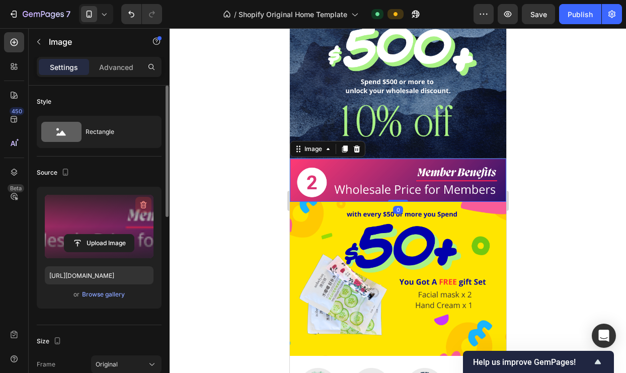
click at [142, 204] on icon "button" at bounding box center [142, 205] width 1 height 3
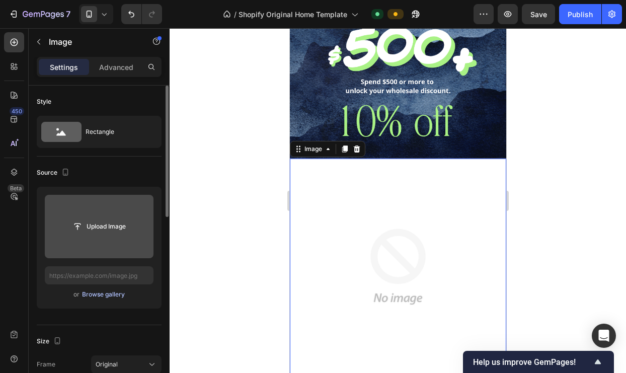
click at [105, 294] on div "Browse gallery" at bounding box center [103, 294] width 43 height 9
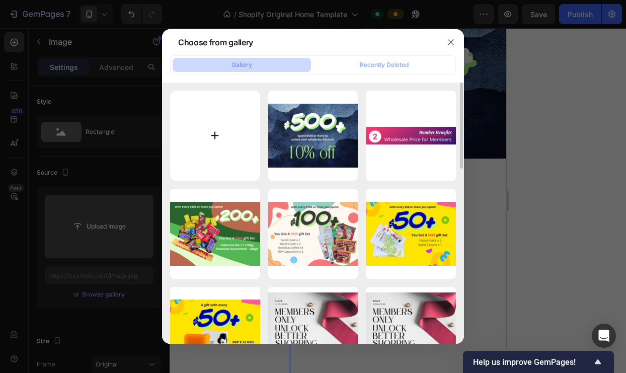
click at [214, 143] on input "file" at bounding box center [215, 136] width 90 height 90
type input "C:\fakepath\giftswithpurchase (750 x 150 像素) (3).png"
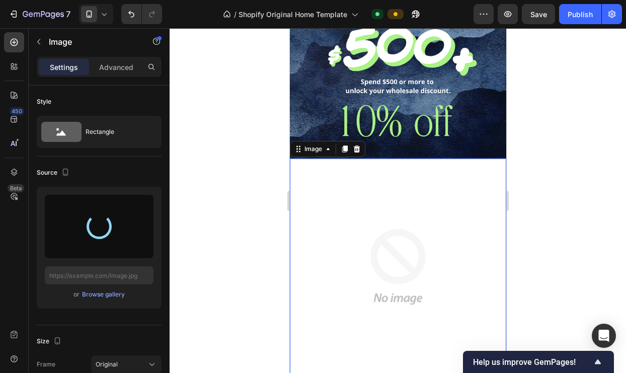
type input "https://cdn.shopify.com/s/files/1/0654/6266/5269/files/gempages_542511712549471…"
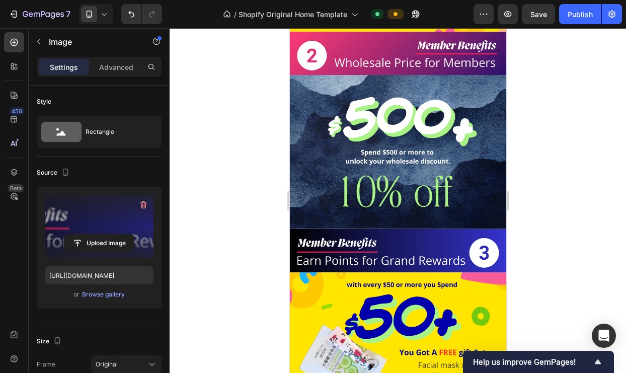
scroll to position [391, 0]
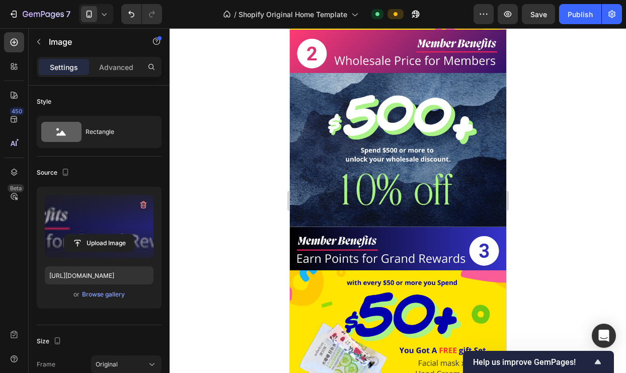
click at [253, 245] on div at bounding box center [398, 200] width 456 height 345
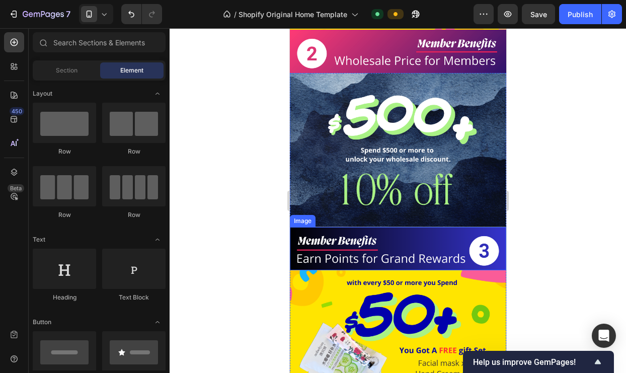
click at [442, 232] on img at bounding box center [397, 248] width 216 height 43
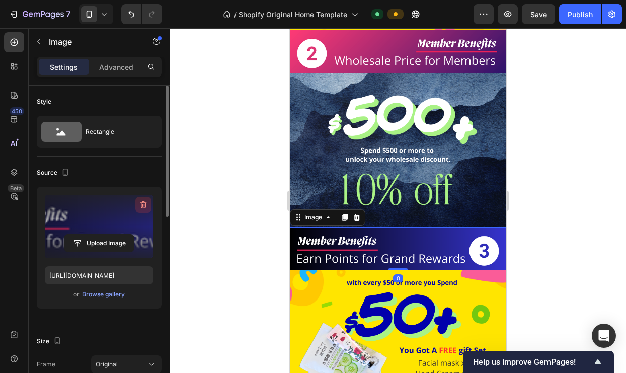
click at [145, 203] on icon "button" at bounding box center [143, 205] width 7 height 8
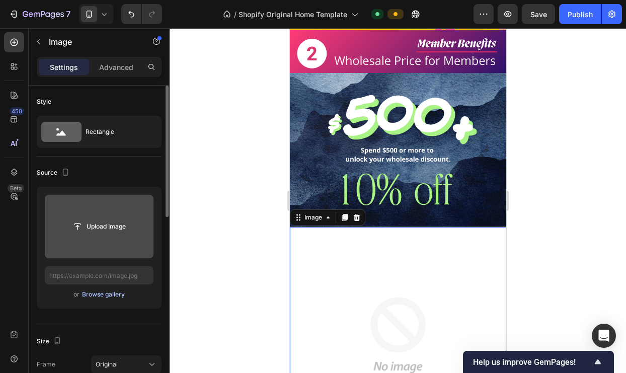
click at [102, 293] on div "Browse gallery" at bounding box center [103, 294] width 43 height 9
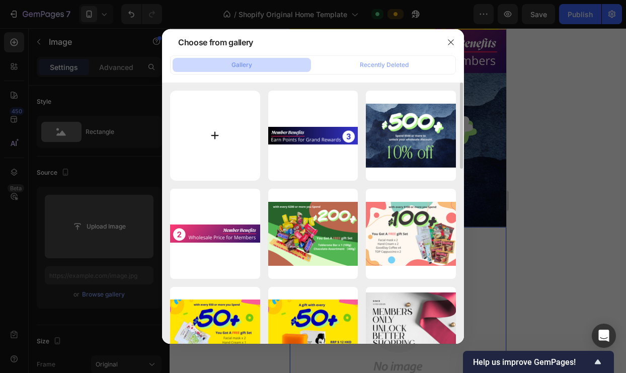
click at [219, 129] on input "file" at bounding box center [215, 136] width 90 height 90
type input "C:\fakepath\giftswithpurchase (750 x 150 像素) (4).png"
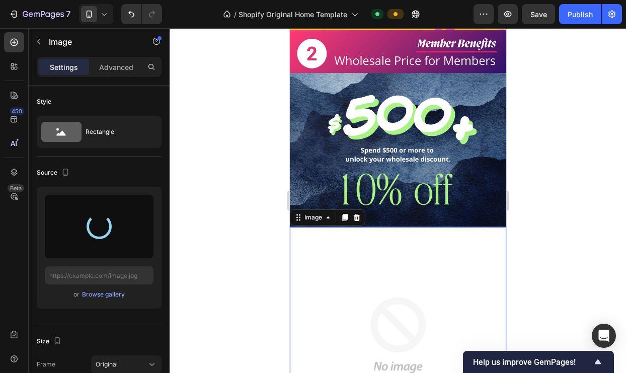
type input "https://cdn.shopify.com/s/files/1/0654/6266/5269/files/gempages_542511712549471…"
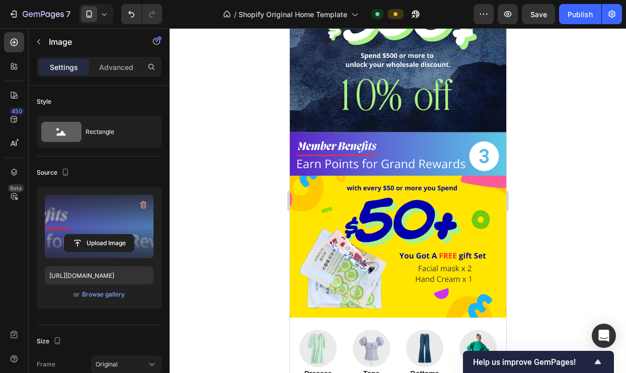
scroll to position [313, 0]
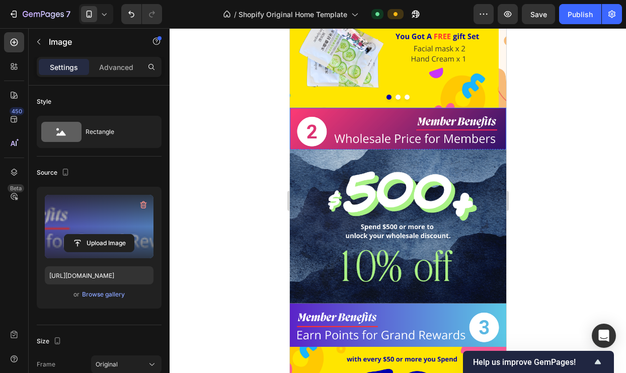
click at [391, 134] on img at bounding box center [397, 129] width 216 height 43
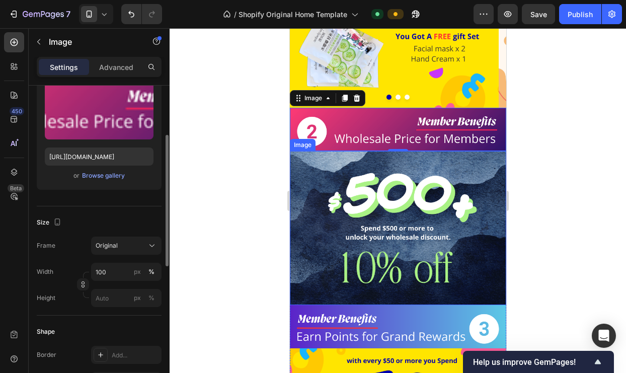
scroll to position [444, 0]
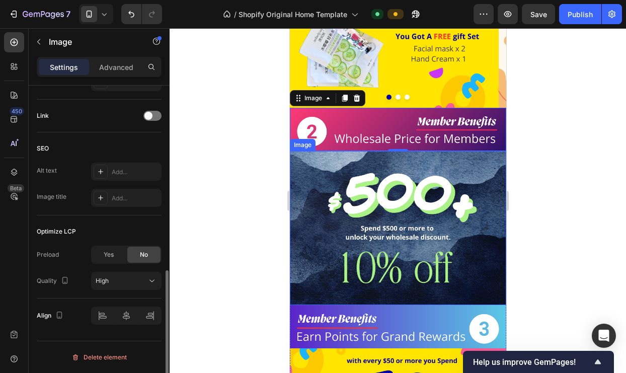
click at [109, 253] on span "Yes" at bounding box center [109, 254] width 10 height 9
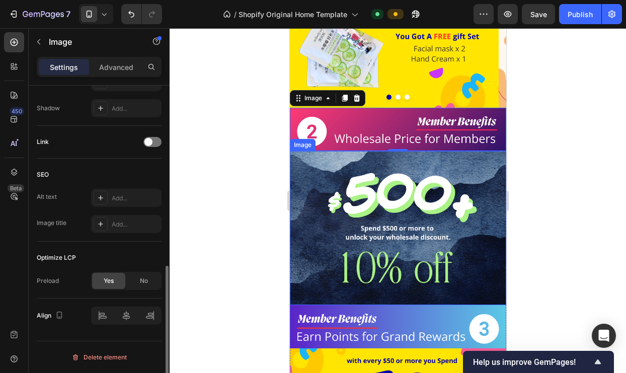
scroll to position [418, 0]
click at [404, 317] on img at bounding box center [397, 326] width 216 height 43
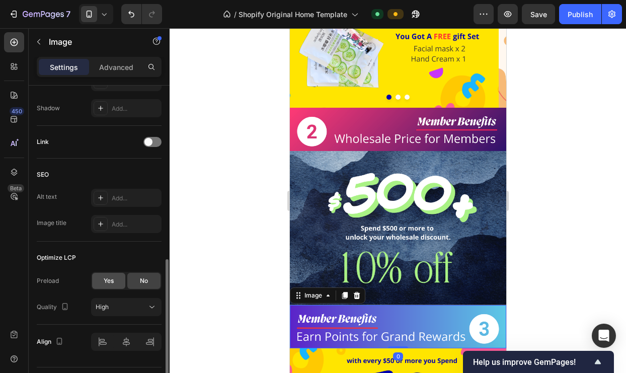
click at [107, 280] on span "Yes" at bounding box center [109, 280] width 10 height 9
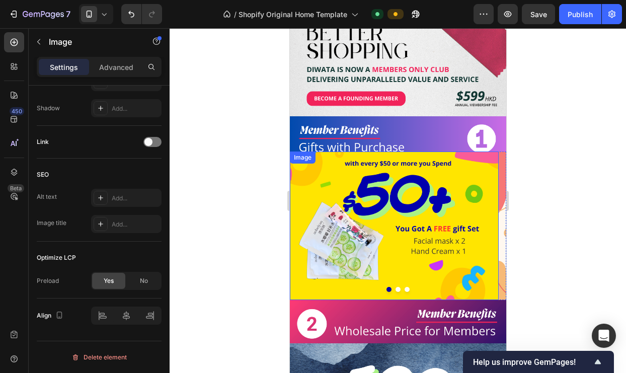
scroll to position [116, 0]
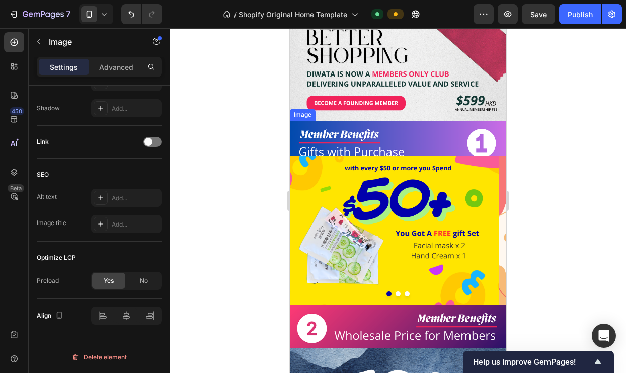
click at [417, 146] on img at bounding box center [397, 142] width 216 height 43
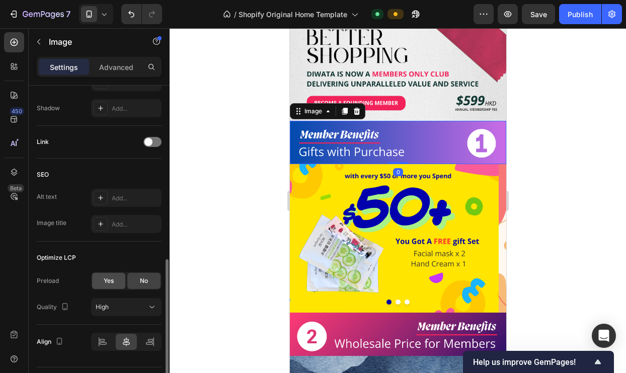
click at [112, 276] on span "Yes" at bounding box center [109, 280] width 10 height 9
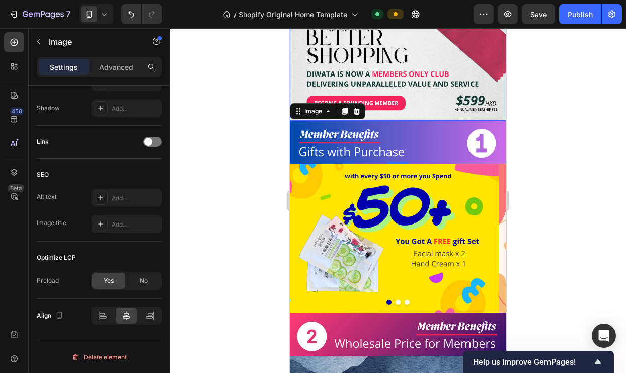
click at [444, 65] on img at bounding box center [397, 27] width 216 height 188
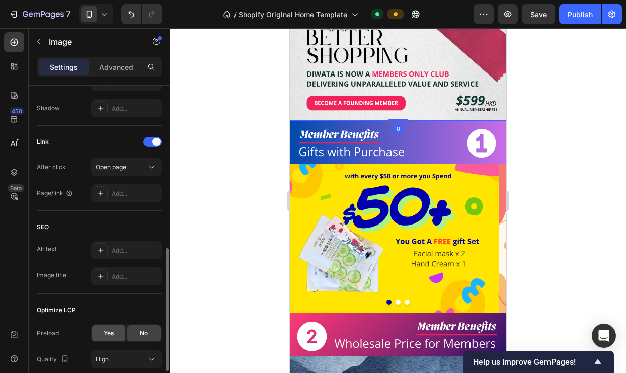
click at [104, 329] on span "Yes" at bounding box center [109, 333] width 10 height 9
click at [268, 234] on div at bounding box center [398, 200] width 456 height 345
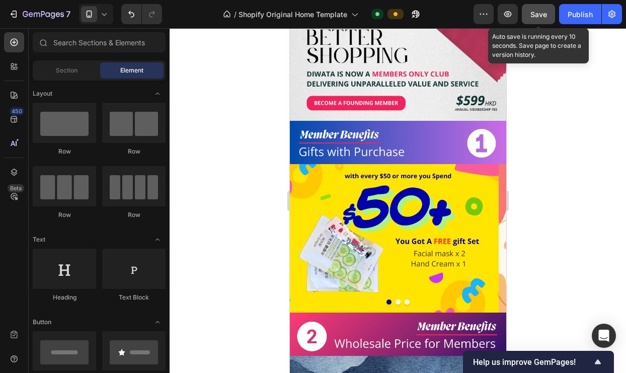
click at [547, 10] on button "Save" at bounding box center [538, 14] width 33 height 20
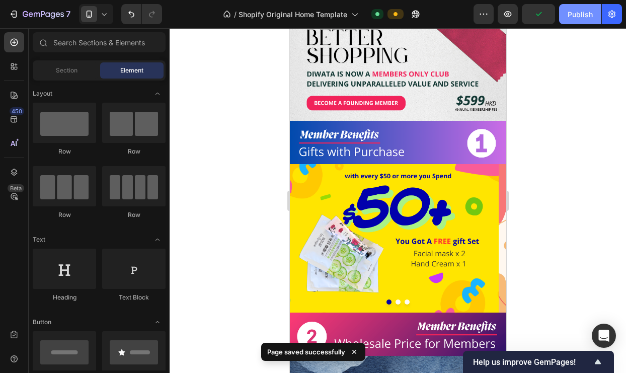
click at [576, 13] on div "Publish" at bounding box center [580, 14] width 25 height 11
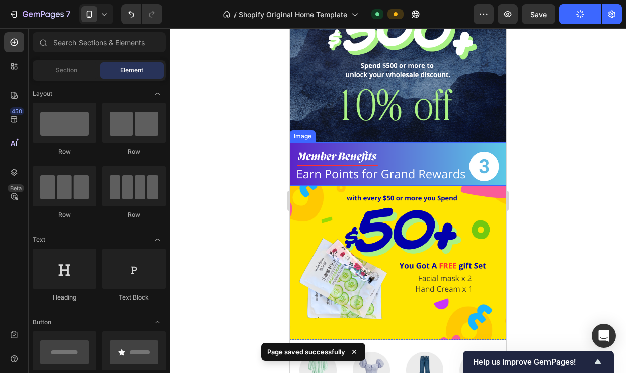
scroll to position [476, 0]
